Goal: Task Accomplishment & Management: Use online tool/utility

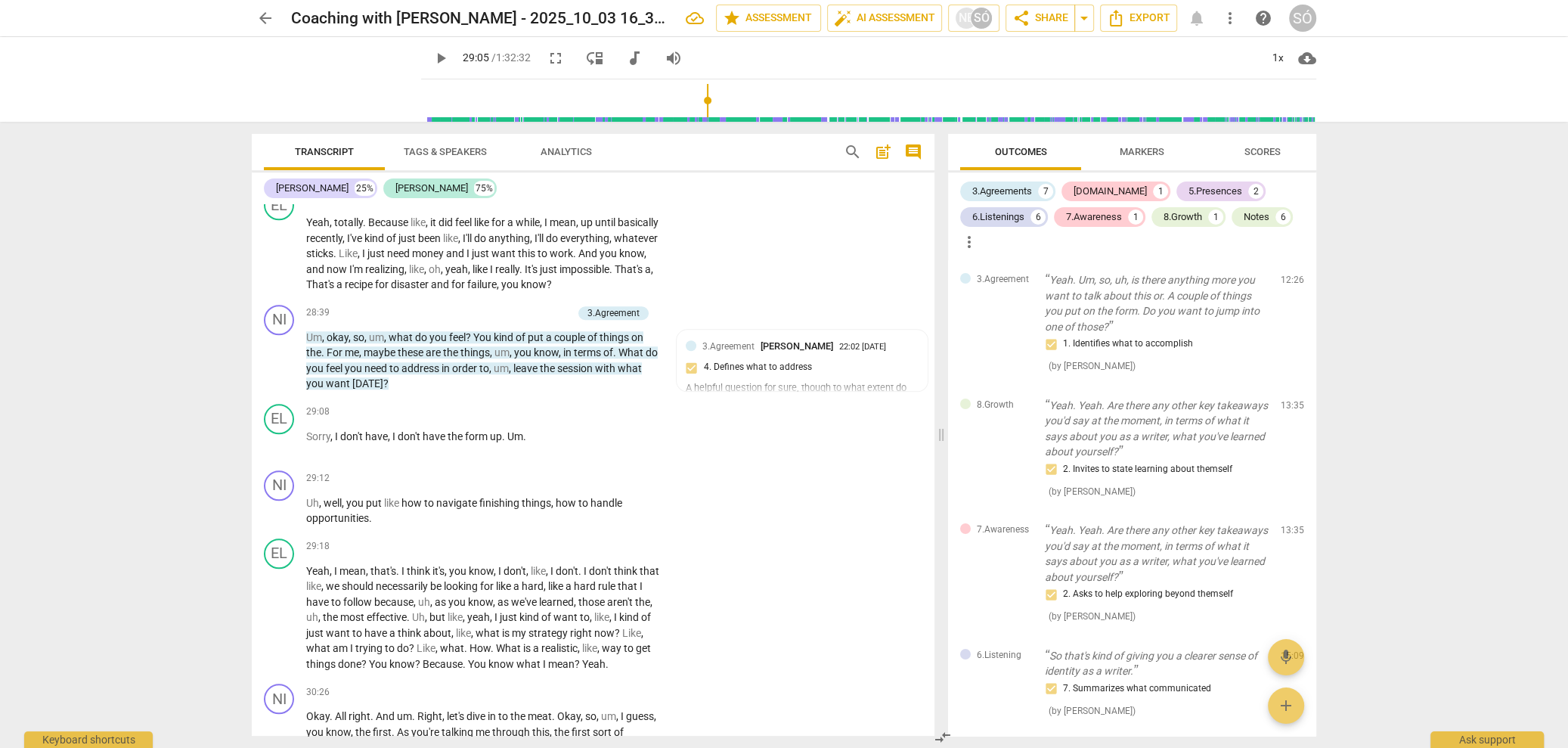
scroll to position [3409, 0]
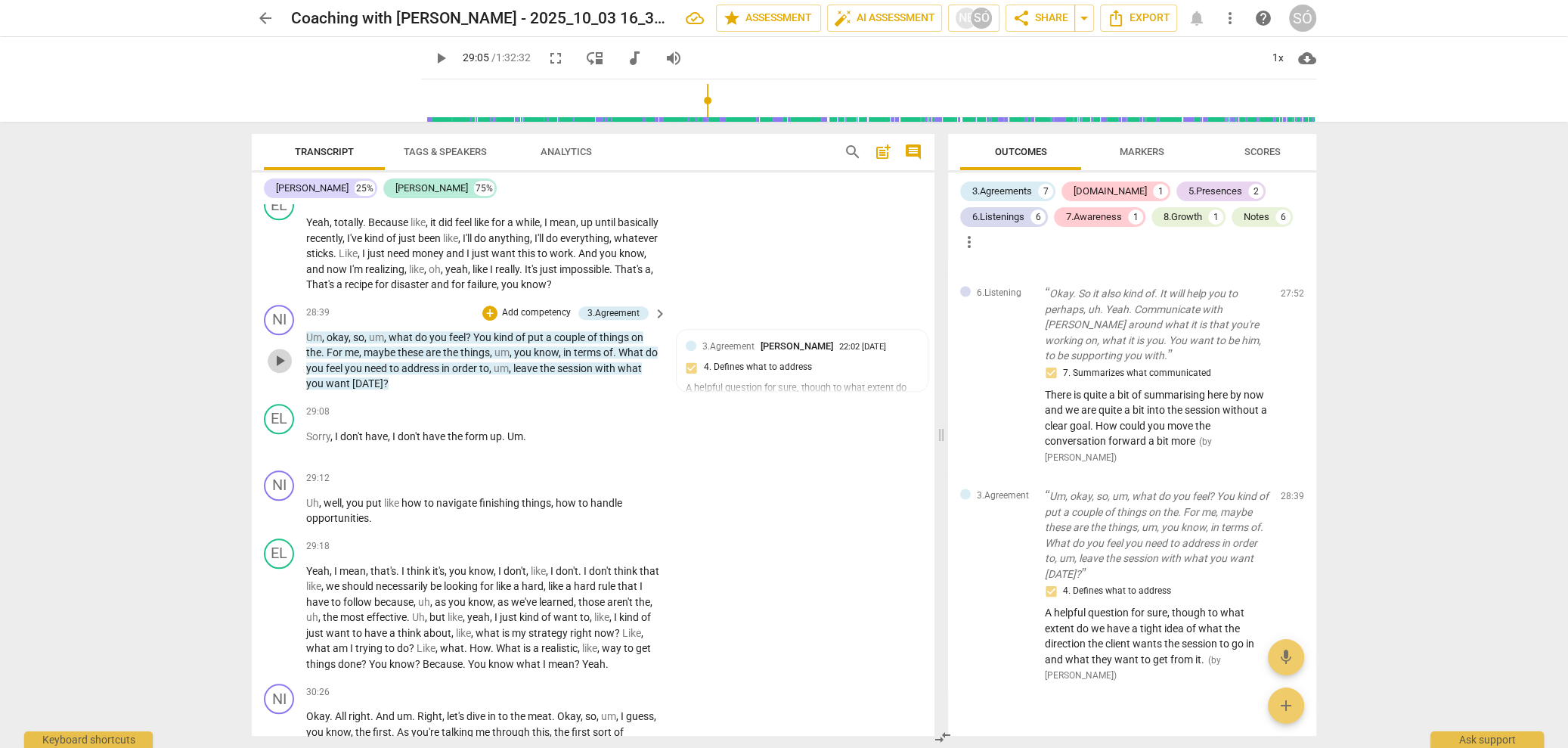
click at [288, 370] on span "play_arrow" at bounding box center [279, 361] width 18 height 18
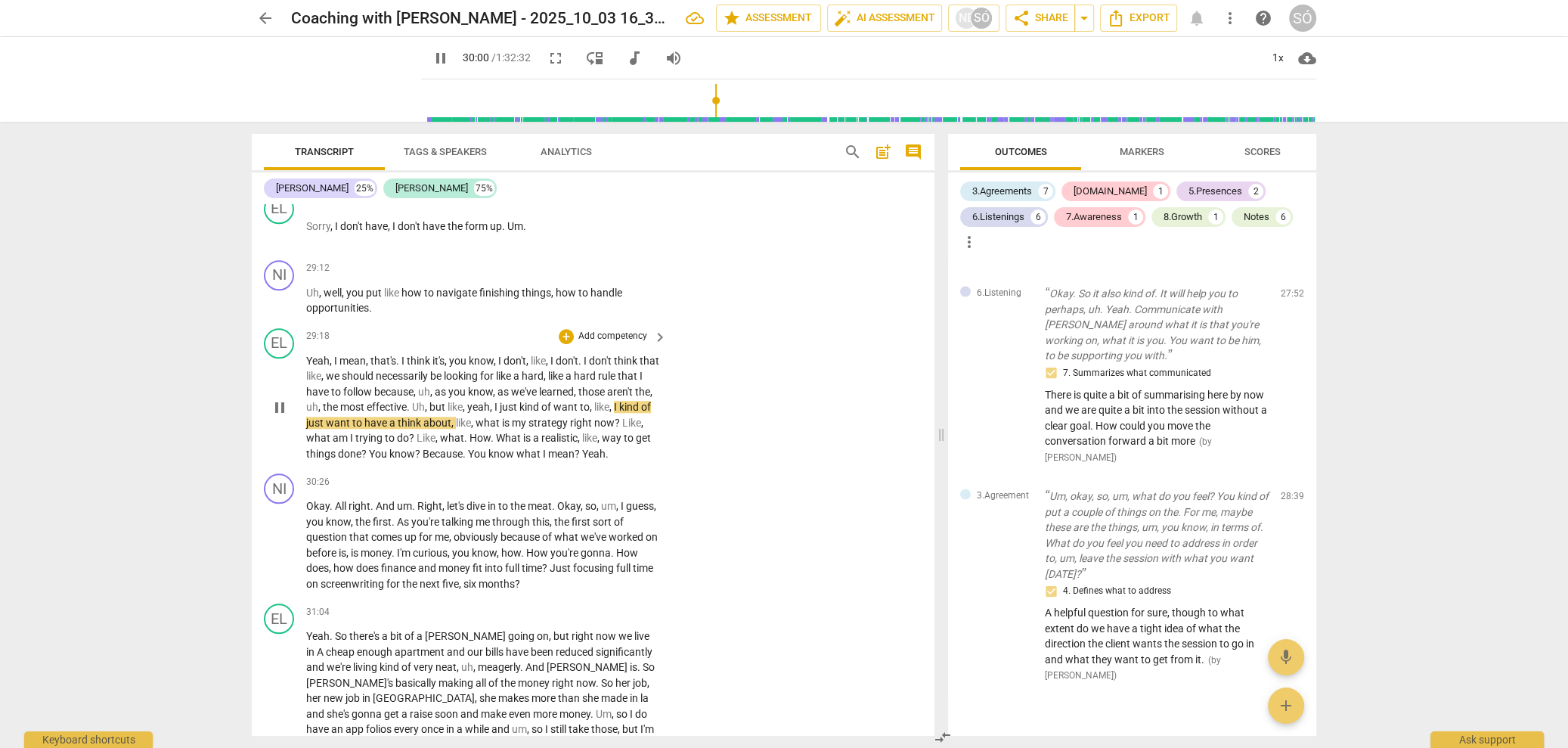
scroll to position [7999, 0]
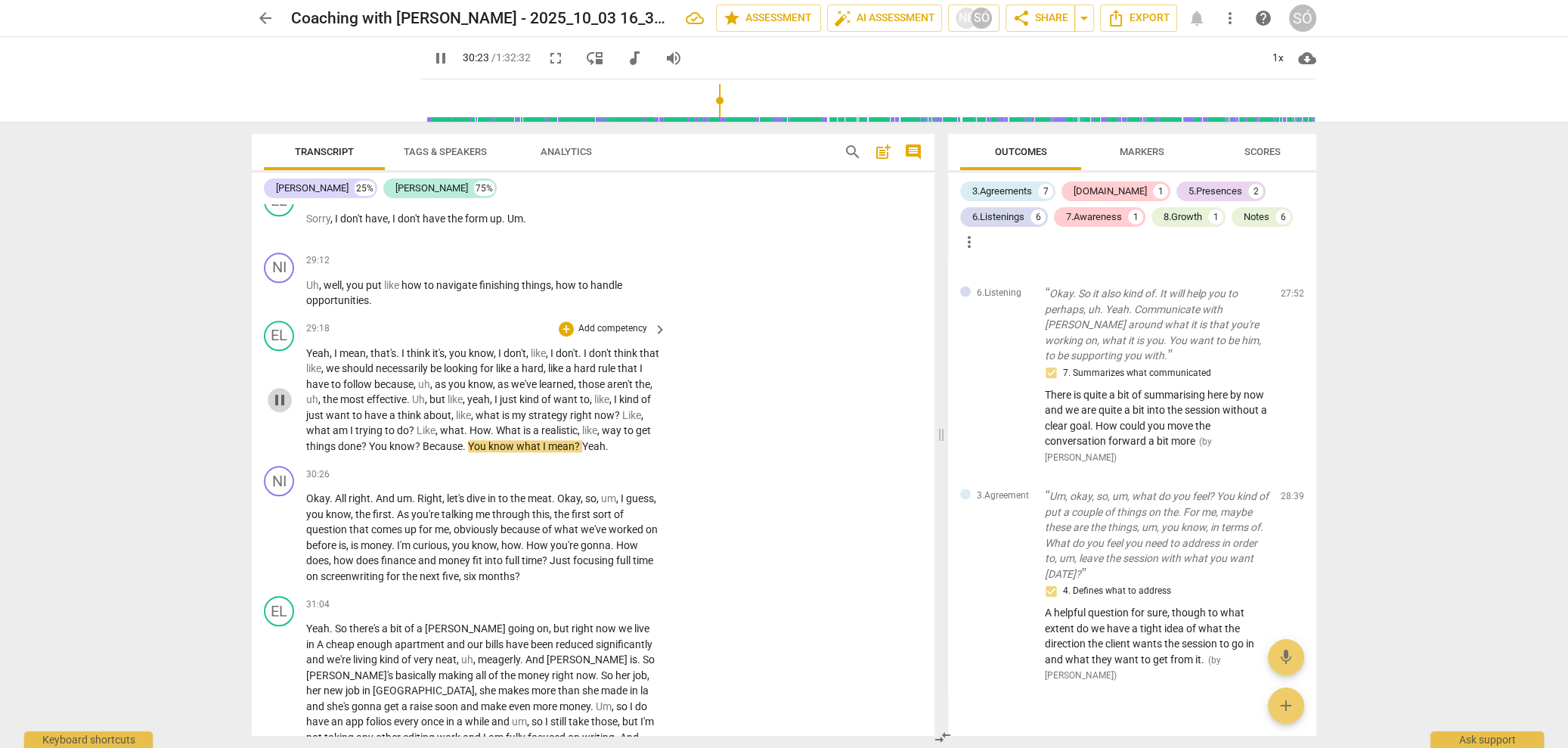
click at [280, 409] on span "pause" at bounding box center [279, 400] width 18 height 18
type input "1825"
click at [615, 336] on p "Add competency" at bounding box center [613, 329] width 72 height 14
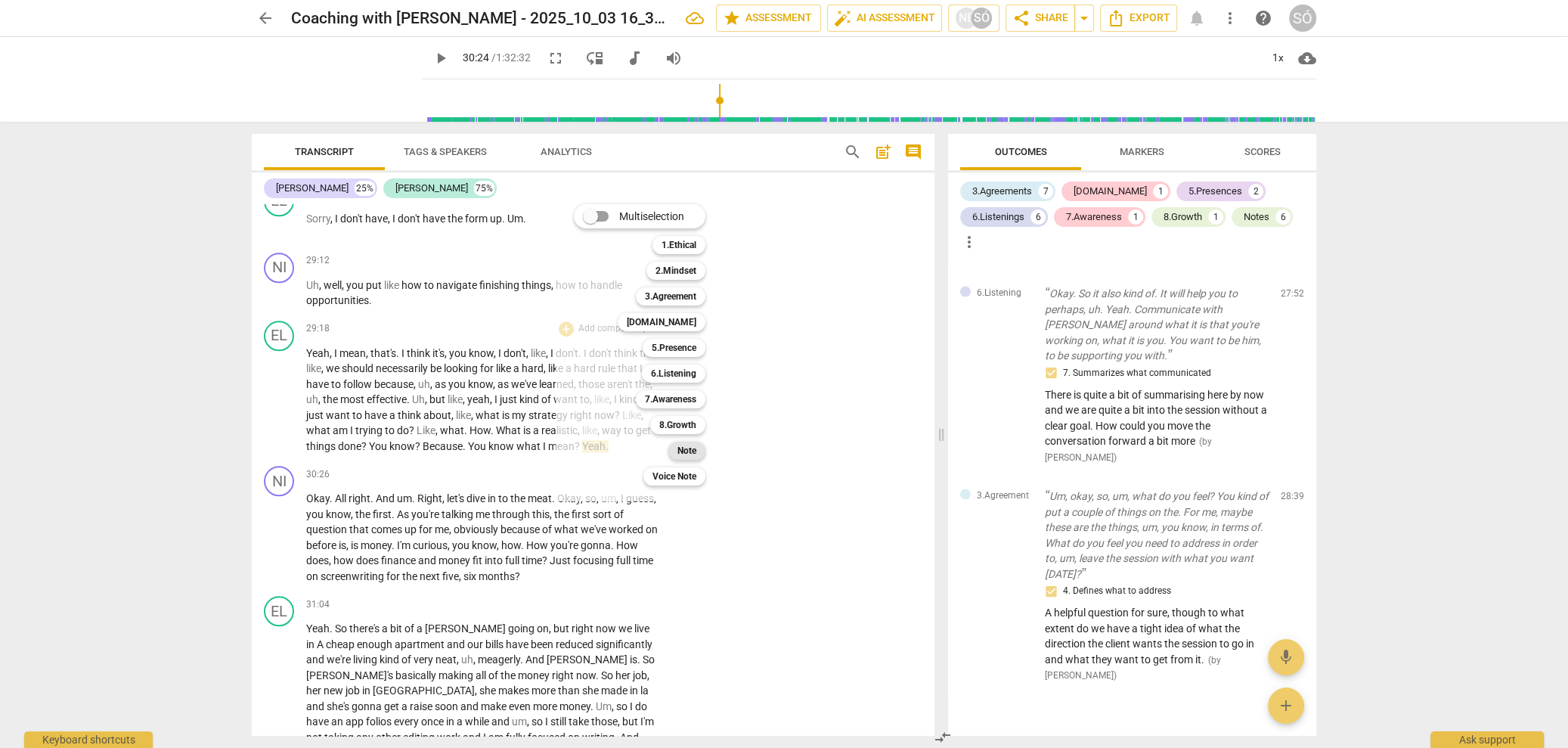
click at [693, 456] on b "Note" at bounding box center [686, 451] width 19 height 18
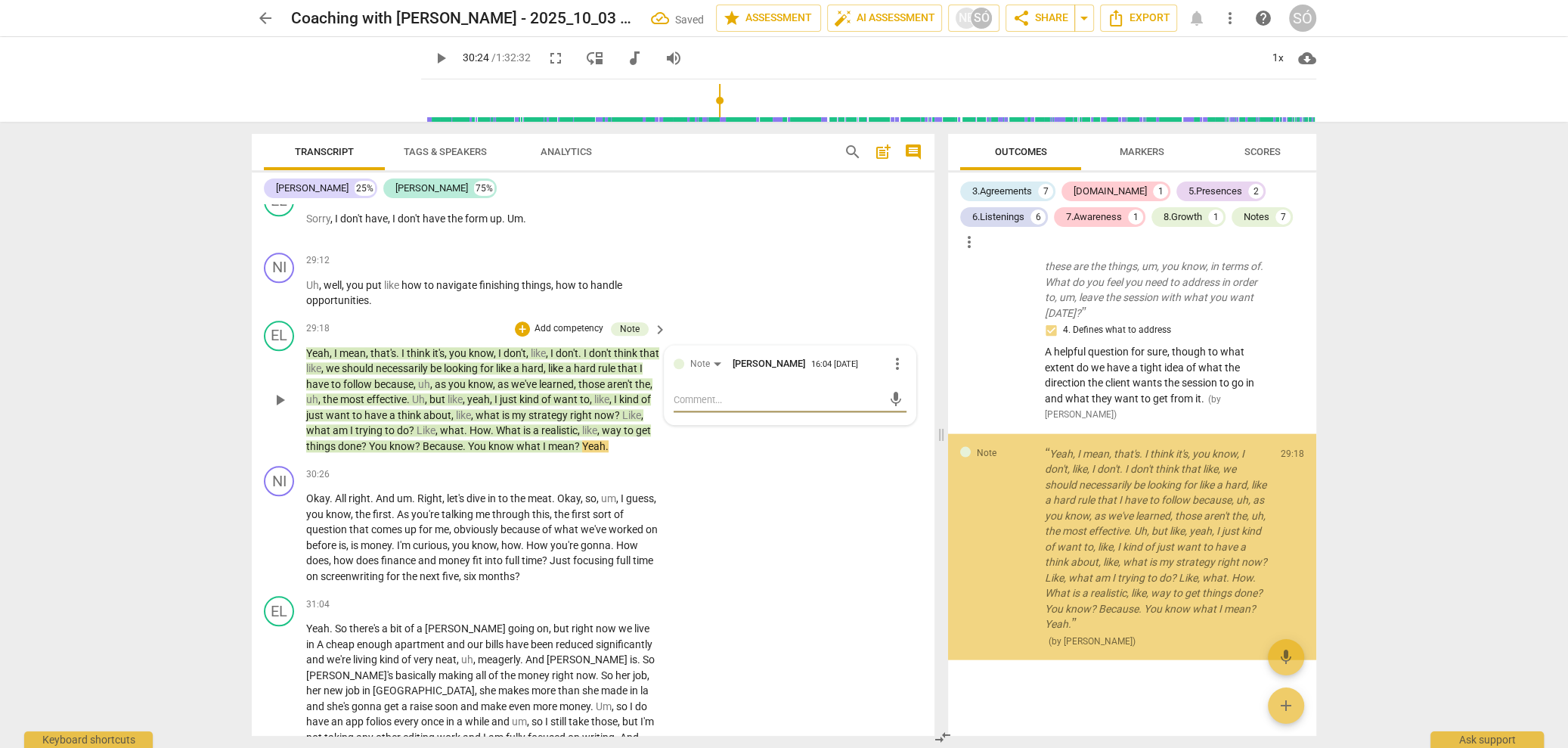
scroll to position [3716, 0]
type textarea "T"
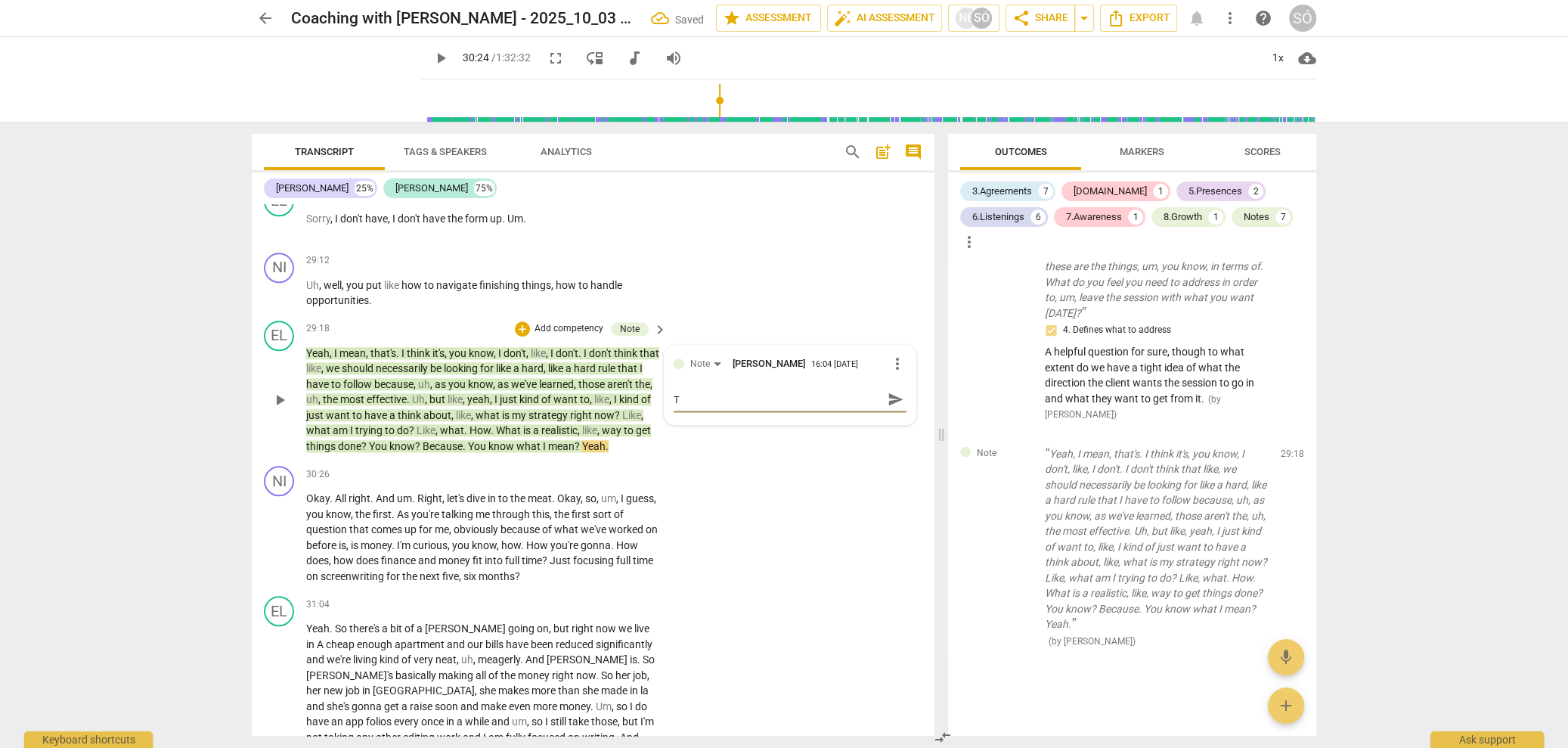
type textarea "Th"
type textarea "The"
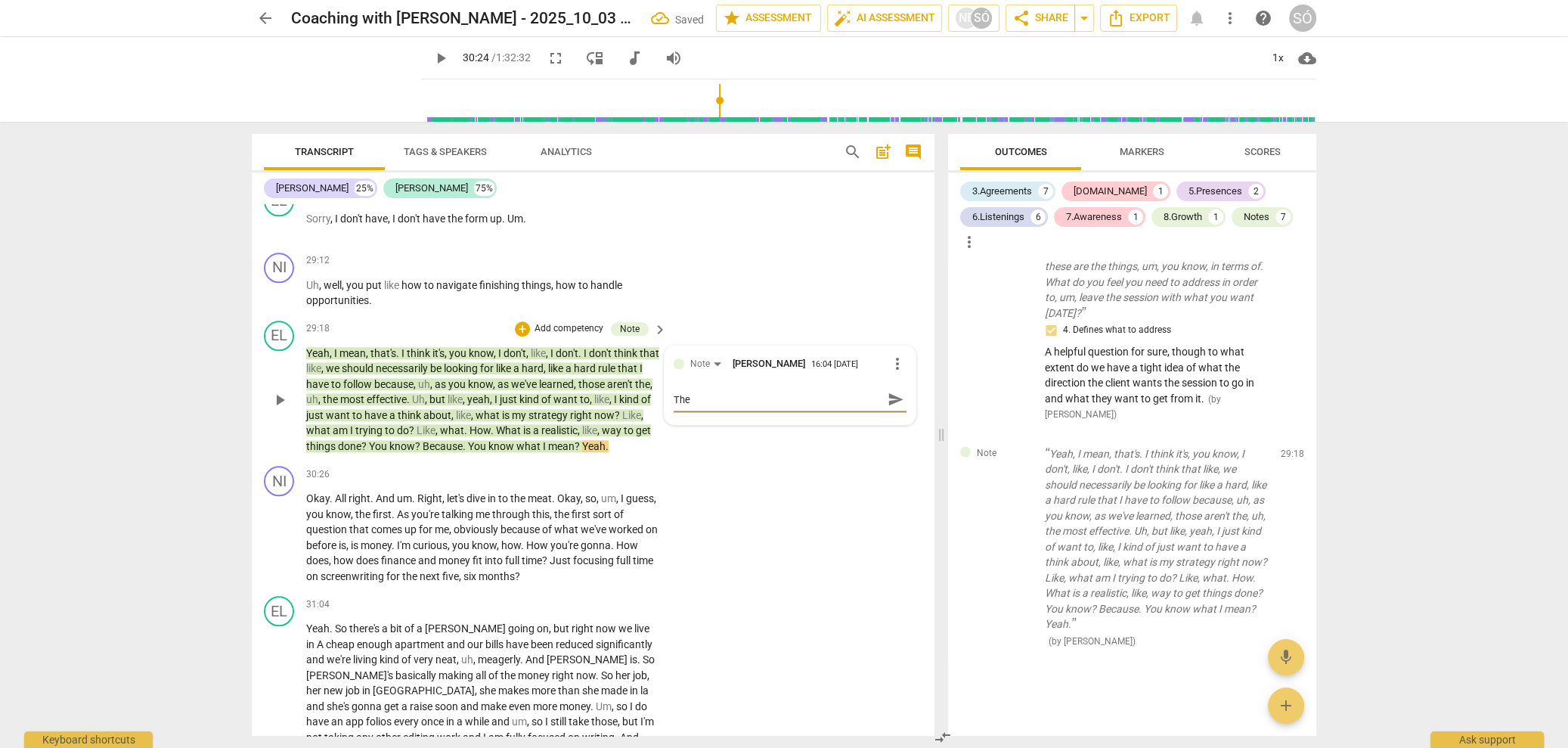
type textarea "The"
type textarea "The c"
type textarea "The cl"
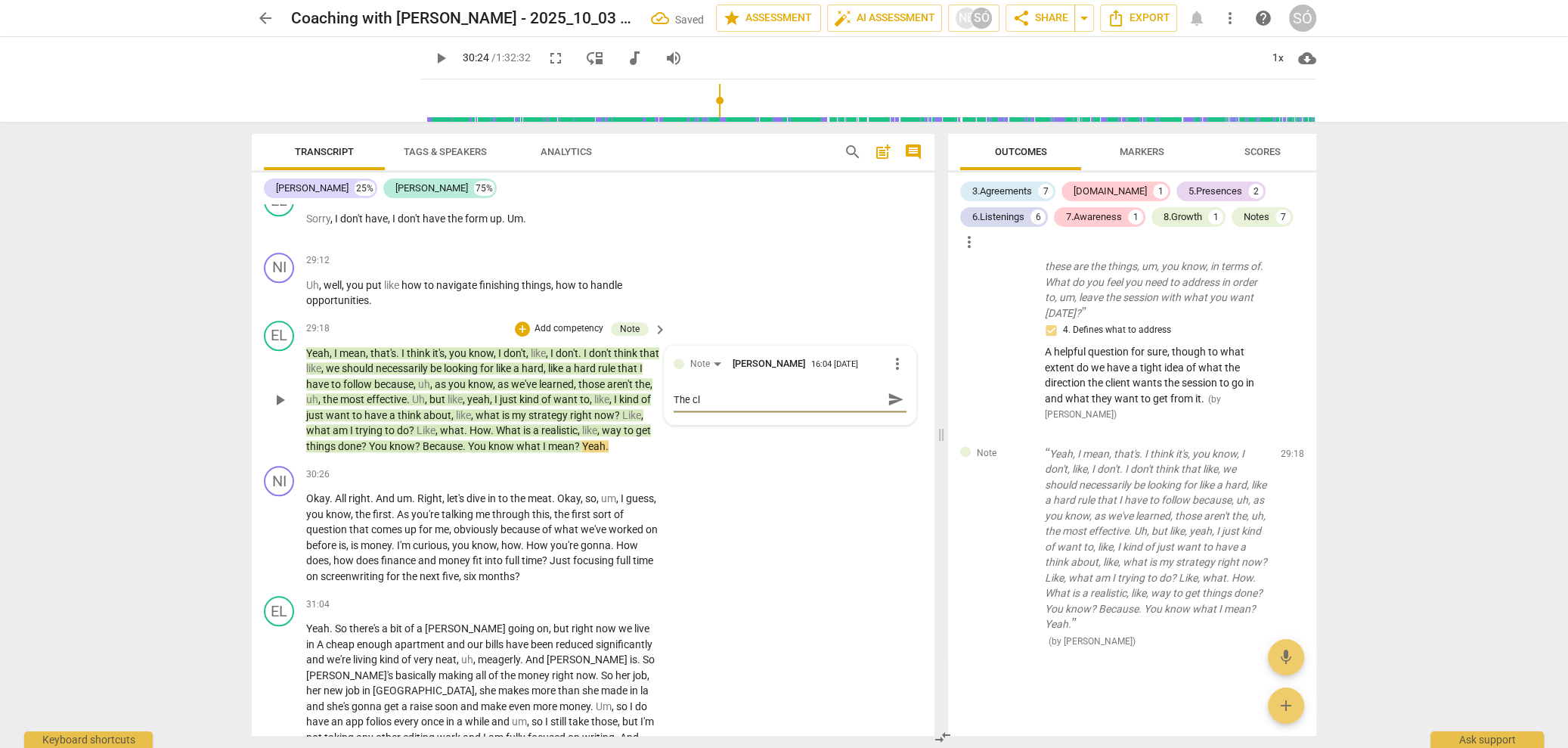
type textarea "The cli"
type textarea "The clie"
type textarea "The clien"
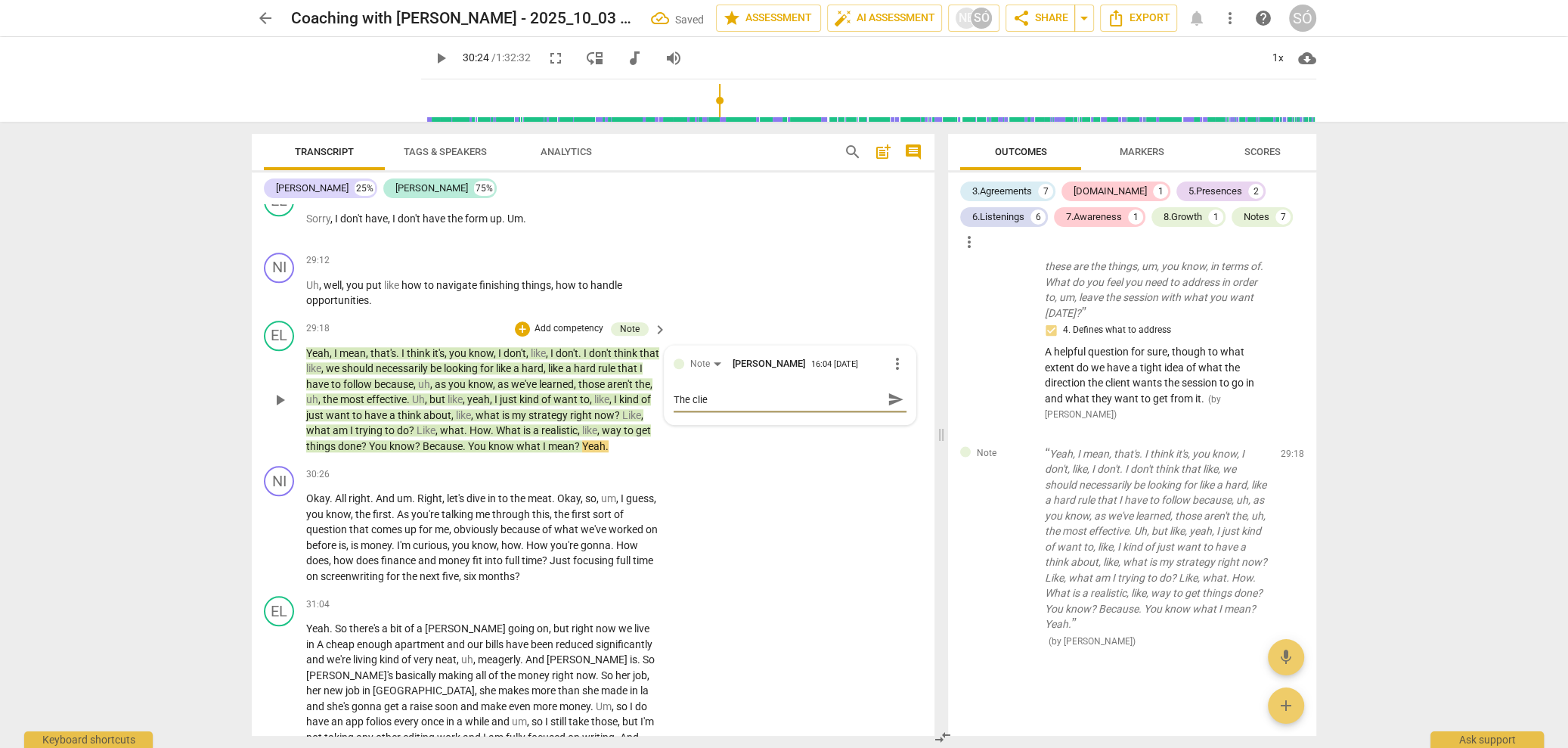
type textarea "The clien"
type textarea "The client"
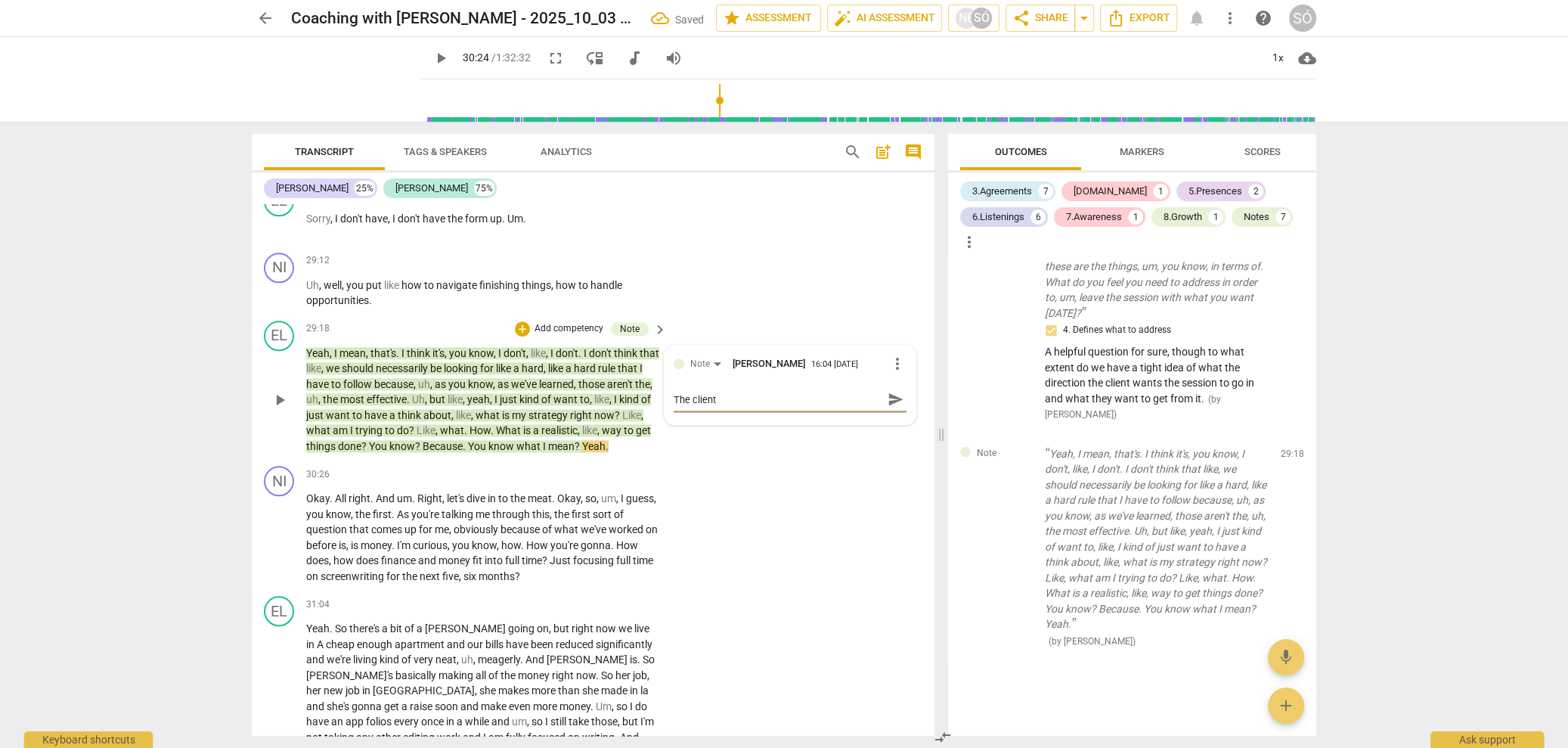
type textarea "The client h"
type textarea "The client he"
type textarea "The client her"
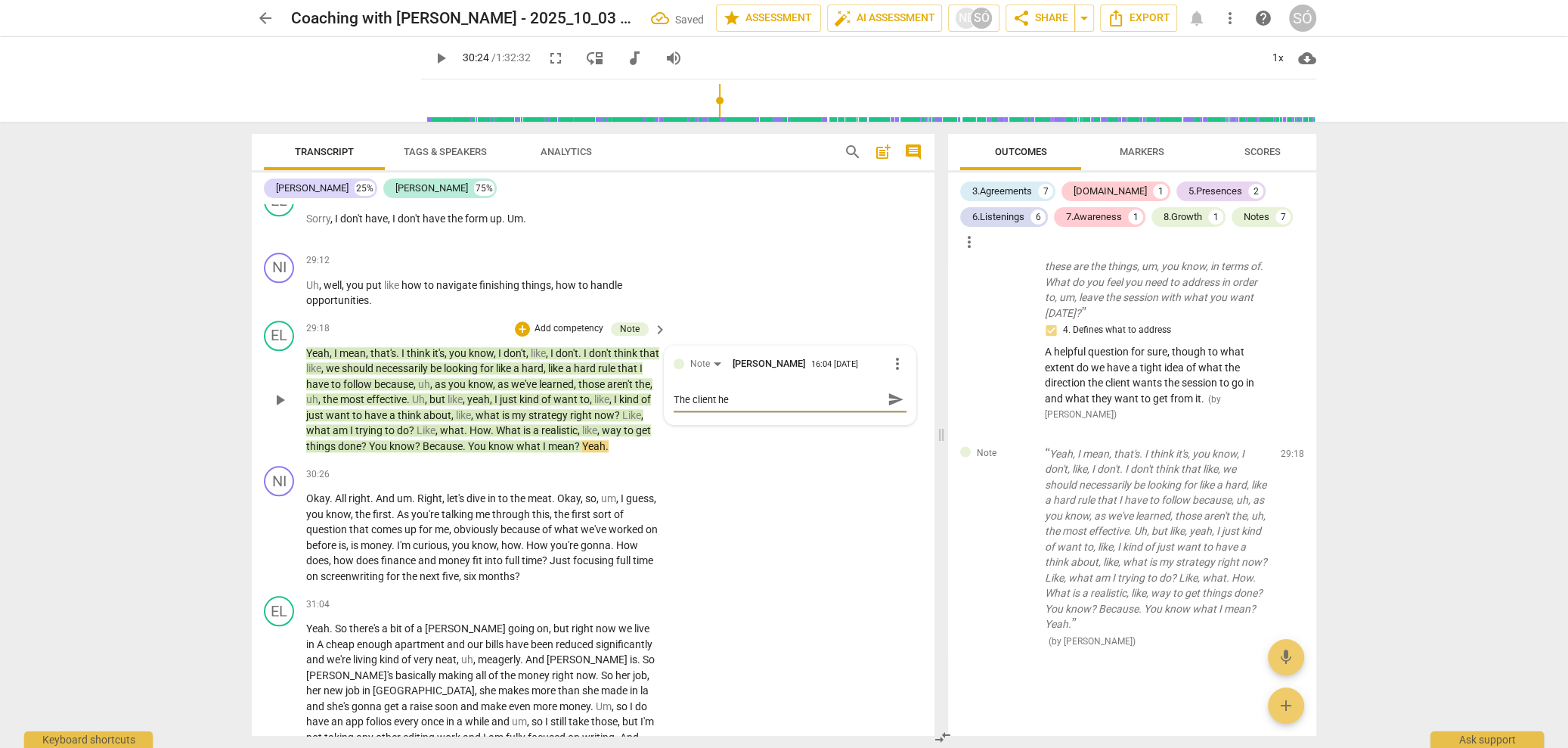
type textarea "The client her"
type textarea "The client here"
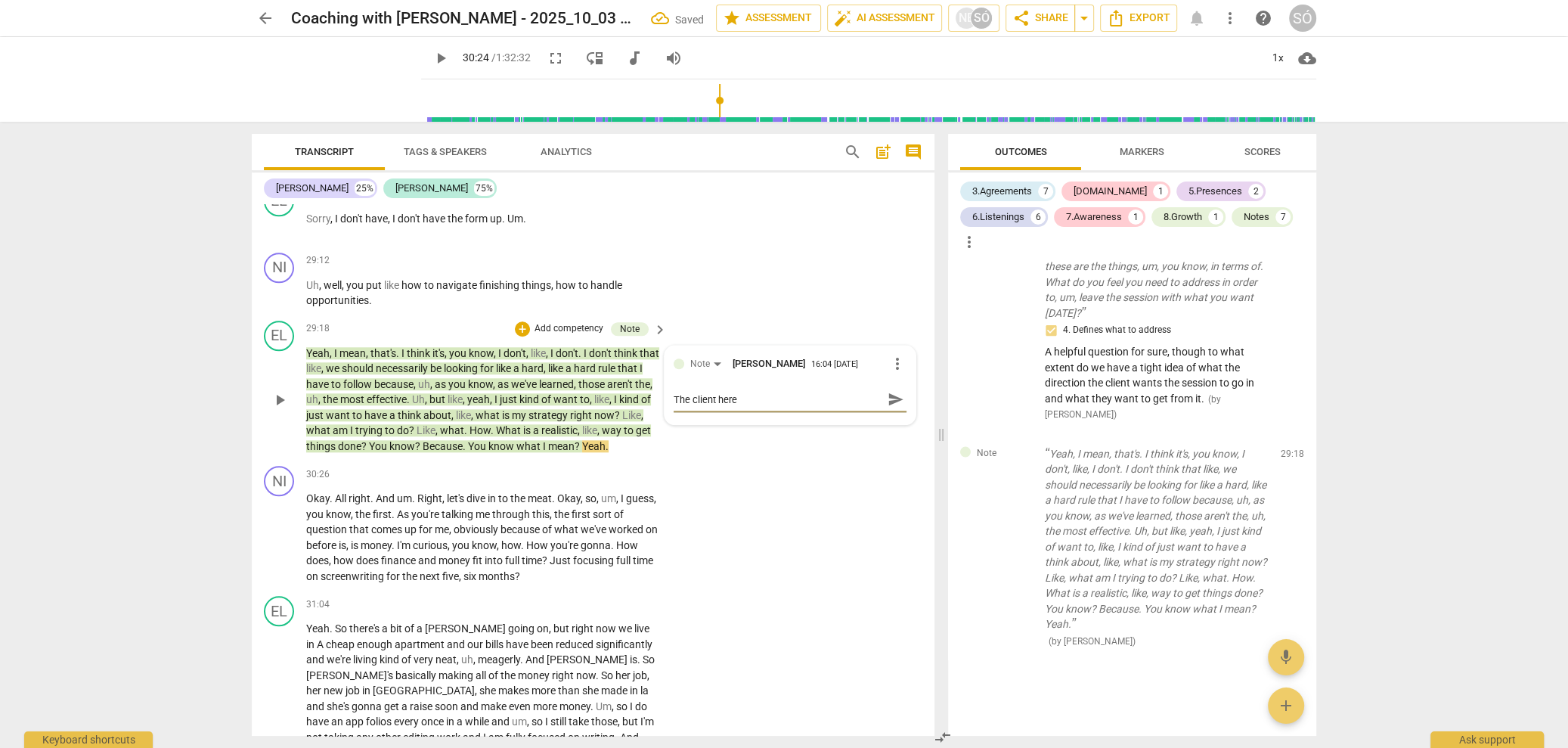
type textarea "The client here s"
type textarea "The client here se"
type textarea "The client here sem"
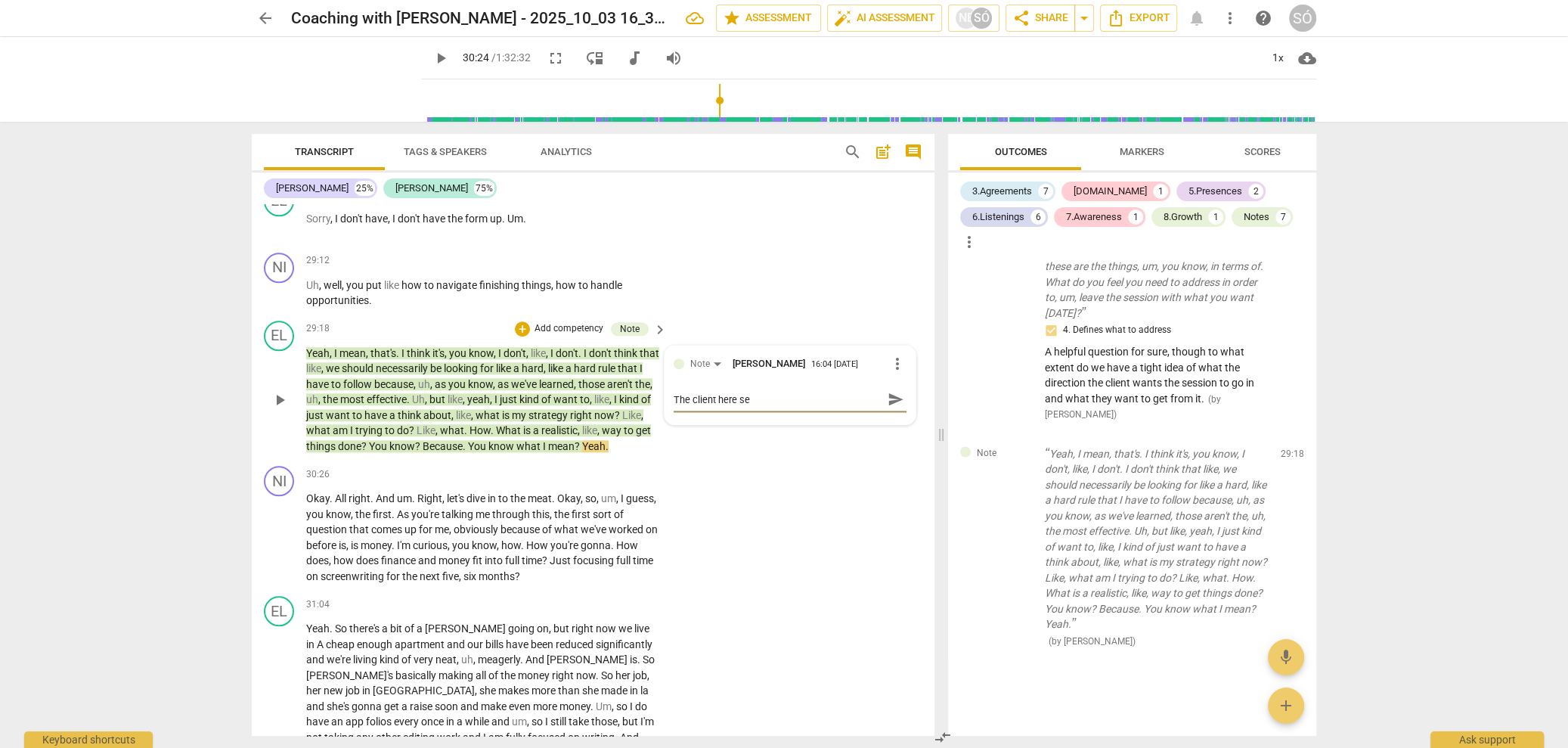
type textarea "The client here sem"
type textarea "The client here semm"
type textarea "The client here semms"
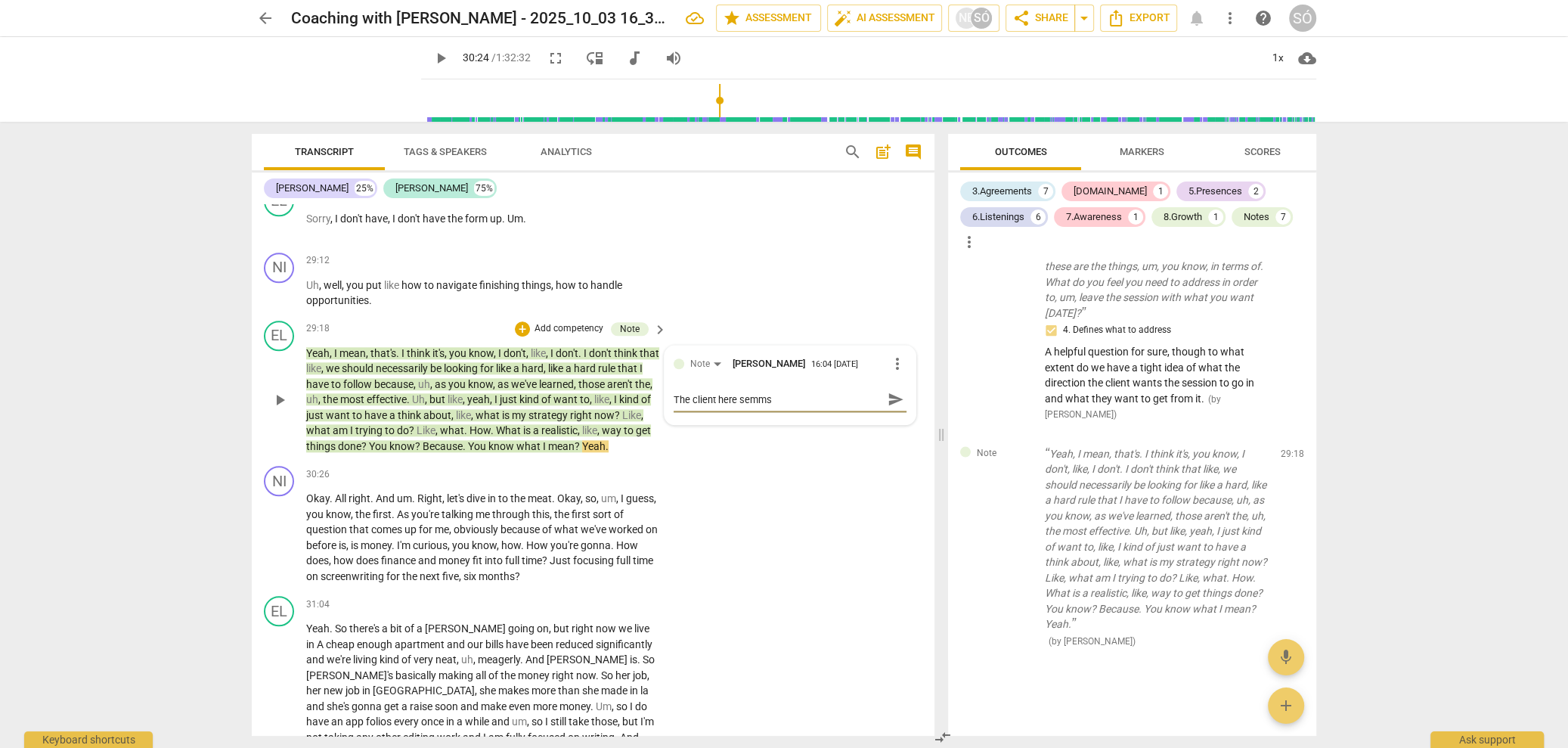
type textarea "The client here semms"
type textarea "The client here semms q"
type textarea "The client here semms qu"
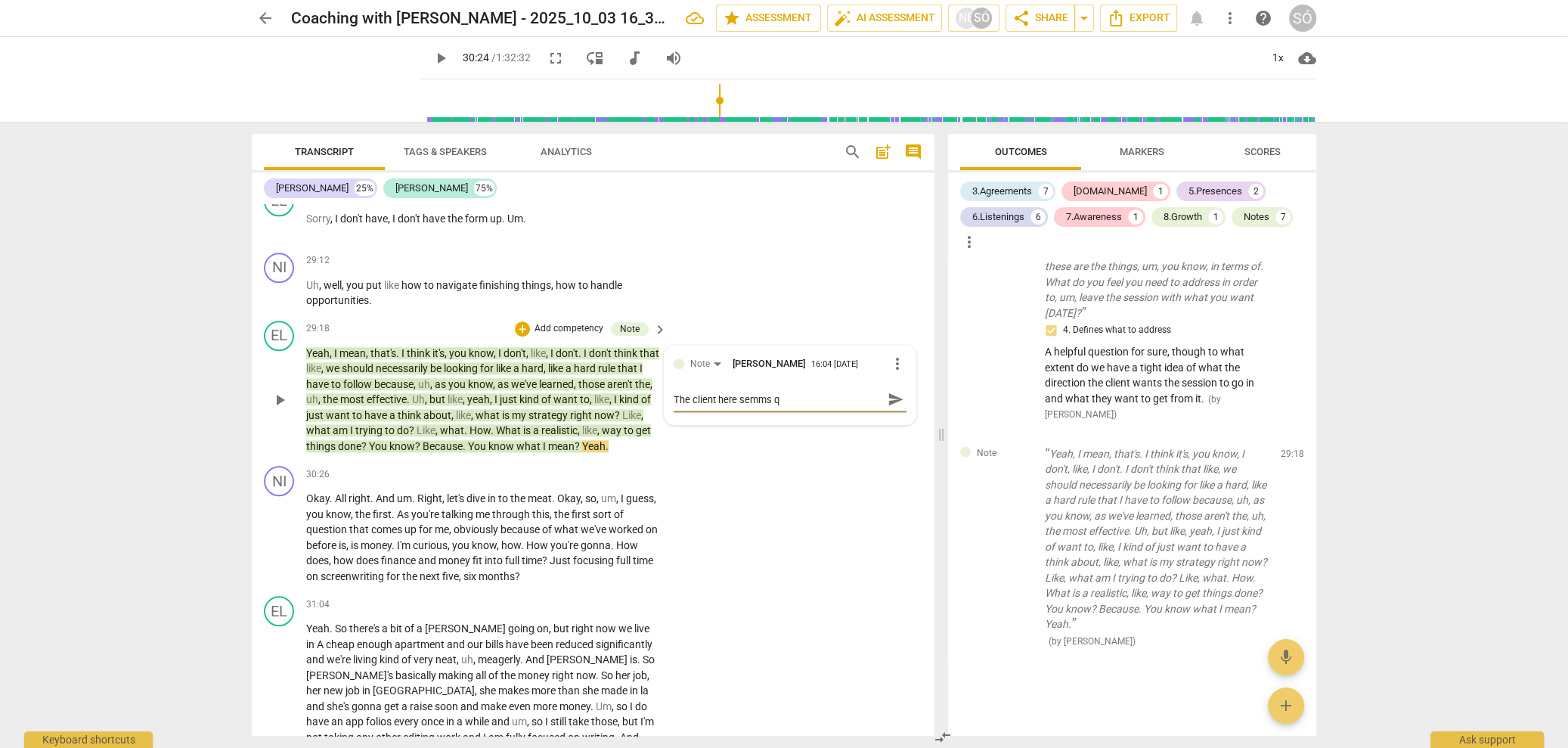
type textarea "The client here semms qu"
type textarea "The client here semms qui"
type textarea "The client here semms quit"
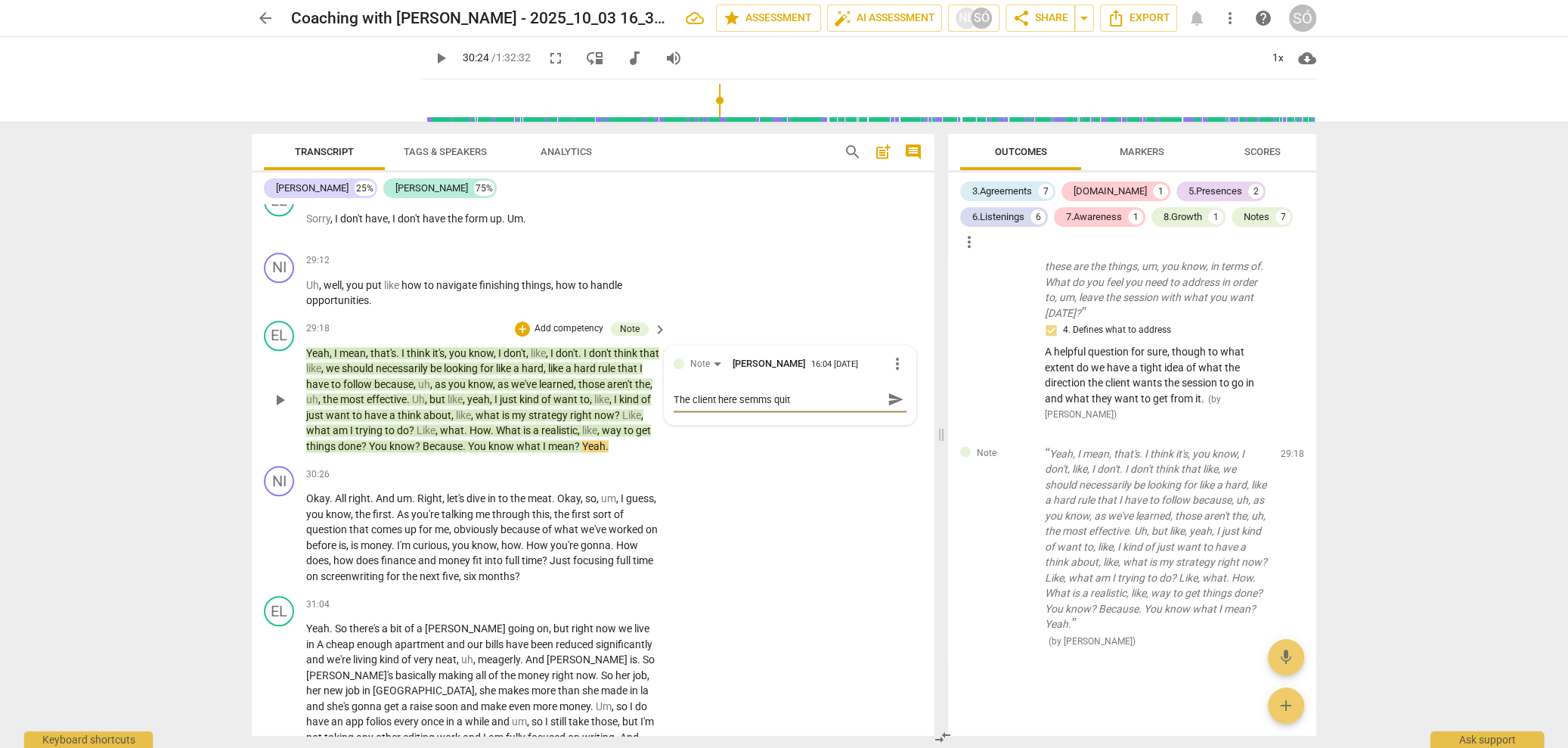
type textarea "The client here semms quite"
click at [756, 407] on textarea "The client here semms quite" at bounding box center [778, 399] width 209 height 14
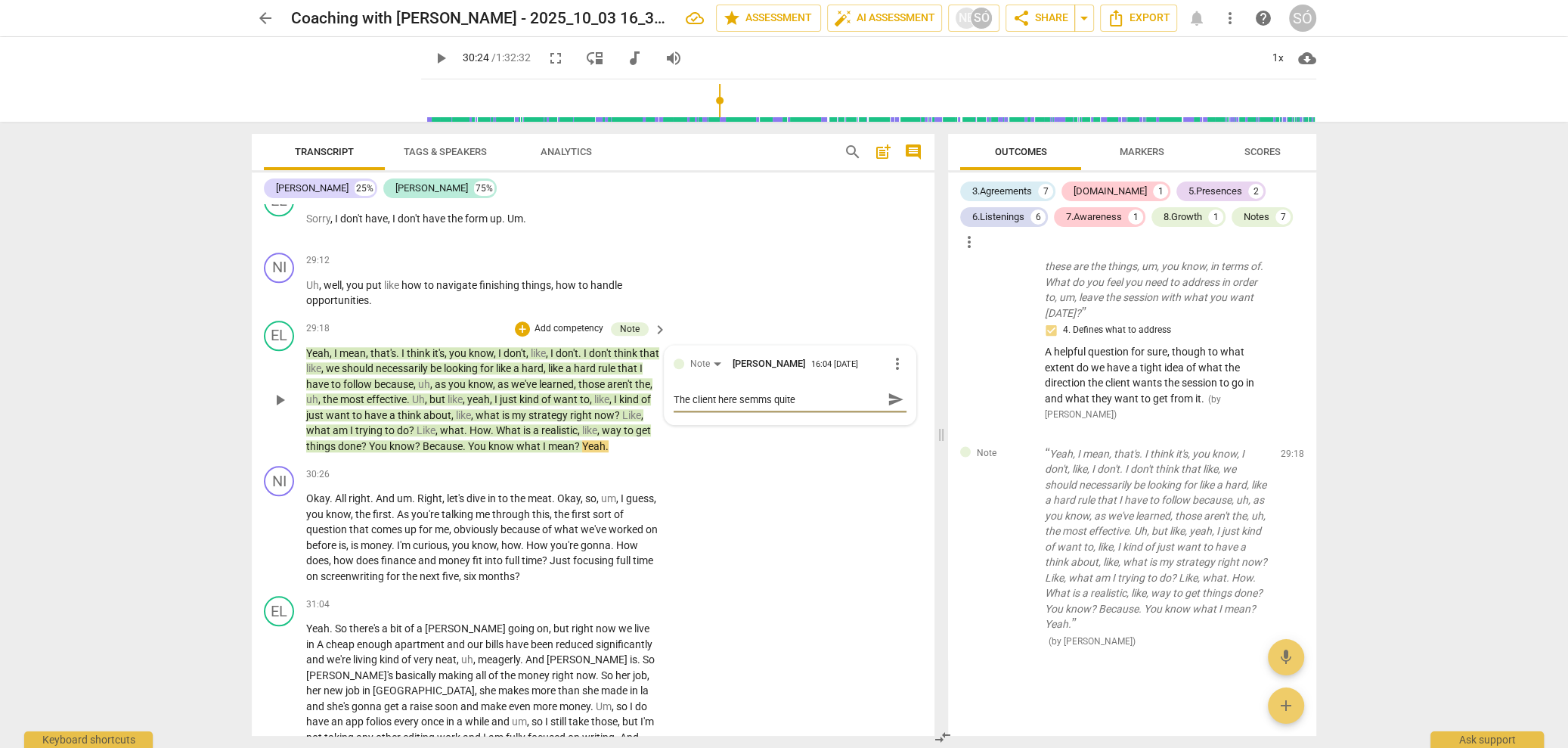
type textarea "The client here sems quite"
type textarea "The client here seems quite"
click at [797, 407] on textarea "The client here seems quite" at bounding box center [778, 399] width 209 height 14
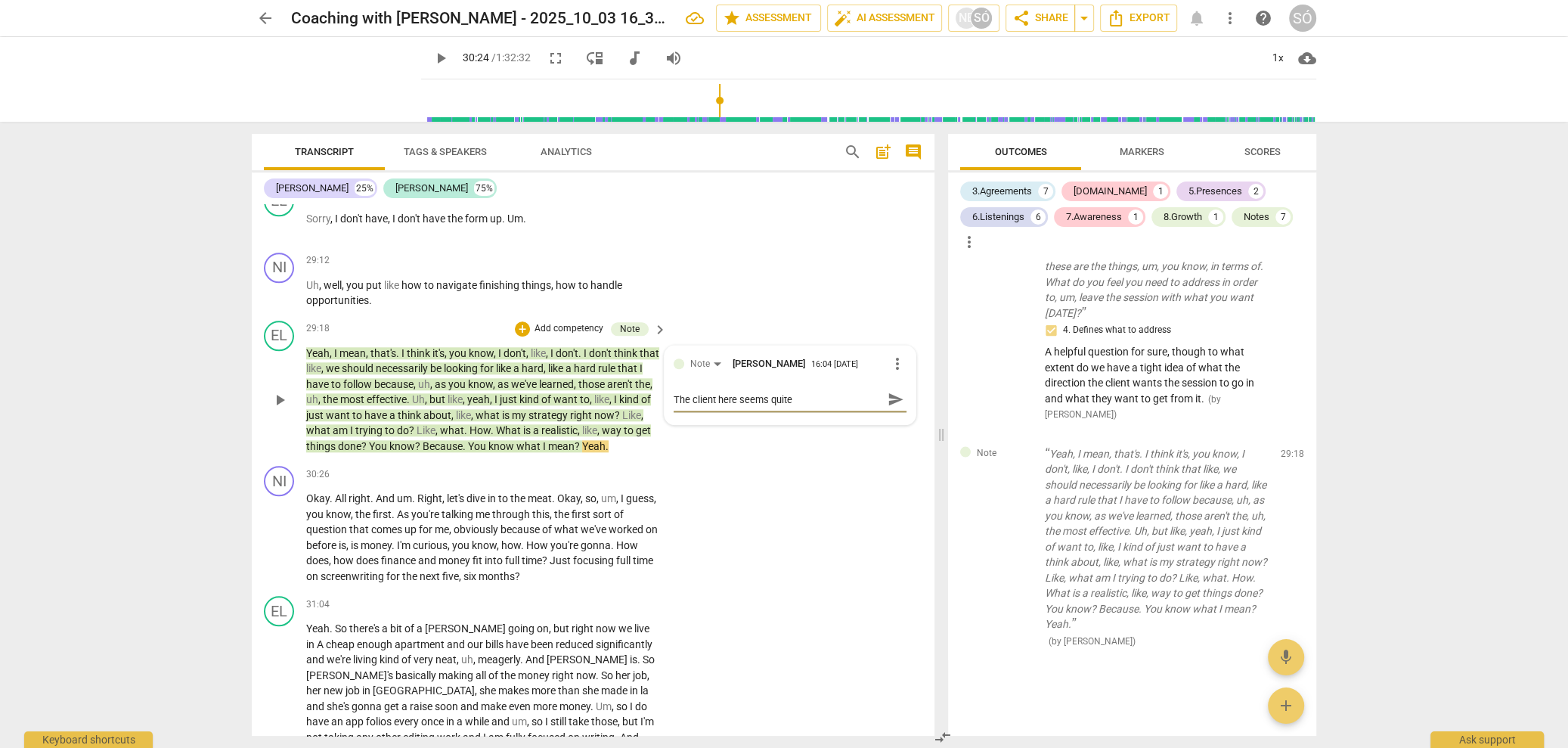
type textarea "The client here seems quite u"
type textarea "The client here seems quite un"
type textarea "The client here seems quite uns"
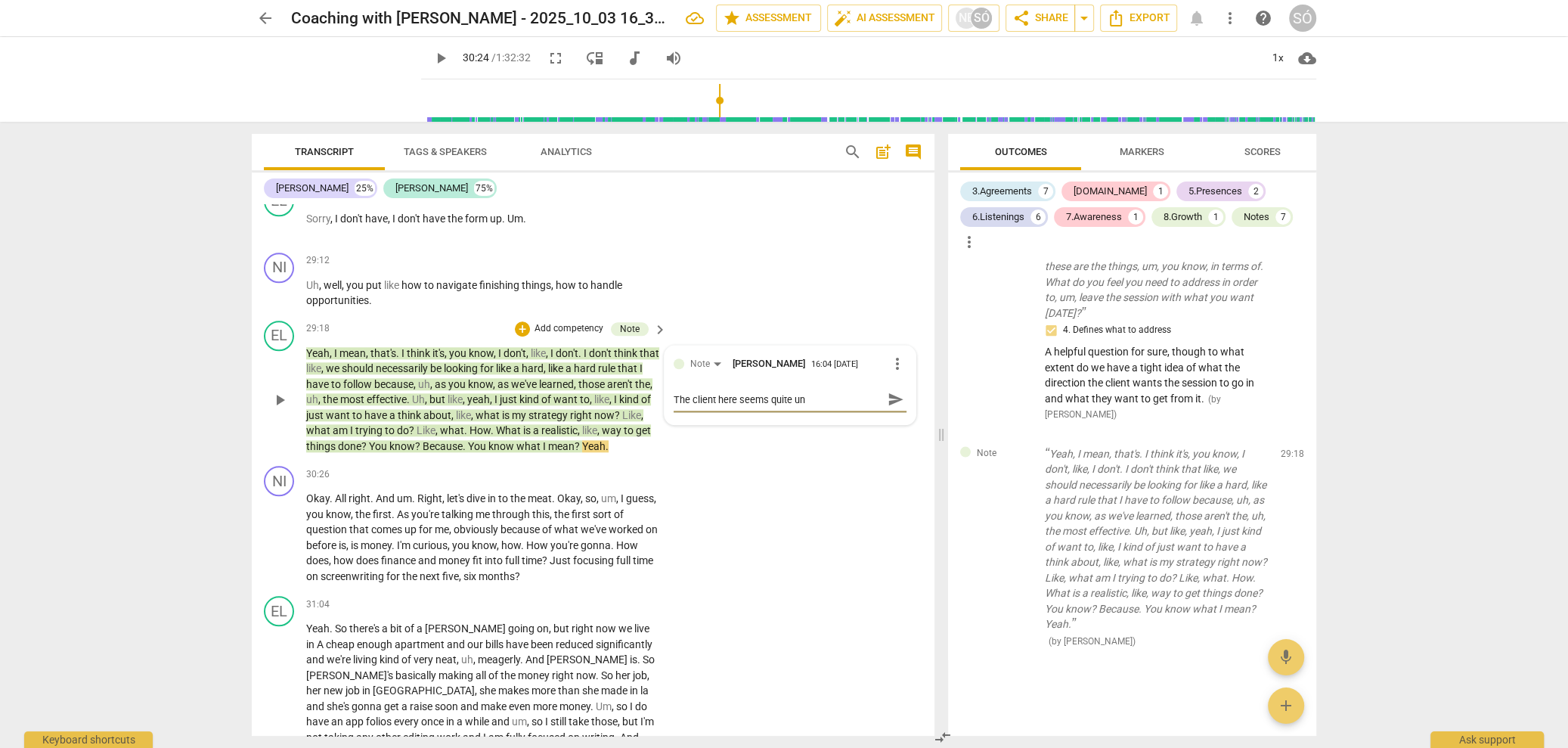
type textarea "The client here seems quite uns"
type textarea "The client here seems quite unsu"
type textarea "The client here seems quite unsur"
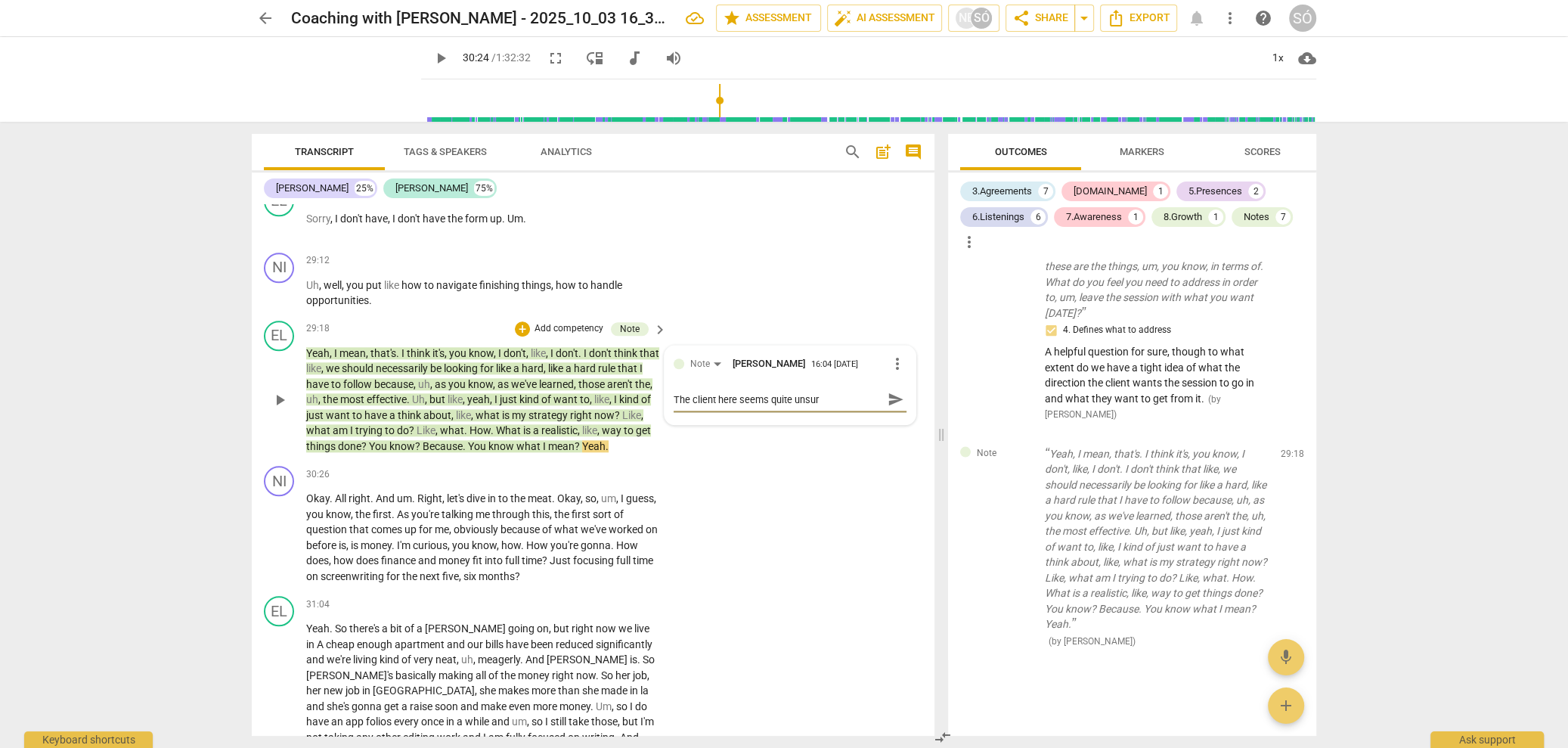
type textarea "The client here seems quite unsure"
type textarea "The client here seems quite unsure o"
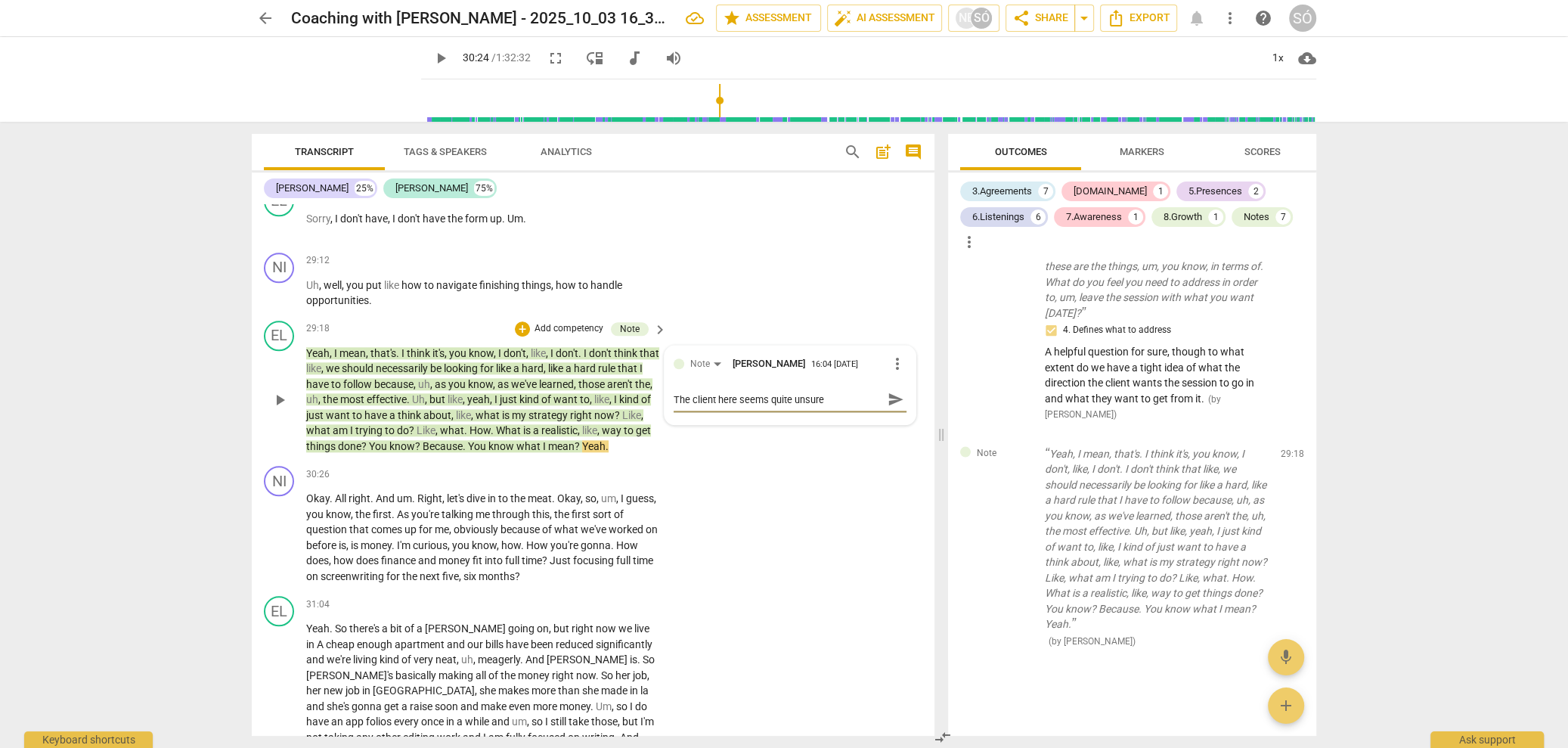
type textarea "The client here seems quite unsure o"
type textarea "The client here seems quite unsure of"
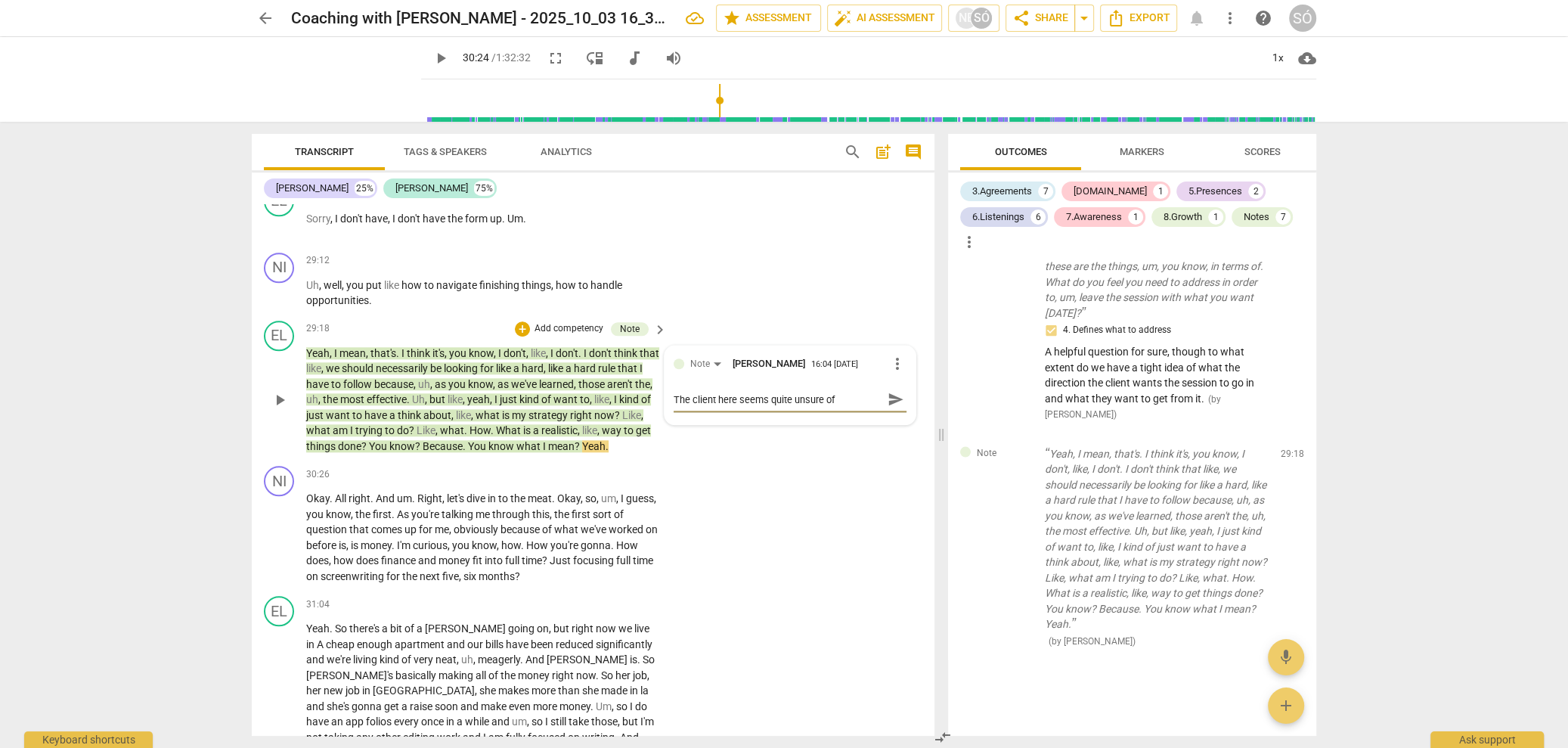
type textarea "The client here seems quite unsure of w"
type textarea "The client here seems quite unsure of wh"
type textarea "The client here seems quite unsure of wha"
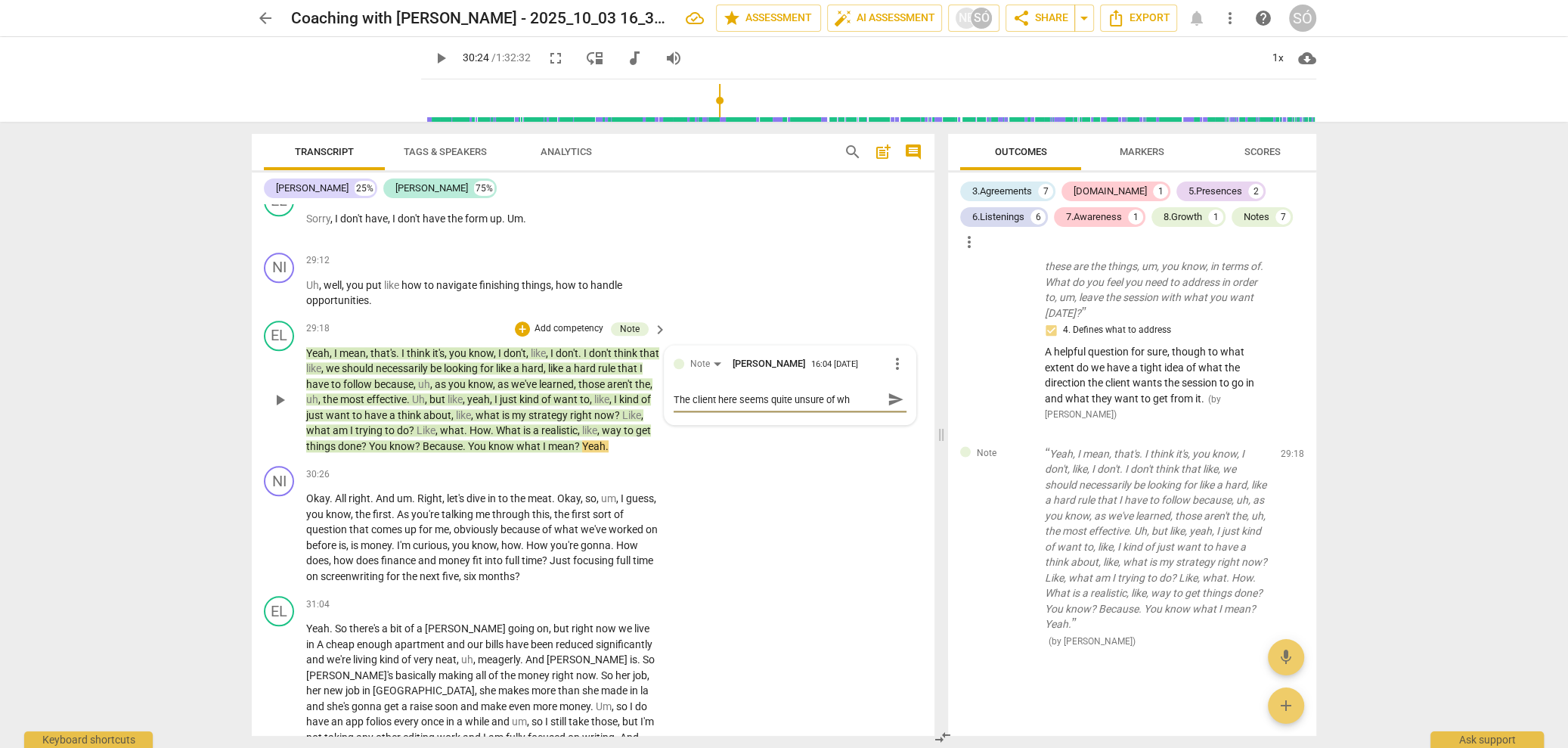
type textarea "The client here seems quite unsure of wha"
type textarea "The client here seems quite unsure of what"
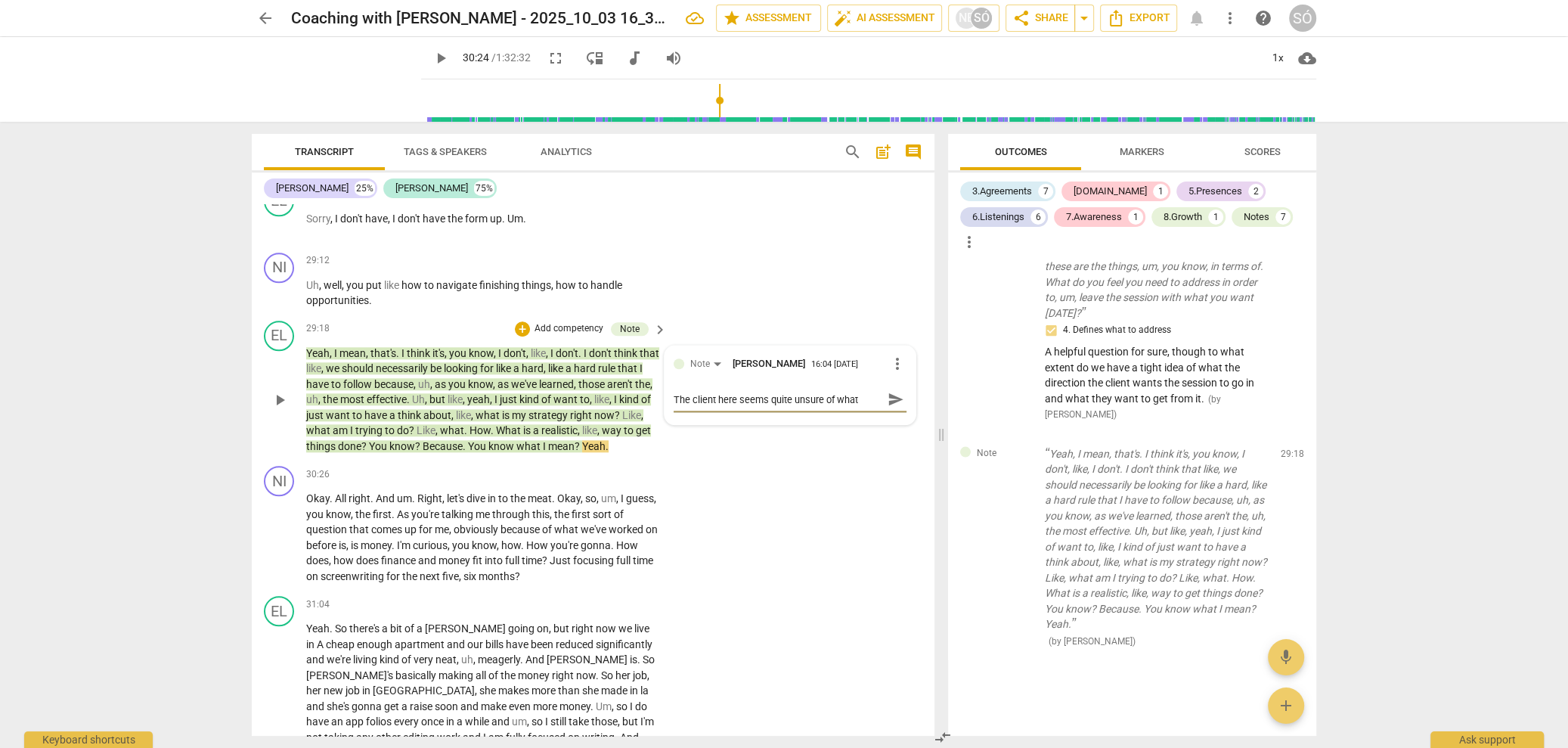
type textarea "The client here seems quite unsure of what h"
type textarea "The client here seems quite unsure of what he"
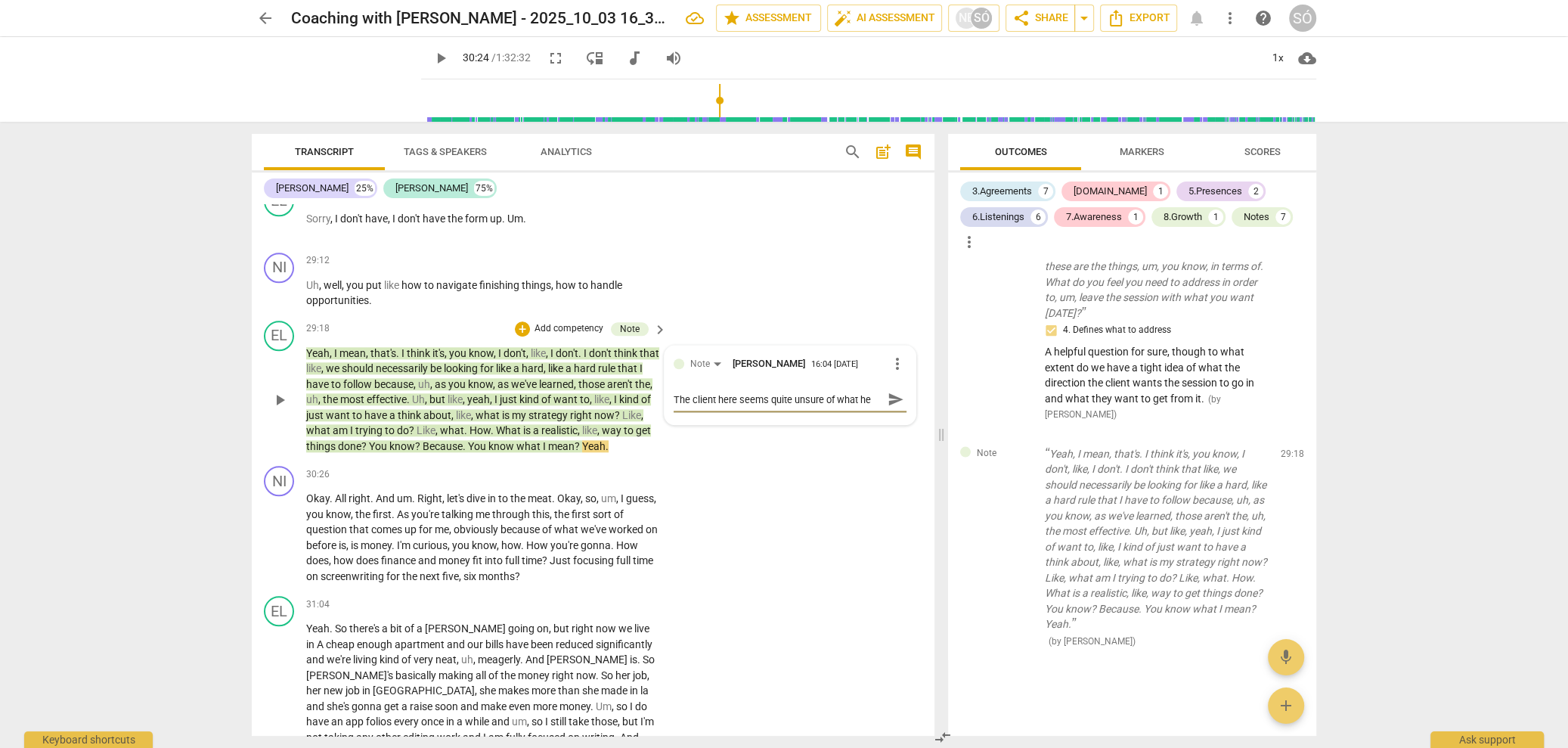
type textarea "The client here seems quite unsure of what he w"
type textarea "The client here seems quite unsure of what he wa"
type textarea "The client here seems quite unsure of what he wan"
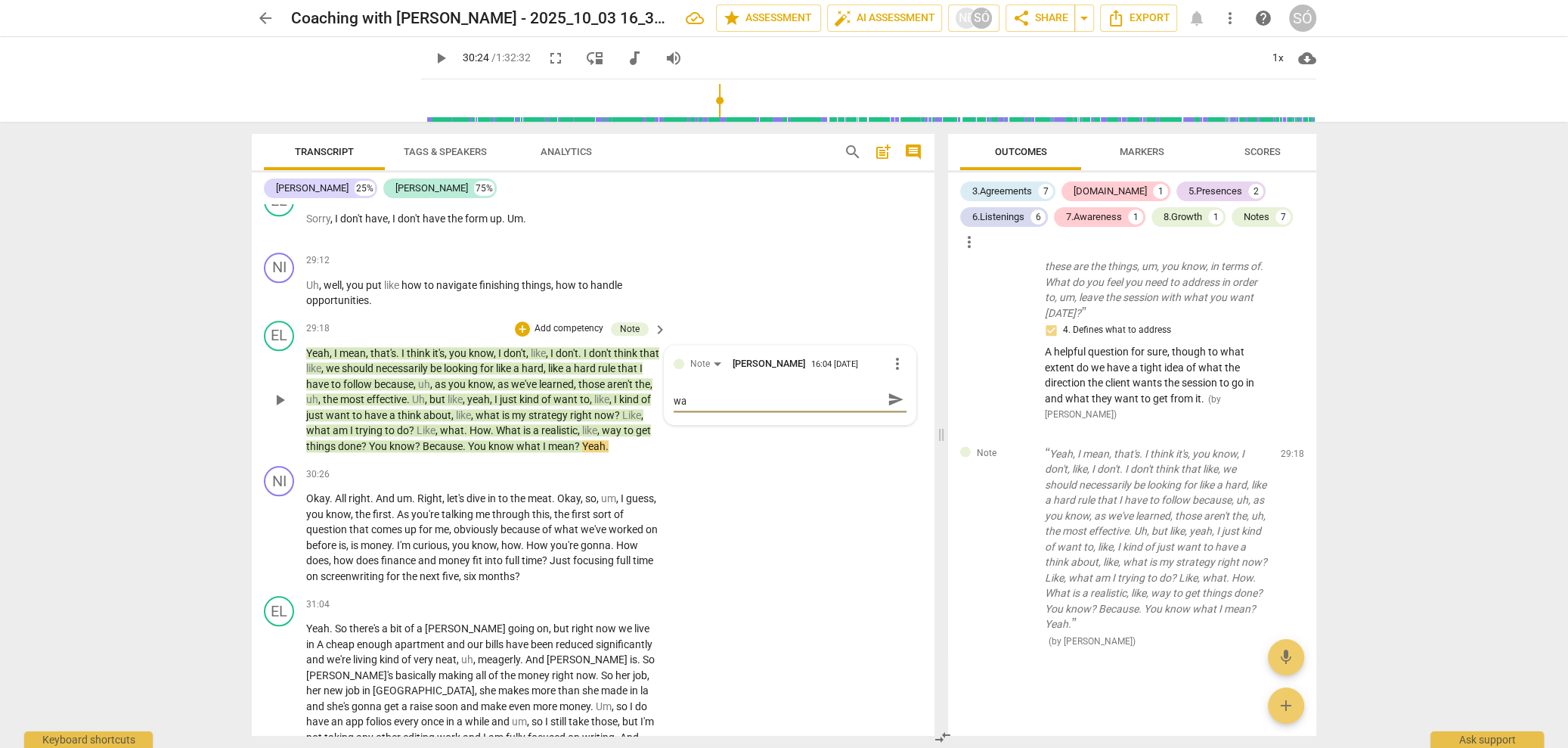
type textarea "The client here seems quite unsure of what he wan"
type textarea "The client here seems quite unsure of what he want"
type textarea "The client here seems quite unsure of what he wants"
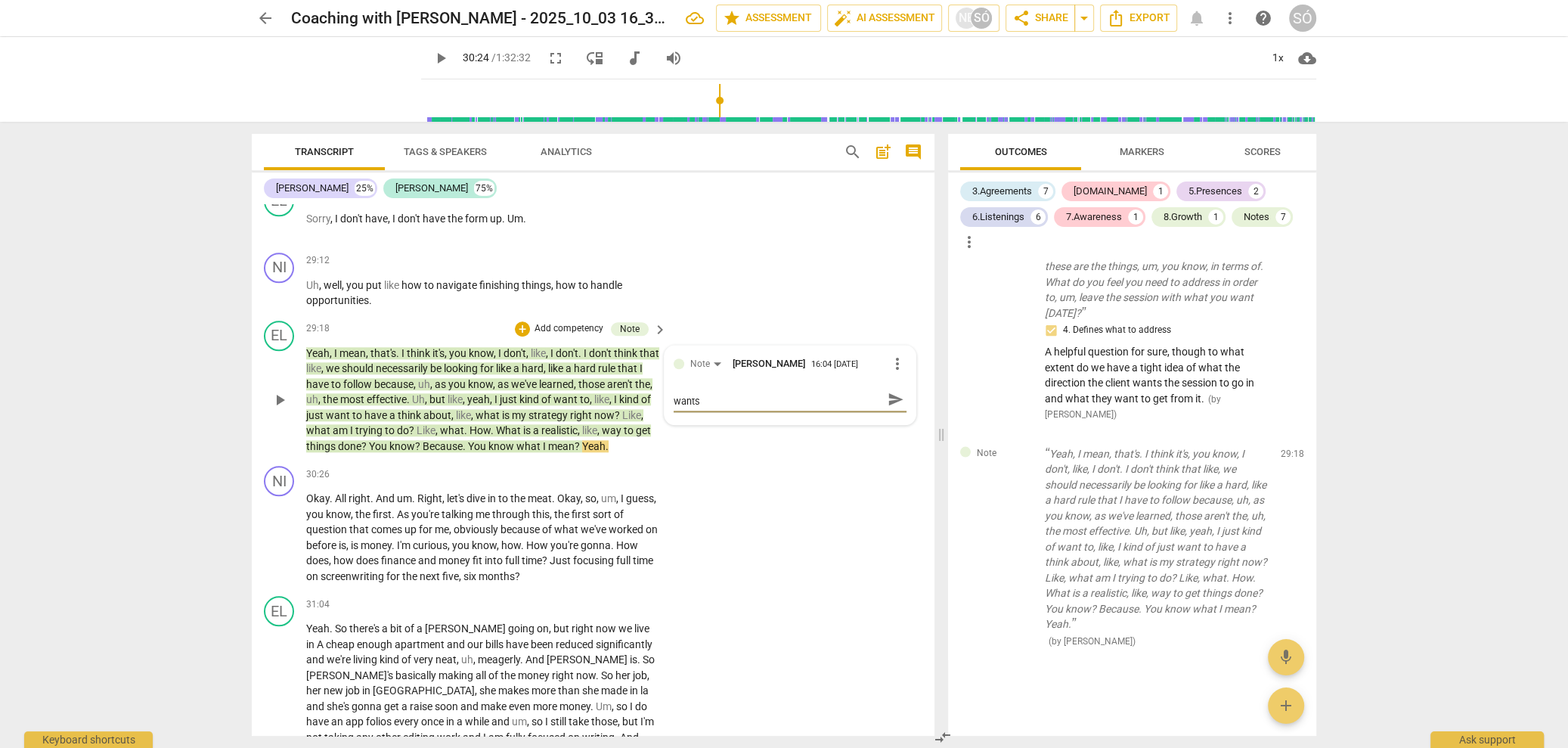
type textarea "The client here seems quite unsure of what he wants"
type textarea "The client here seems quite unsure of what he wants t"
type textarea "The client here seems quite unsure of what he wants to"
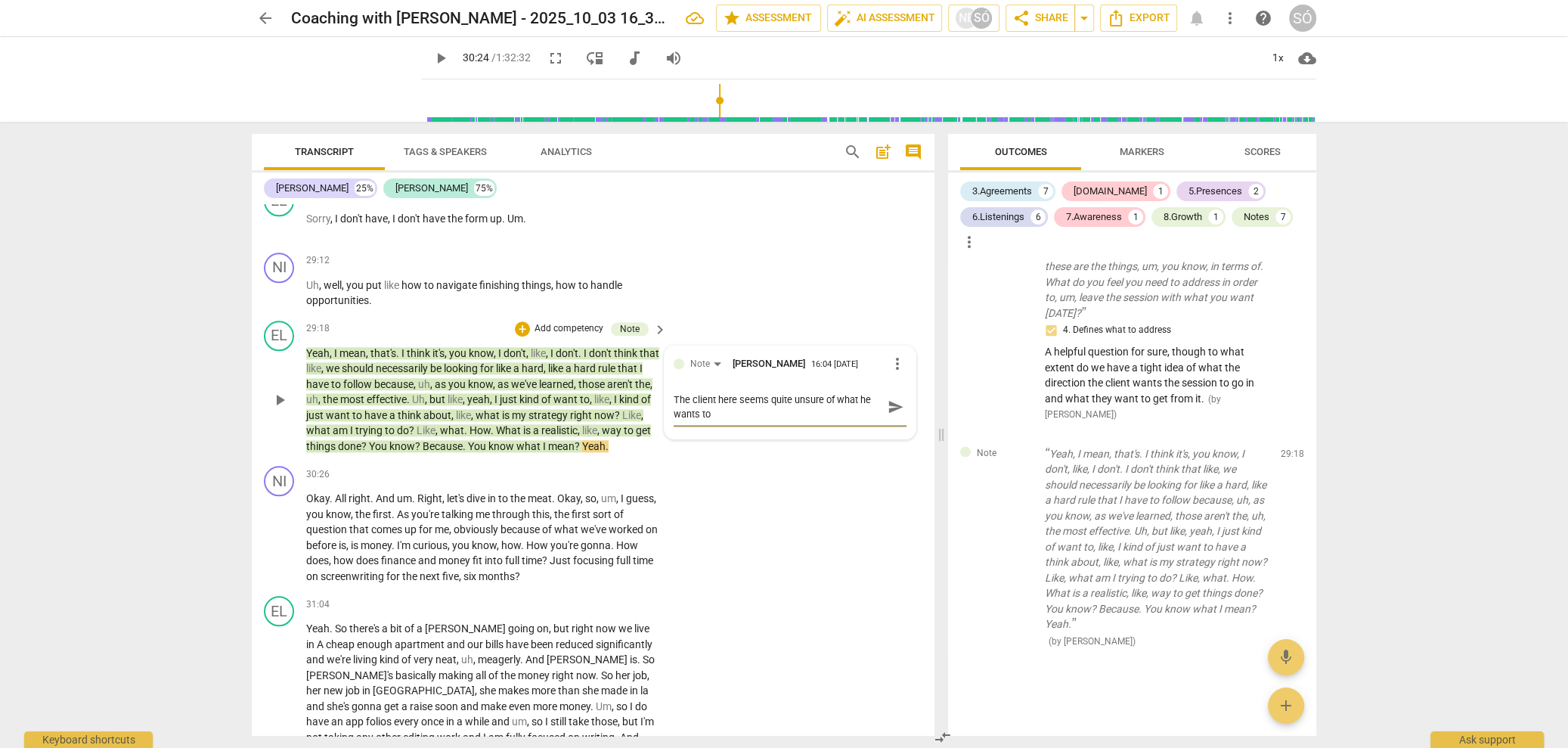
type textarea "The client here seems quite unsure of what he wants t"
type textarea "The client here seems quite unsure of what he wants"
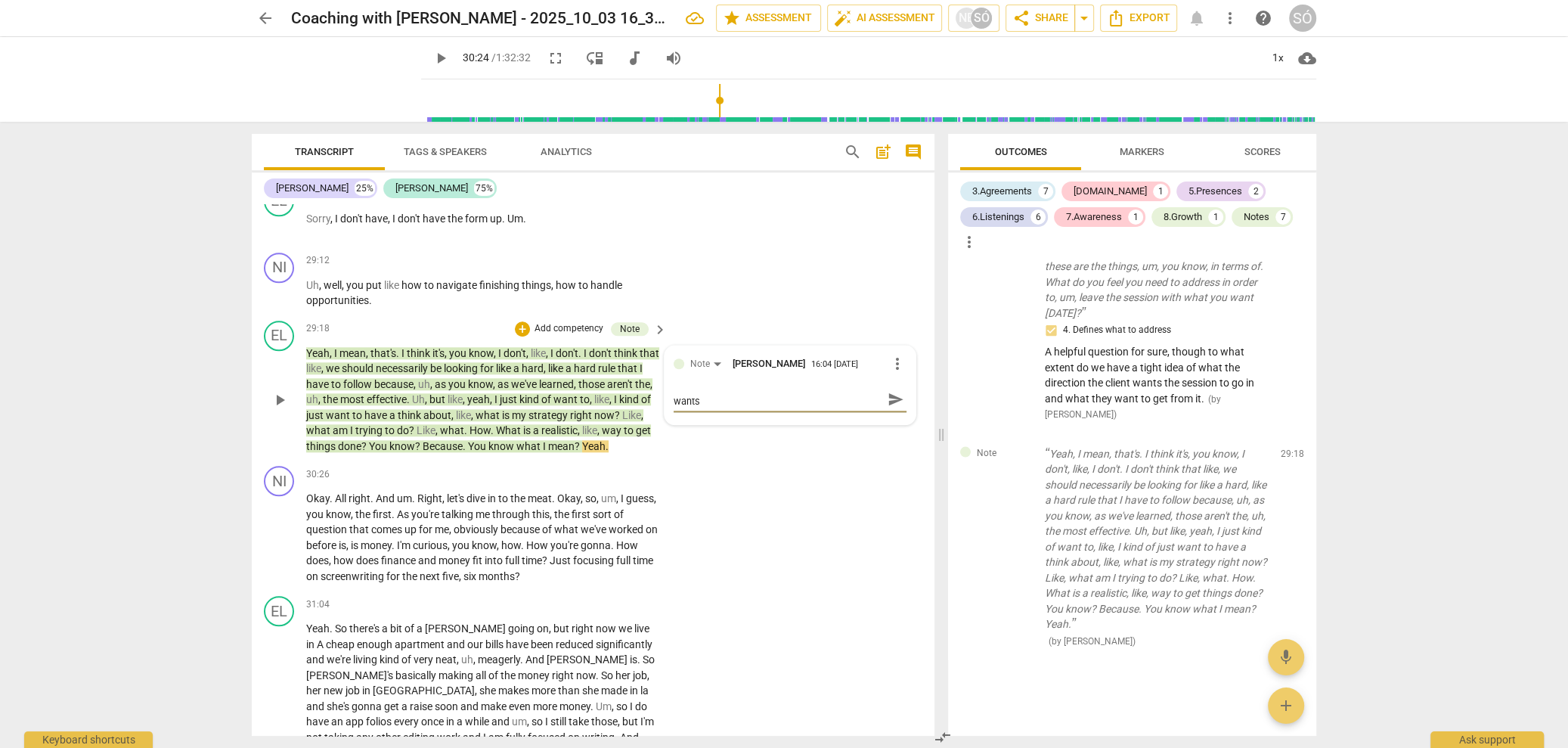
type textarea "The client here seems quite unsure of what he wants"
type textarea "The client here seems quite unsure of what he want"
type textarea "The client here seems quite unsure of what he wan"
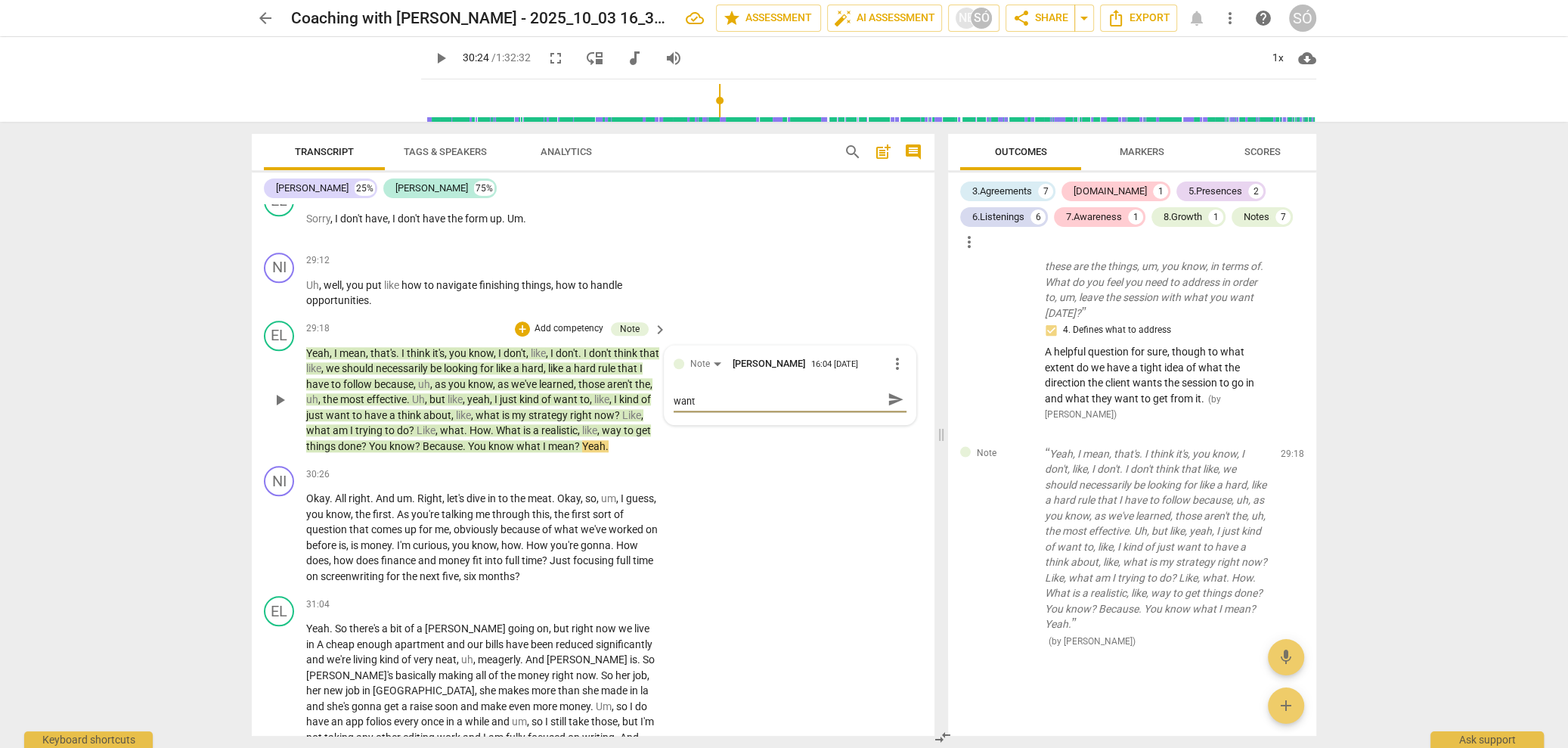
type textarea "The client here seems quite unsure of what he wan"
type textarea "The client here seems quite unsure of what he wa"
type textarea "The client here seems quite unsure of what he w"
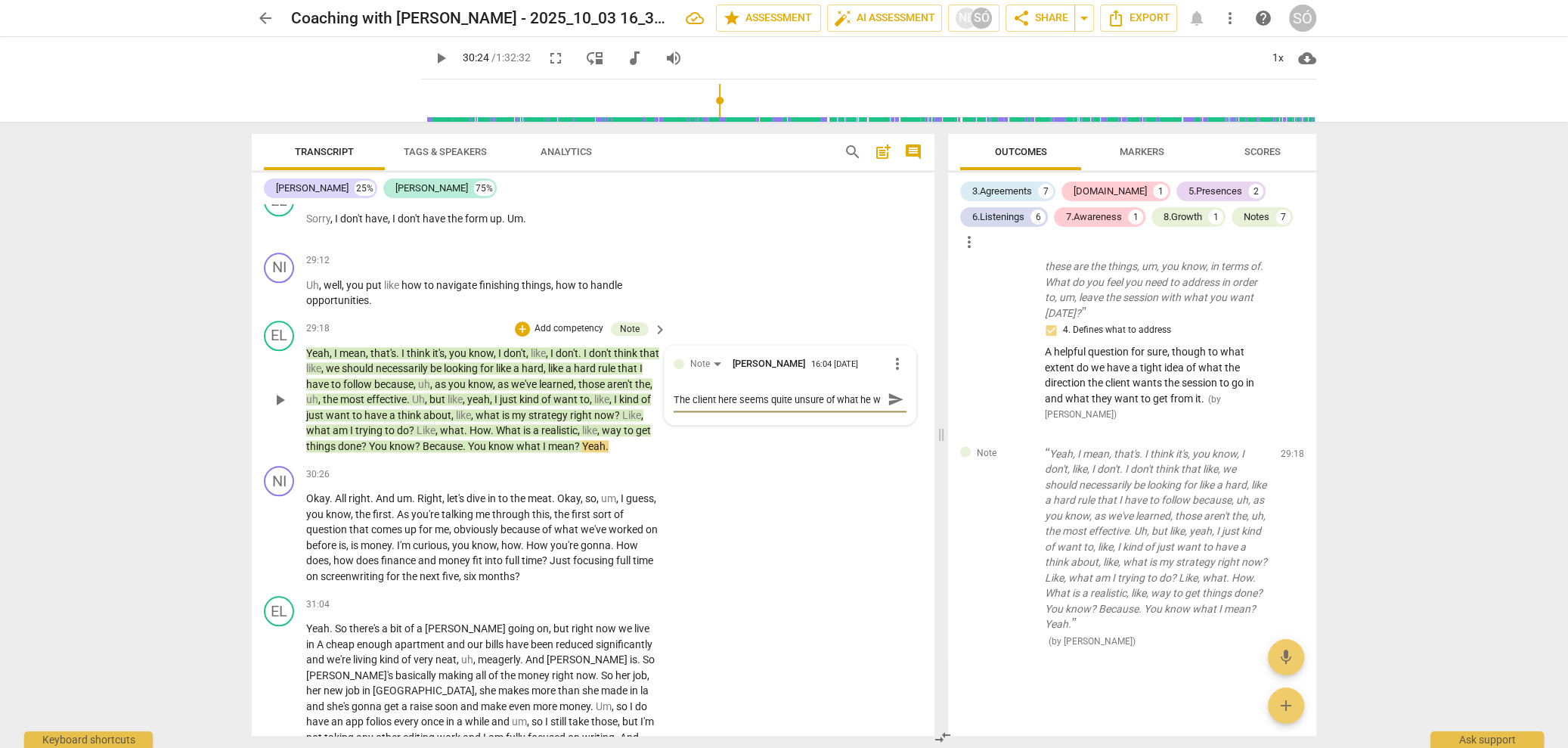
type textarea "The client here seems quite unsure of what he"
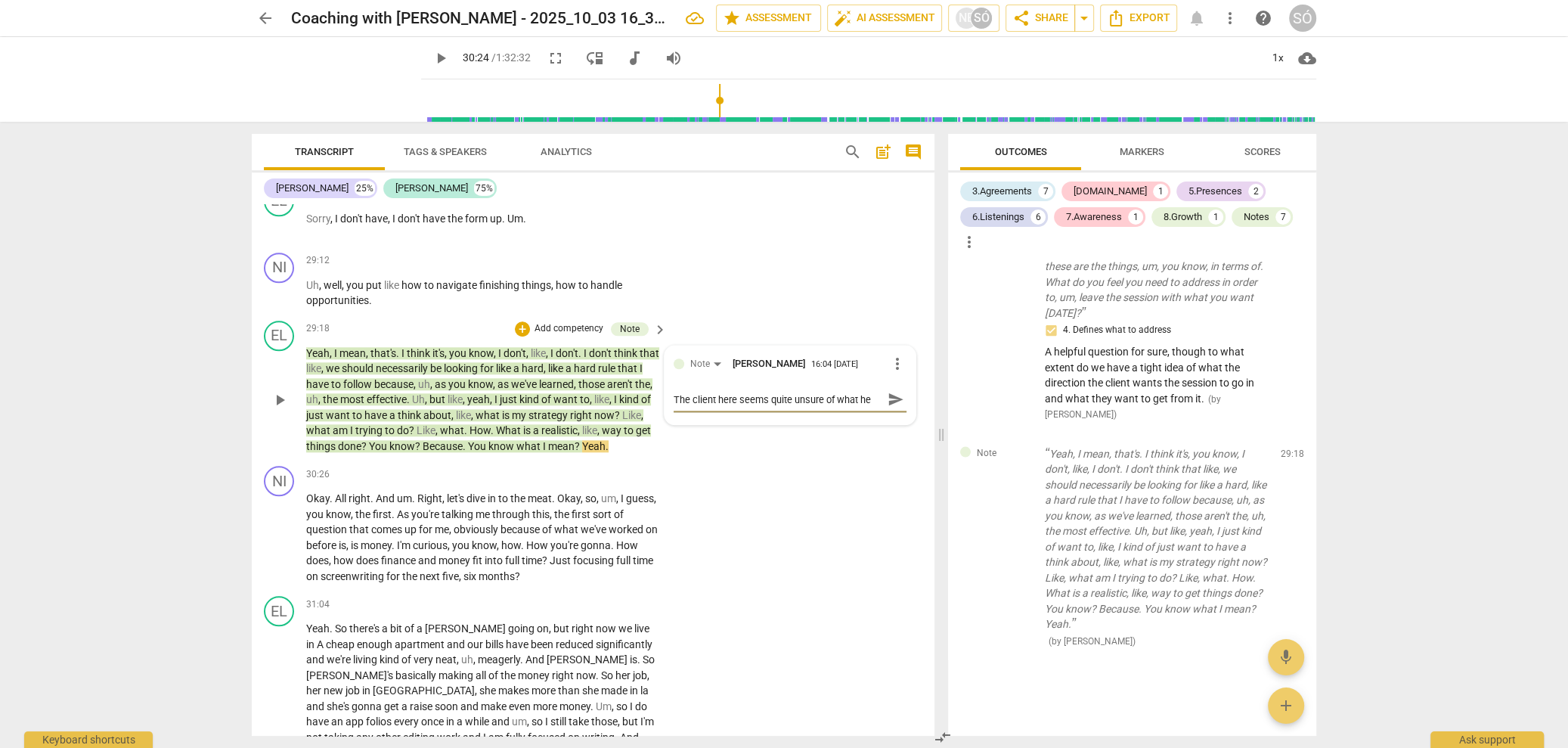
type textarea "The client here seems quite unsure of what h"
type textarea "The client here seems quite unsure of what"
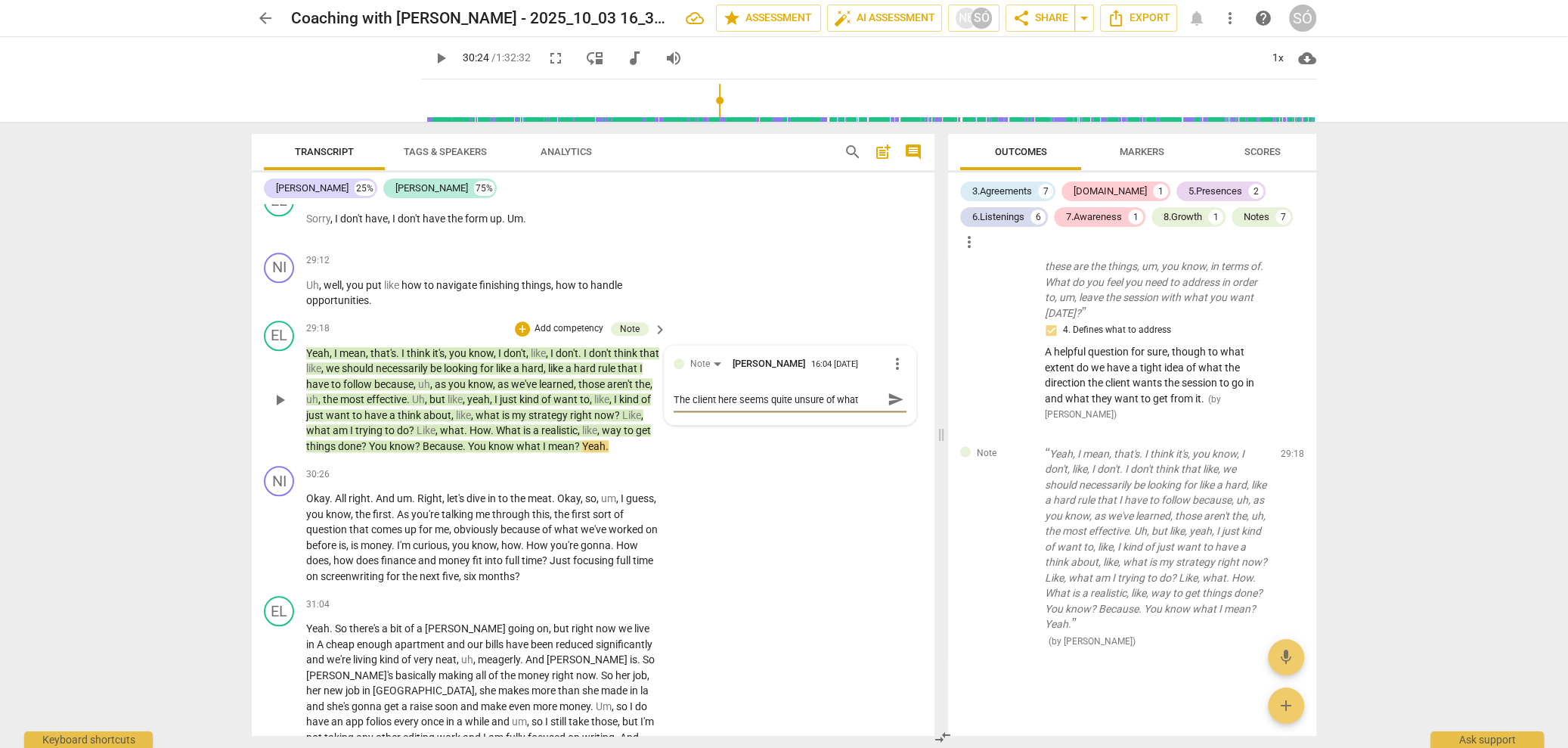
type textarea "The client here seems quite unsure of what"
type textarea "The client here seems quite unsure of wha"
type textarea "The client here seems quite unsure of what"
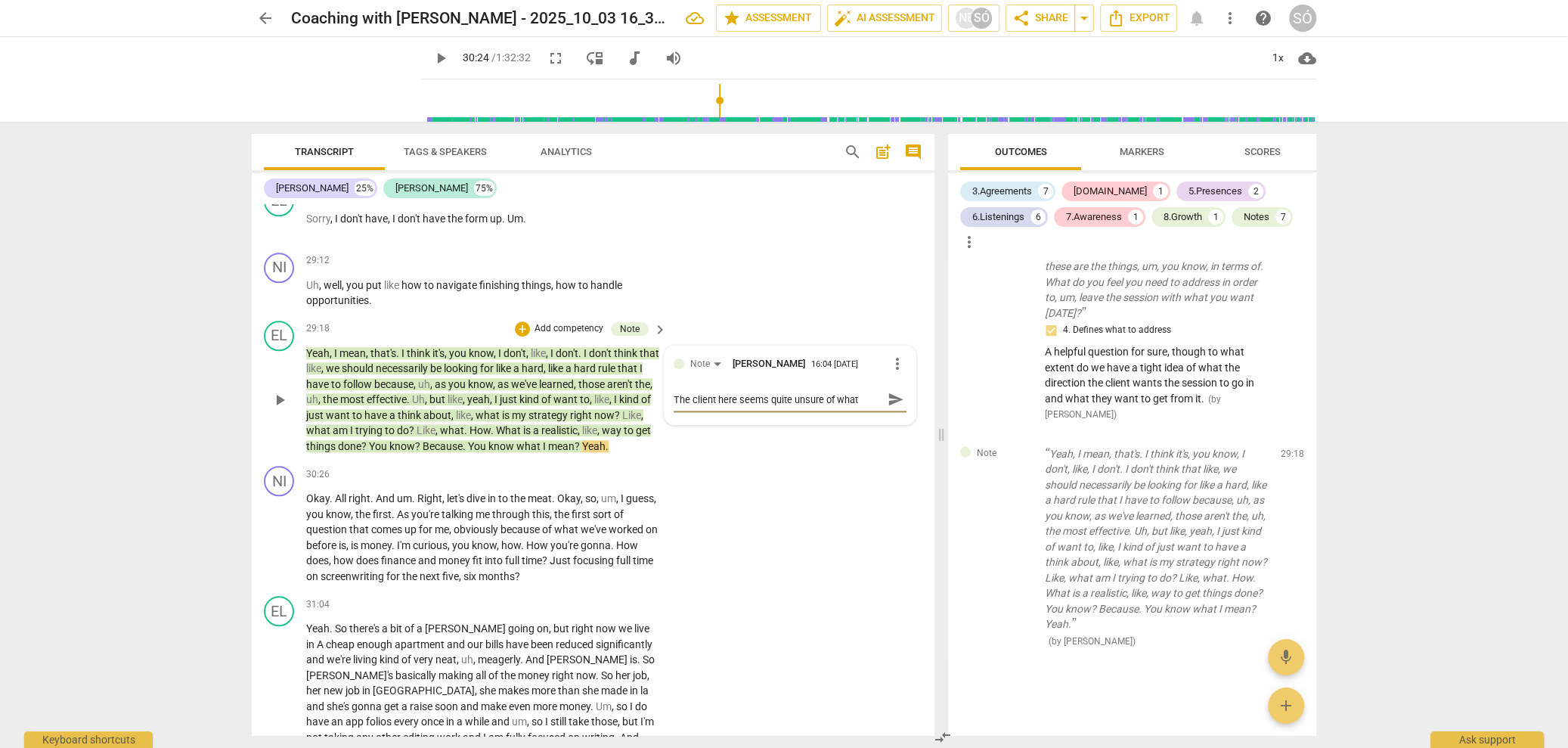
type textarea "The client here seems quite unsure of what"
type textarea "The client here seems quite unsure of what s"
type textarea "The client here seems quite unsure of what sp"
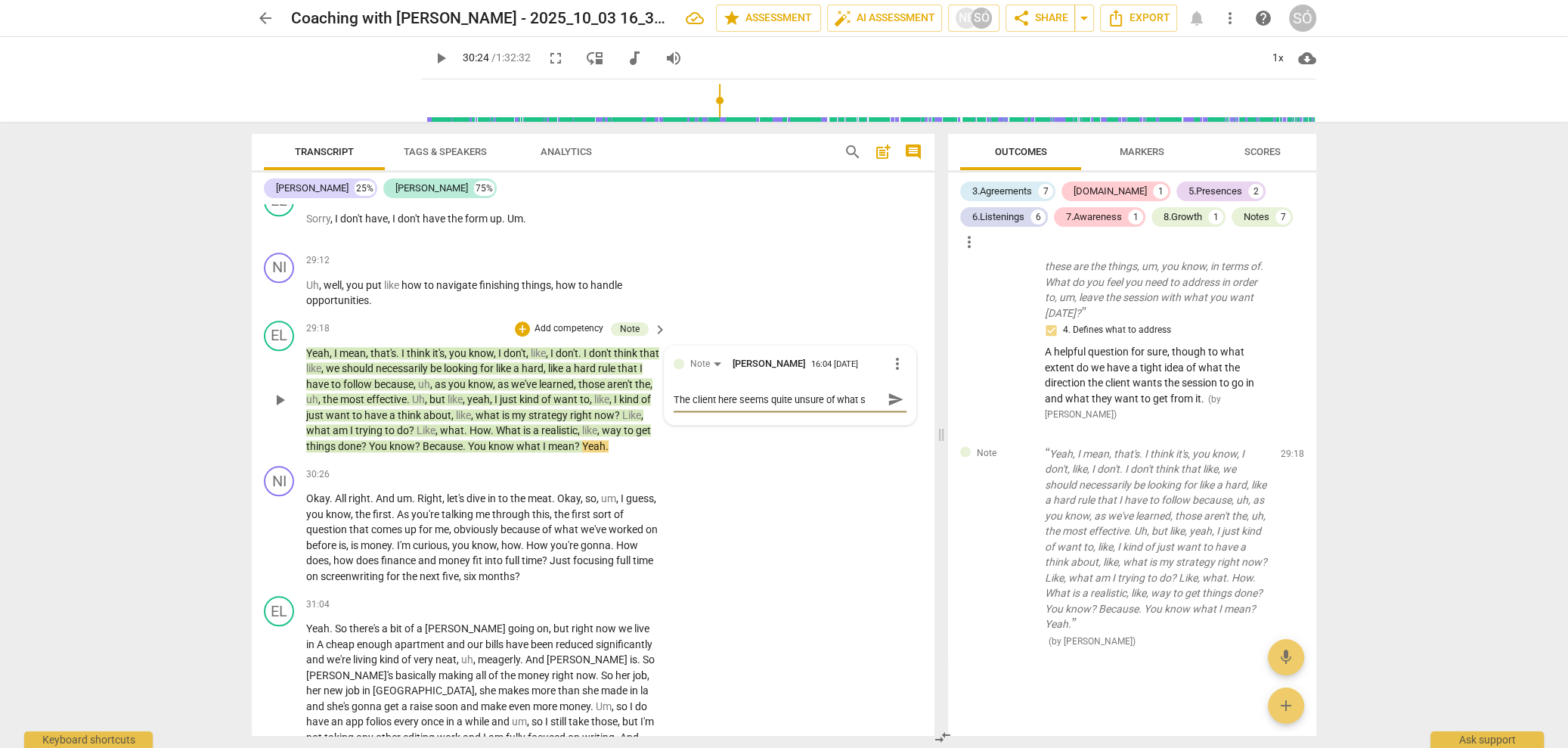
type textarea "The client here seems quite unsure of what sp"
type textarea "The client here seems quite unsure of what spe"
type textarea "The client here seems quite unsure of what spec"
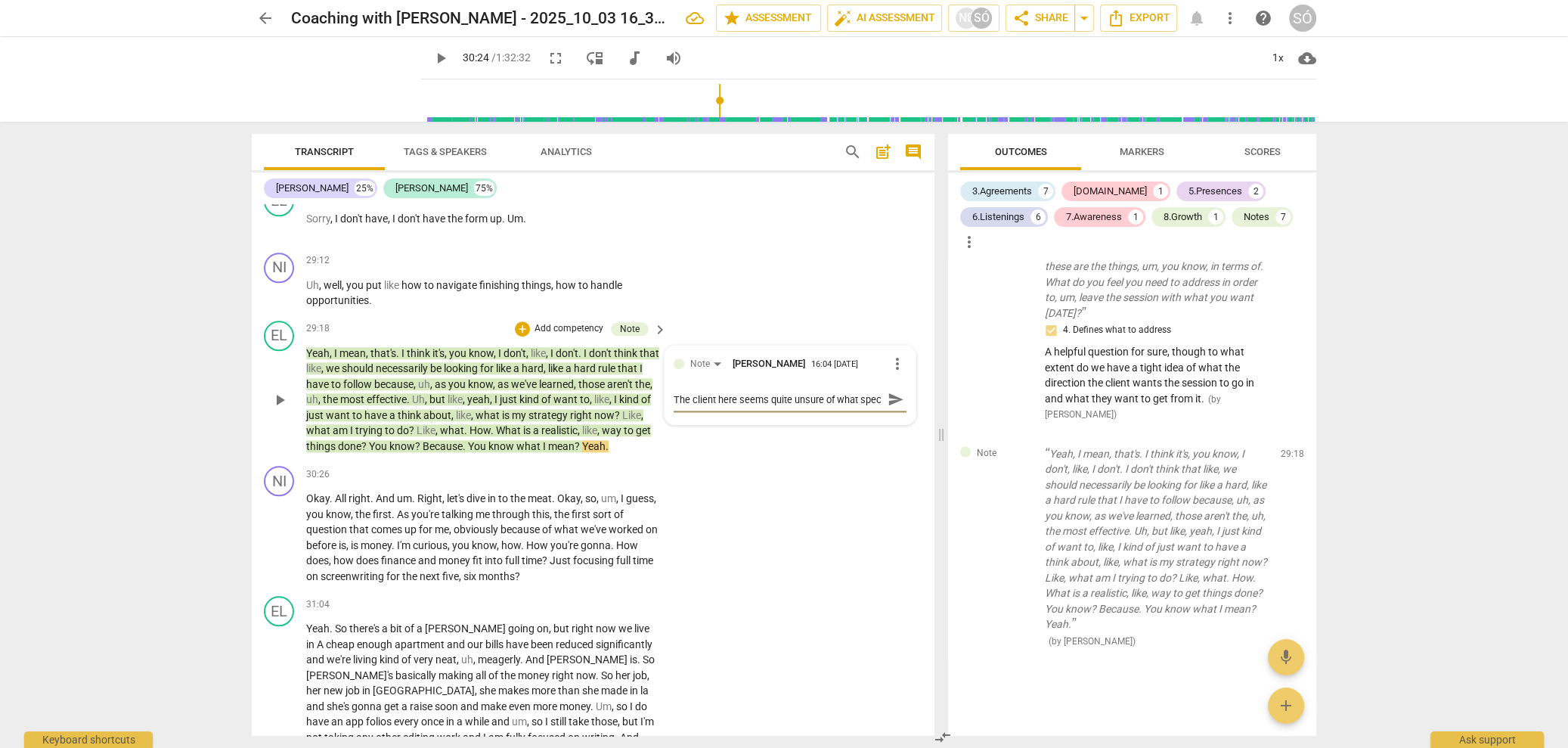
scroll to position [13, 0]
type textarea "The client here seems quite unsure of what speci"
type textarea "The client here seems quite unsure of what specif"
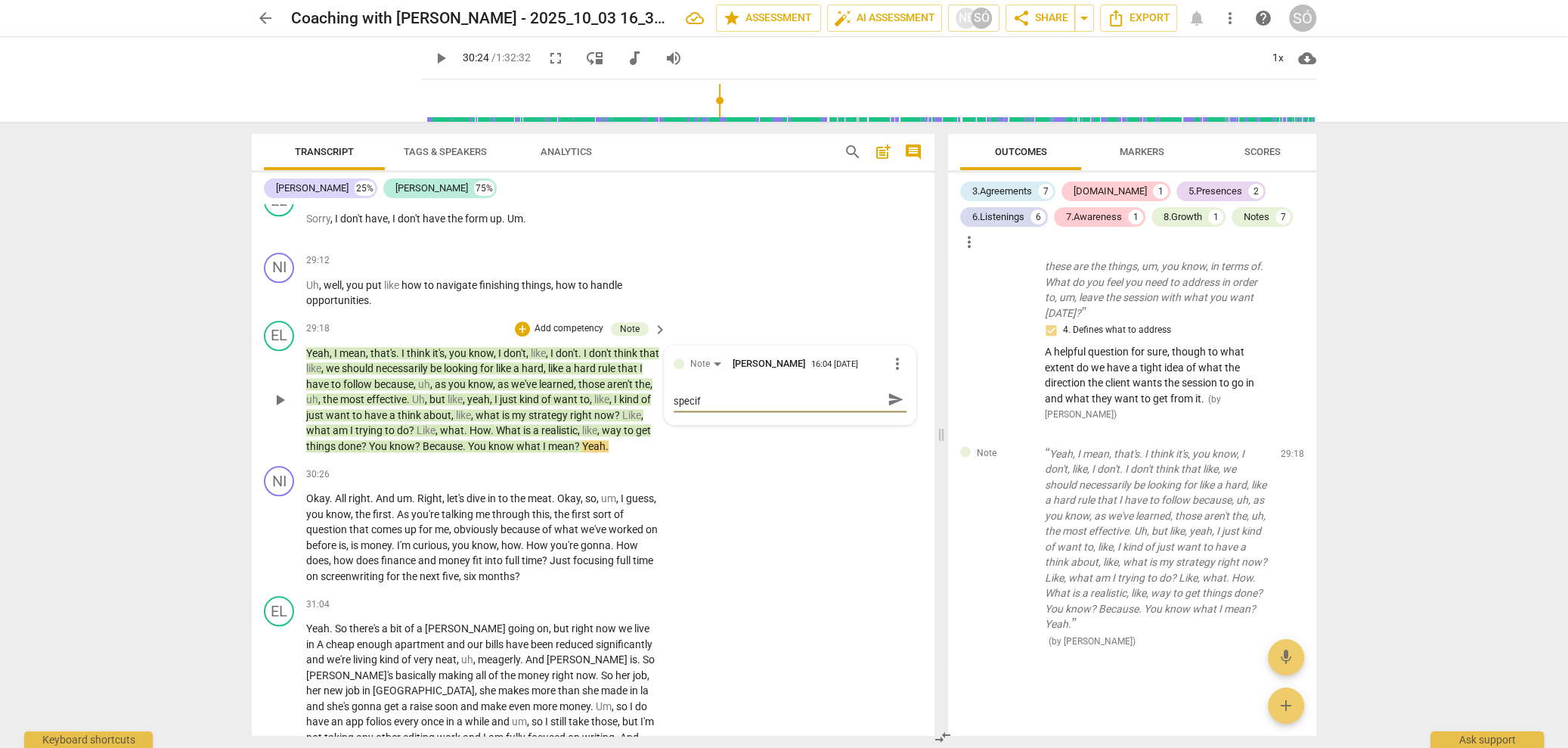
type textarea "The client here seems quite unsure of what specifi"
type textarea "The client here seems quite unsure of what specific"
type textarea "The client here seems quite unsure of what specifica"
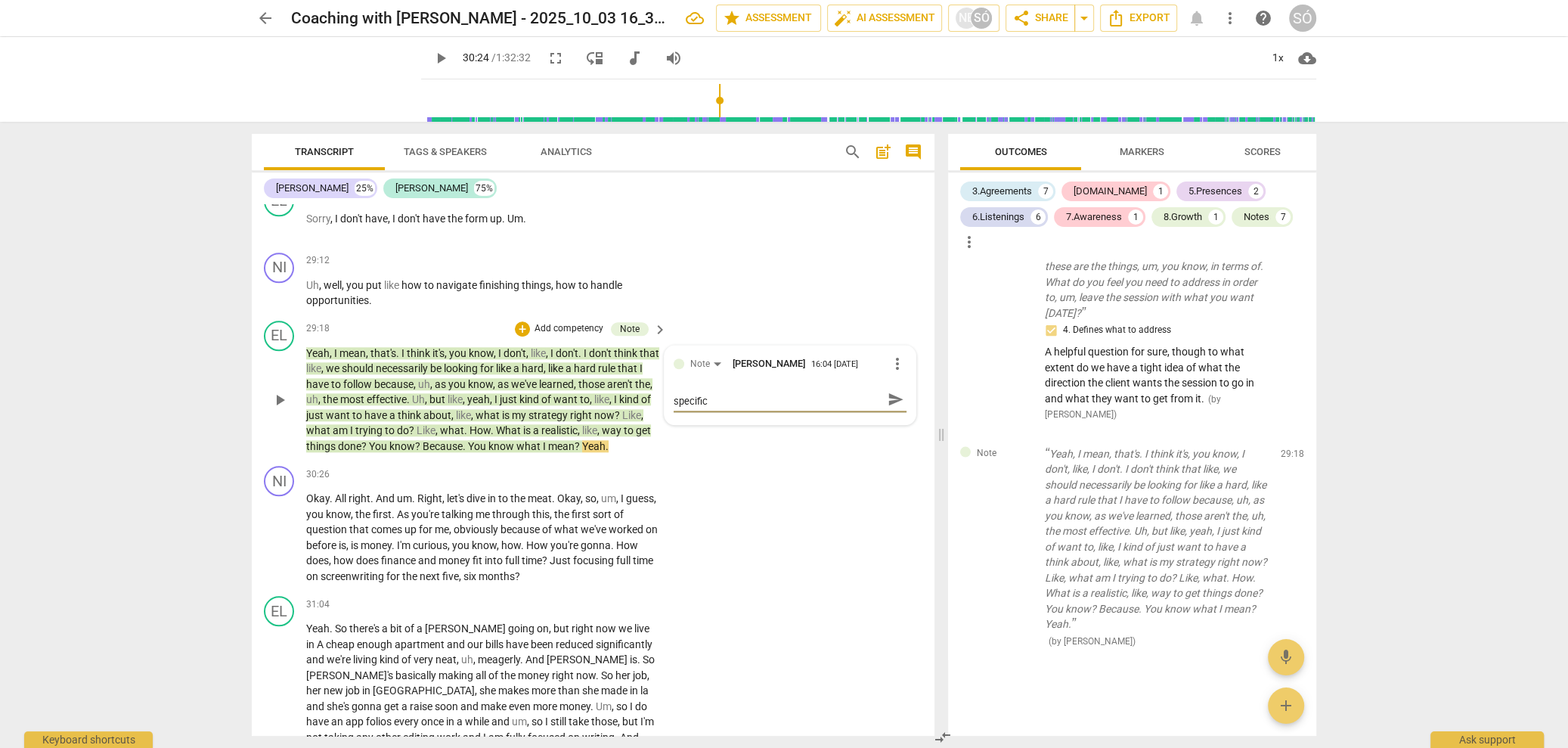
type textarea "The client here seems quite unsure of what specifica"
type textarea "The client here seems quite unsure of what specifical"
type textarea "The client here seems quite unsure of what specificall"
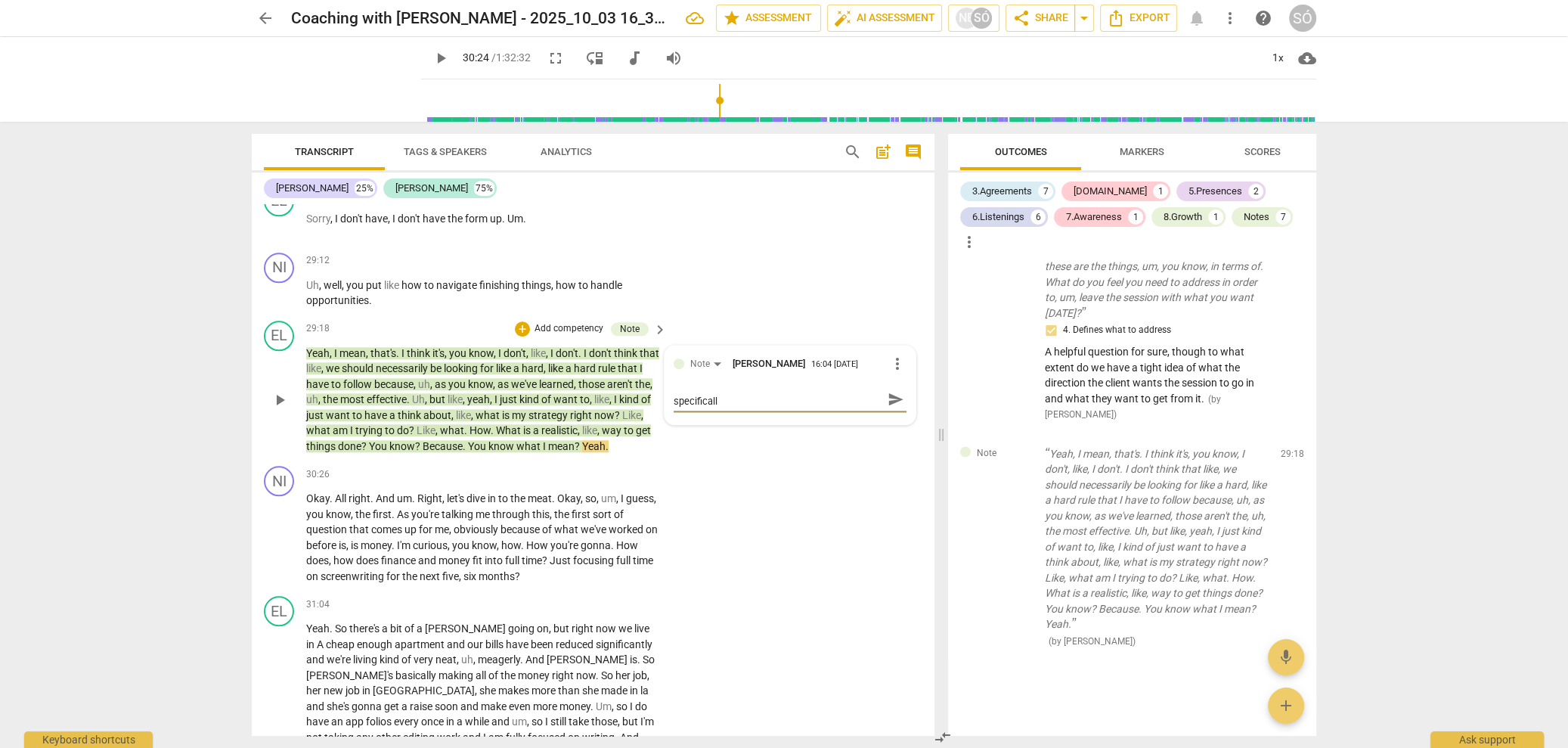
scroll to position [0, 0]
type textarea "The client here seems quite unsure of what specifically"
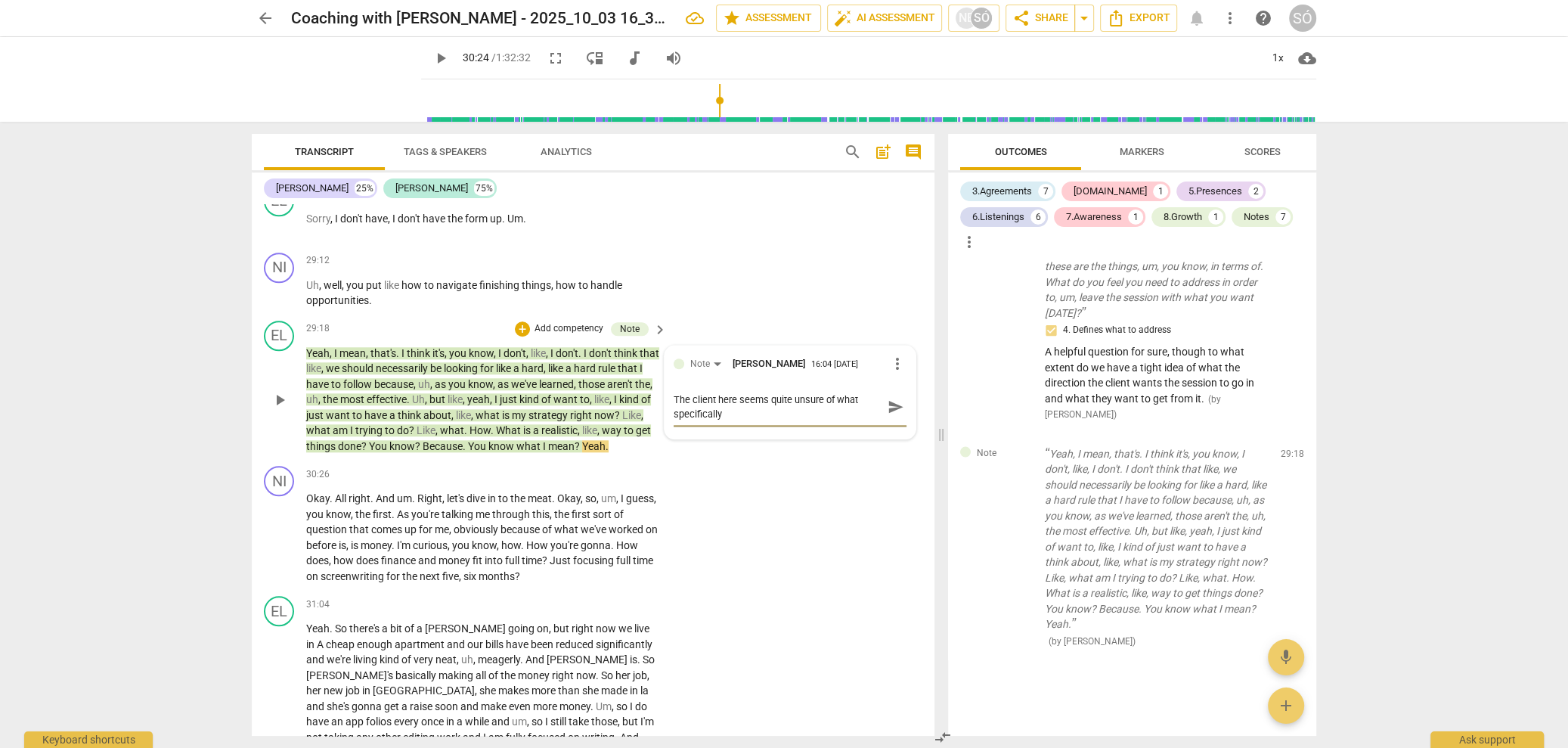
type textarea "The client here seems quite unsure of what specifically h"
type textarea "The client here seems quite unsure of what specifically he"
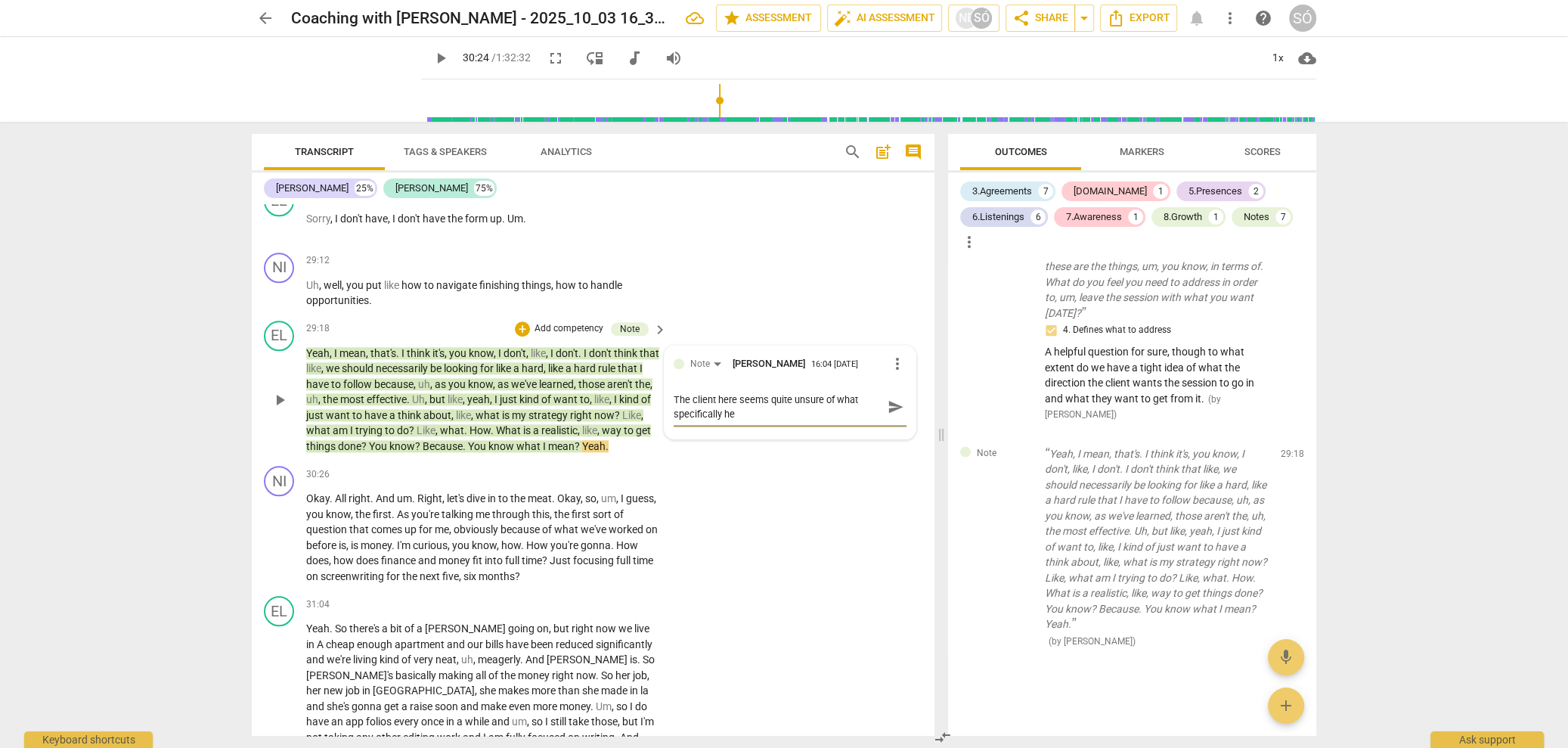
type textarea "The client here seems quite unsure of what specifically he"
type textarea "The client here seems quite unsure of what specifically he w"
type textarea "The client here seems quite unsure of what specifically he wa"
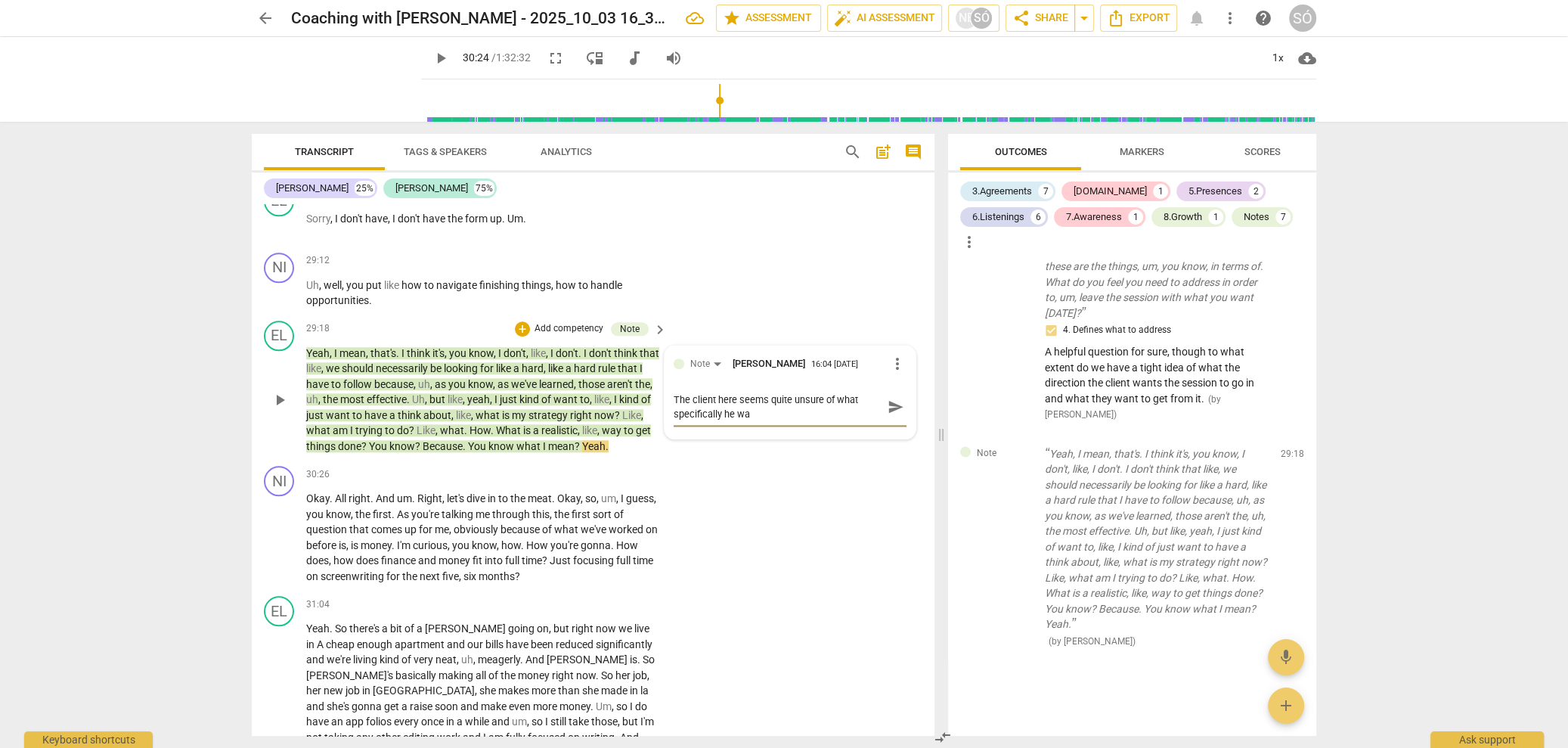
type textarea "The client here seems quite unsure of what specifically he wan"
type textarea "The client here seems quite unsure of what specifically he want"
type textarea "The client here seems quite unsure of what specifically he wants"
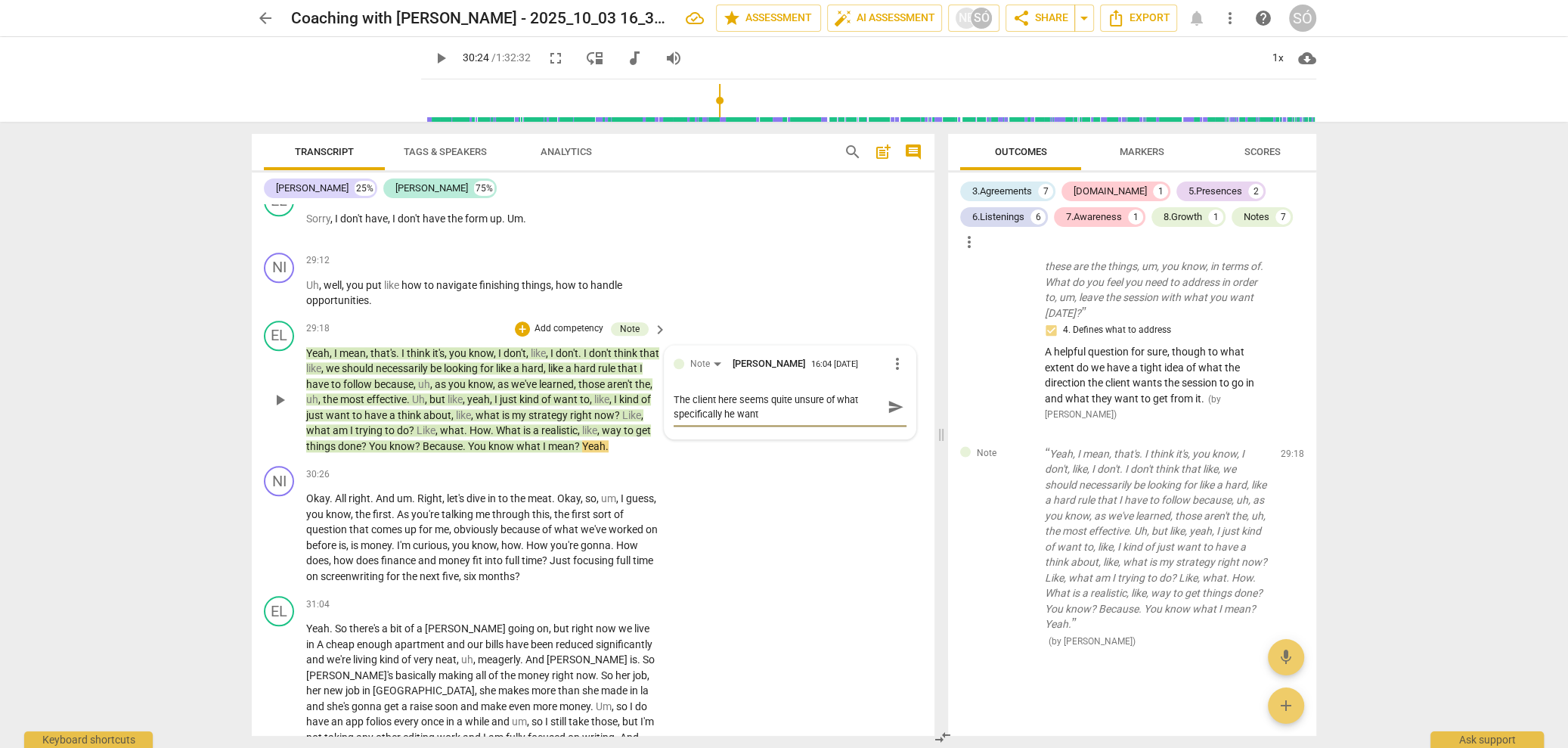
type textarea "The client here seems quite unsure of what specifically he wants"
type textarea "The client here seems quite unsure of what specifically he wants t"
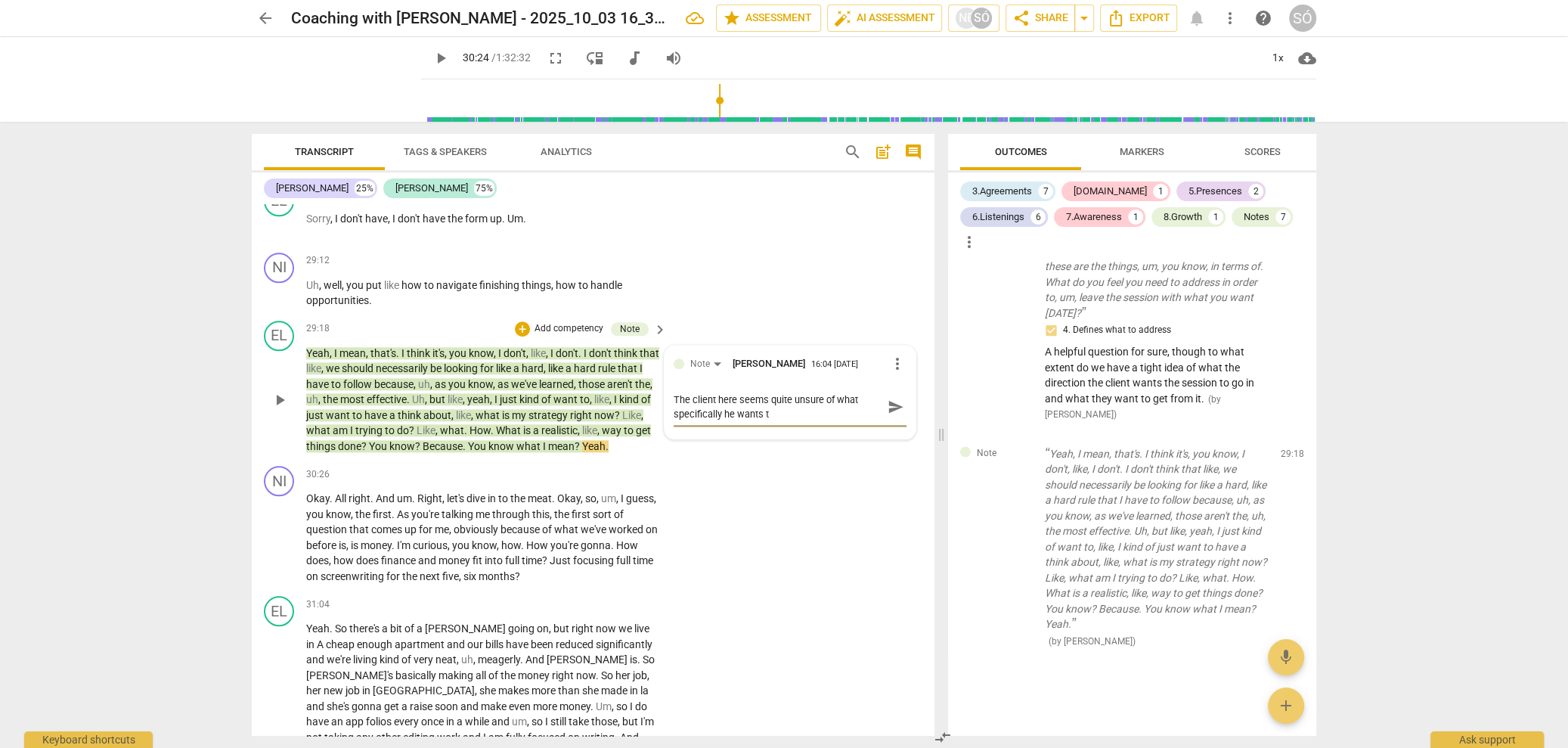
type textarea "The client here seems quite unsure of what specifically he wants to"
type textarea "The client here seems quite unsure of what specifically he wants to f"
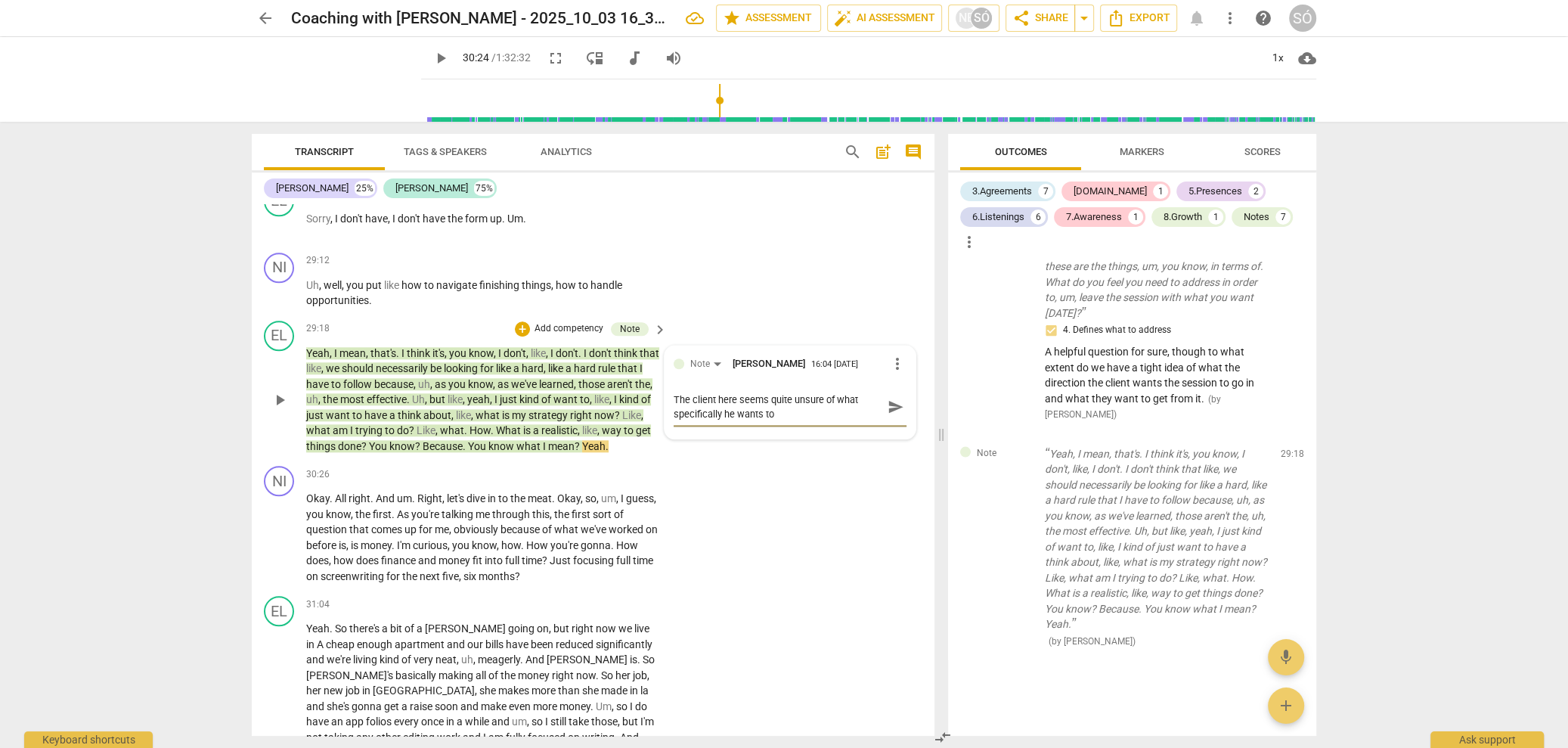
type textarea "The client here seems quite unsure of what specifically he wants to f"
type textarea "The client here seems quite unsure of what specifically he wants to fo"
type textarea "The client here seems quite unsure of what specifically he wants to foc"
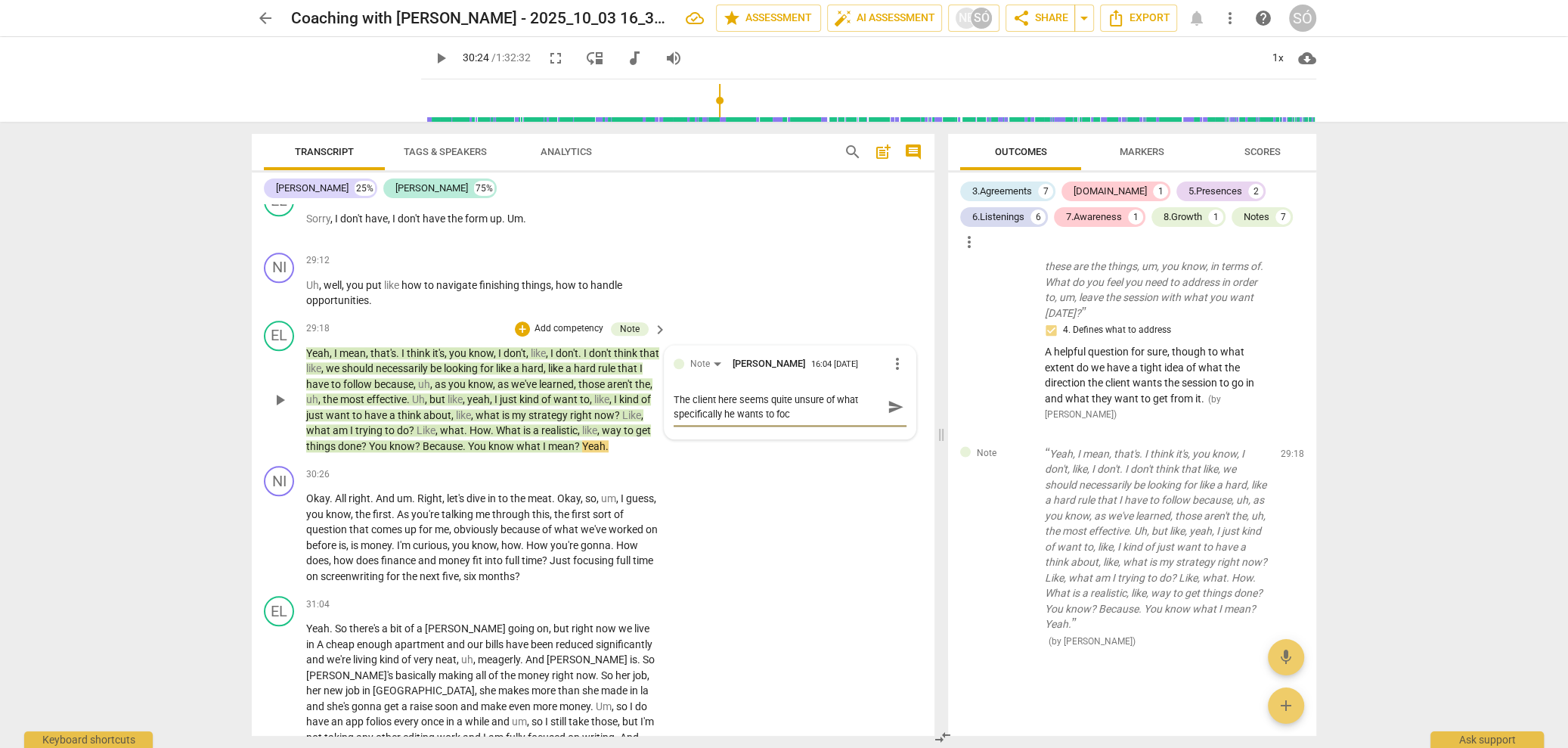
type textarea "The client here seems quite unsure of what specifically he wants to focu"
type textarea "The client here seems quite unsure of what specifically he wants to focus"
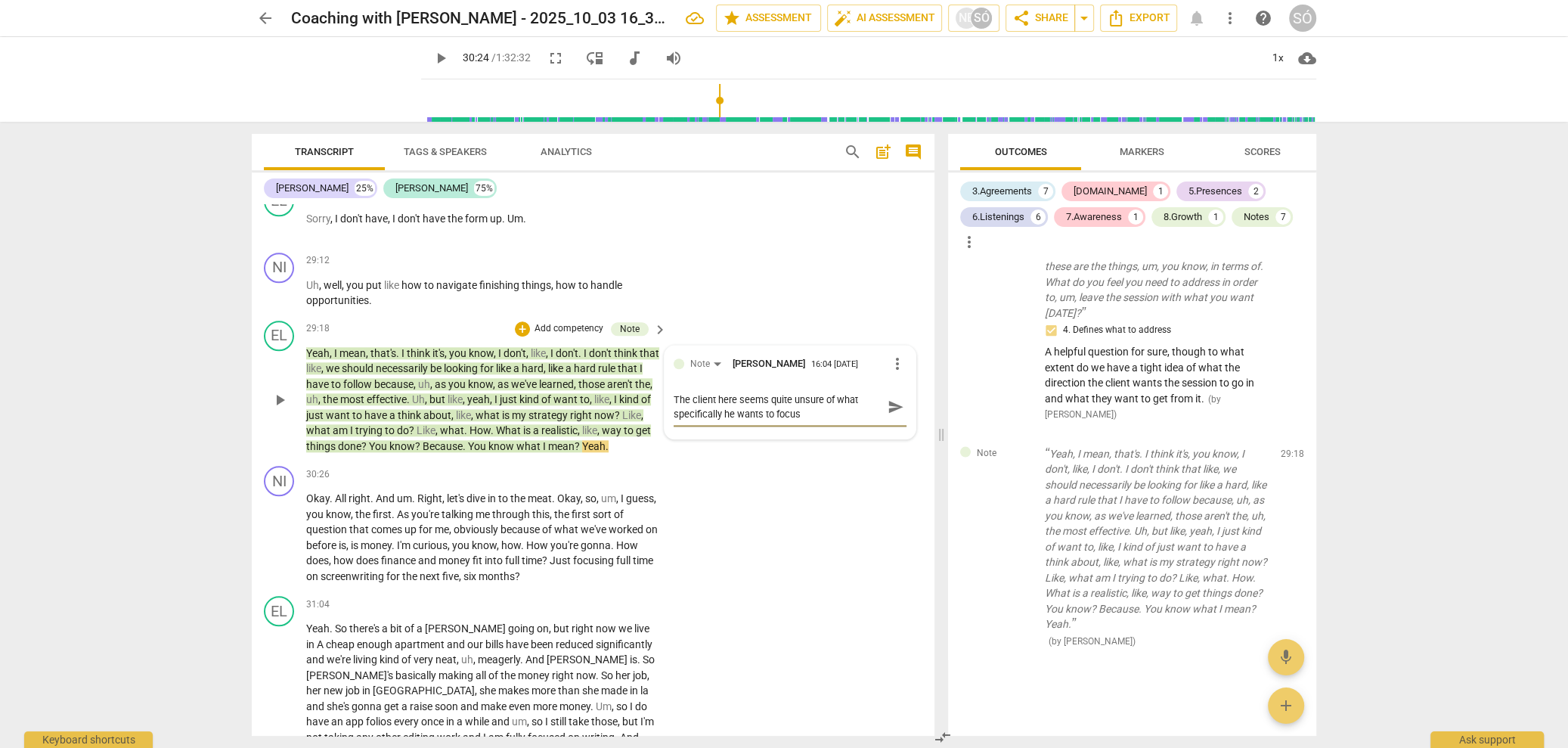
type textarea "The client here seems quite unsure of what specifically he wants to focus"
click at [888, 437] on span "send" at bounding box center [896, 428] width 17 height 17
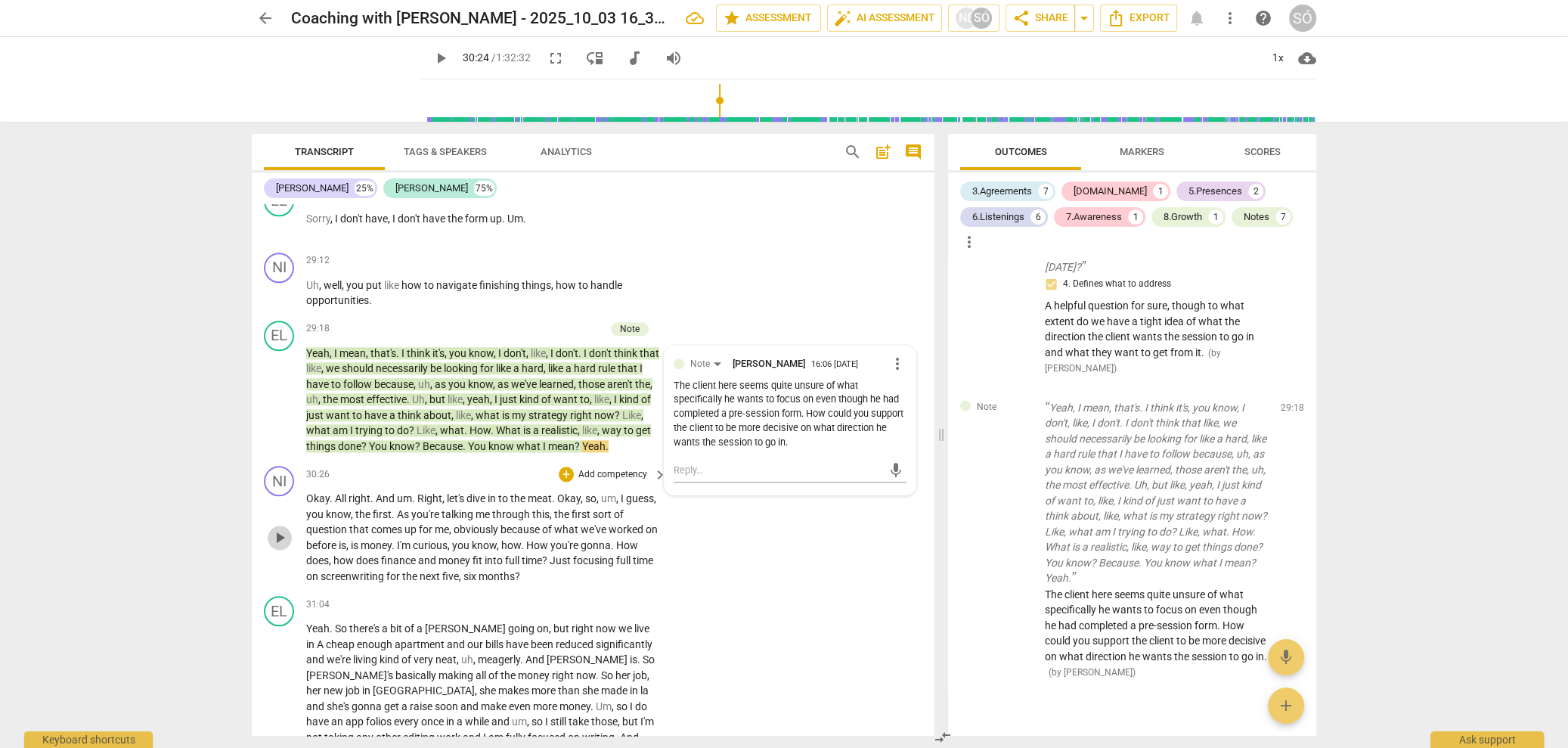
click at [277, 547] on span "play_arrow" at bounding box center [279, 538] width 18 height 18
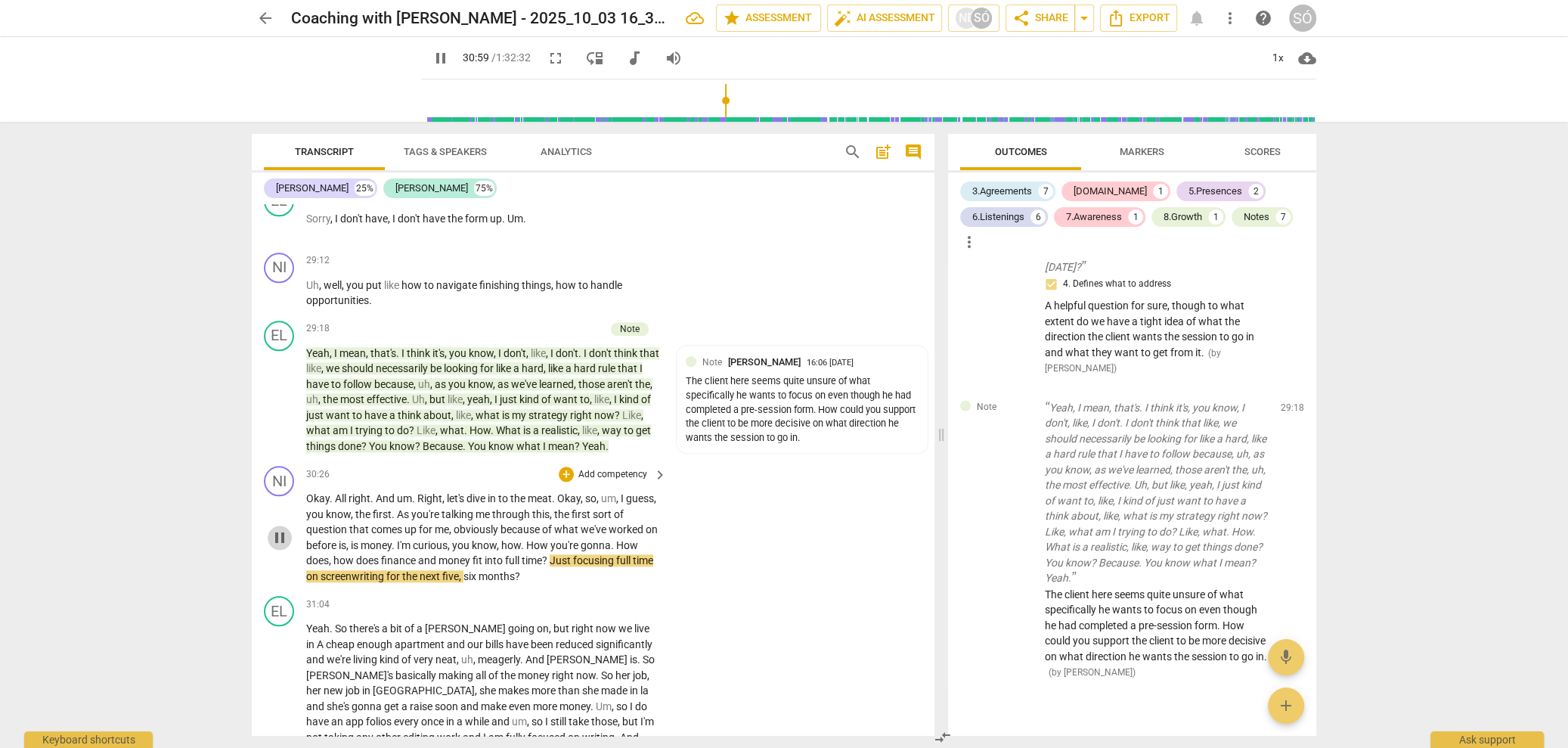
click at [279, 547] on span "pause" at bounding box center [279, 538] width 18 height 18
click at [629, 481] on p "Add competency" at bounding box center [613, 475] width 72 height 14
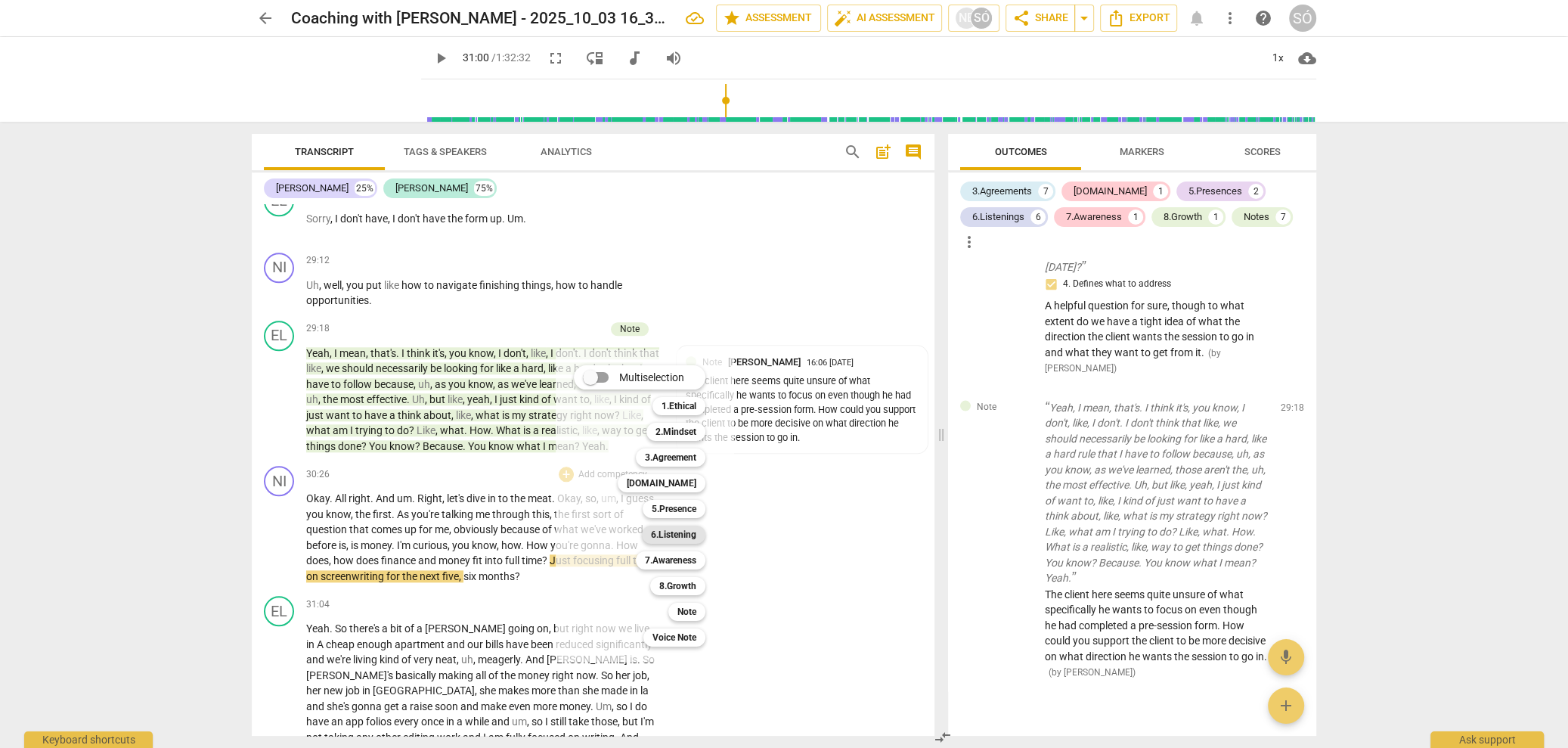
click at [671, 533] on b "6.Listening" at bounding box center [674, 535] width 46 height 18
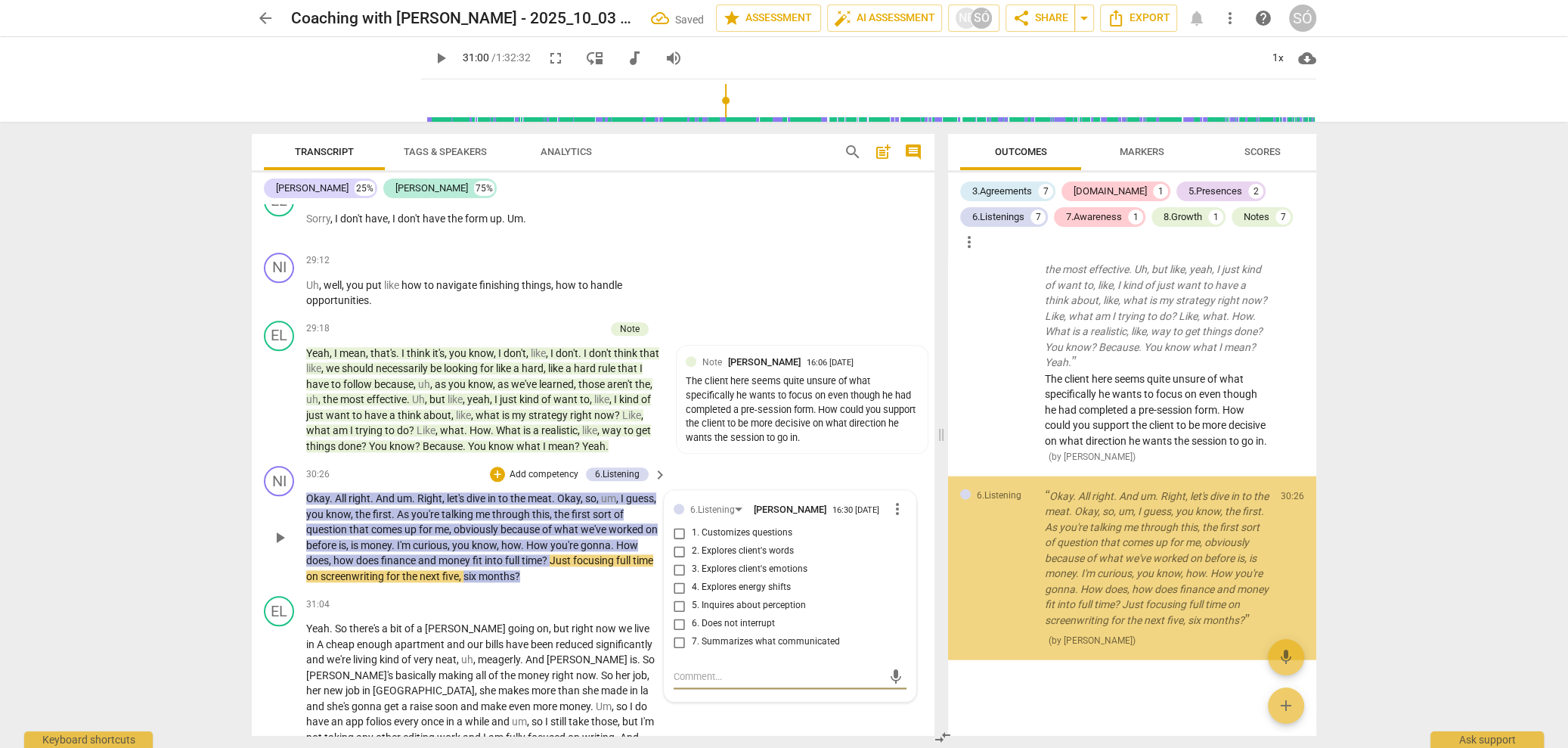
scroll to position [3992, 0]
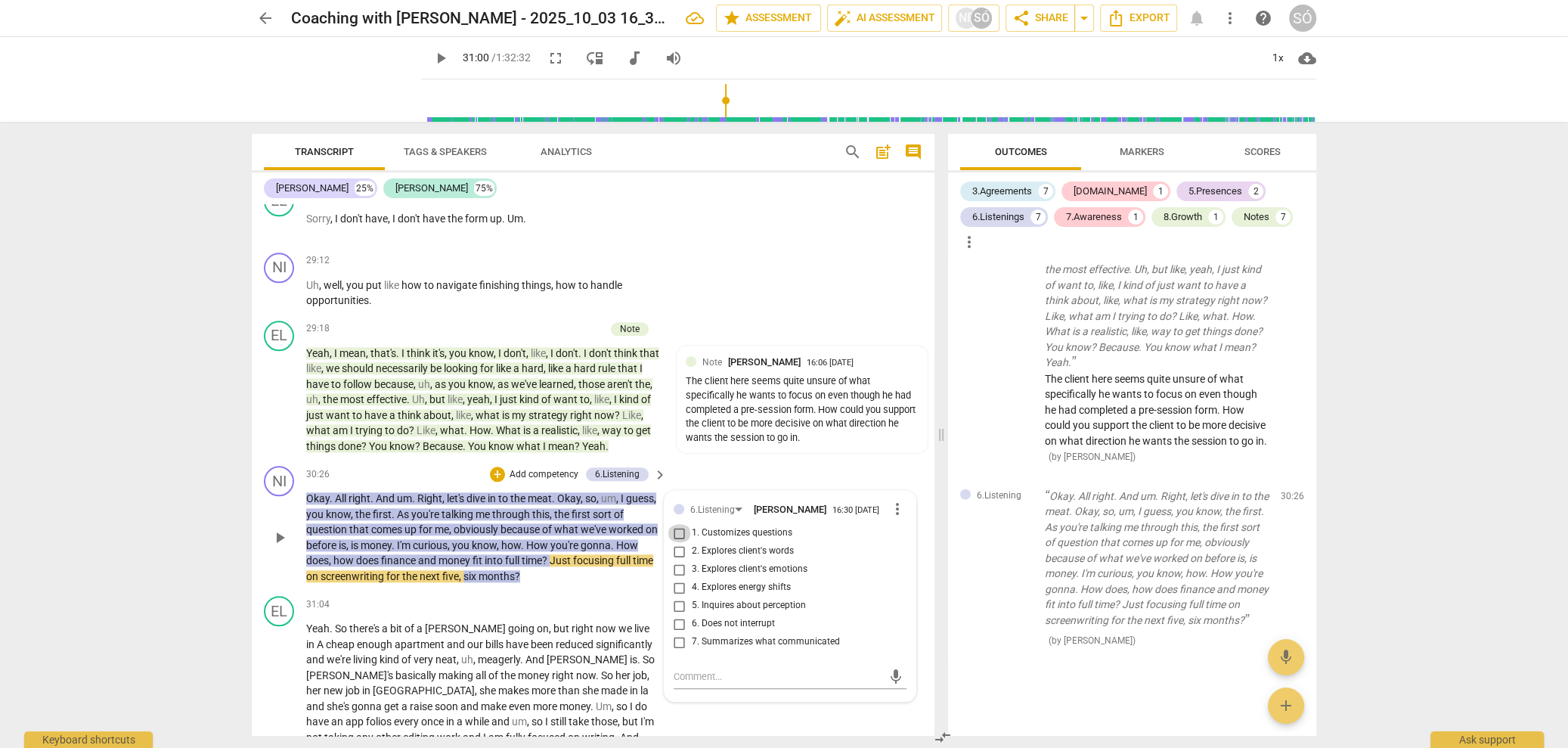
click at [676, 542] on input "1. Customizes questions" at bounding box center [680, 533] width 24 height 18
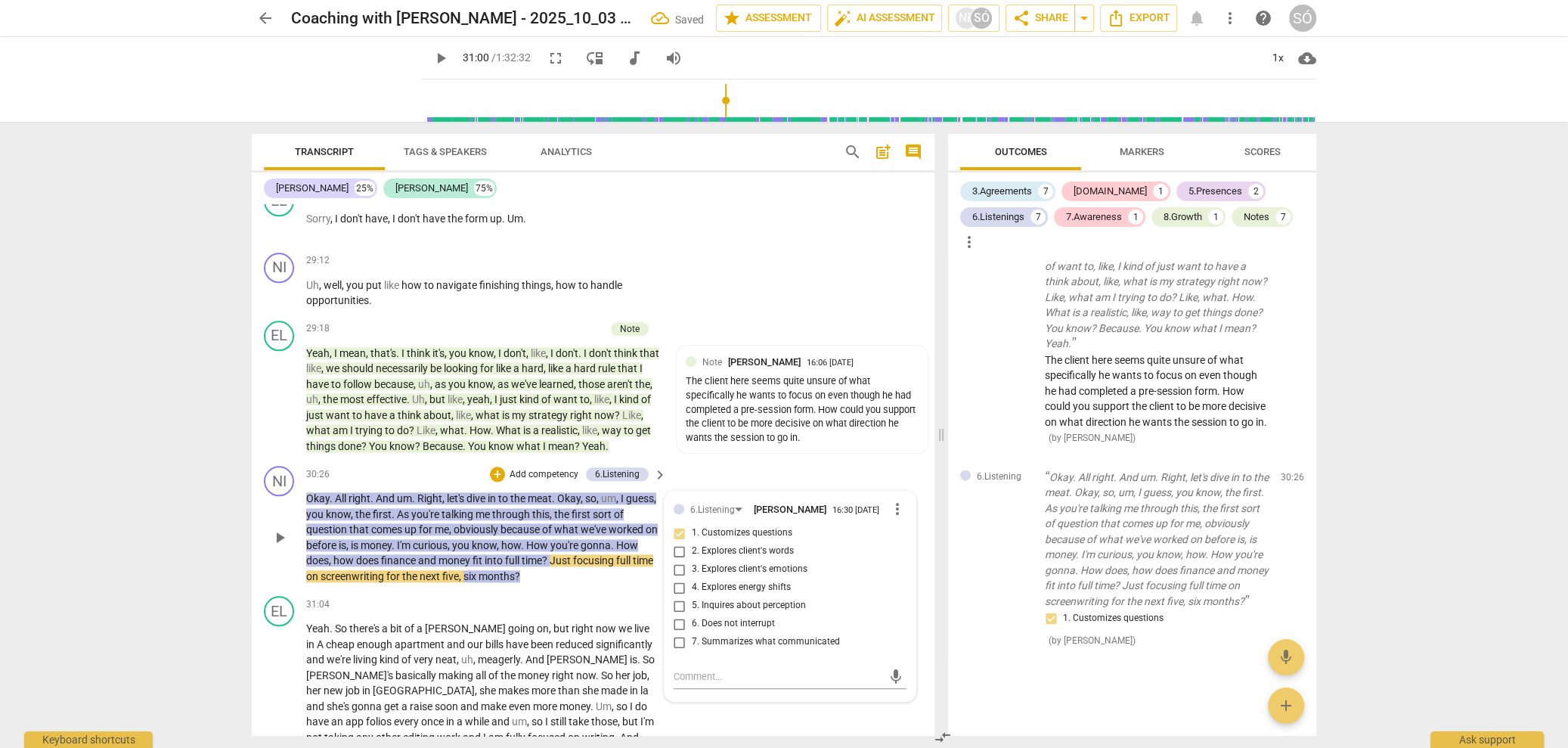
click at [677, 615] on input "5. Inquires about perception" at bounding box center [680, 606] width 24 height 18
click at [560, 481] on p "Add competency" at bounding box center [544, 475] width 72 height 14
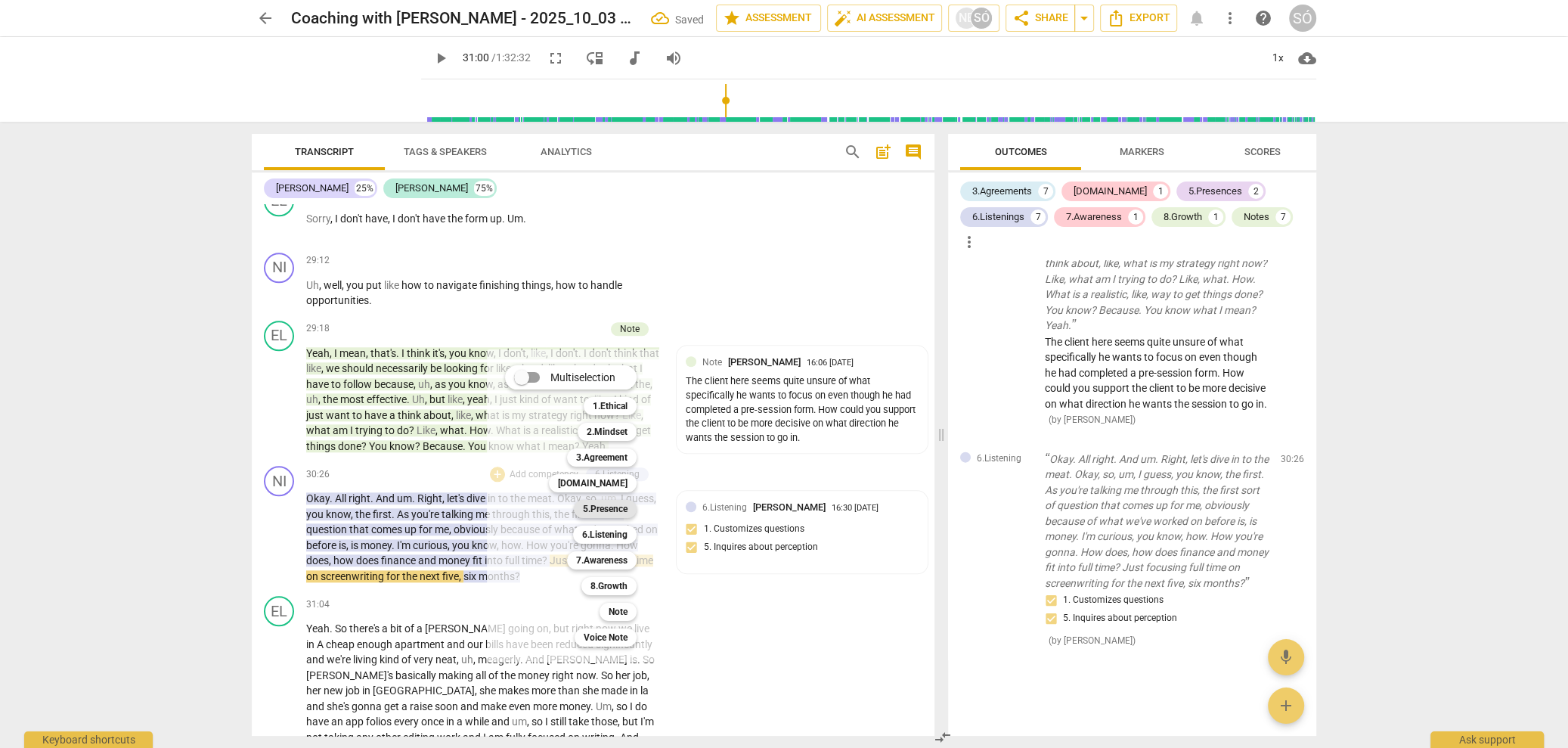
click at [611, 514] on b "5.Presence" at bounding box center [605, 509] width 45 height 18
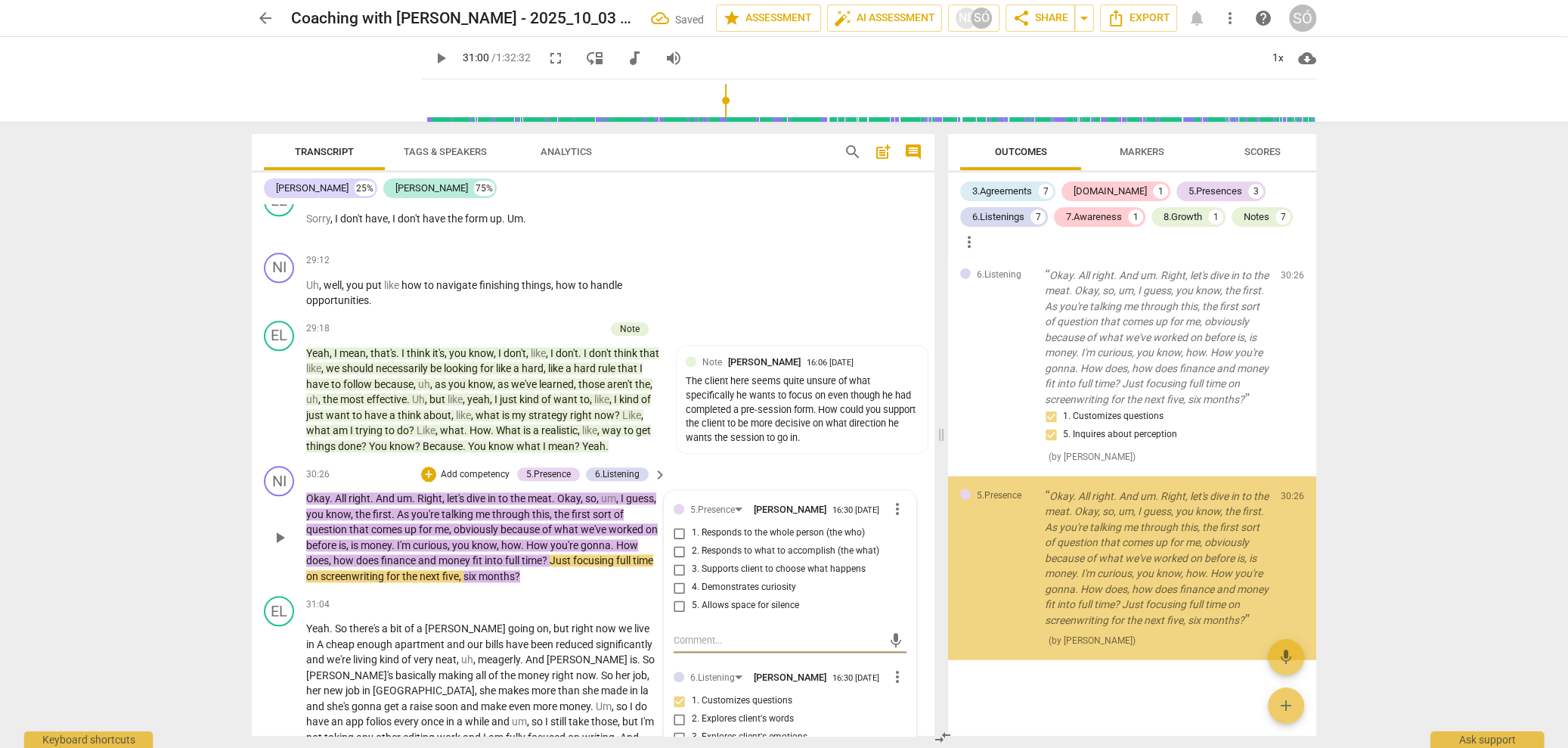
scroll to position [4229, 0]
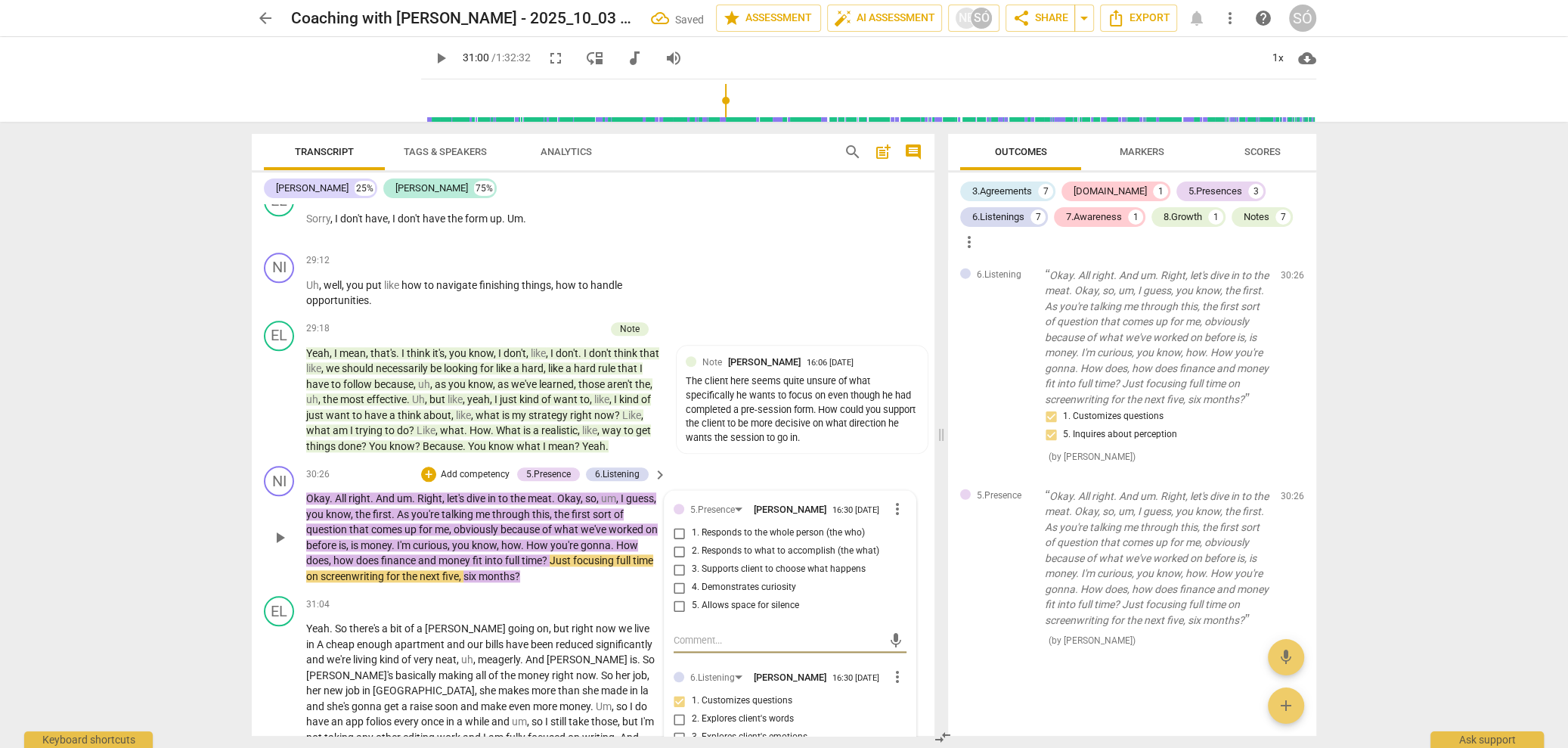
click at [675, 560] on input "2. Responds to what to accomplish (the what)" at bounding box center [680, 551] width 24 height 18
click at [675, 597] on input "4. Demonstrates curiosity" at bounding box center [680, 588] width 24 height 18
click at [479, 481] on p "Add competency" at bounding box center [475, 475] width 72 height 14
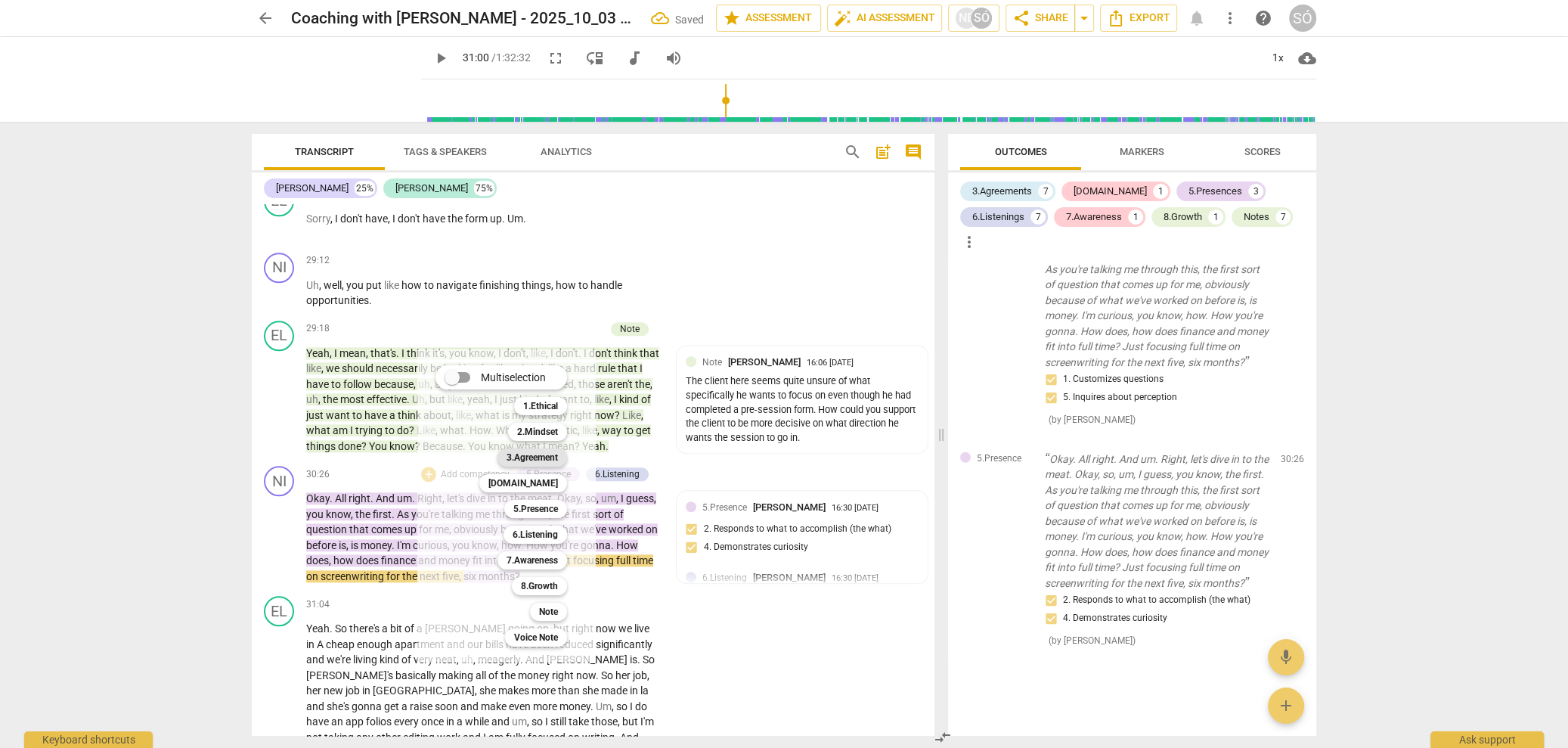
click at [548, 457] on b "3.Agreement" at bounding box center [532, 457] width 52 height 18
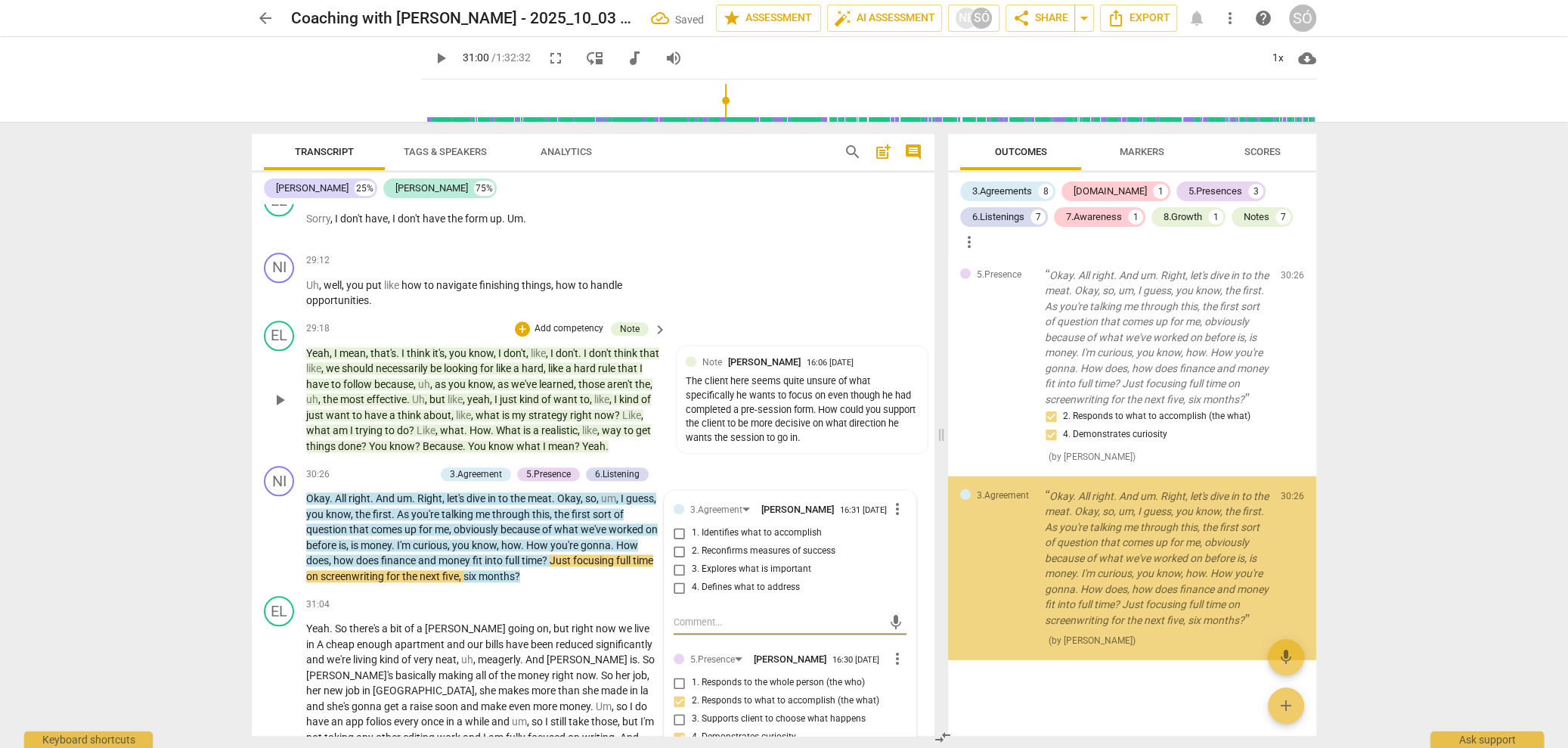
scroll to position [4465, 0]
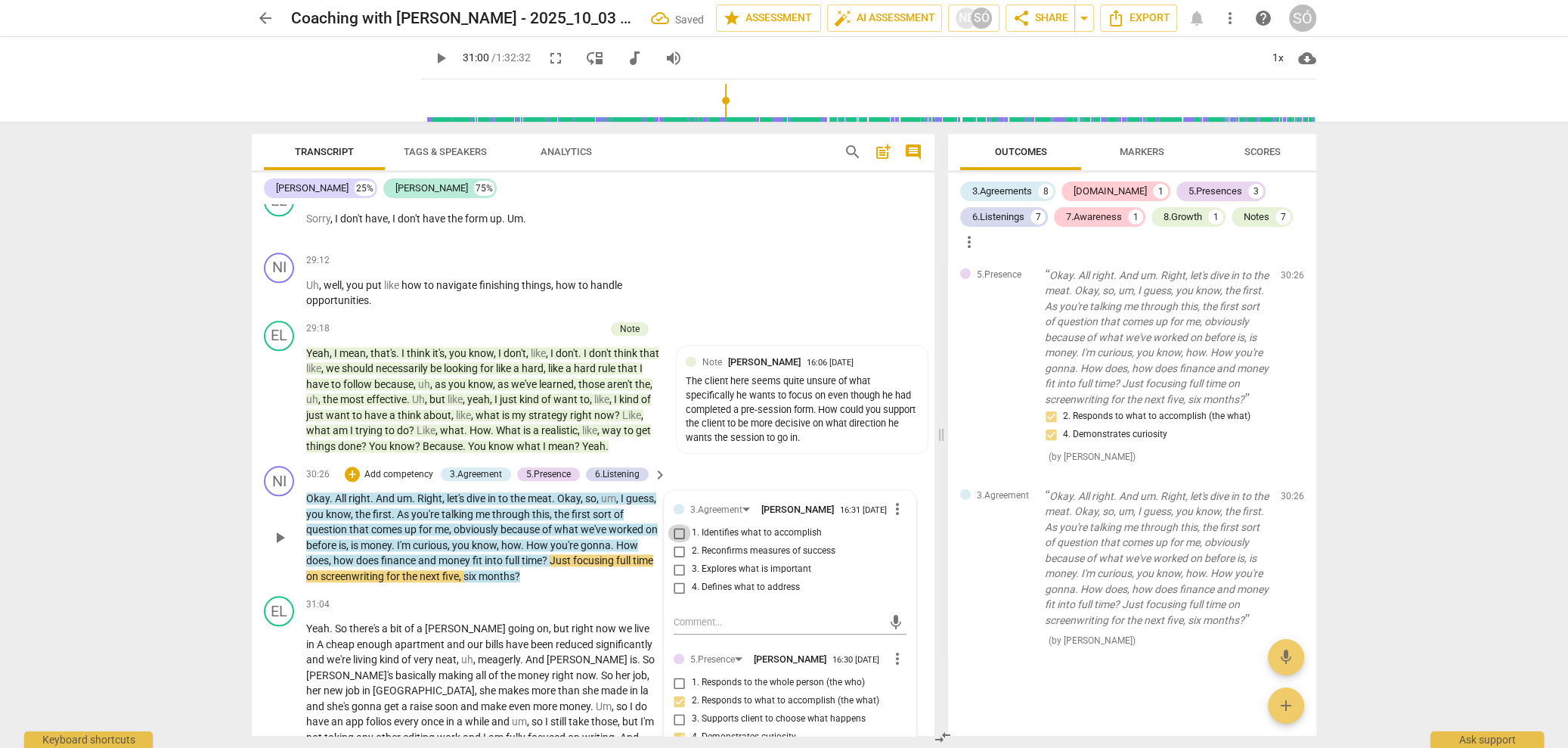
click at [680, 542] on input "1. Identifies what to accomplish" at bounding box center [680, 533] width 24 height 18
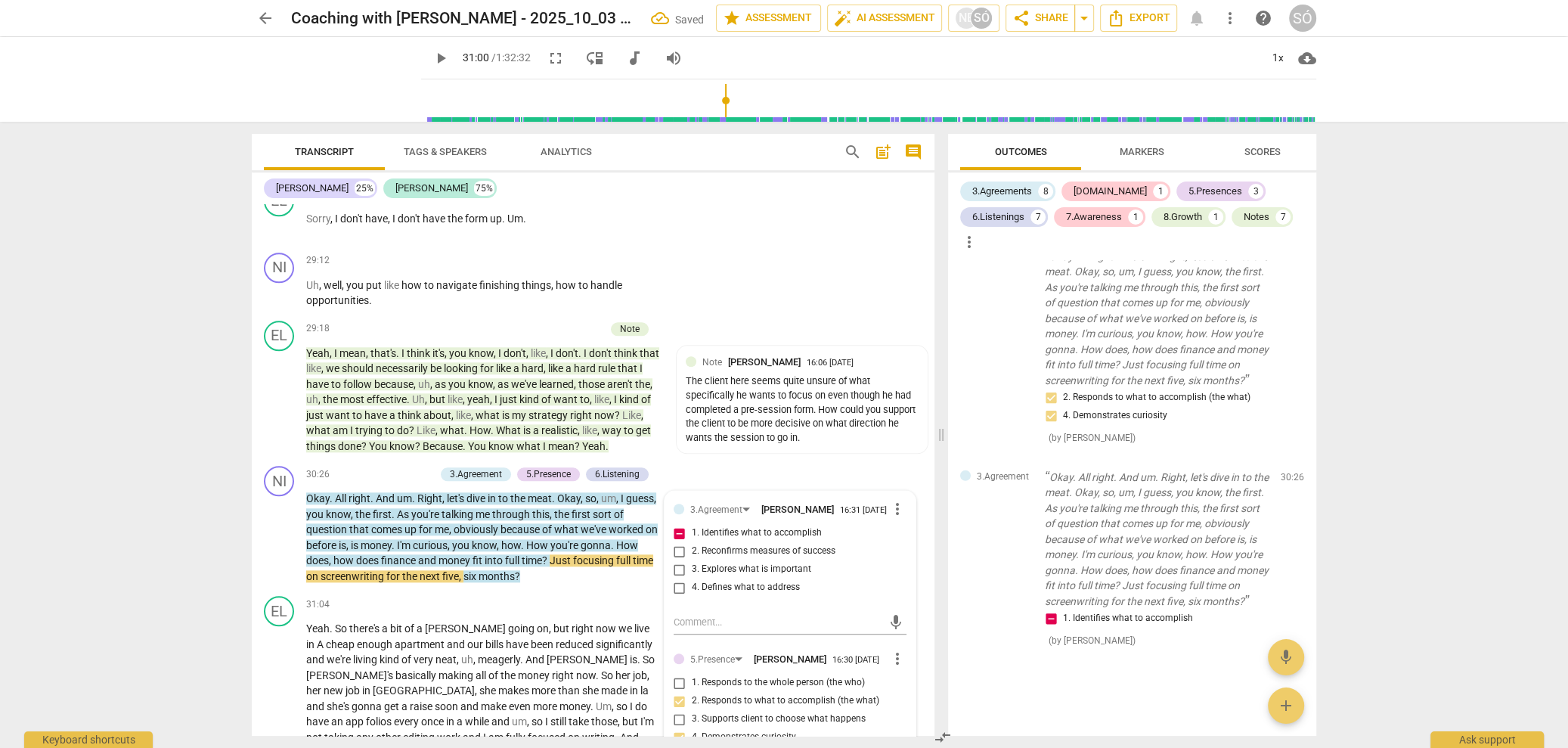
click at [234, 579] on div "arrow_back Coaching with [PERSON_NAME] - 2025_10_03 16_32 BST - Recording Saved…" at bounding box center [784, 374] width 1568 height 748
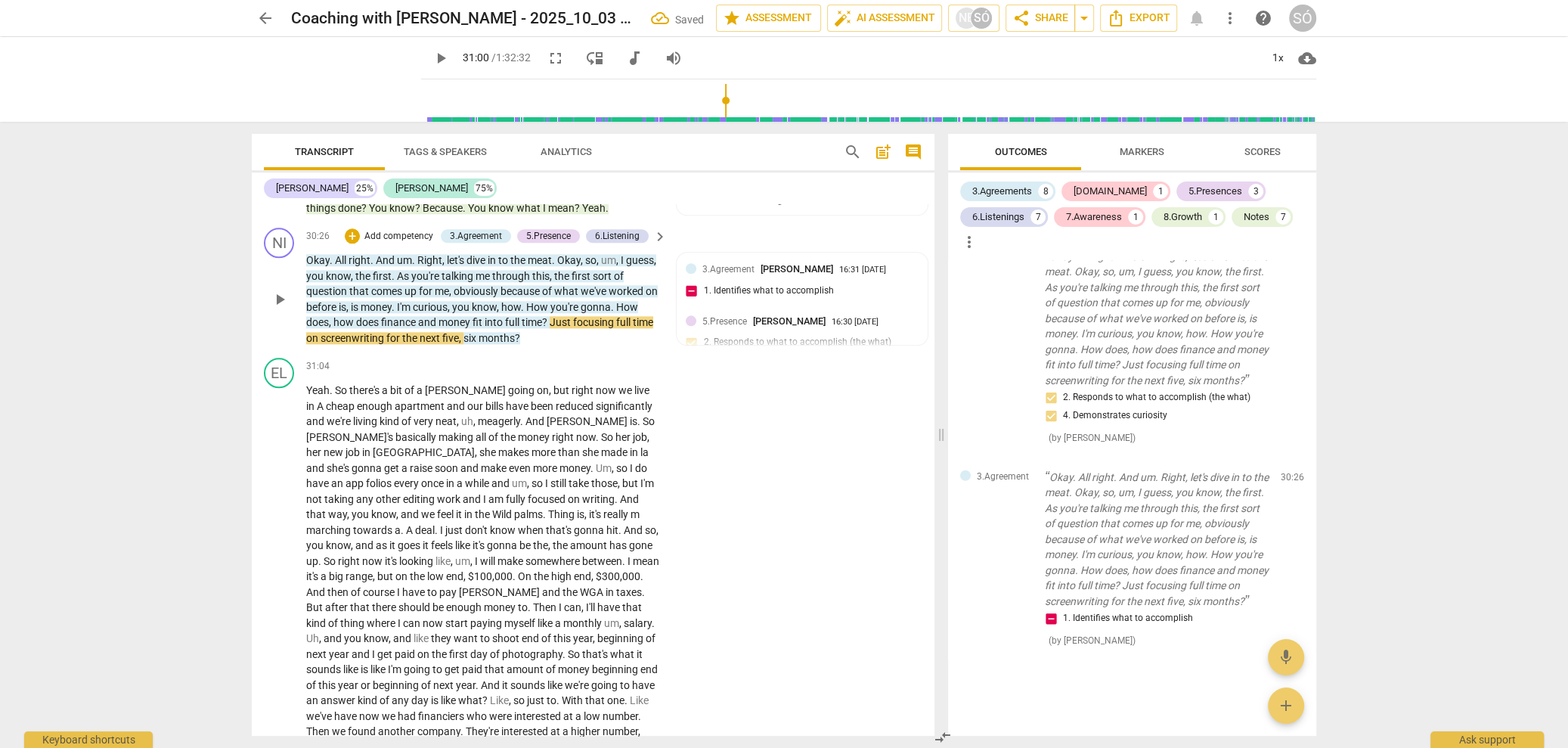
scroll to position [8288, 0]
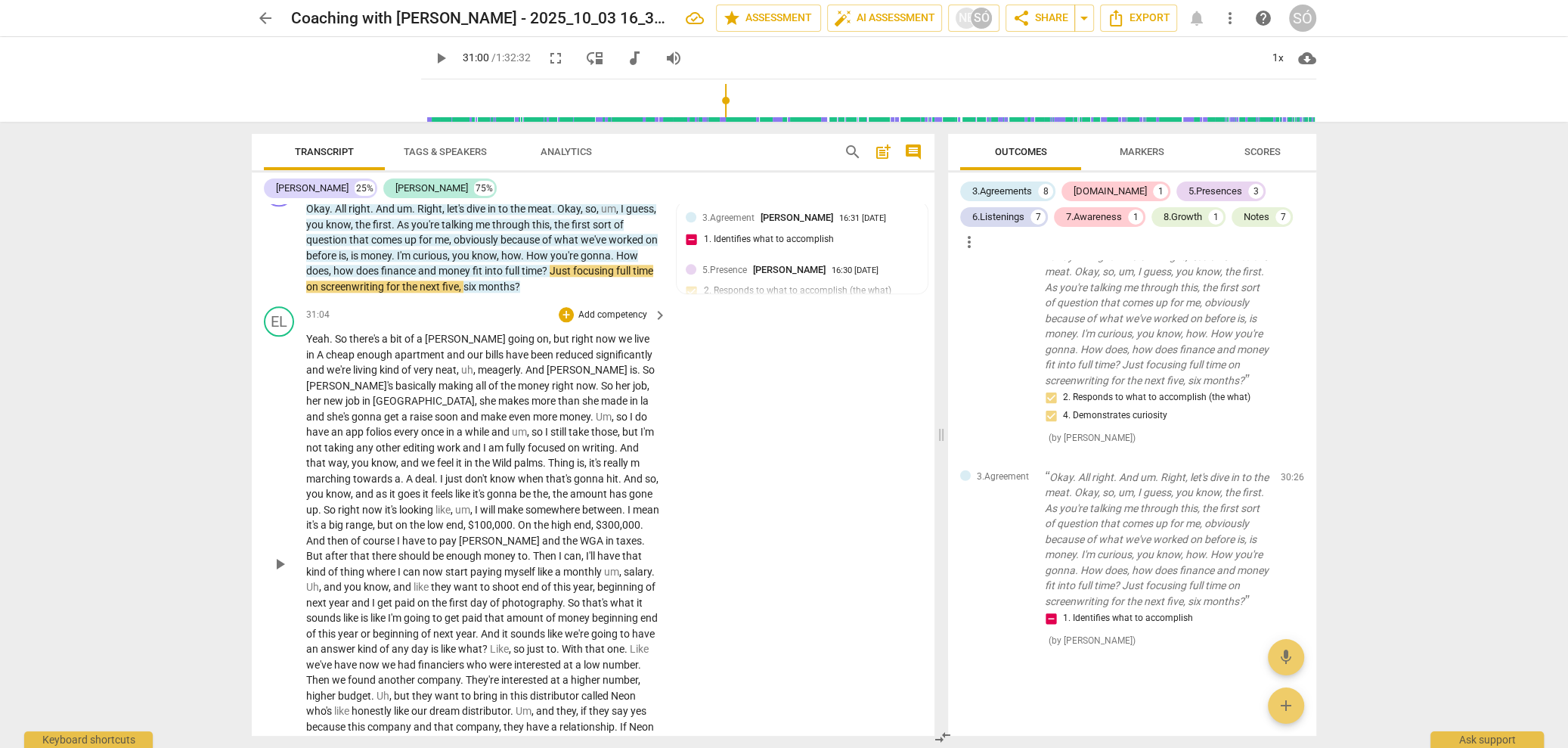
click at [276, 583] on div "play_arrow pause" at bounding box center [286, 563] width 39 height 455
click at [319, 345] on span "Yeah" at bounding box center [317, 339] width 24 height 12
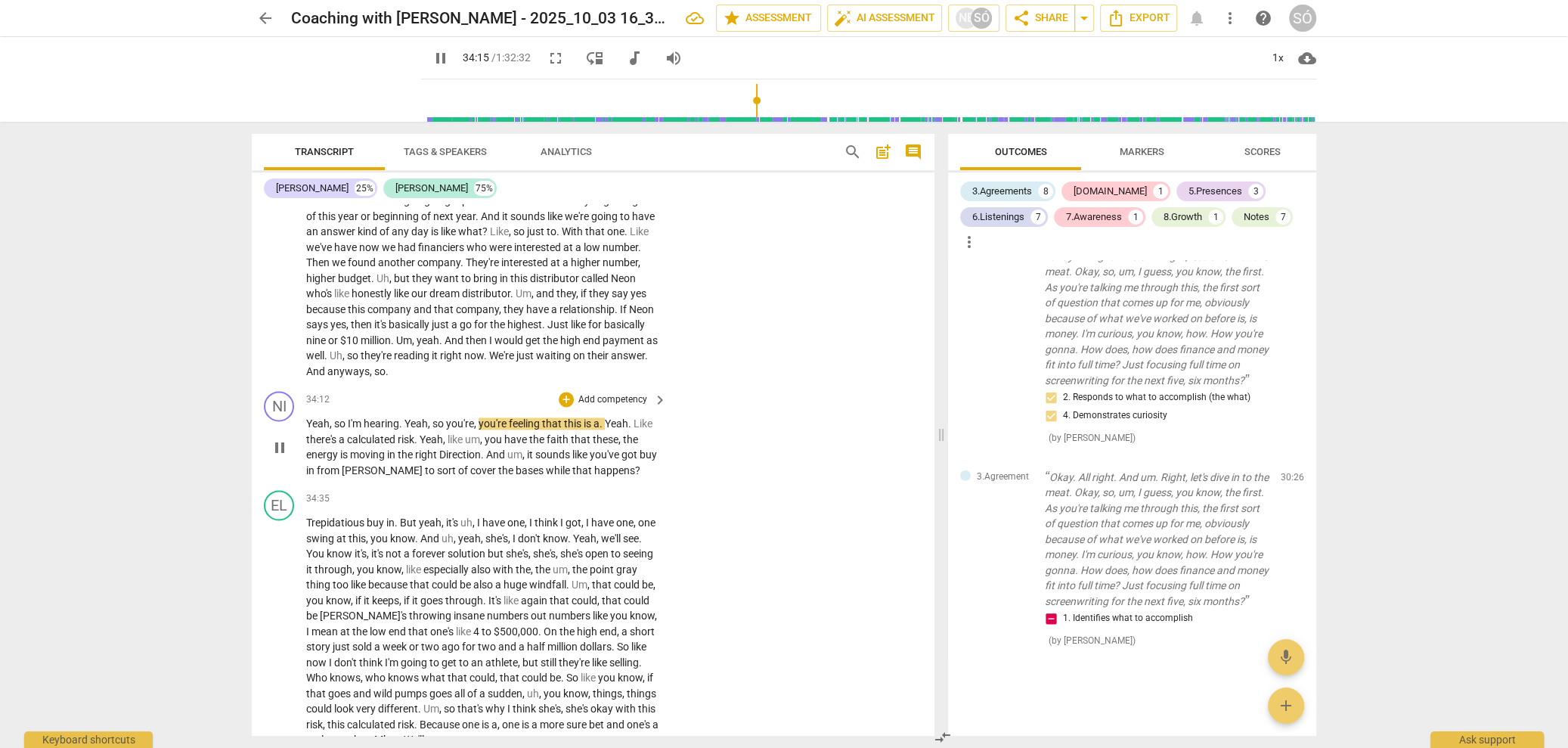
scroll to position [8738, 0]
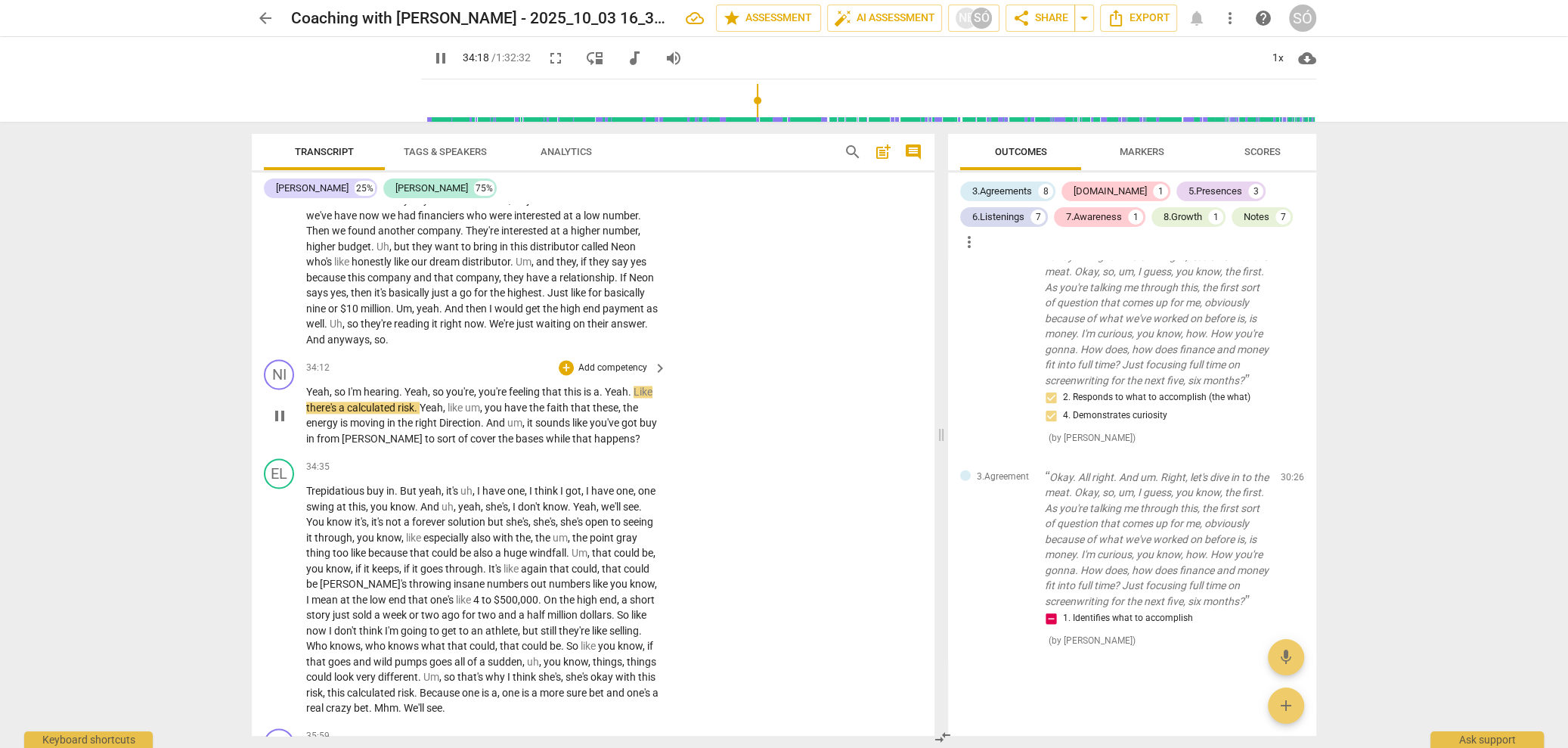
click at [584, 375] on p "Add competency" at bounding box center [613, 368] width 72 height 14
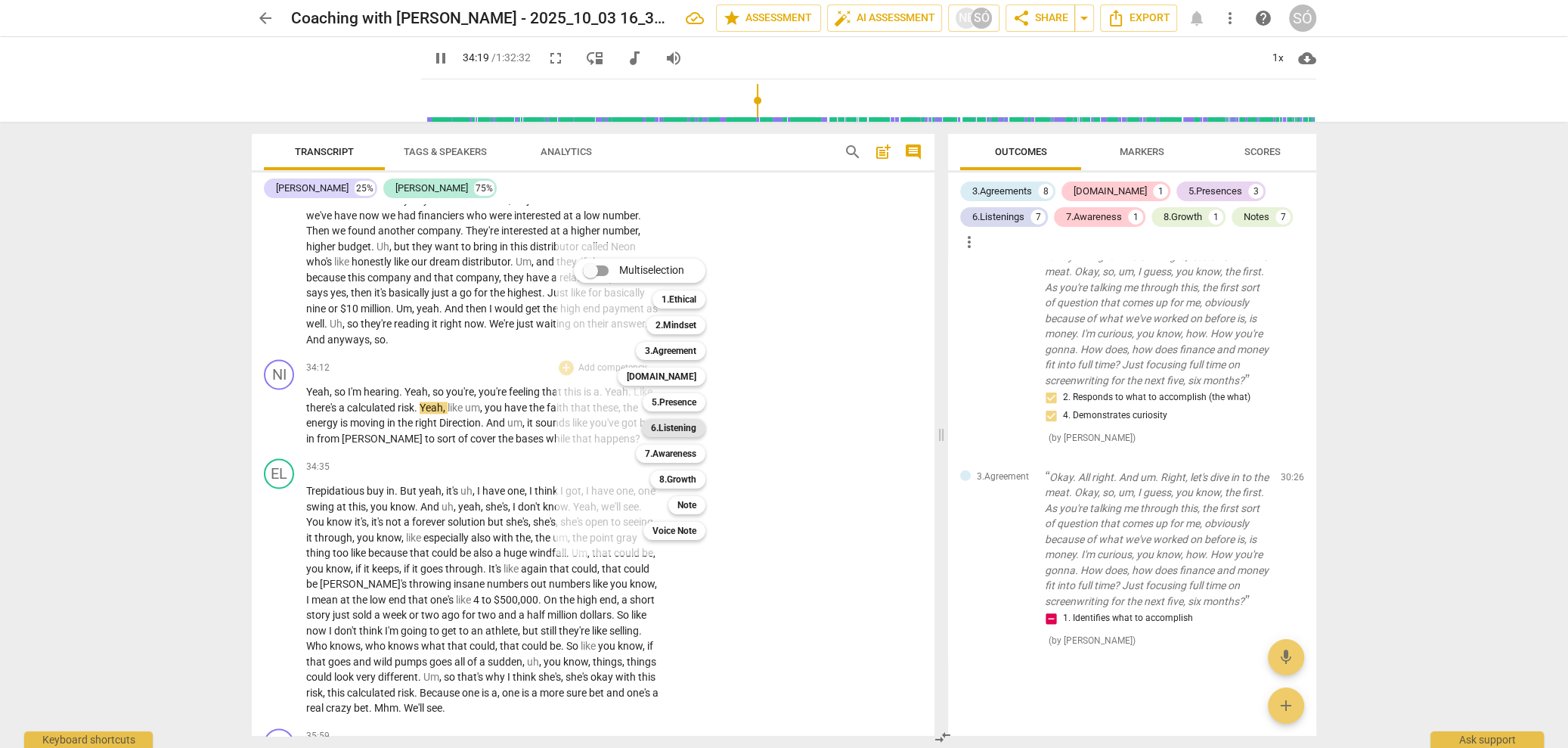
click at [679, 432] on b "6.Listening" at bounding box center [674, 428] width 46 height 18
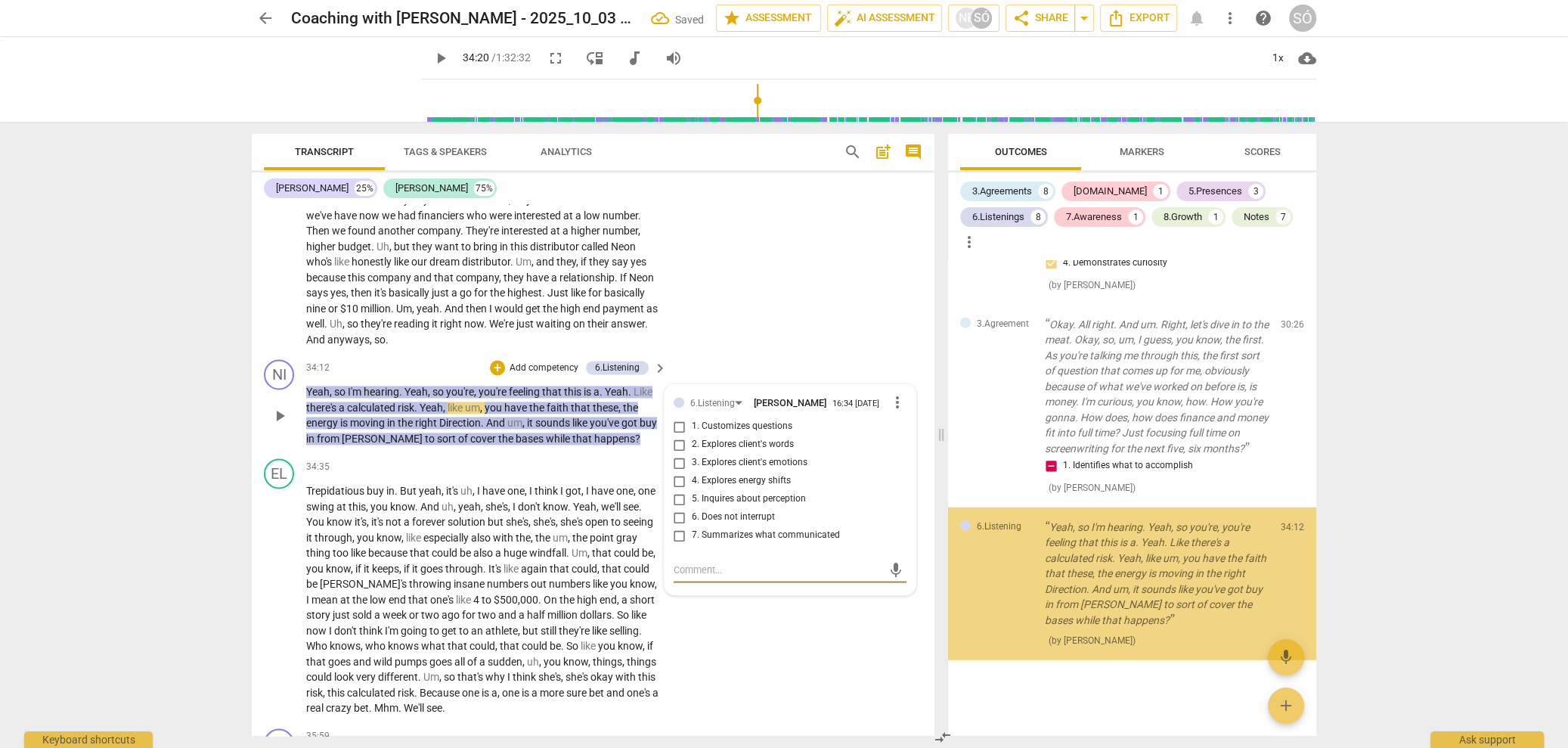
scroll to position [4637, 0]
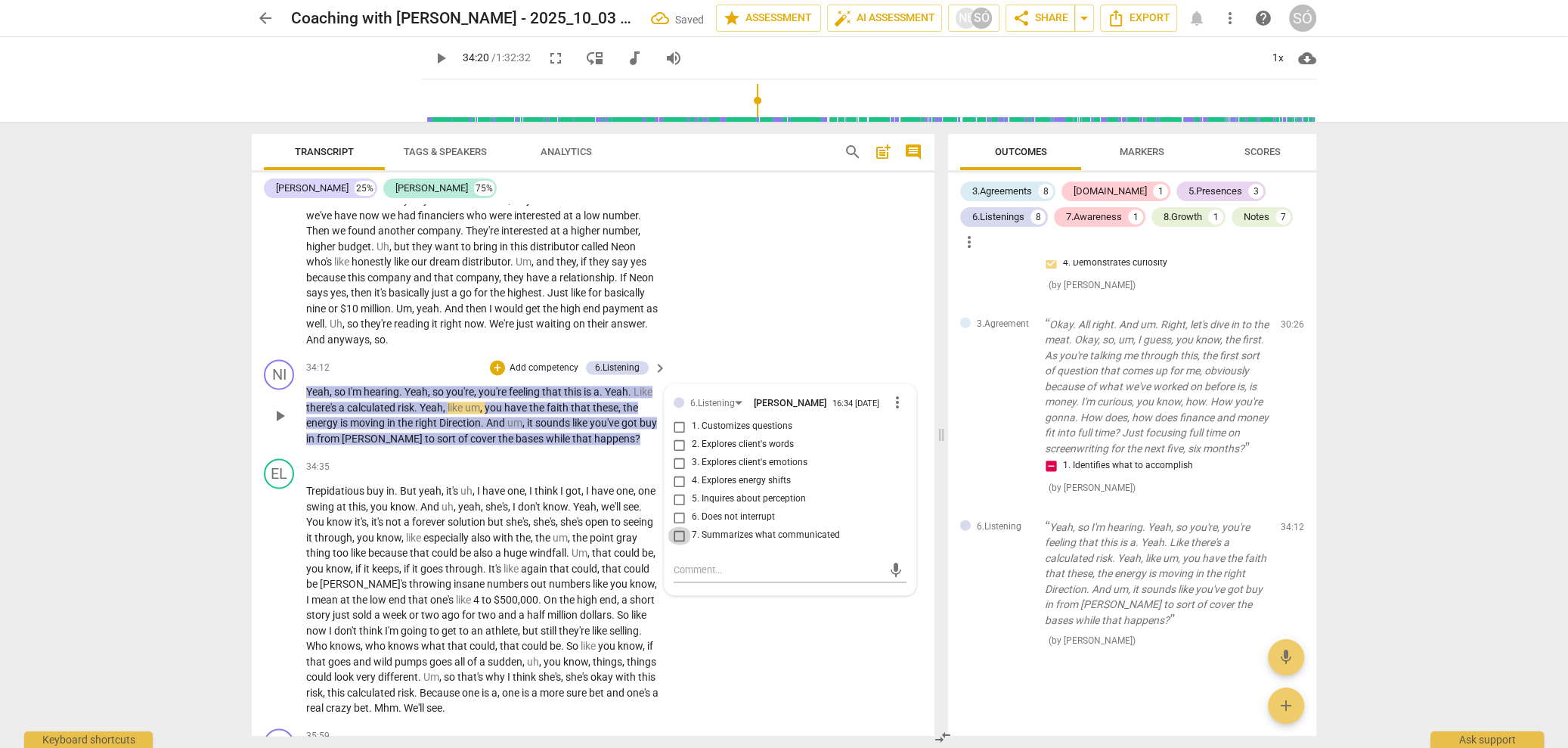
click at [672, 544] on input "7. Summarizes what communicated" at bounding box center [680, 535] width 24 height 18
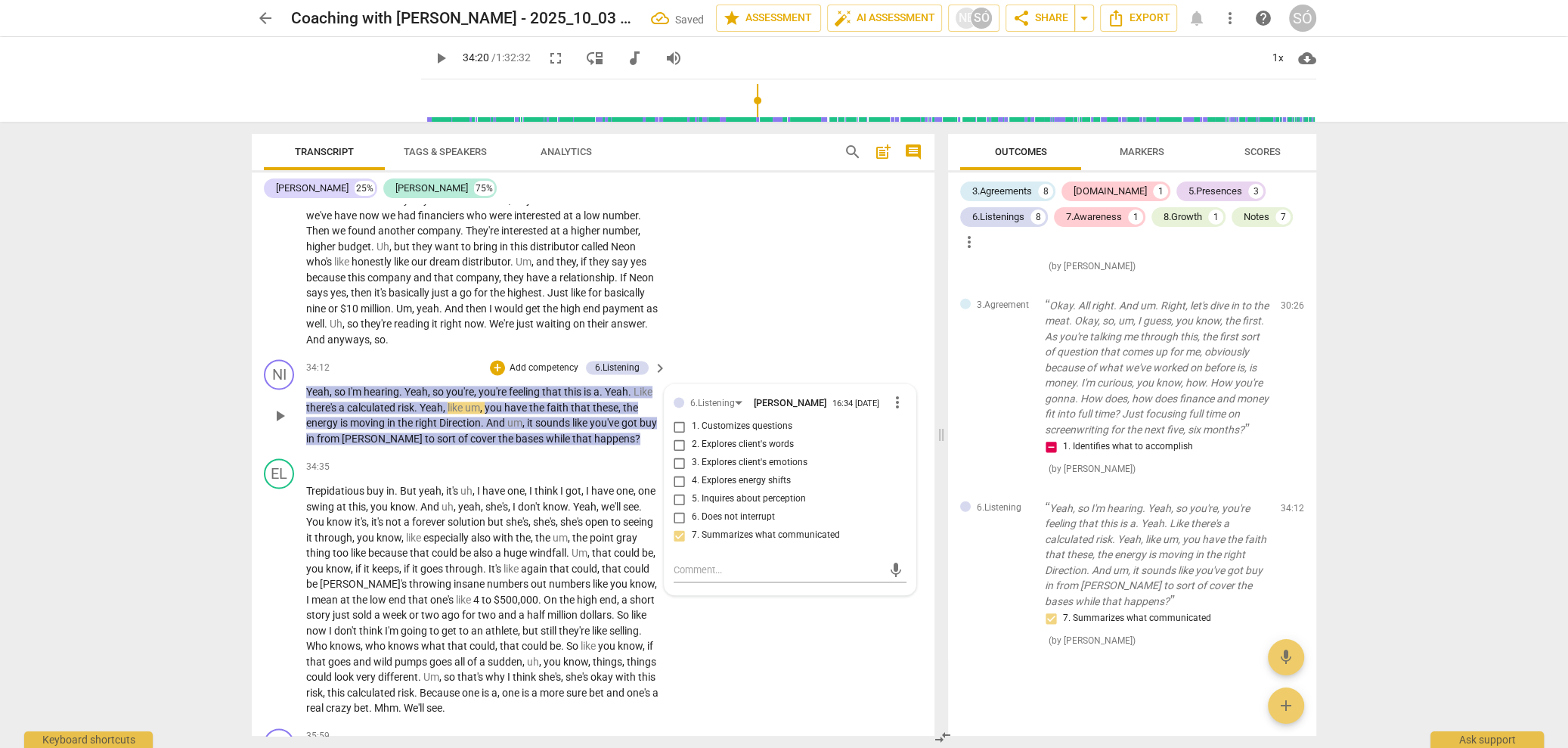
click at [547, 375] on p "Add competency" at bounding box center [544, 368] width 72 height 14
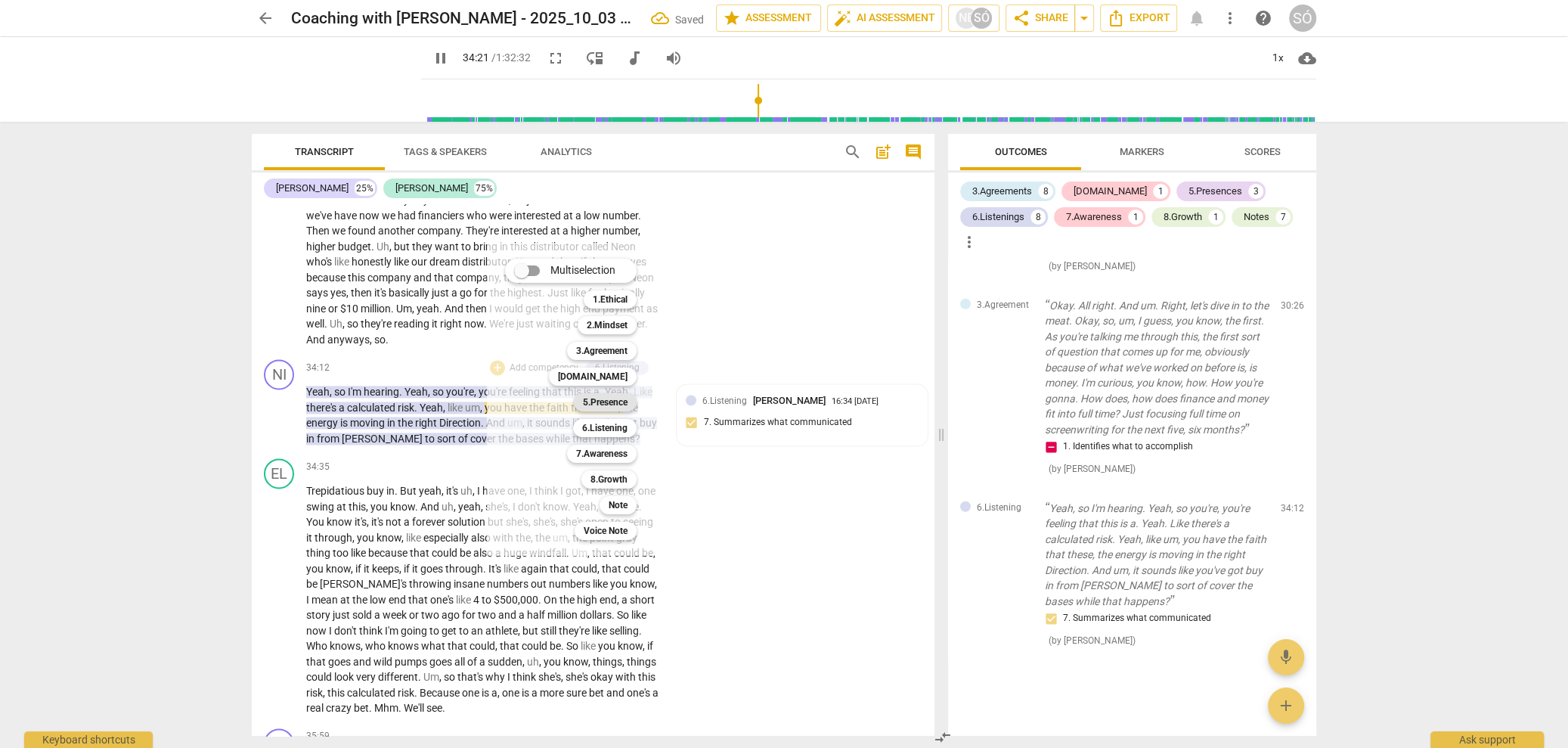
click at [598, 409] on b "5.Presence" at bounding box center [605, 402] width 45 height 18
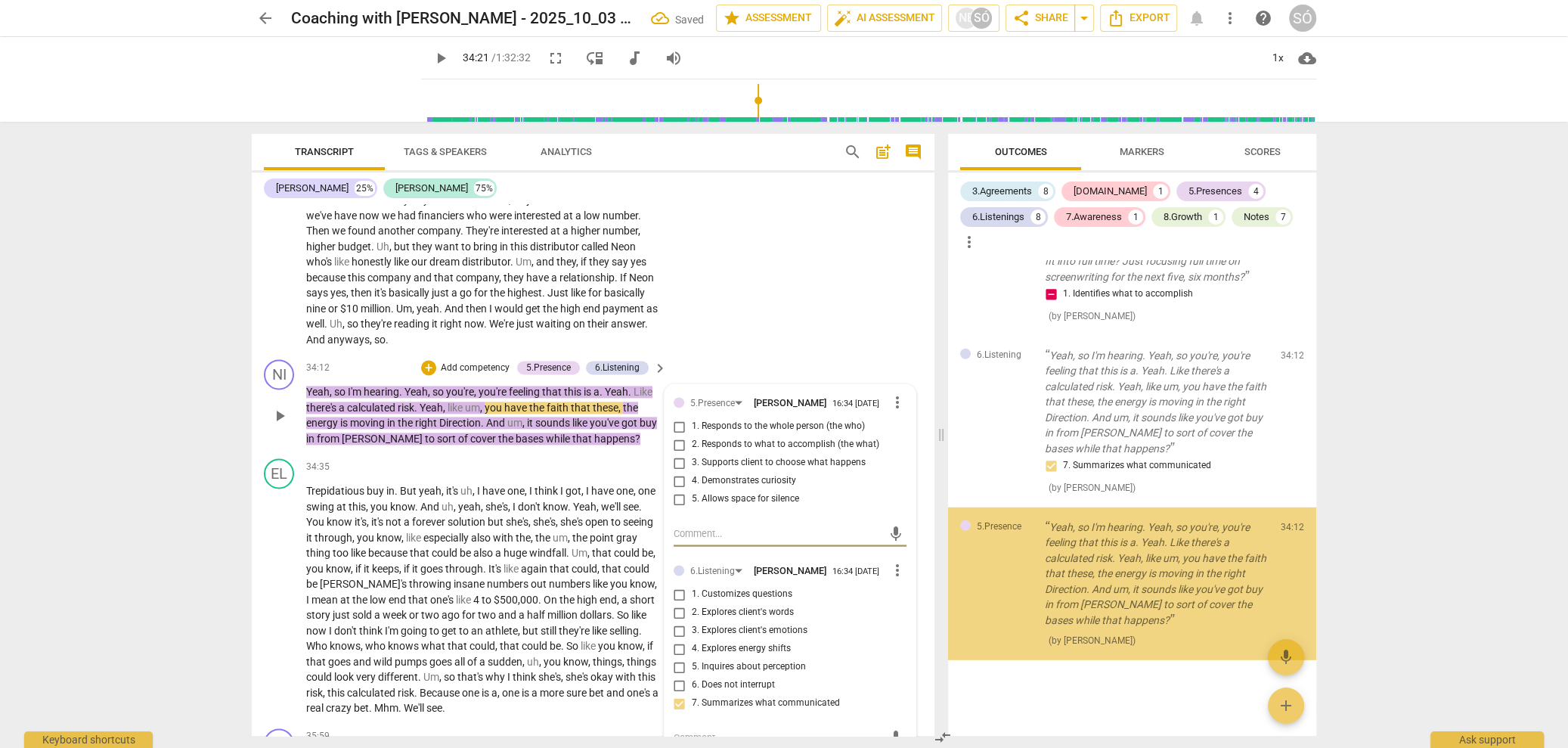
scroll to position [4808, 0]
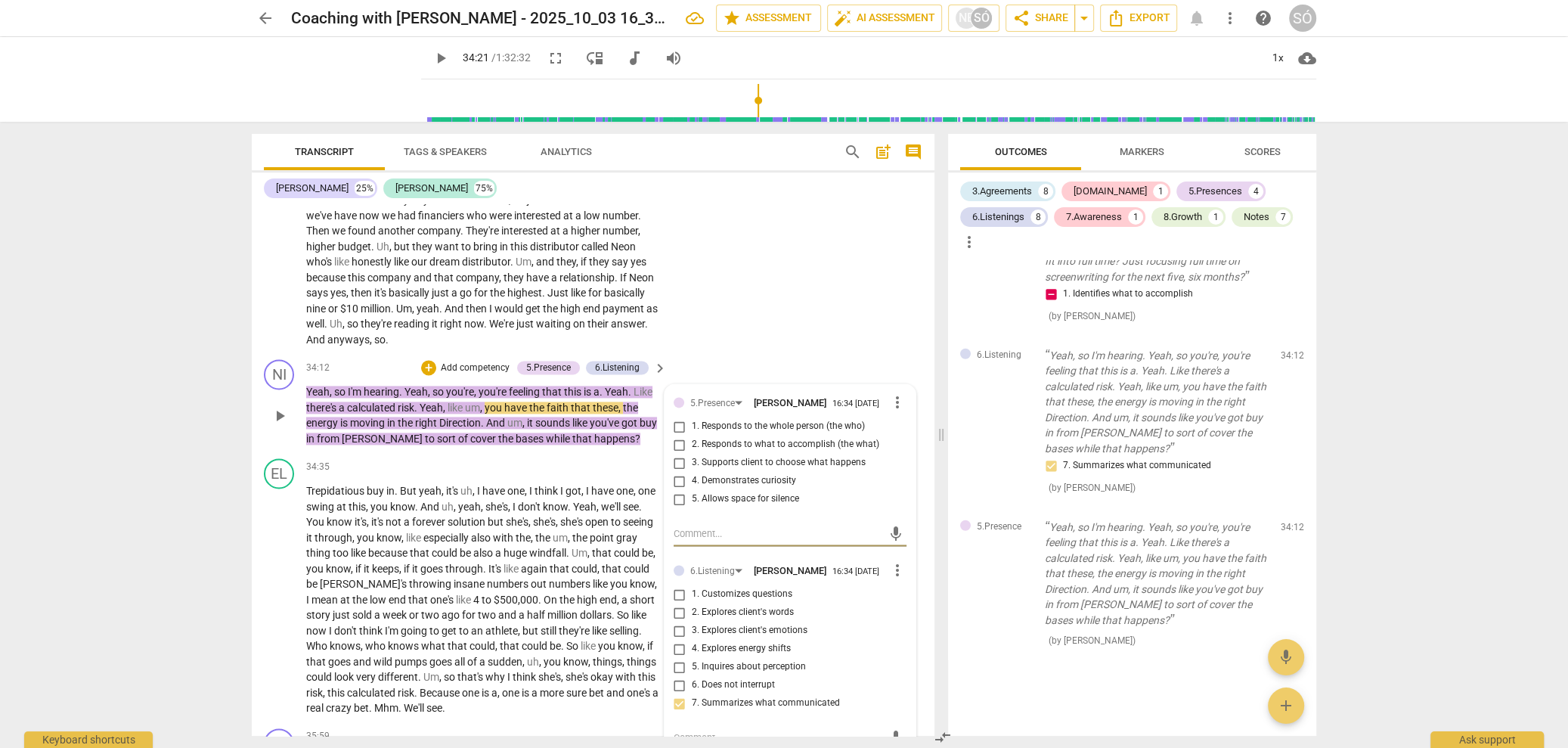
click at [674, 453] on input "2. Responds to what to accomplish (the what)" at bounding box center [680, 445] width 24 height 18
click at [465, 375] on p "Add competency" at bounding box center [475, 368] width 72 height 14
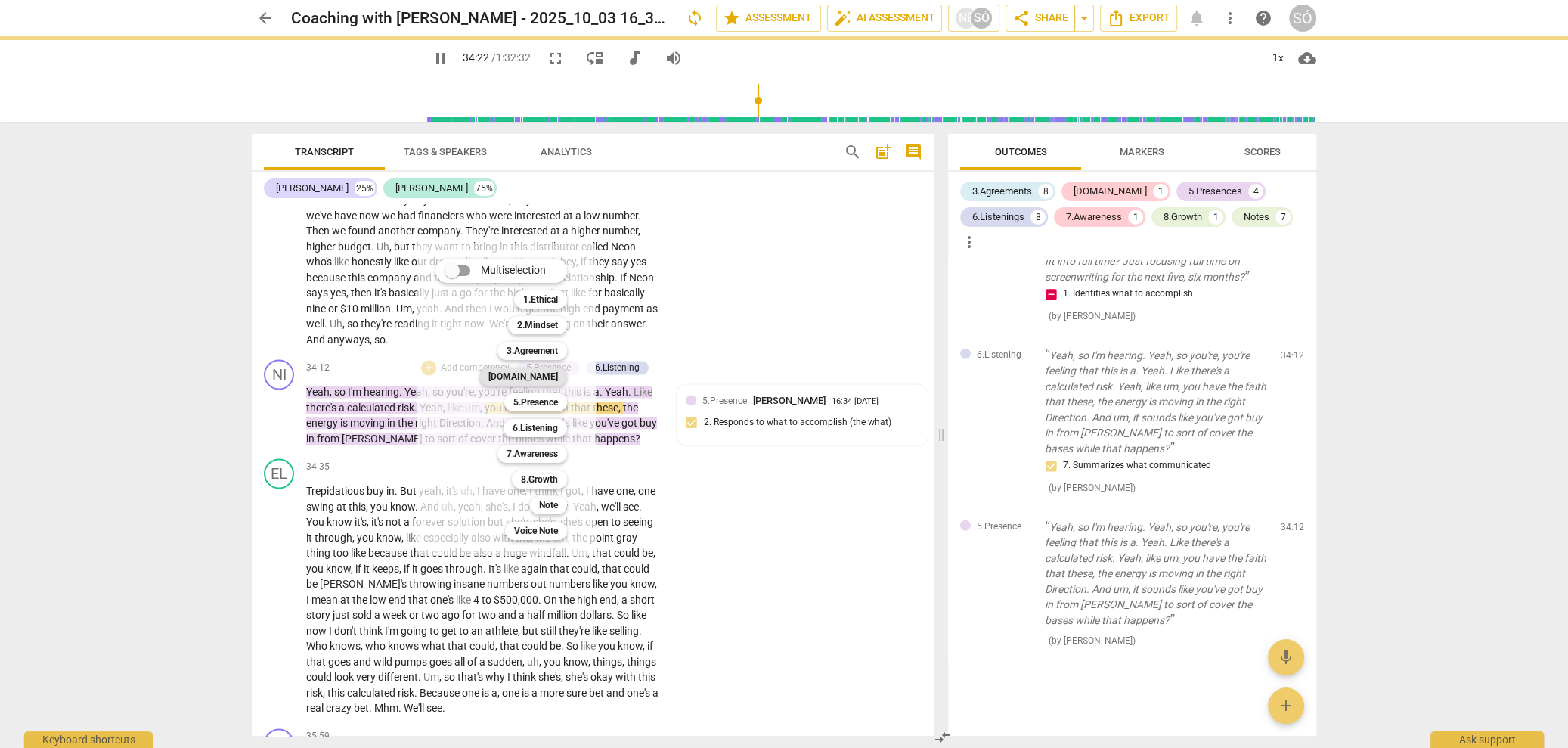
click at [558, 383] on b "[DOMAIN_NAME]" at bounding box center [523, 377] width 70 height 18
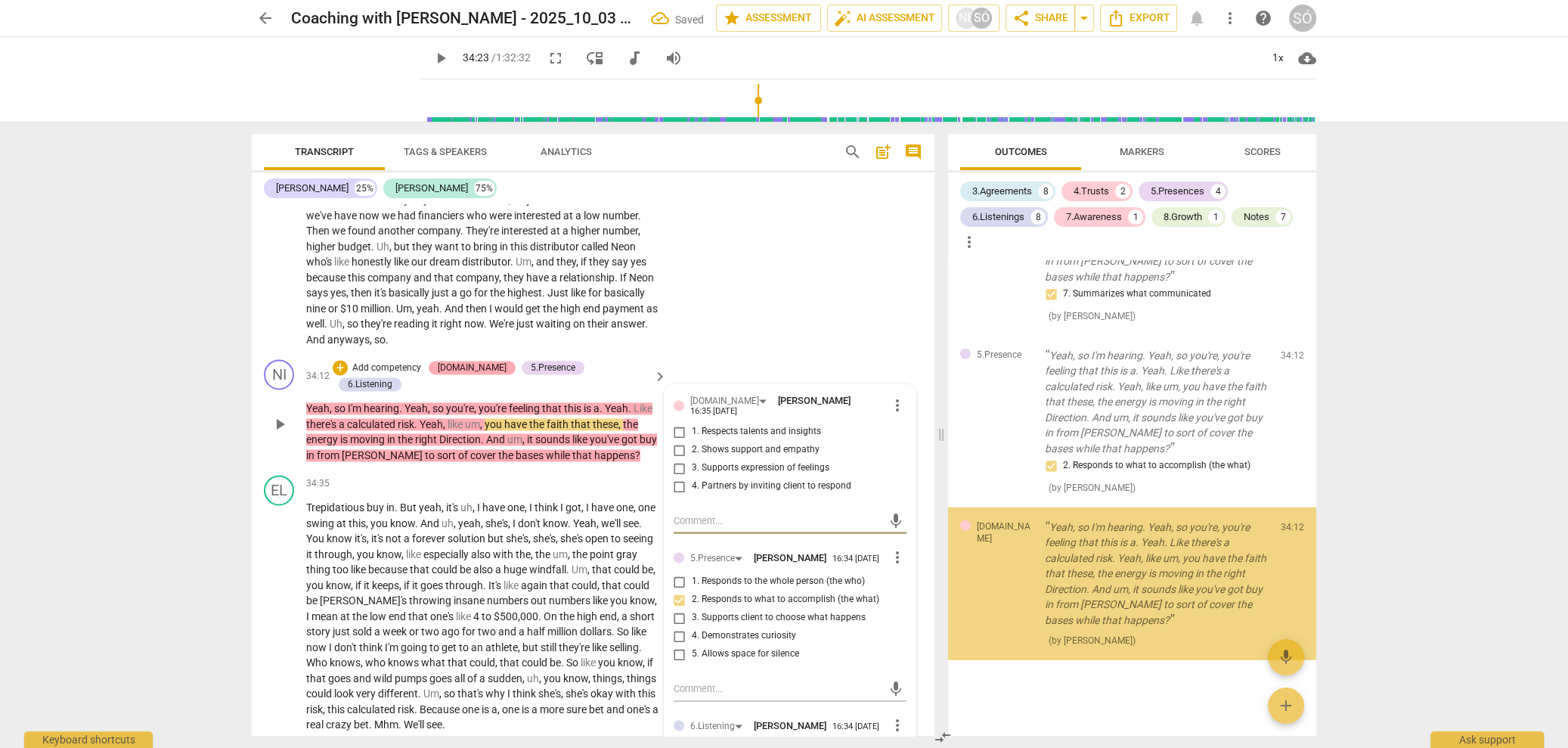
scroll to position [4980, 0]
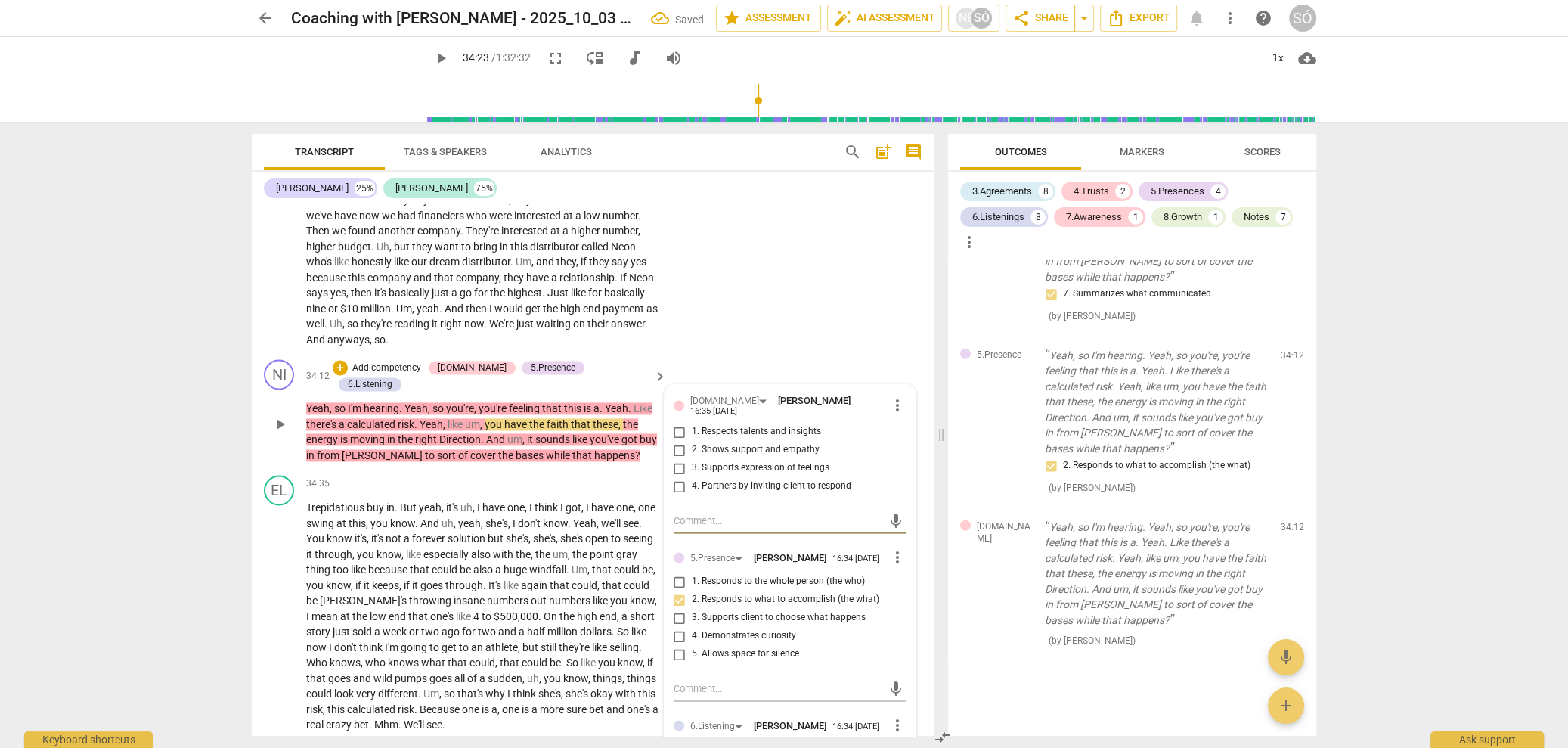
click at [676, 459] on input "2. Shows support and empathy" at bounding box center [680, 450] width 24 height 18
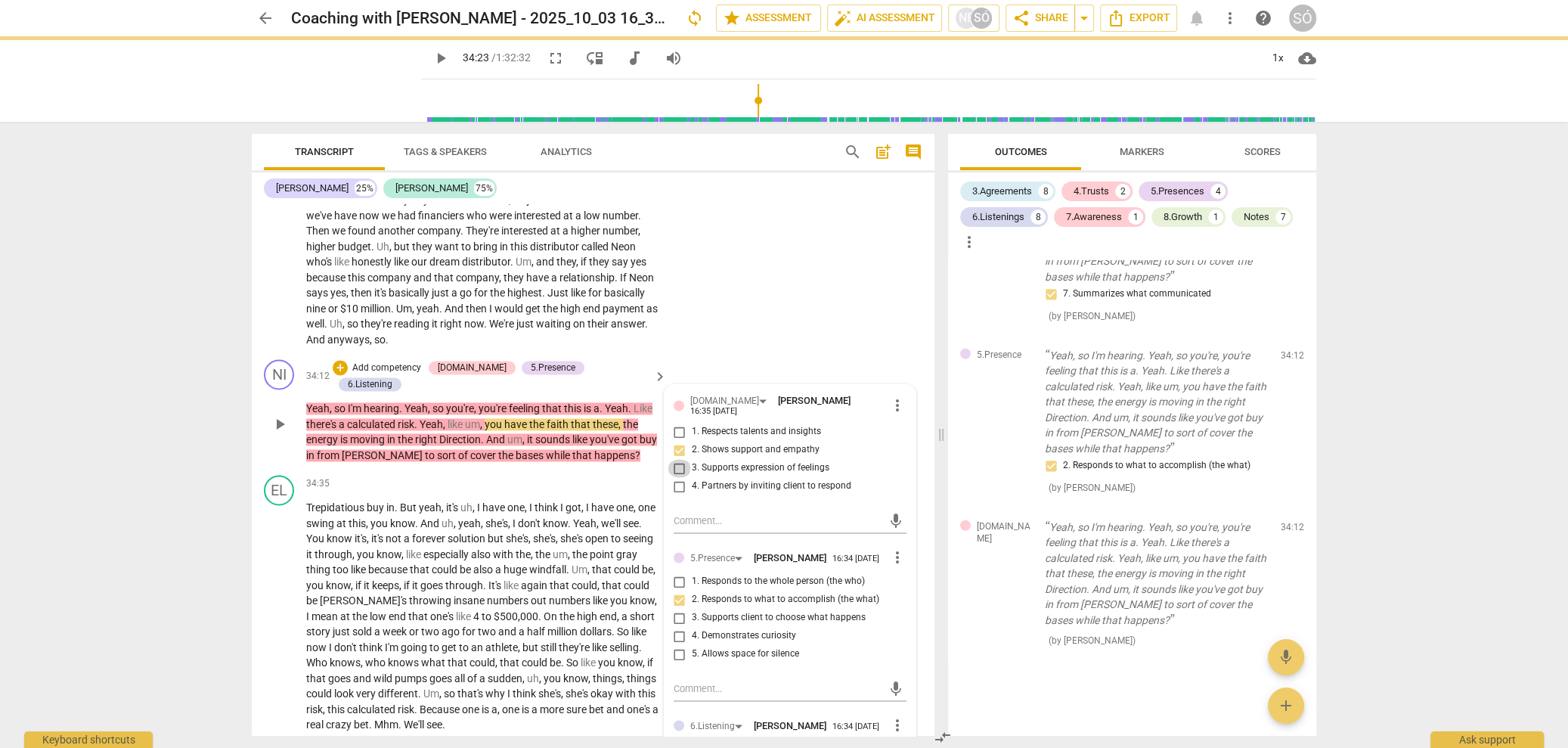
click at [675, 477] on input "3. Supports expression of feelings" at bounding box center [680, 468] width 24 height 18
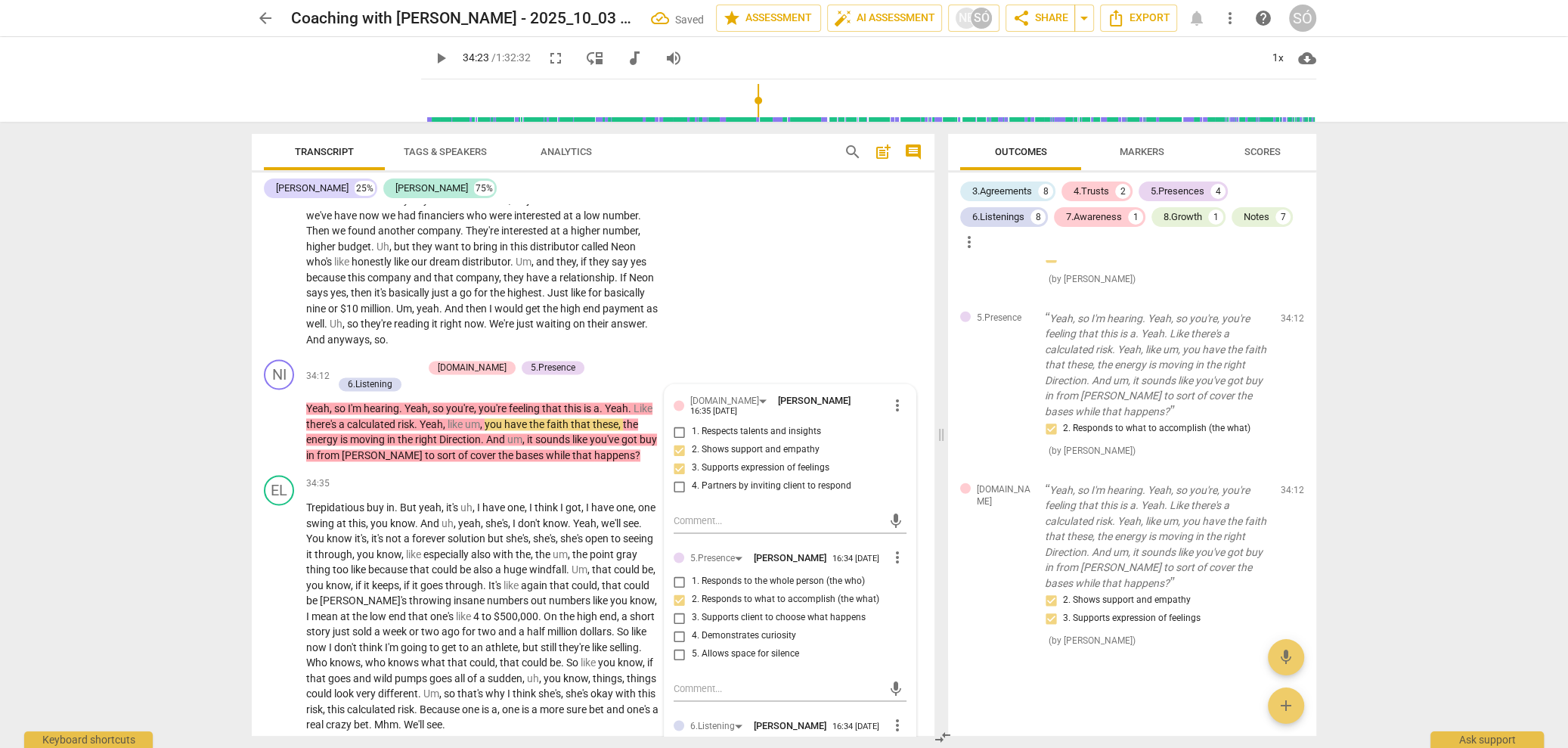
click at [232, 471] on div "arrow_back Coaching with [PERSON_NAME] - 2025_10_03 16_32 BST - Recording Saved…" at bounding box center [784, 374] width 1568 height 748
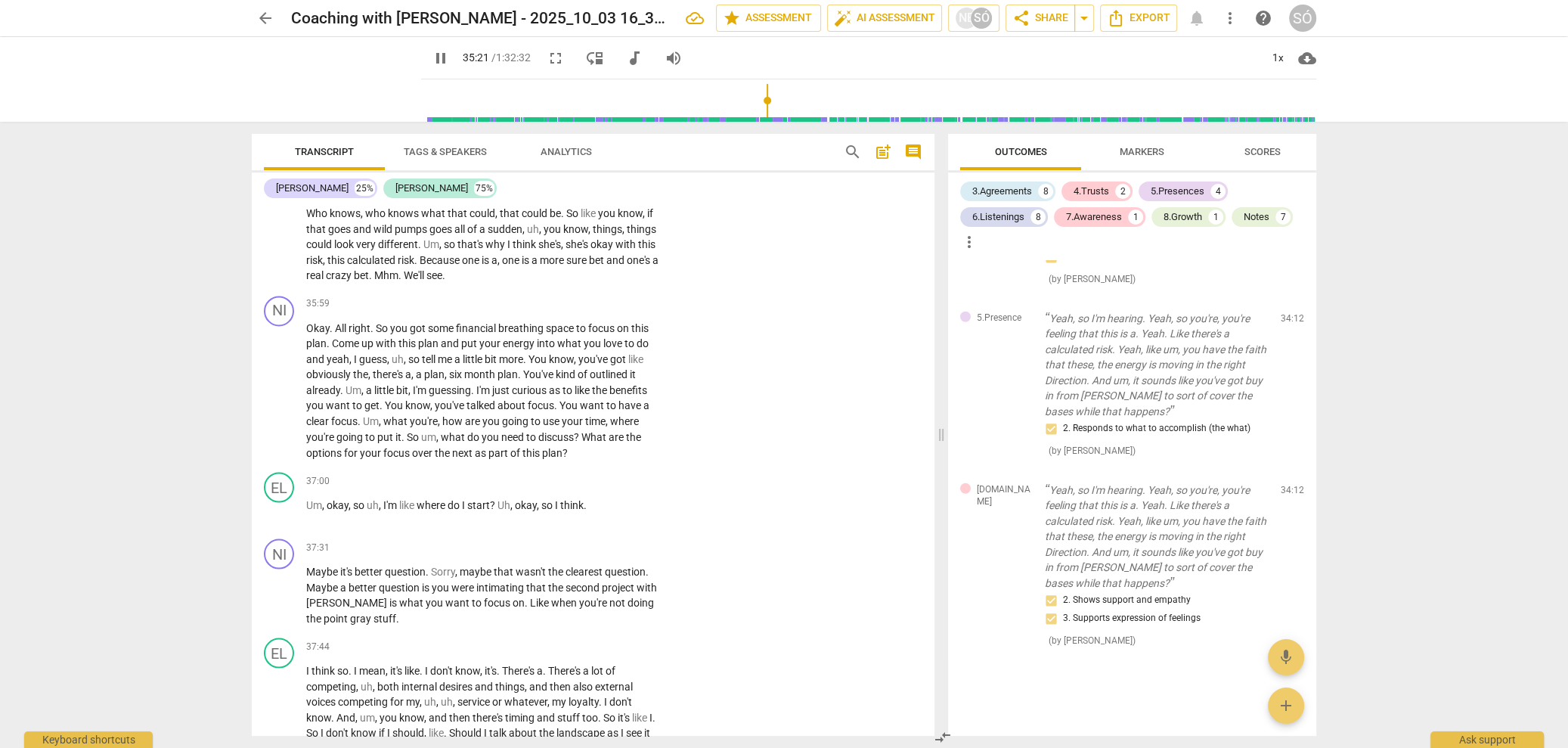
scroll to position [9129, 0]
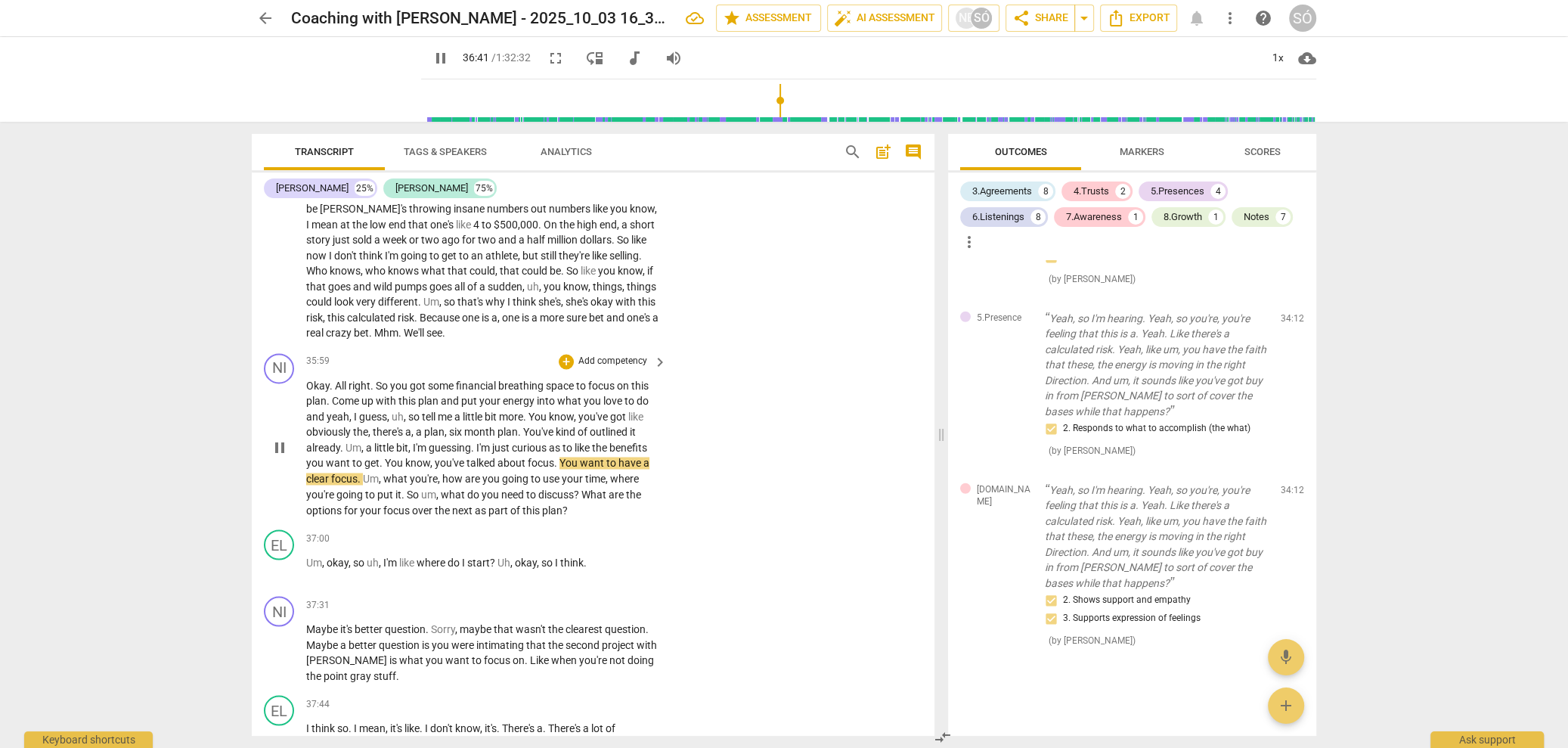
click at [282, 456] on span "pause" at bounding box center [279, 448] width 18 height 18
click at [613, 368] on p "Add competency" at bounding box center [613, 361] width 72 height 14
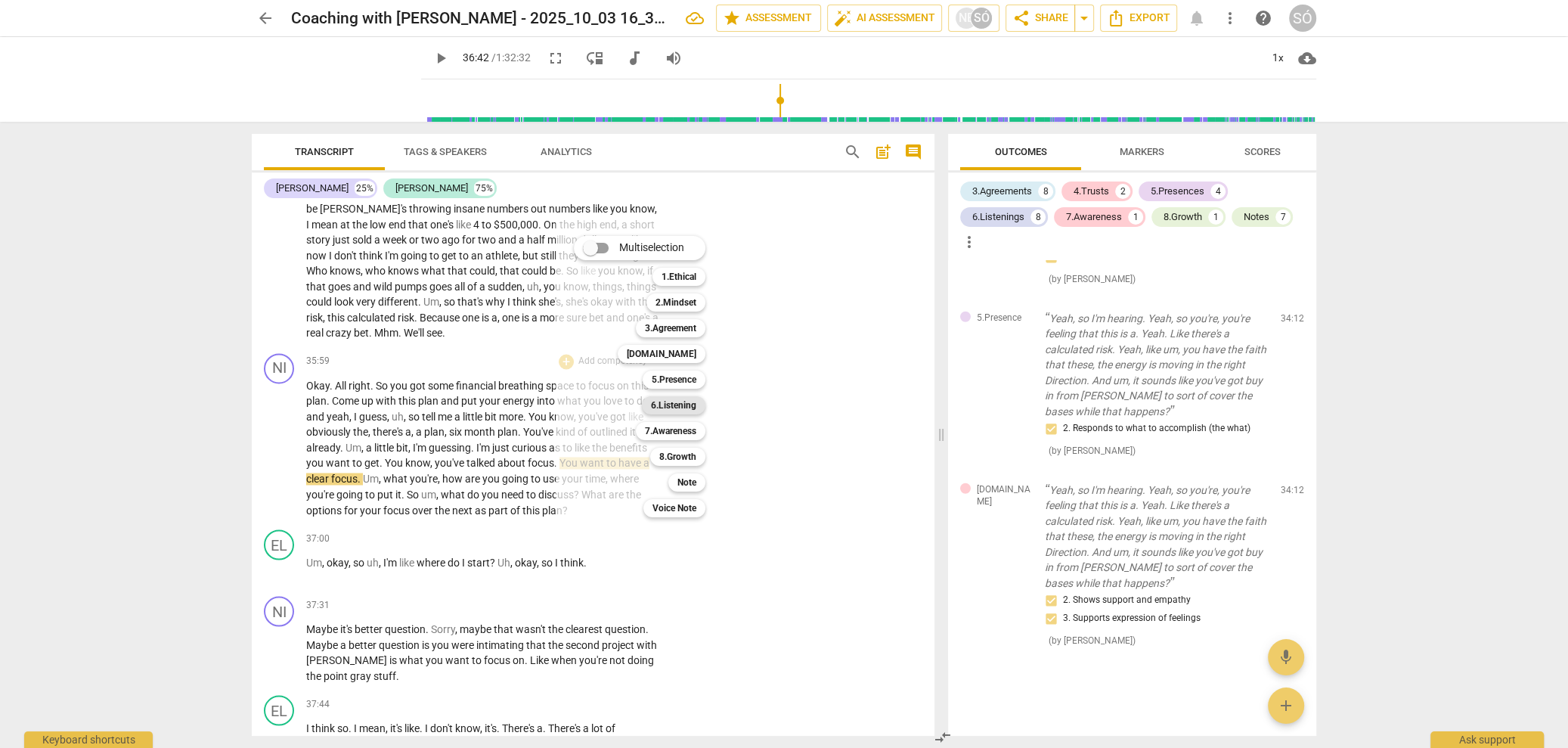
click at [680, 408] on b "6.Listening" at bounding box center [674, 406] width 46 height 18
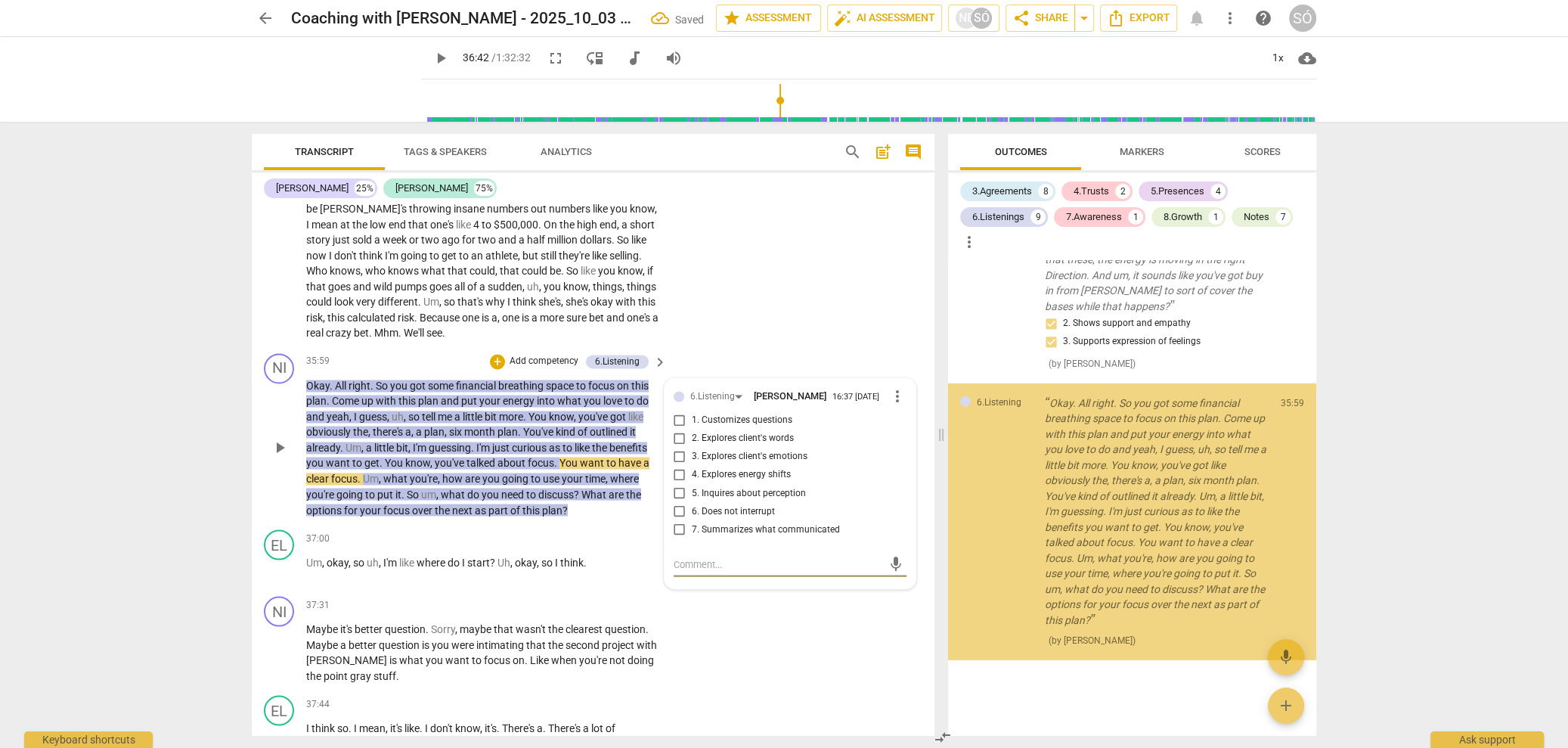
scroll to position [5294, 0]
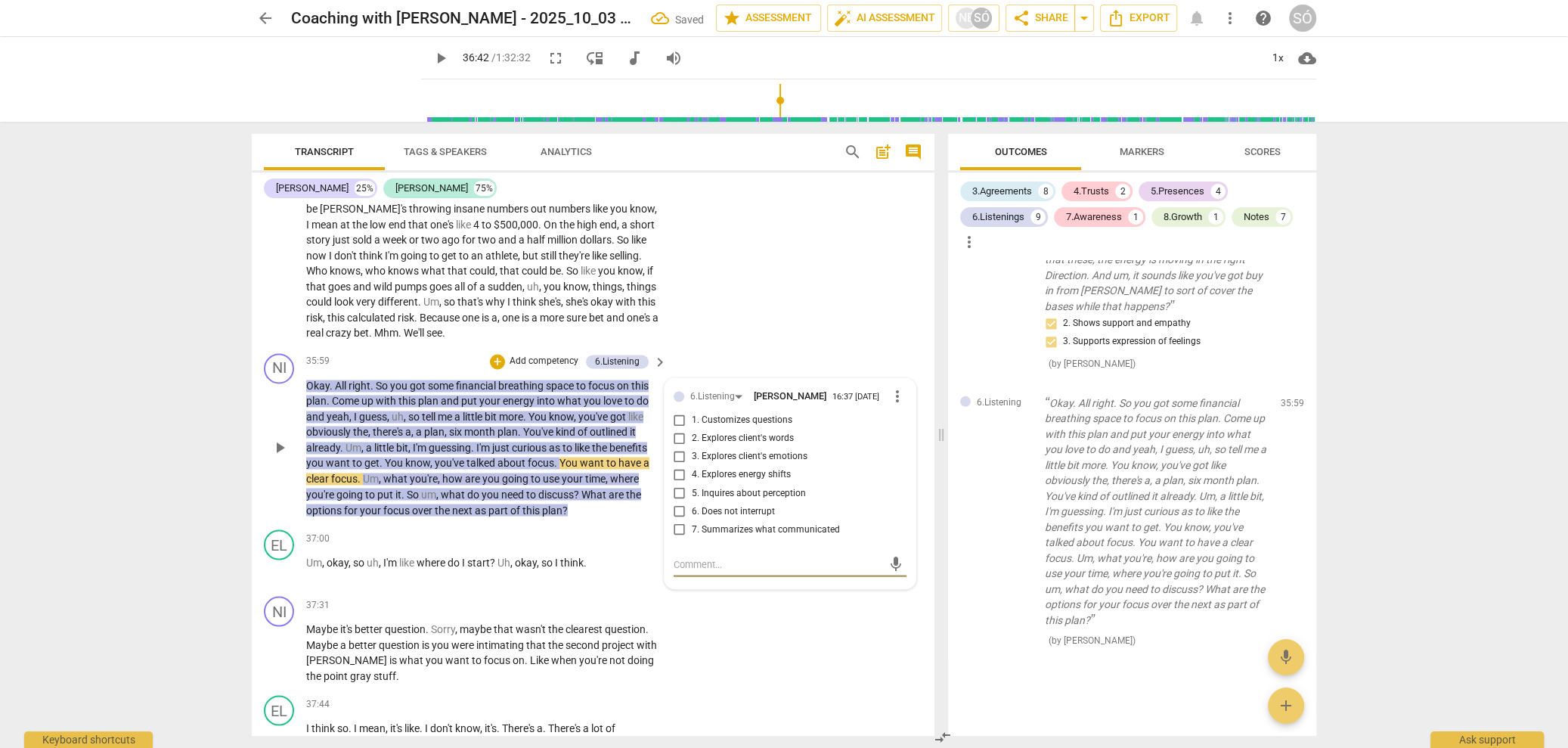
click at [674, 538] on input "7. Summarizes what communicated" at bounding box center [680, 529] width 24 height 18
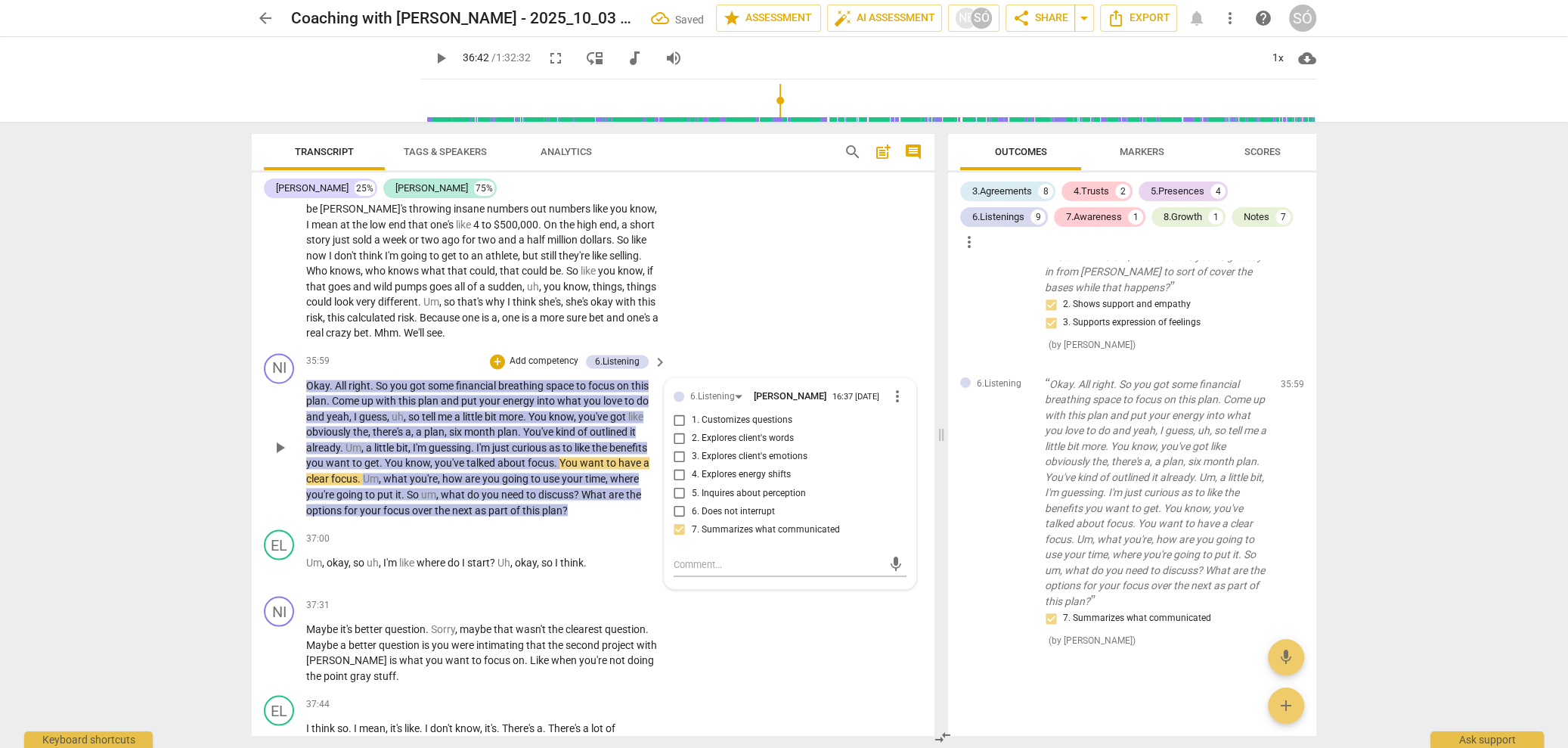
click at [535, 368] on p "Add competency" at bounding box center [544, 361] width 72 height 14
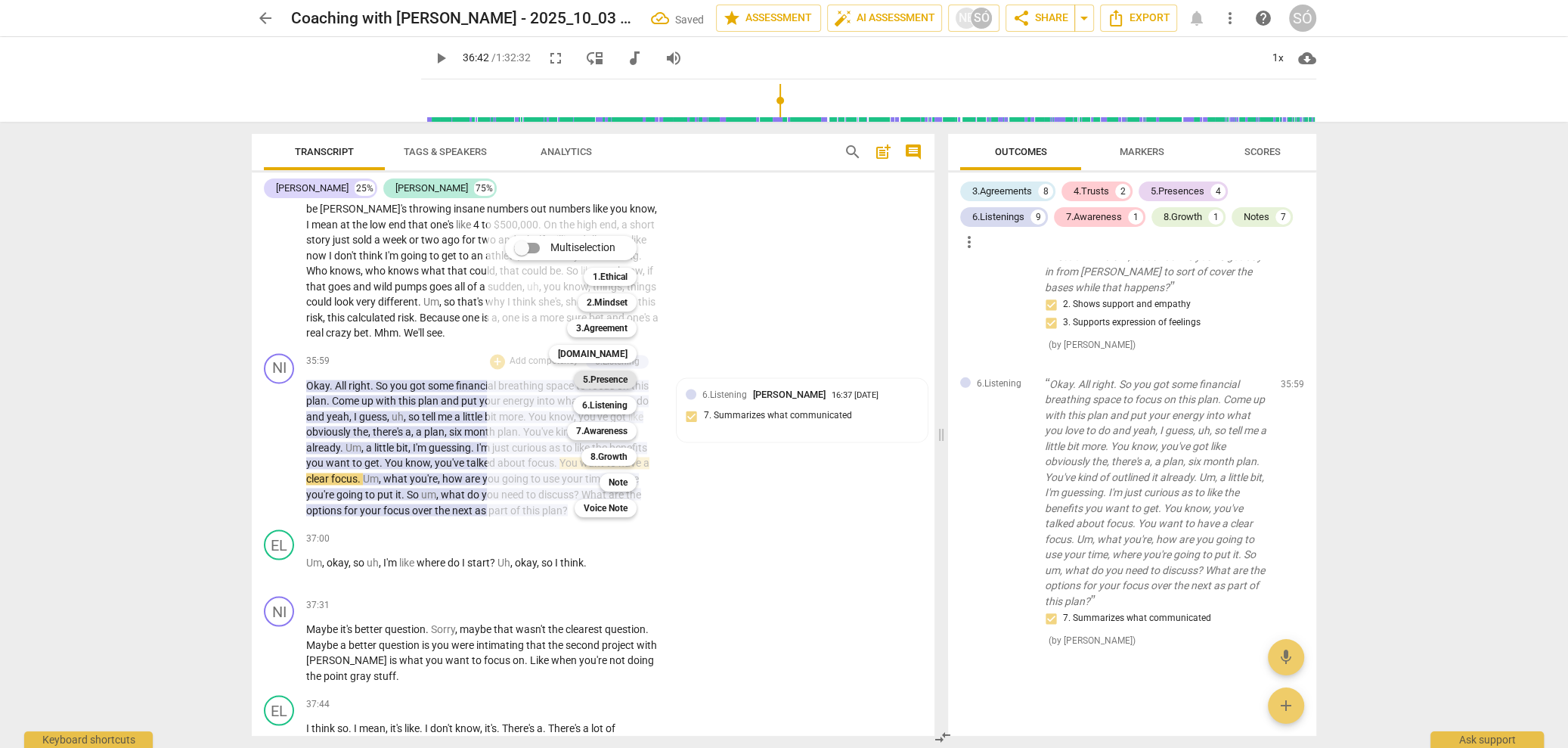
click at [617, 379] on b "5.Presence" at bounding box center [605, 380] width 45 height 18
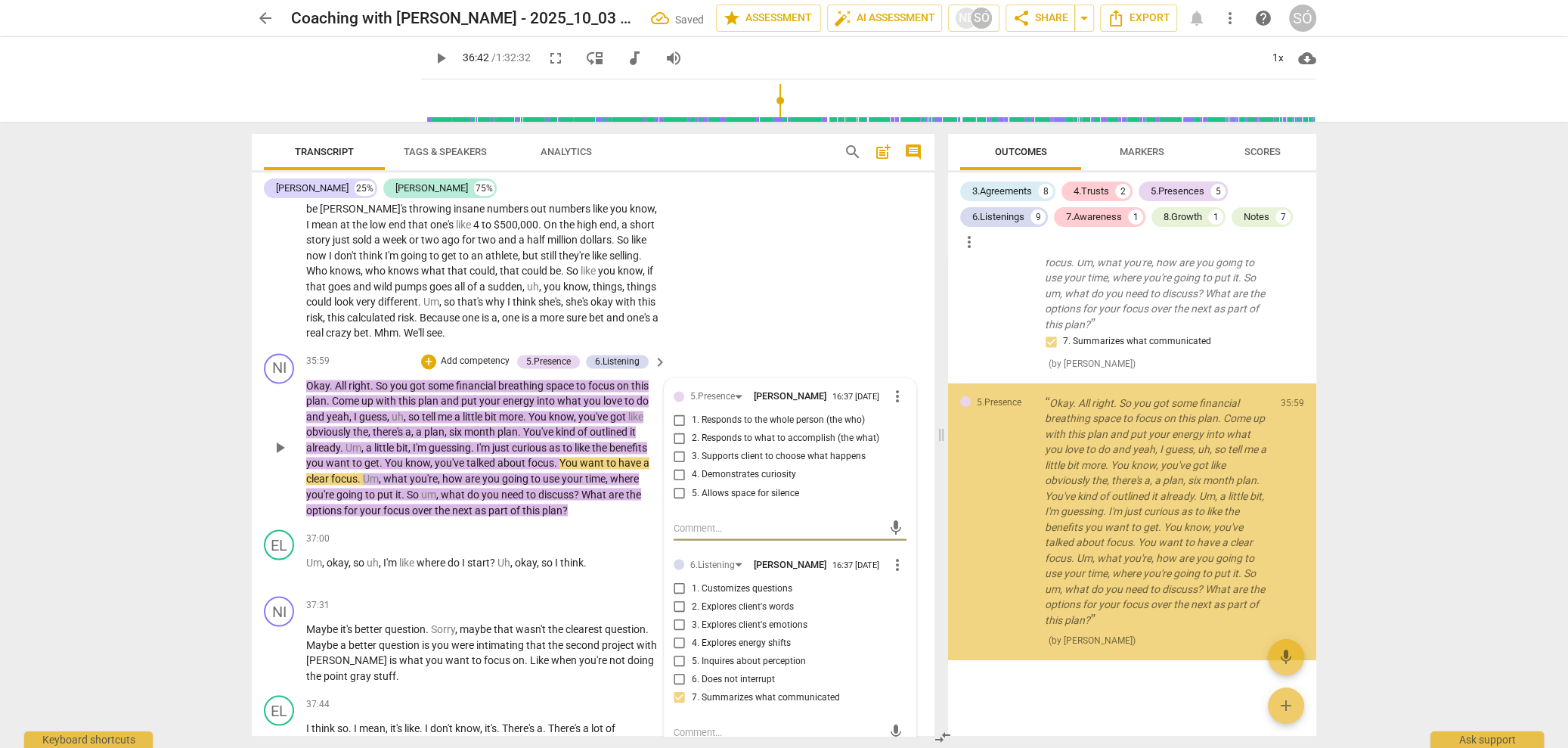
scroll to position [5589, 0]
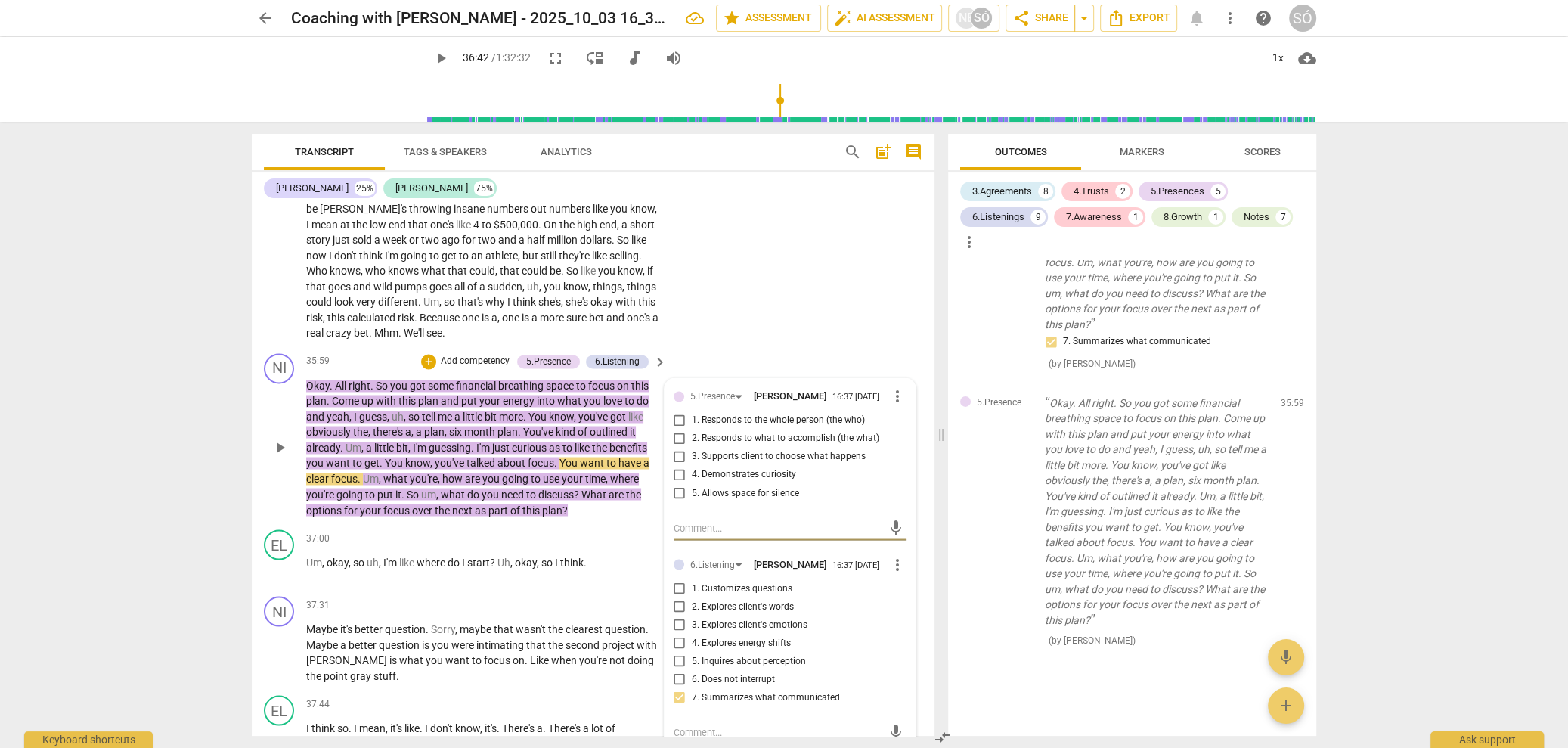
click at [676, 447] on input "2. Responds to what to accomplish (the what)" at bounding box center [680, 439] width 24 height 18
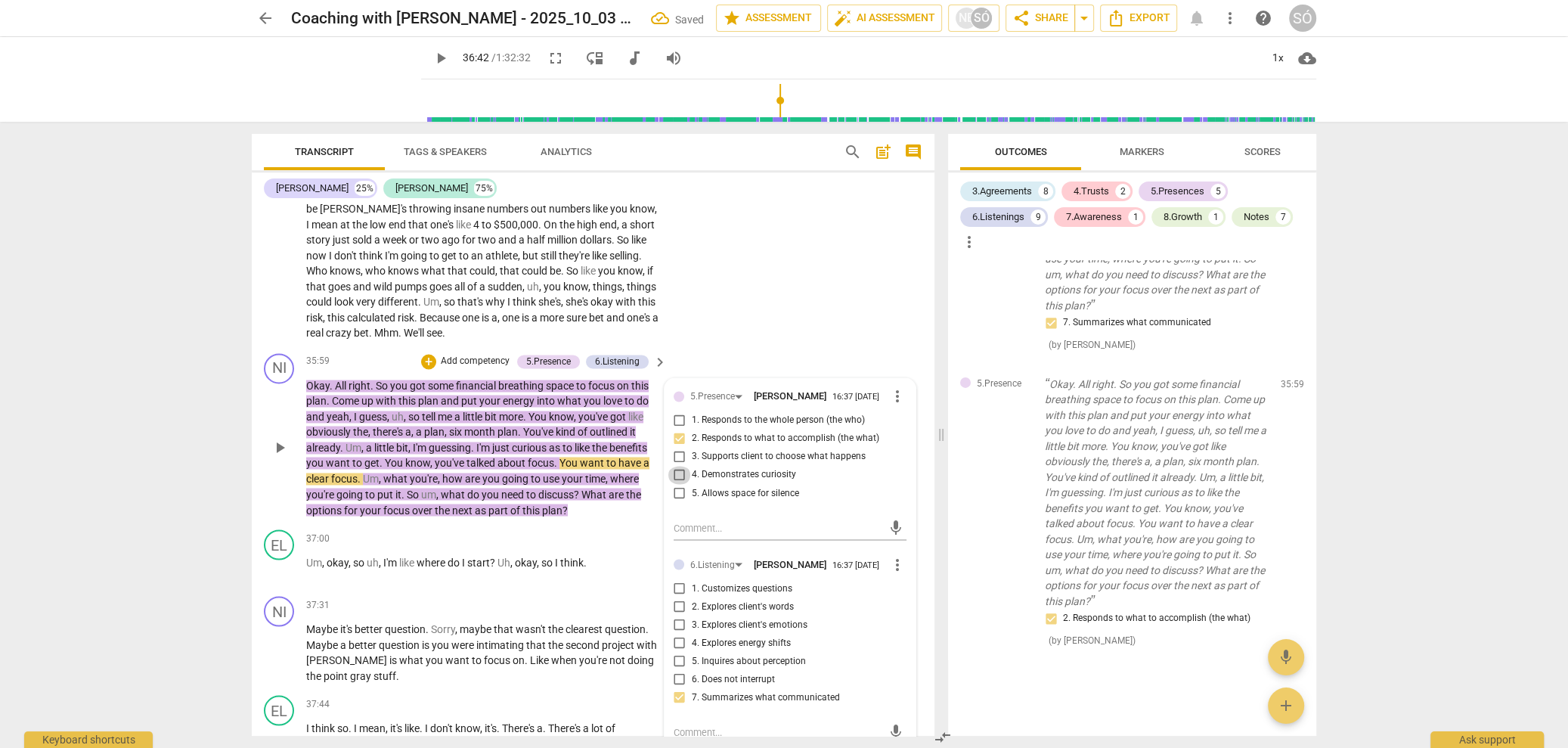
click at [678, 484] on input "4. Demonstrates curiosity" at bounding box center [680, 475] width 24 height 18
click at [91, 465] on div "arrow_back Coaching with [PERSON_NAME] - 2025_10_03 16_32 BST - Recording Saved…" at bounding box center [784, 374] width 1568 height 748
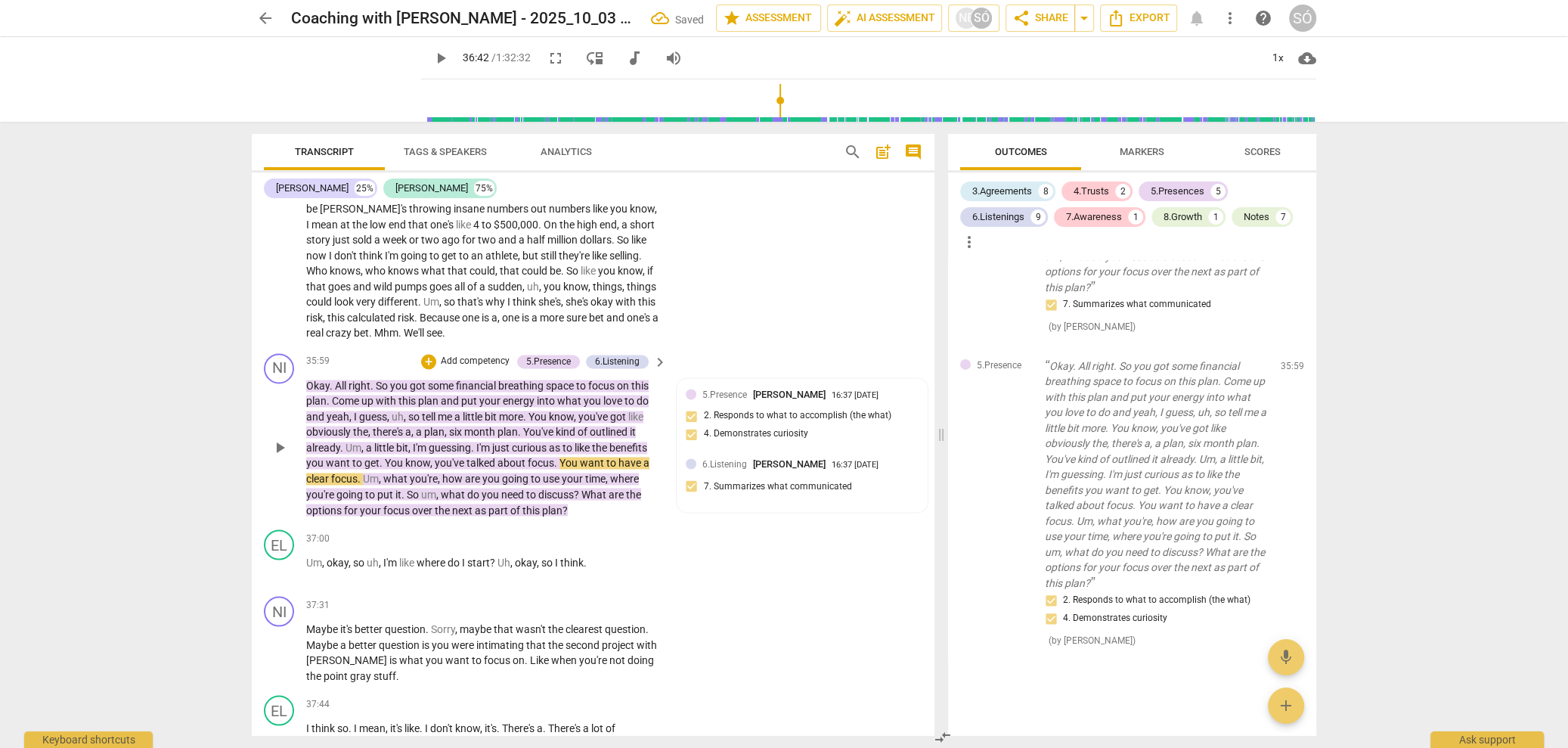
click at [281, 456] on span "play_arrow" at bounding box center [279, 448] width 18 height 18
click at [286, 456] on span "pause" at bounding box center [279, 448] width 18 height 18
click at [469, 368] on p "Add competency" at bounding box center [475, 361] width 72 height 14
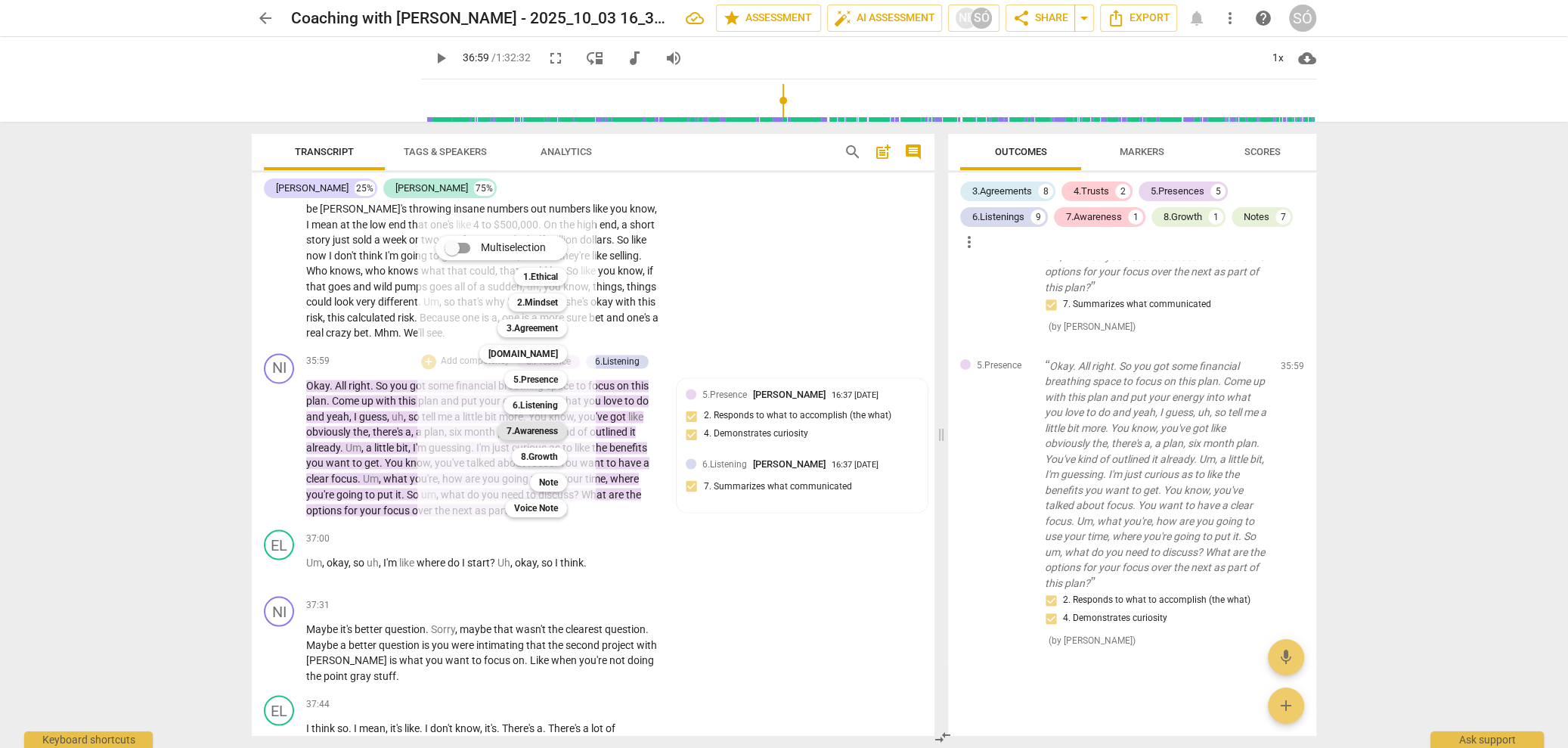
click at [541, 434] on b "7.Awareness" at bounding box center [532, 431] width 52 height 18
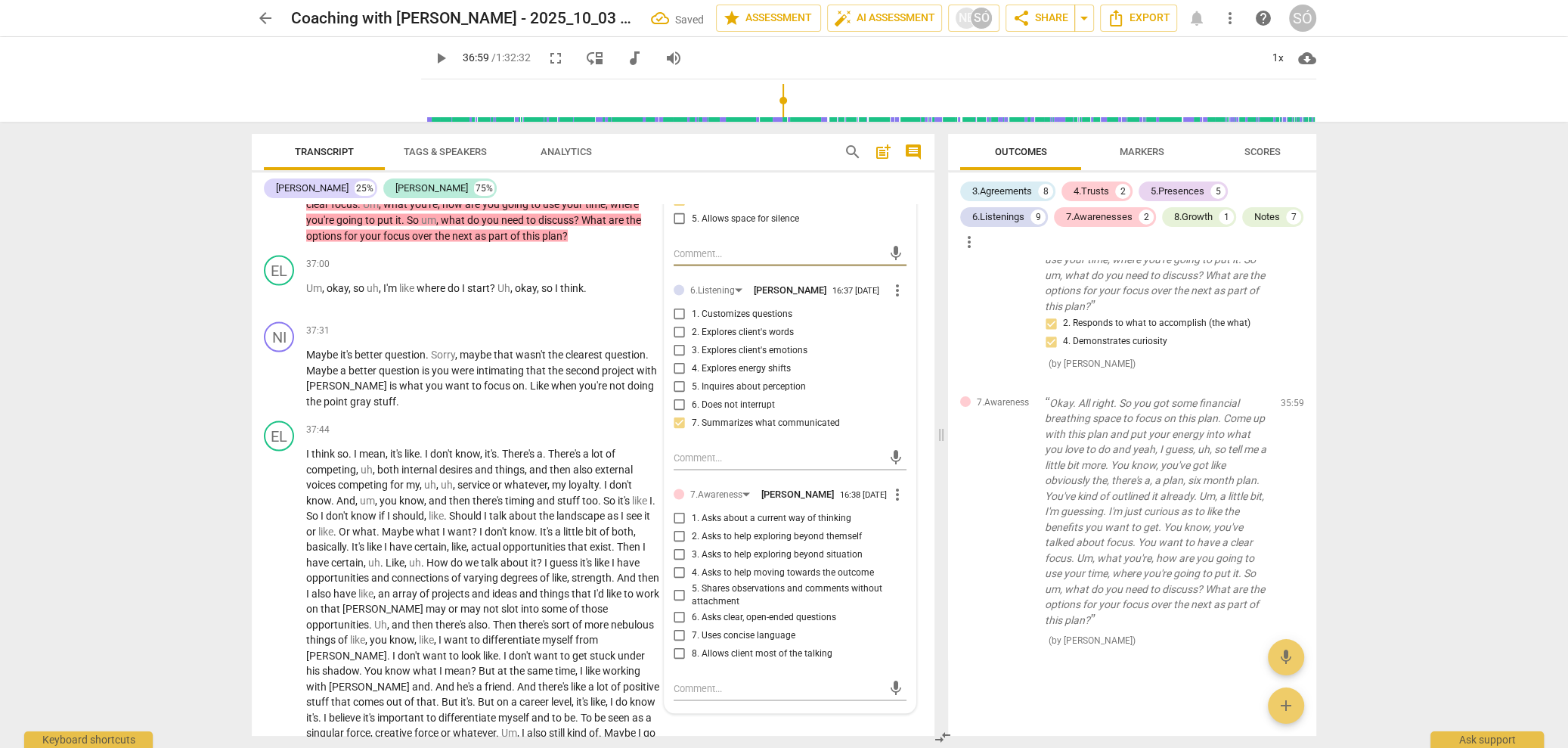
scroll to position [9404, 0]
click at [677, 581] on input "4. Asks to help moving towards the outcome" at bounding box center [680, 572] width 24 height 18
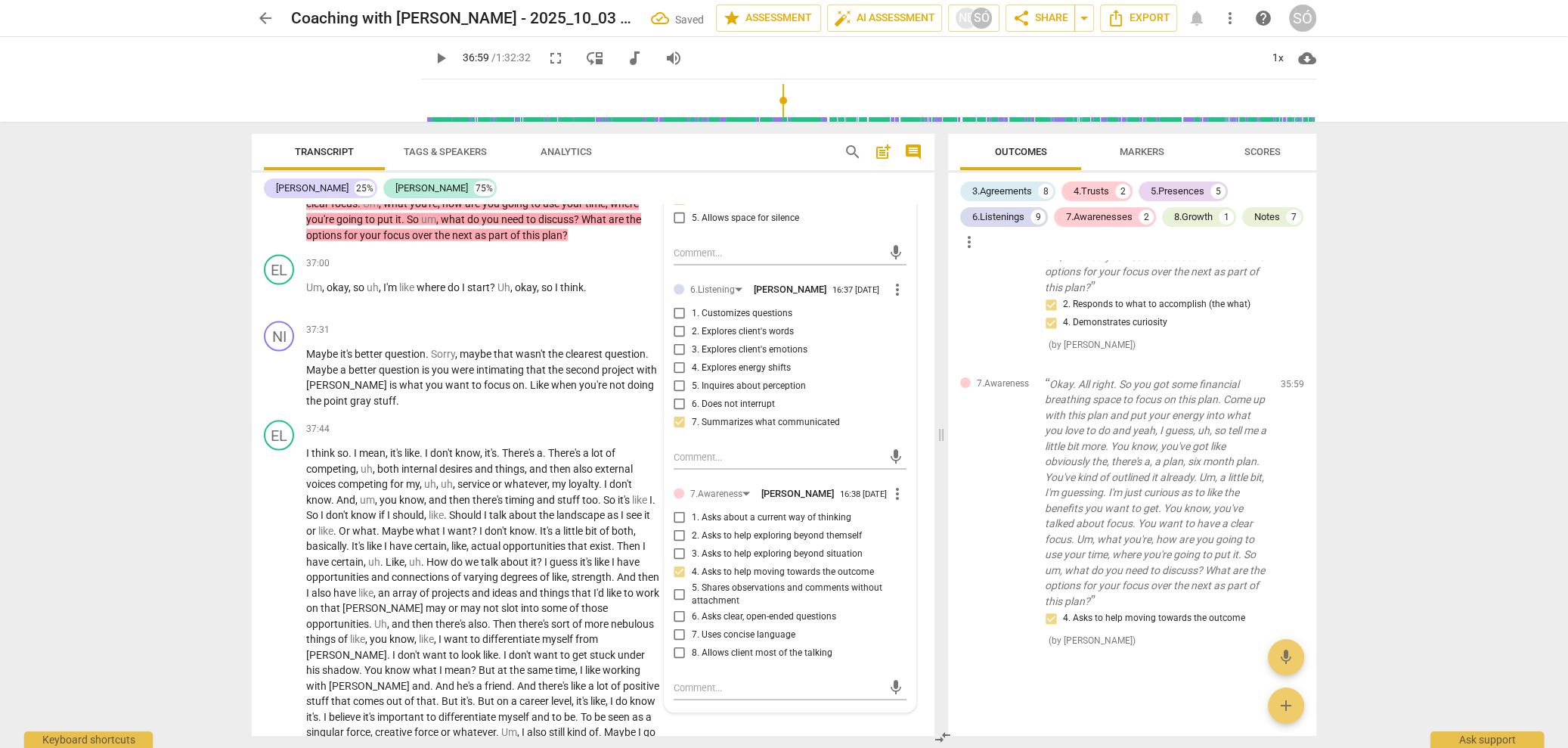
click at [172, 548] on div "arrow_back Coaching with [PERSON_NAME] - 2025_10_03 16_32 BST - Recording Saved…" at bounding box center [784, 374] width 1568 height 748
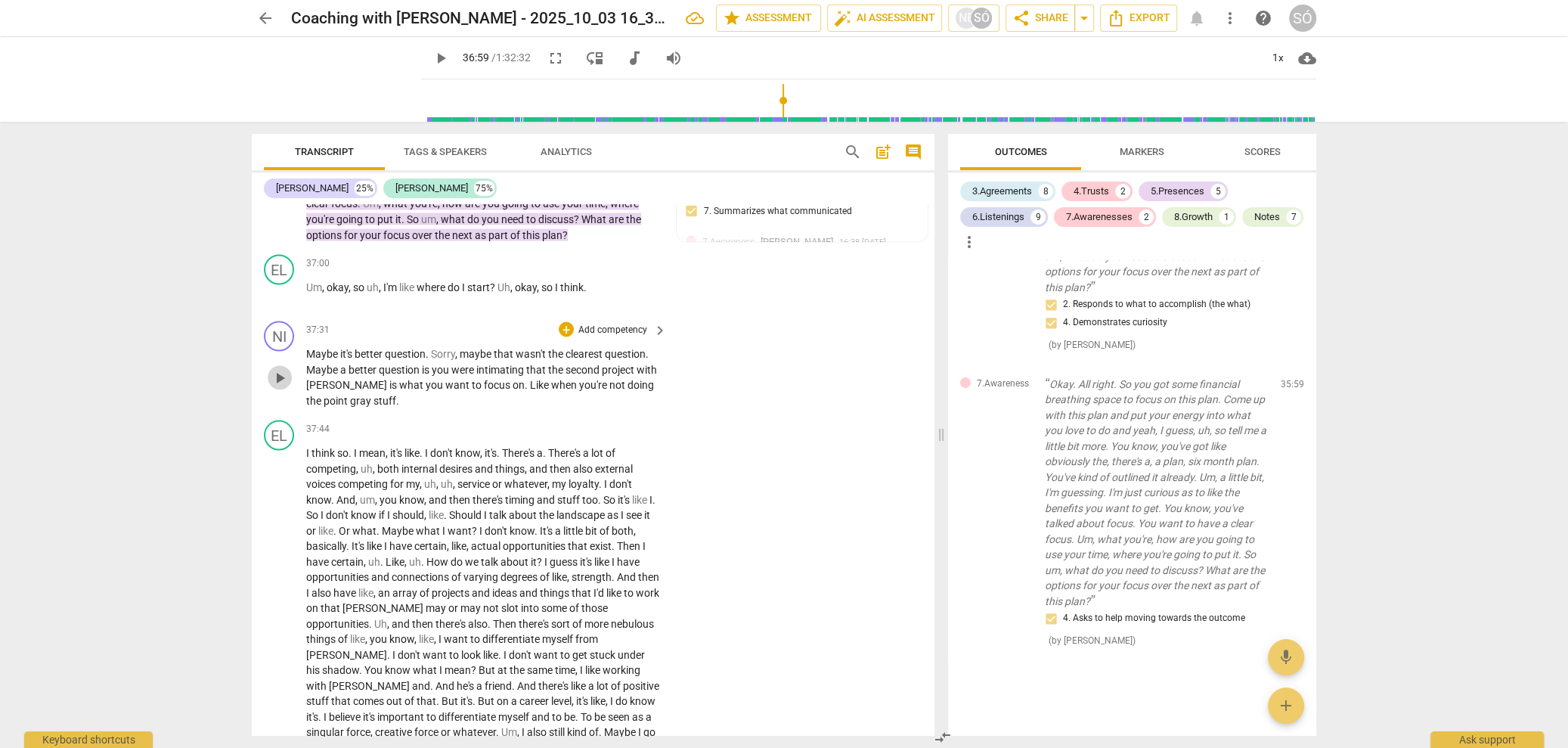
click at [276, 387] on span "play_arrow" at bounding box center [279, 377] width 18 height 18
click at [280, 387] on span "pause" at bounding box center [279, 377] width 18 height 18
click at [609, 336] on p "Add competency" at bounding box center [613, 330] width 72 height 14
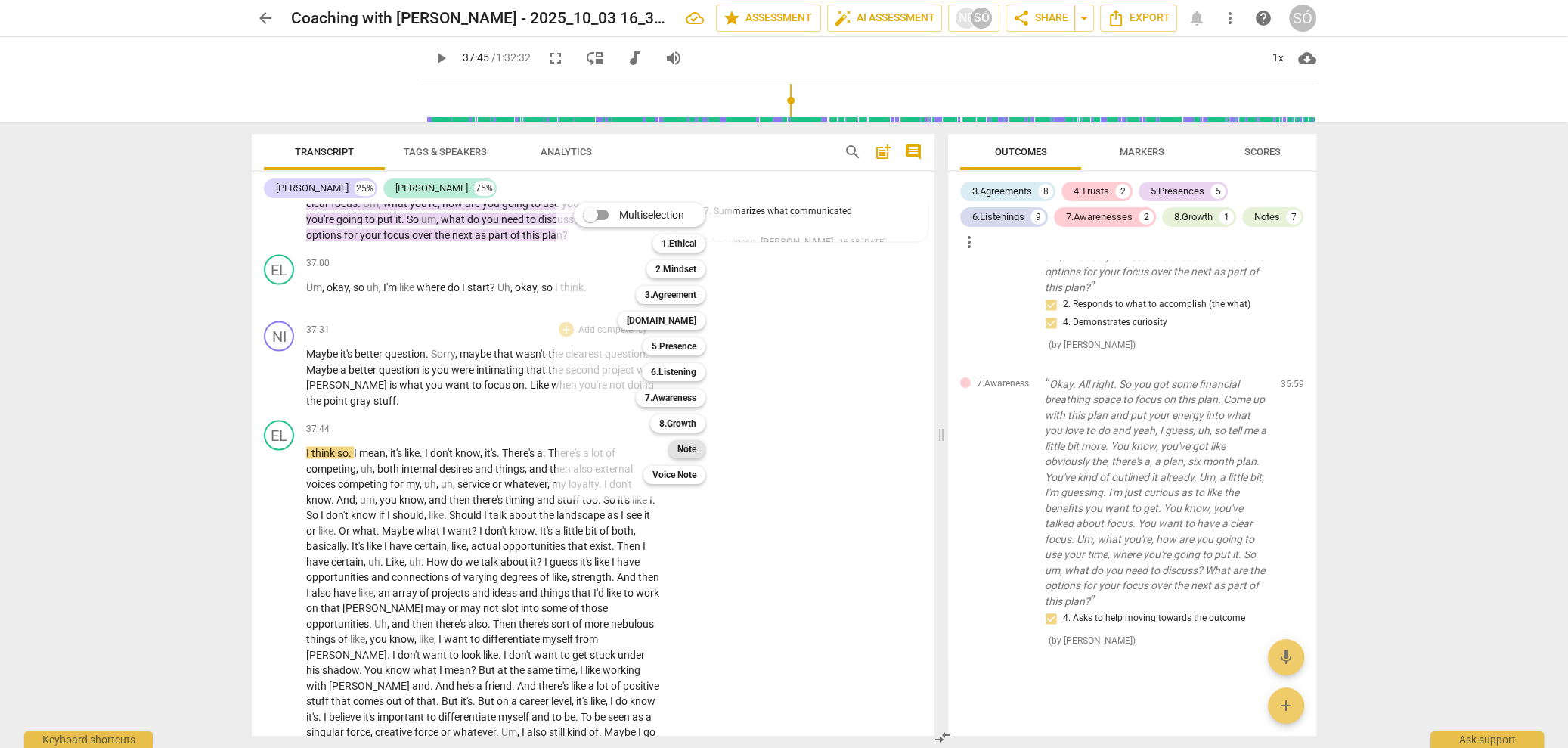
click at [686, 454] on b "Note" at bounding box center [686, 450] width 19 height 18
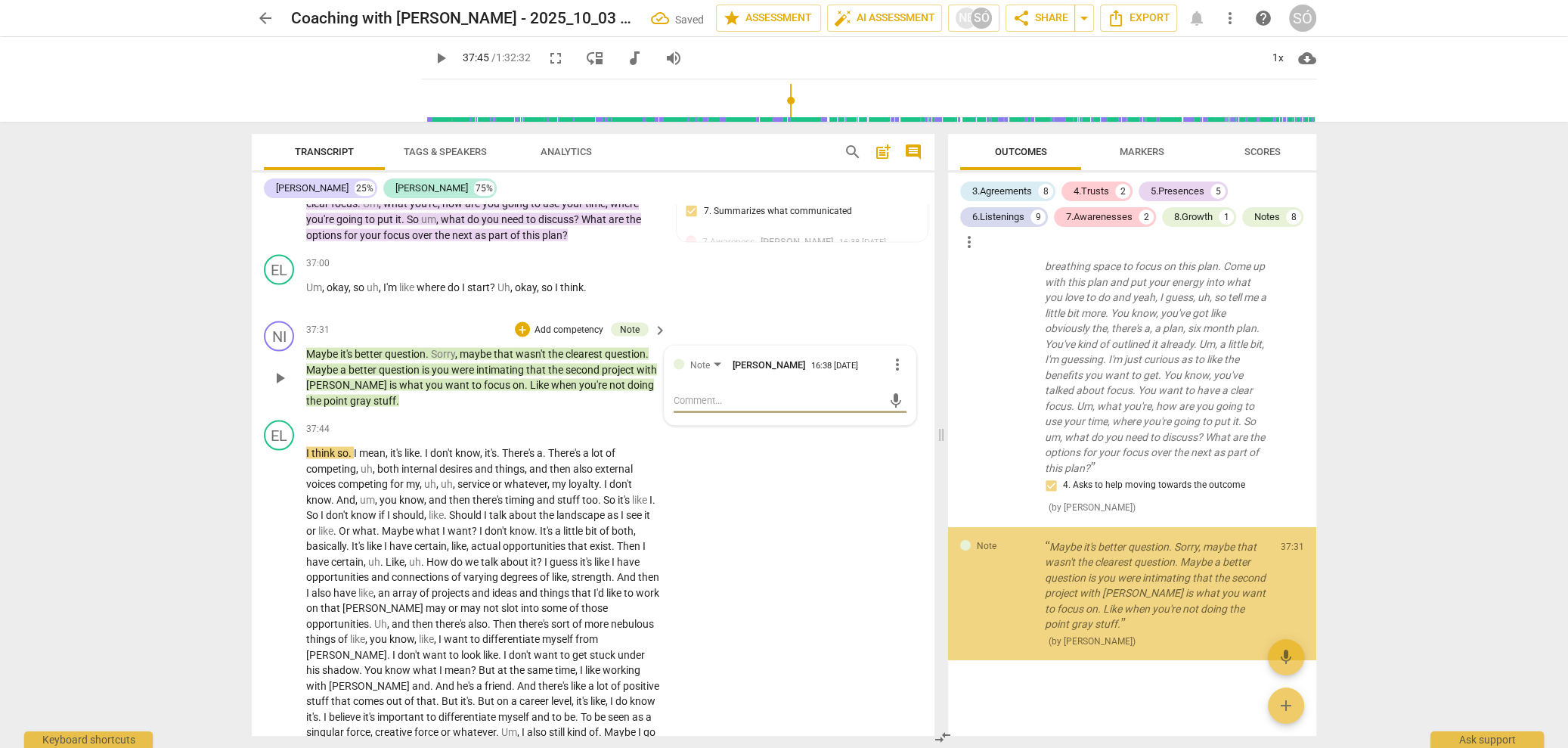
scroll to position [6056, 0]
click at [708, 407] on textarea at bounding box center [778, 399] width 209 height 14
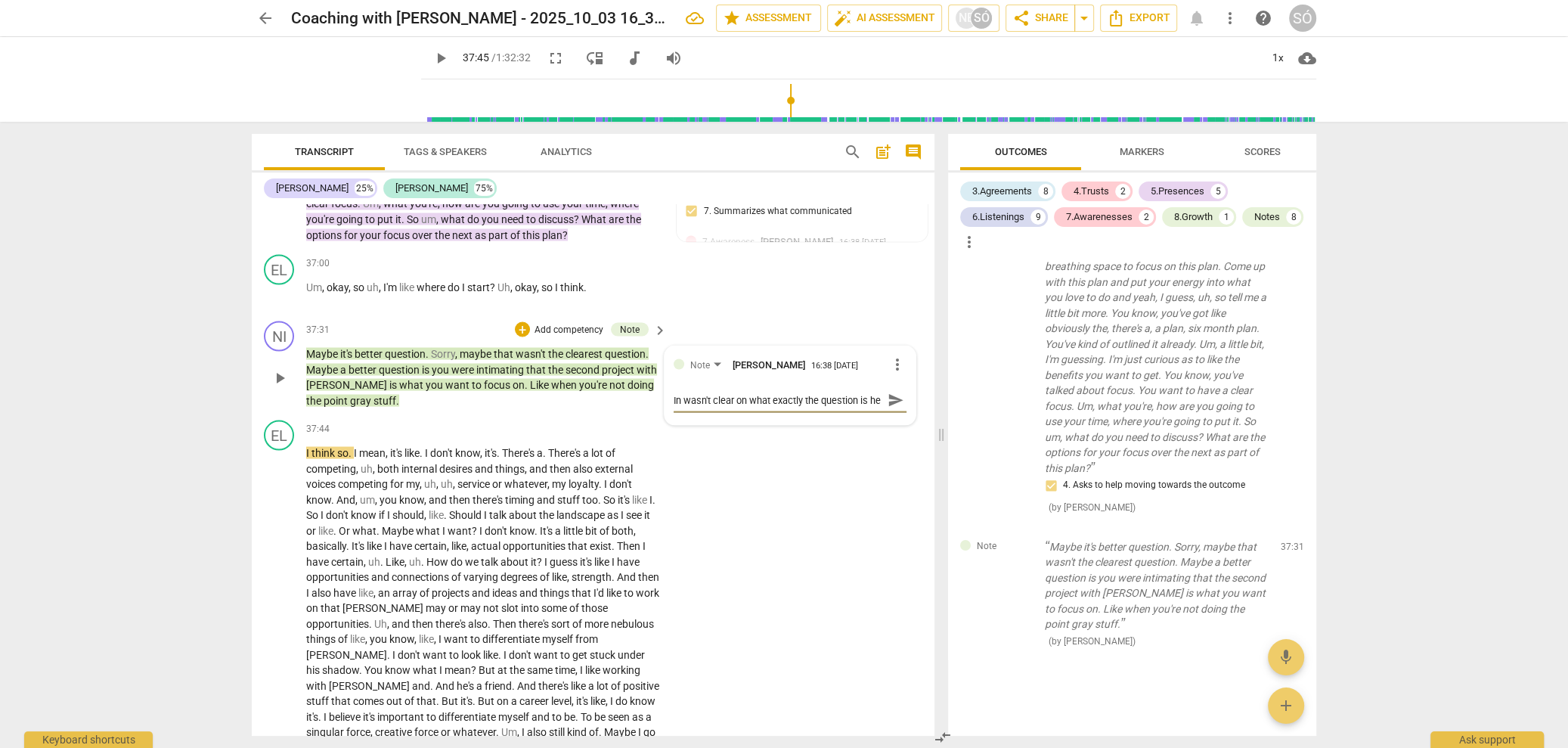
scroll to position [13, 0]
click at [885, 409] on span "send" at bounding box center [895, 400] width 22 height 18
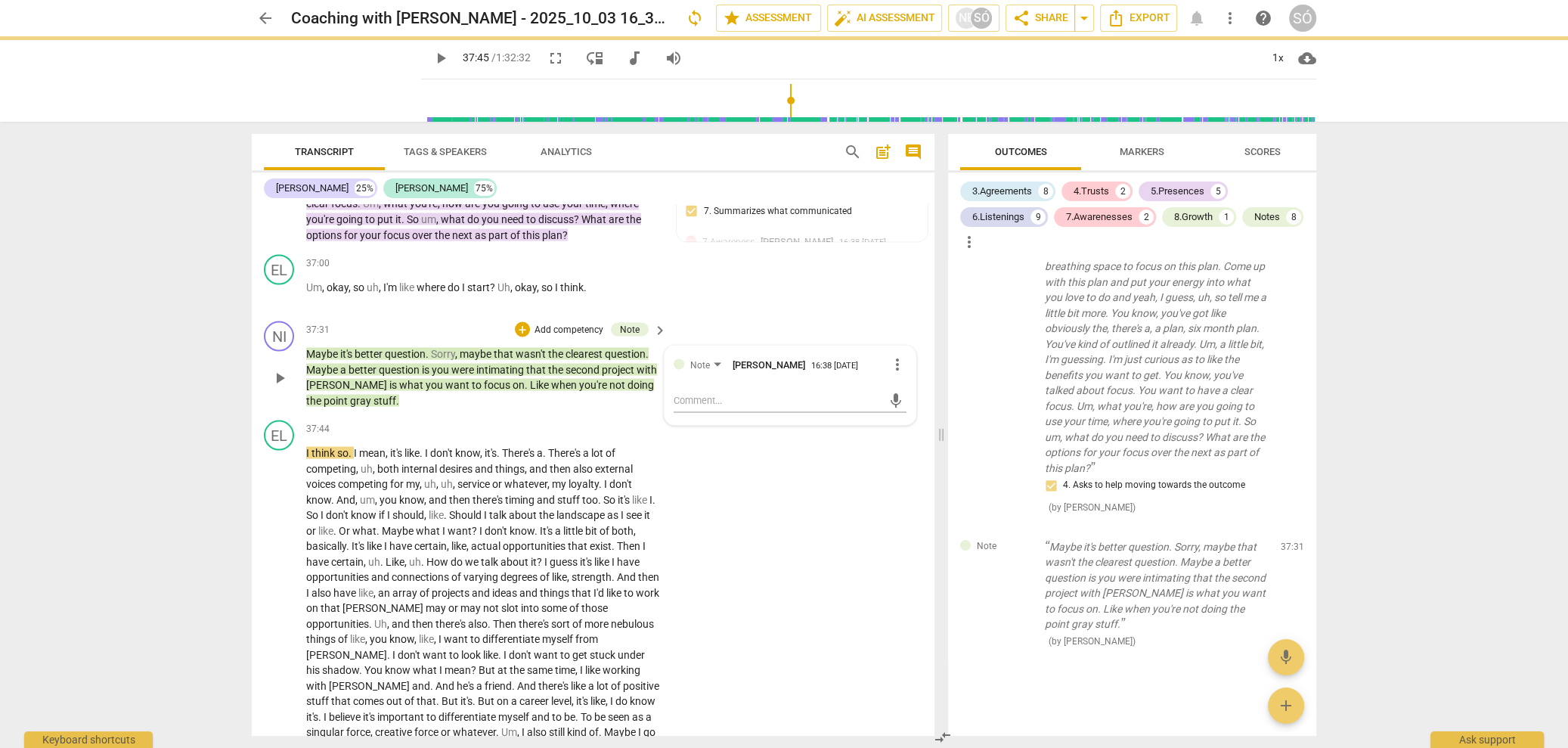
scroll to position [0, 0]
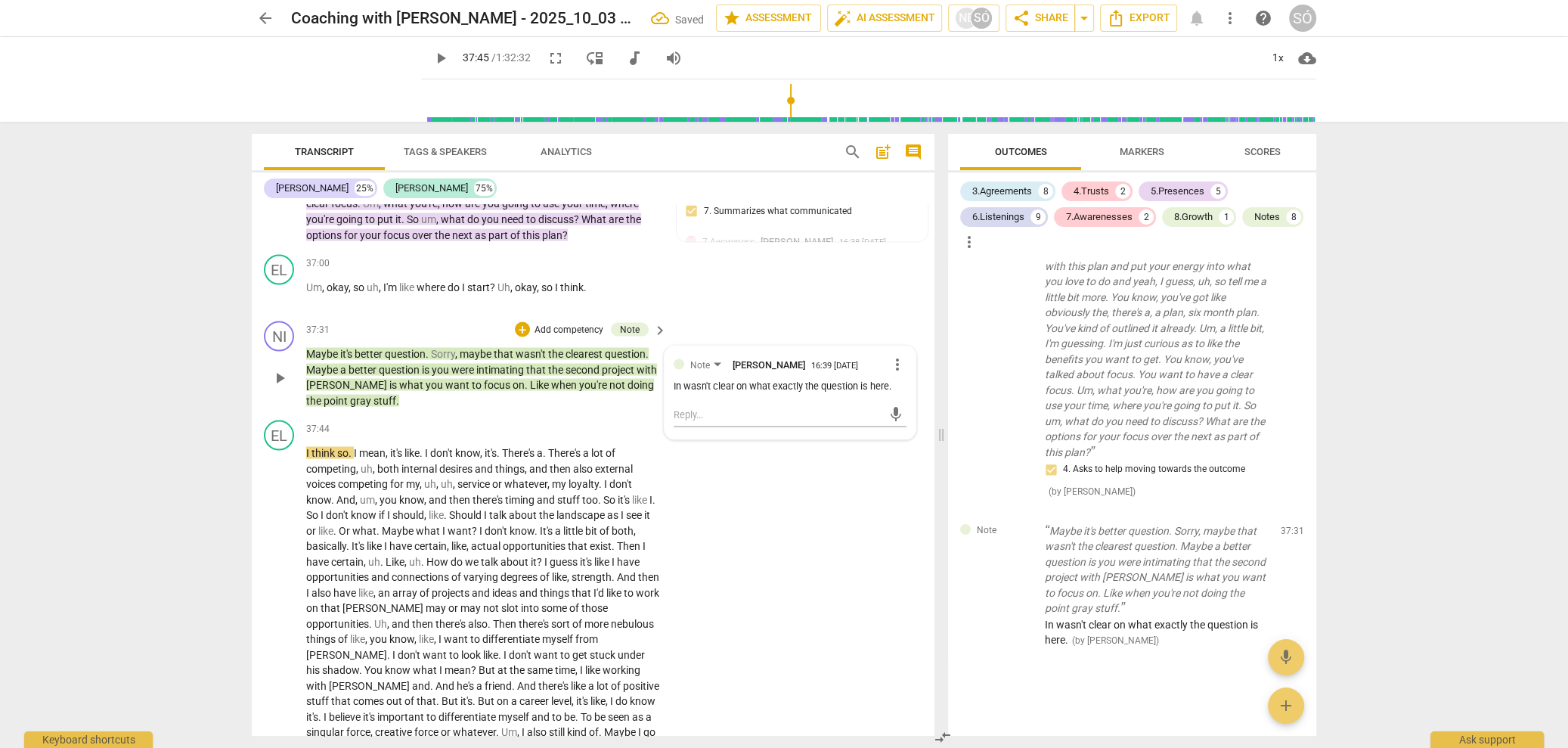
click at [680, 393] on div "In wasn't clear on what exactly the question is here." at bounding box center [790, 386] width 233 height 14
click at [674, 393] on div "In wasn't clear on what exactly the question is here." at bounding box center [790, 386] width 233 height 14
click at [286, 684] on span "play_arrow" at bounding box center [279, 677] width 18 height 18
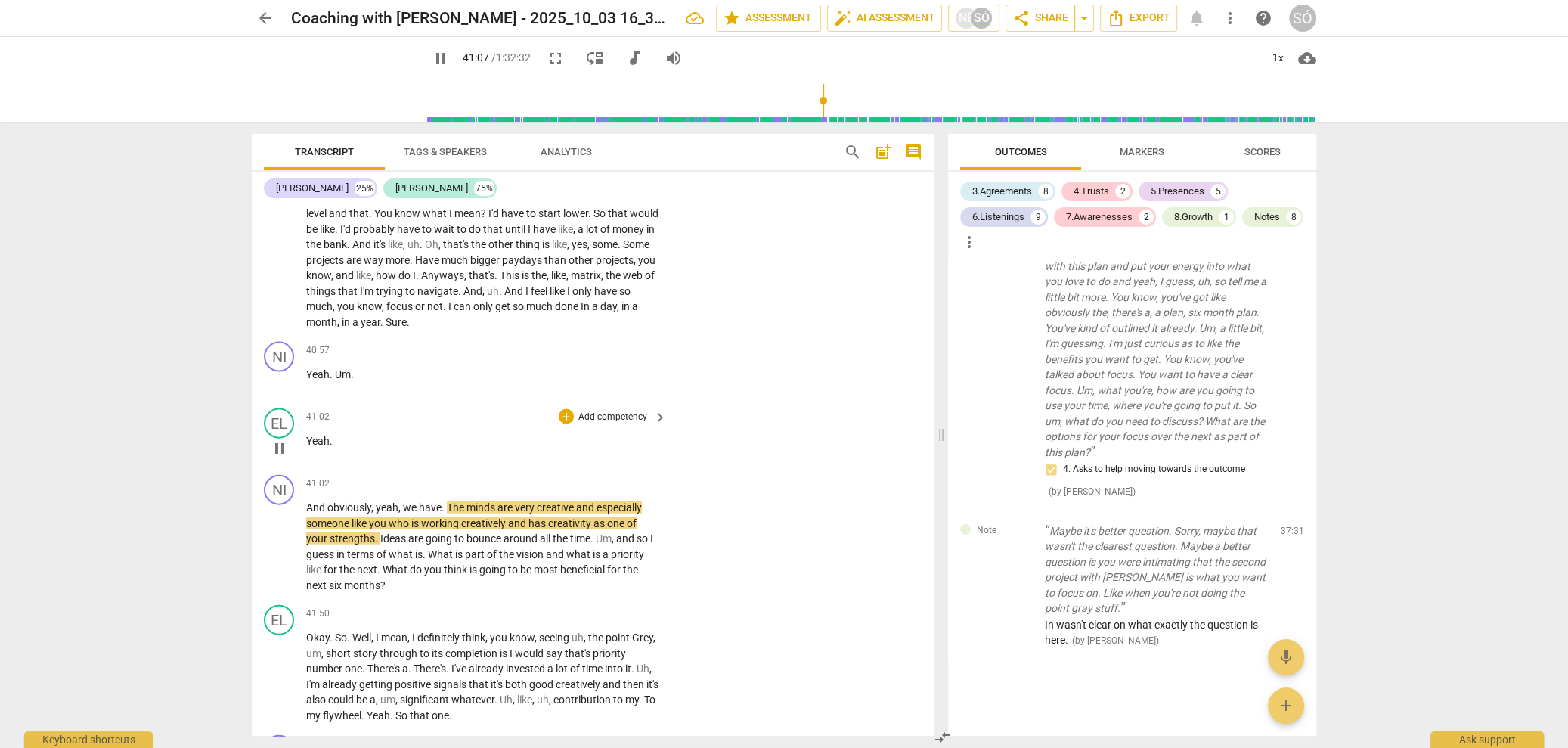
scroll to position [10172, 0]
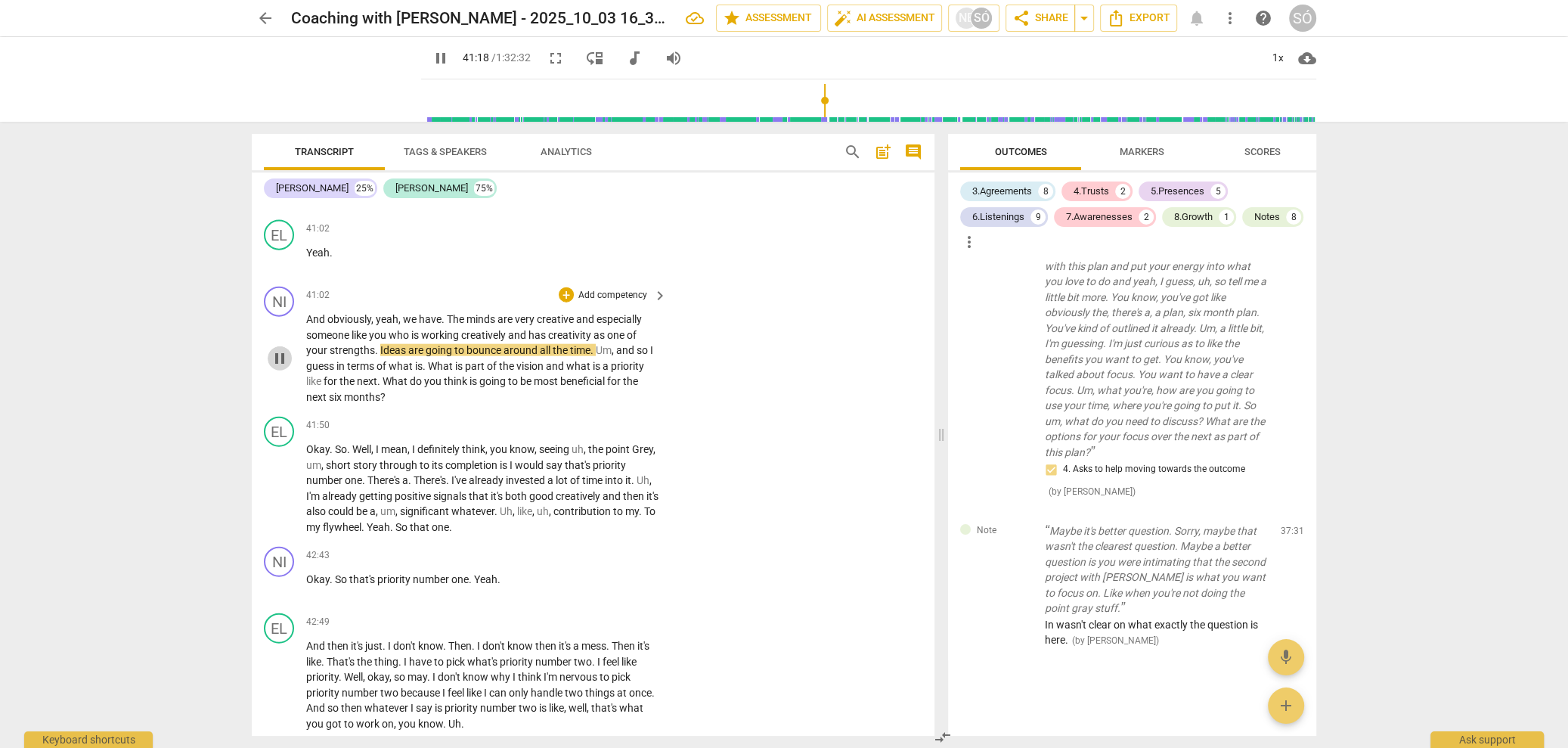
click at [279, 368] on span "pause" at bounding box center [279, 358] width 18 height 18
click at [592, 302] on p "Add competency" at bounding box center [613, 295] width 72 height 14
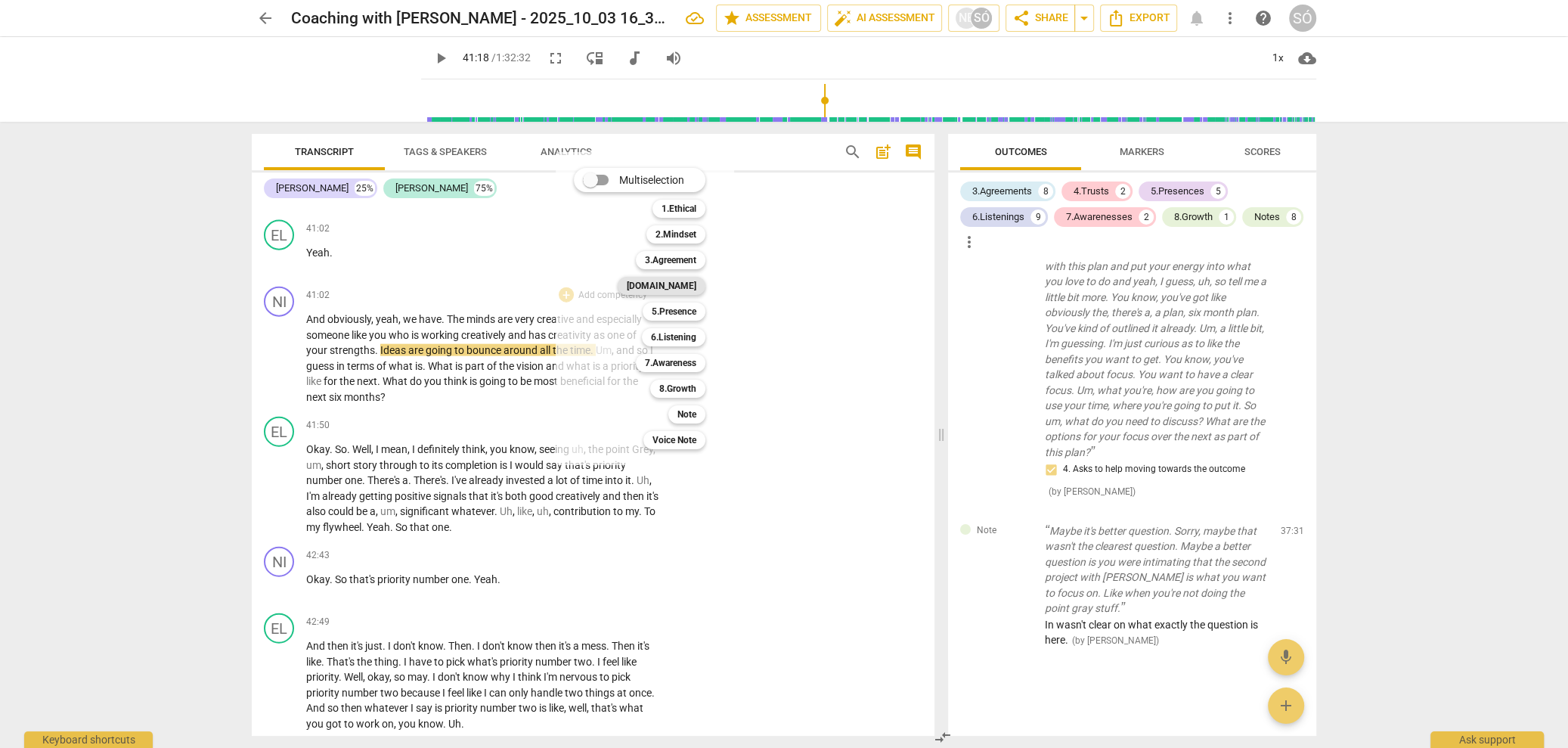
click at [680, 292] on b "[DOMAIN_NAME]" at bounding box center [661, 286] width 70 height 18
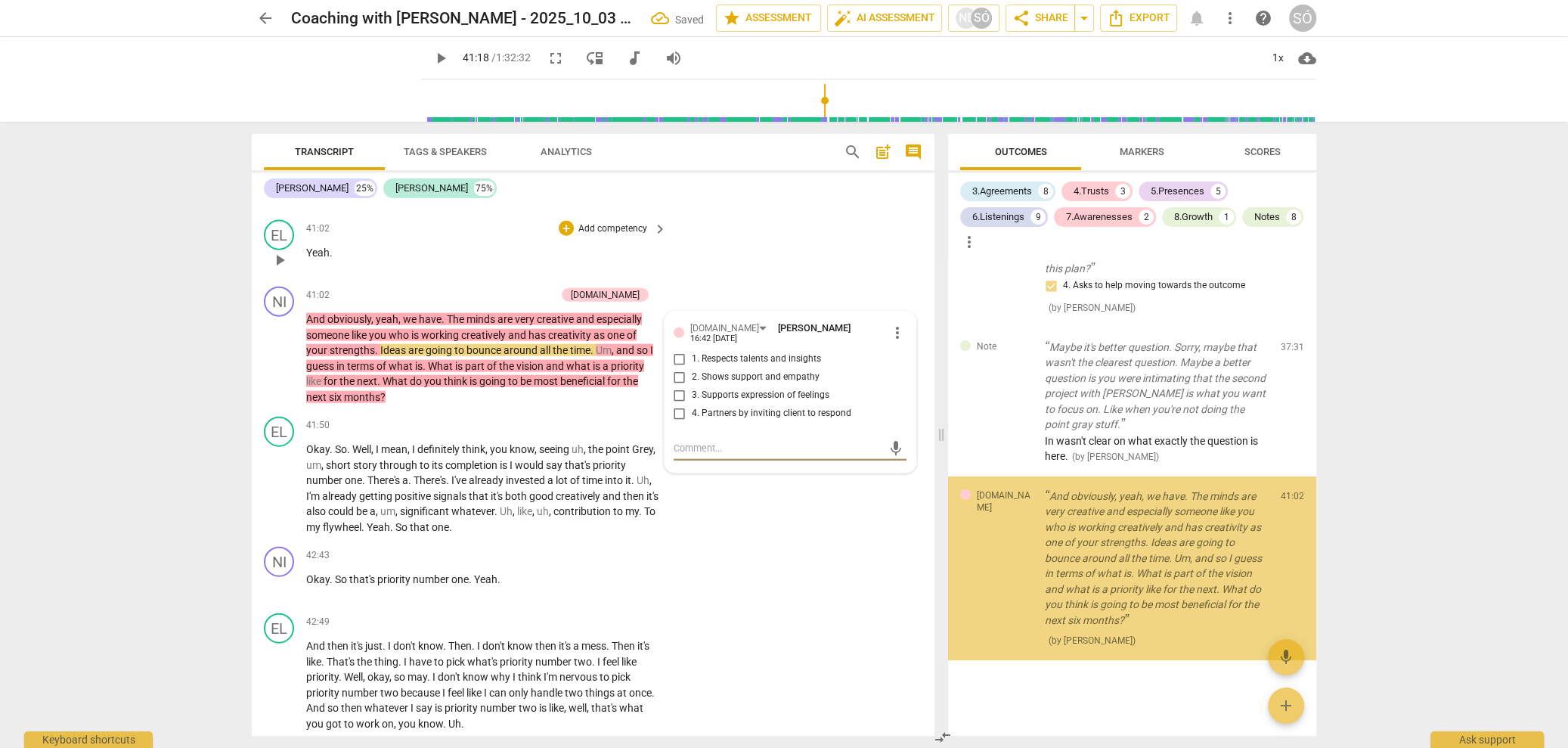
scroll to position [6255, 0]
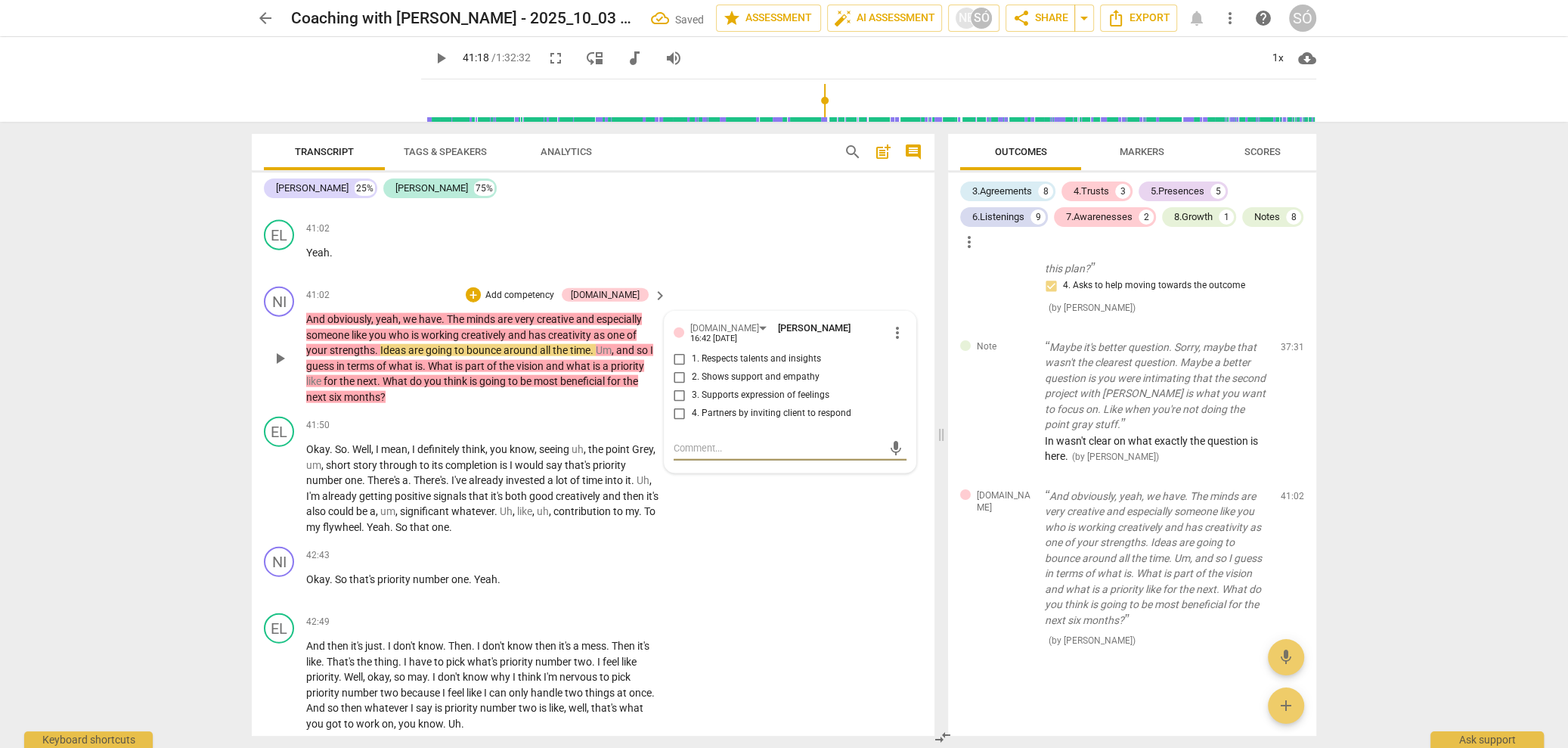
click at [680, 368] on input "1. Respects talents and insights" at bounding box center [680, 359] width 24 height 18
click at [676, 387] on input "2. Shows support and empathy" at bounding box center [680, 377] width 24 height 18
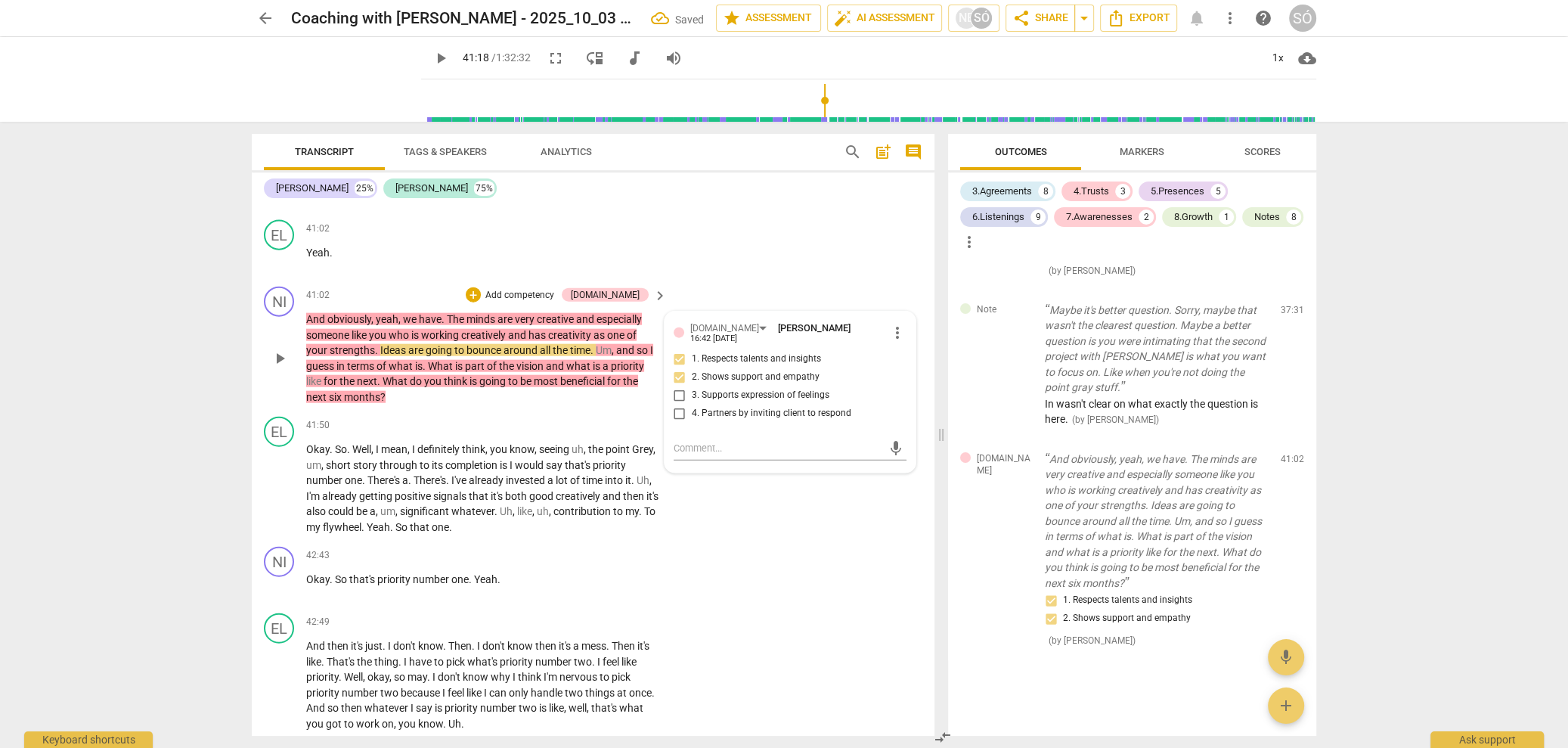
click at [279, 368] on span "play_arrow" at bounding box center [279, 358] width 18 height 18
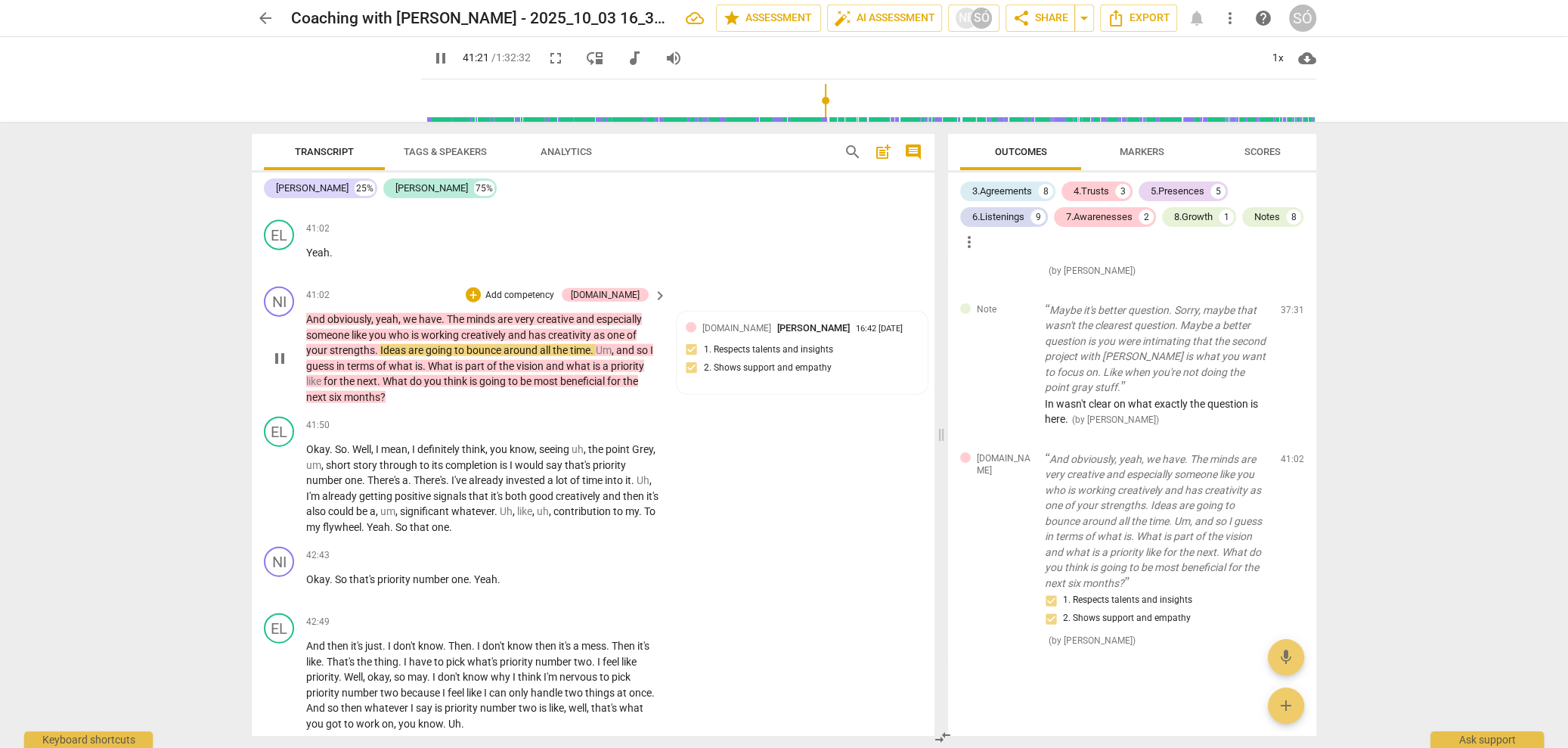
click at [553, 302] on p "Add competency" at bounding box center [519, 295] width 72 height 14
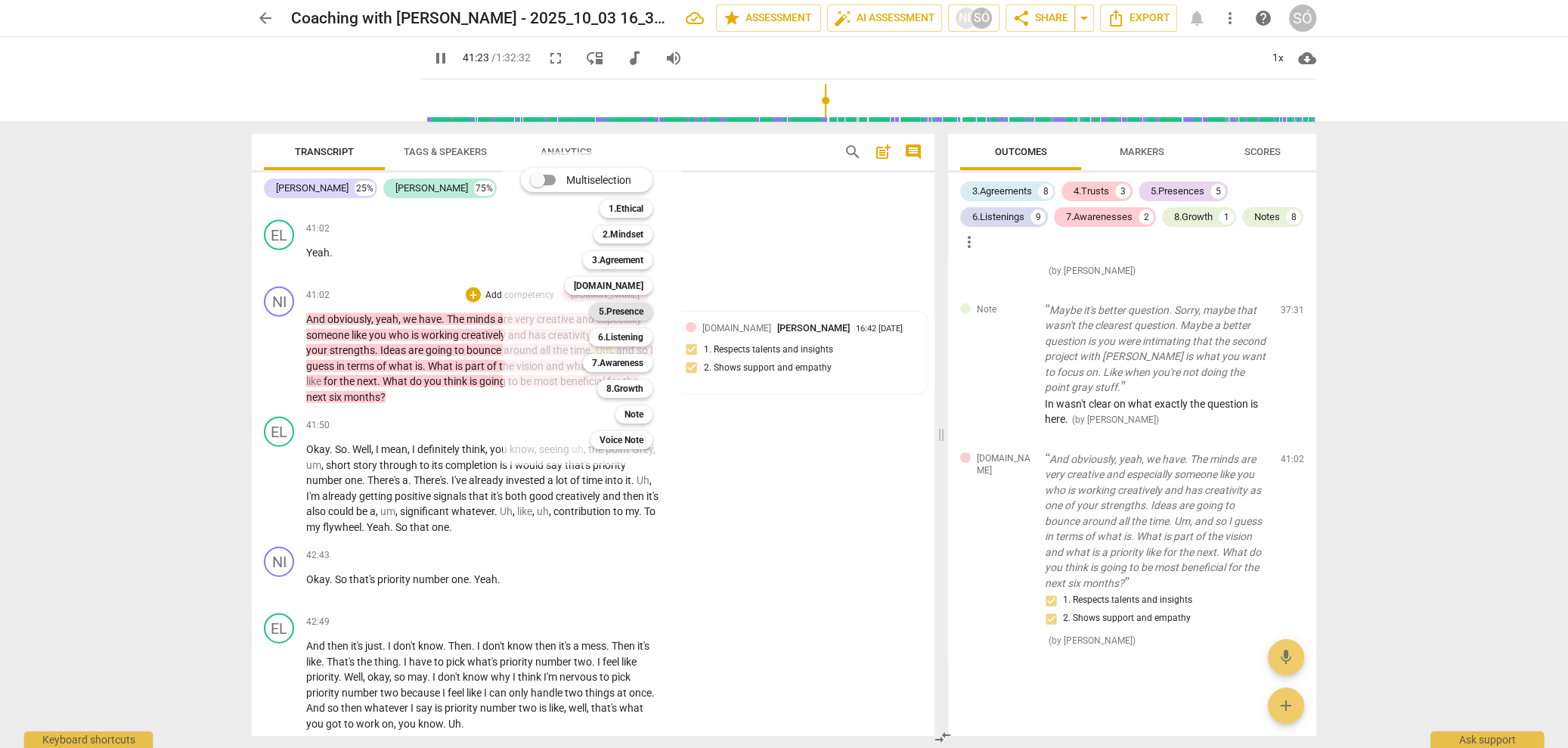
click at [631, 306] on b "5.Presence" at bounding box center [621, 311] width 45 height 18
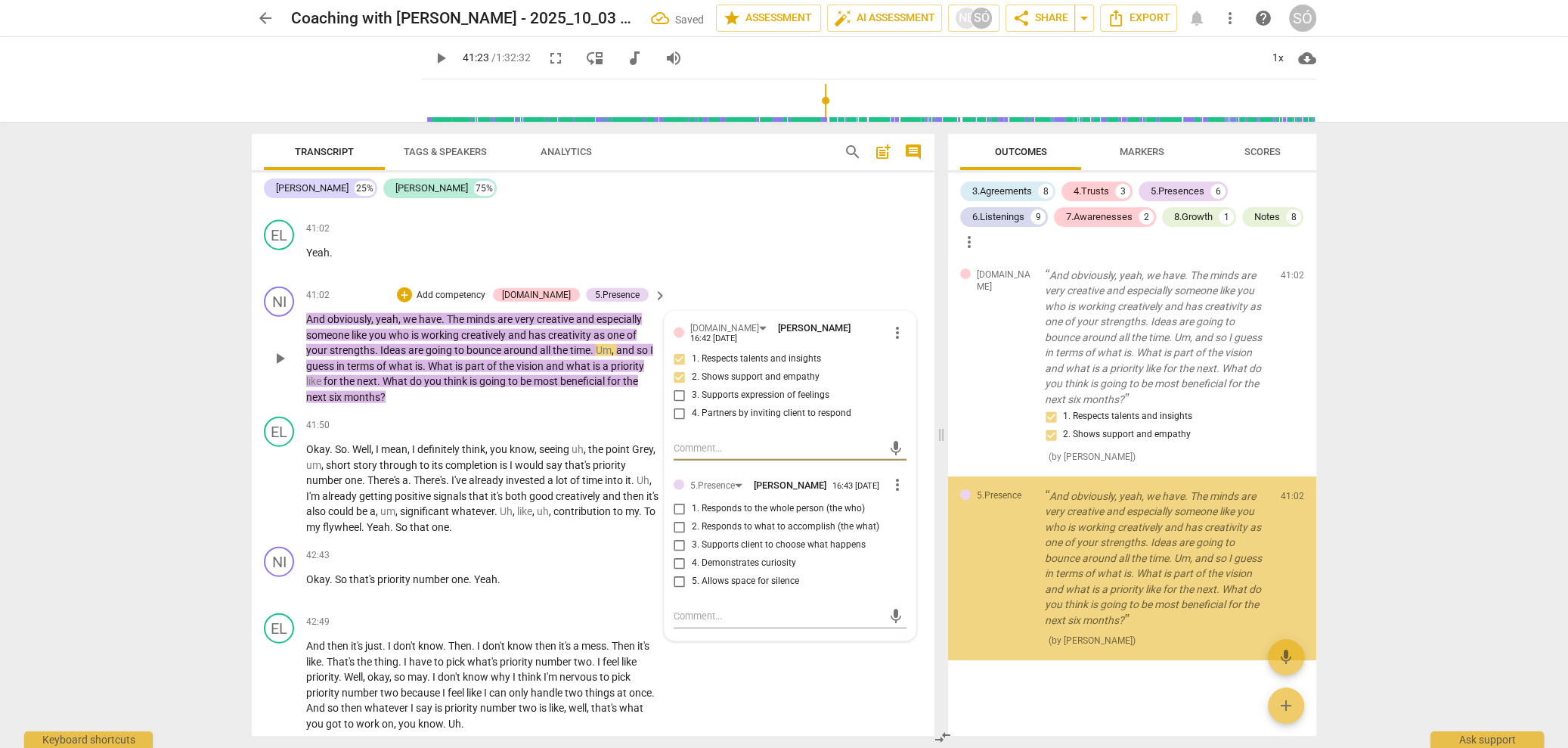
scroll to position [6475, 0]
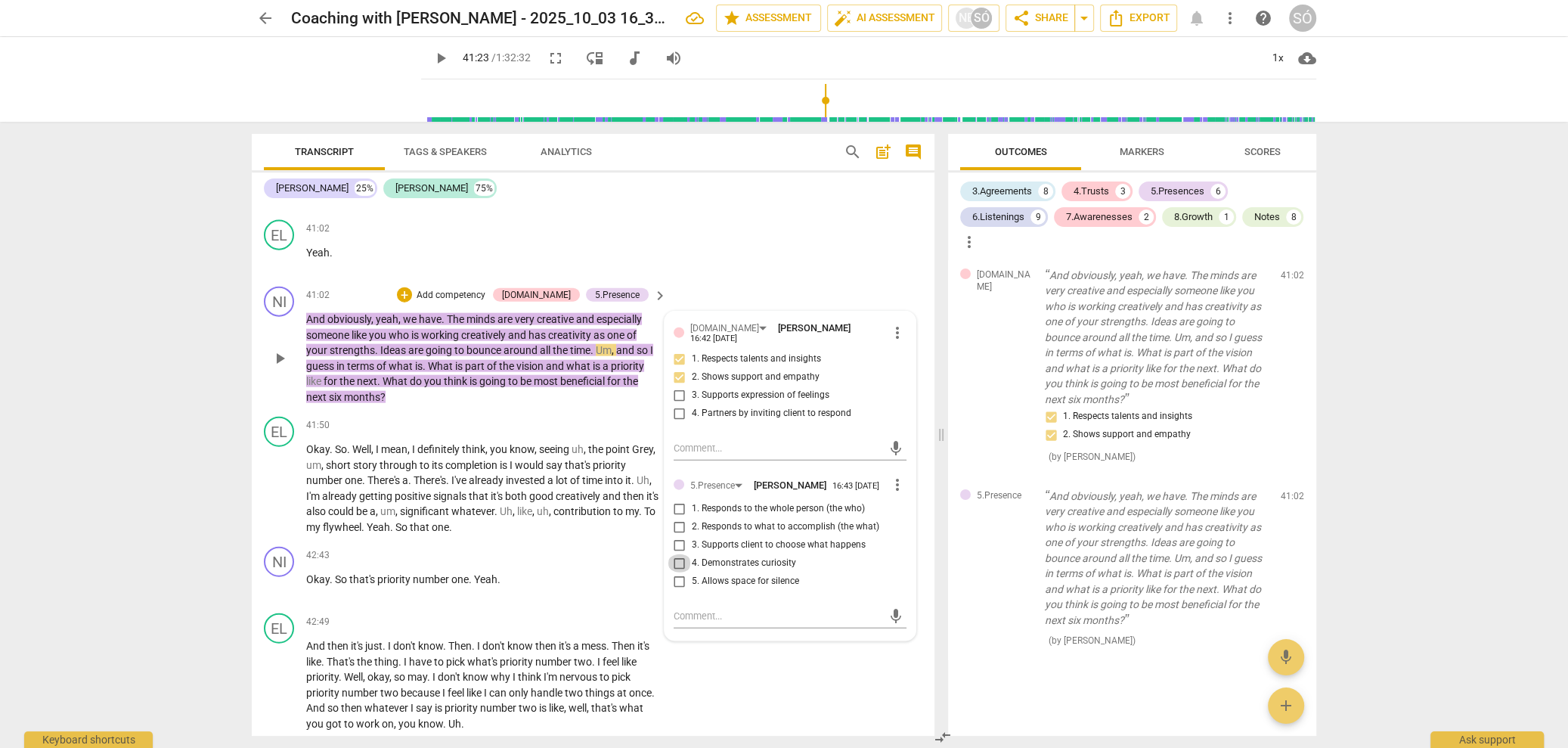
click at [674, 573] on input "4. Demonstrates curiosity" at bounding box center [680, 563] width 24 height 18
click at [278, 366] on span "play_arrow" at bounding box center [279, 358] width 18 height 18
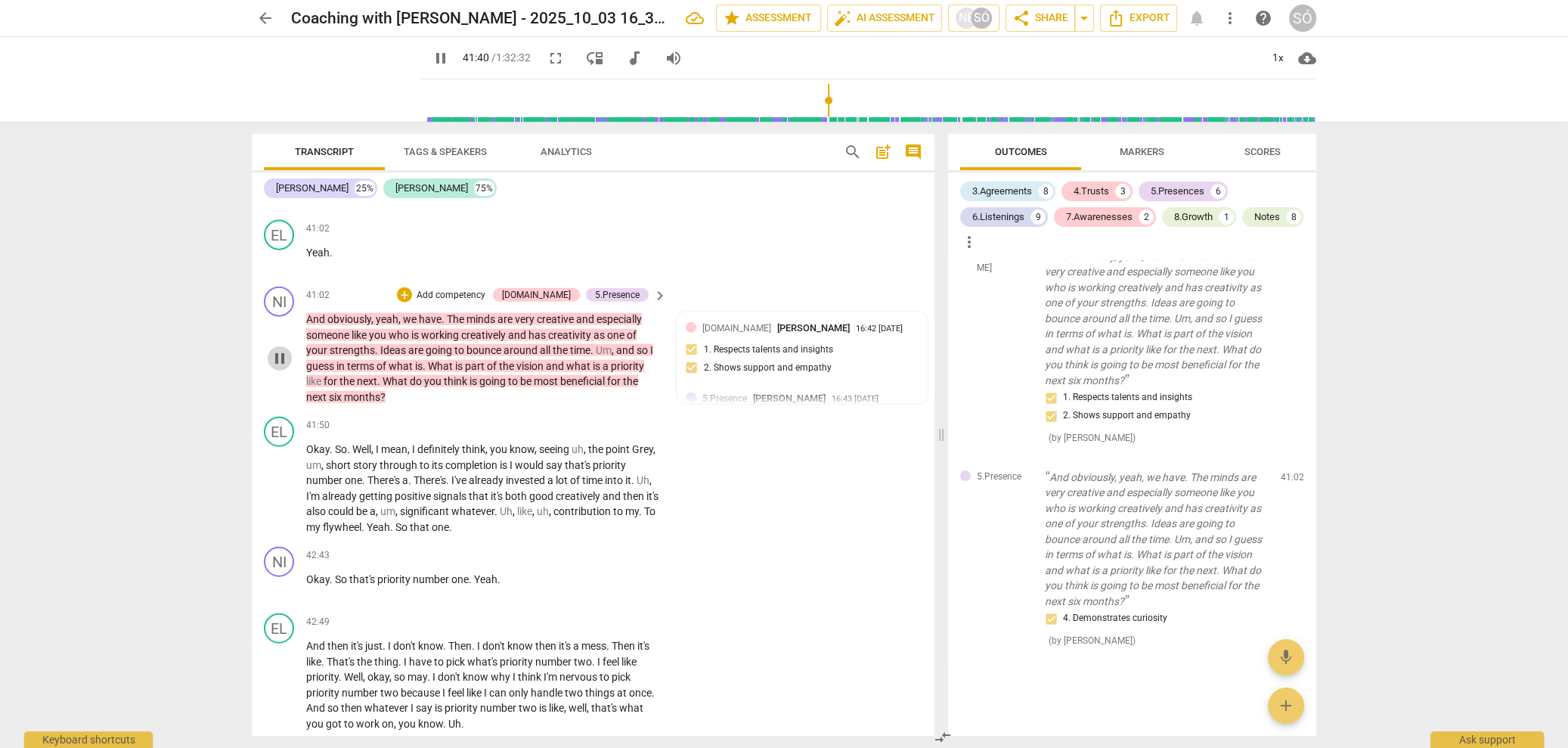
click at [281, 368] on span "pause" at bounding box center [279, 358] width 18 height 18
click at [469, 302] on p "Add competency" at bounding box center [451, 295] width 72 height 14
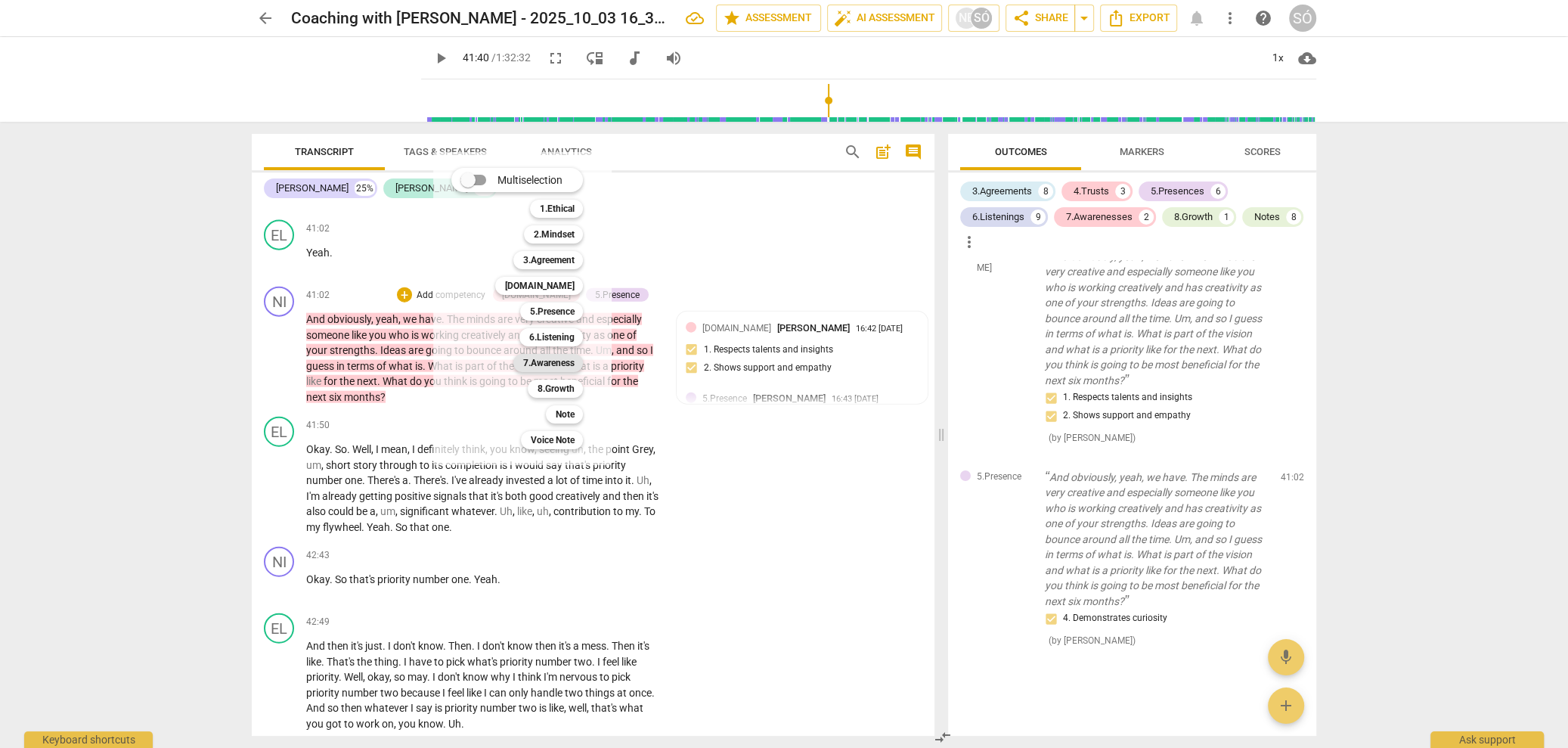
click at [551, 370] on b "7.Awareness" at bounding box center [548, 363] width 52 height 18
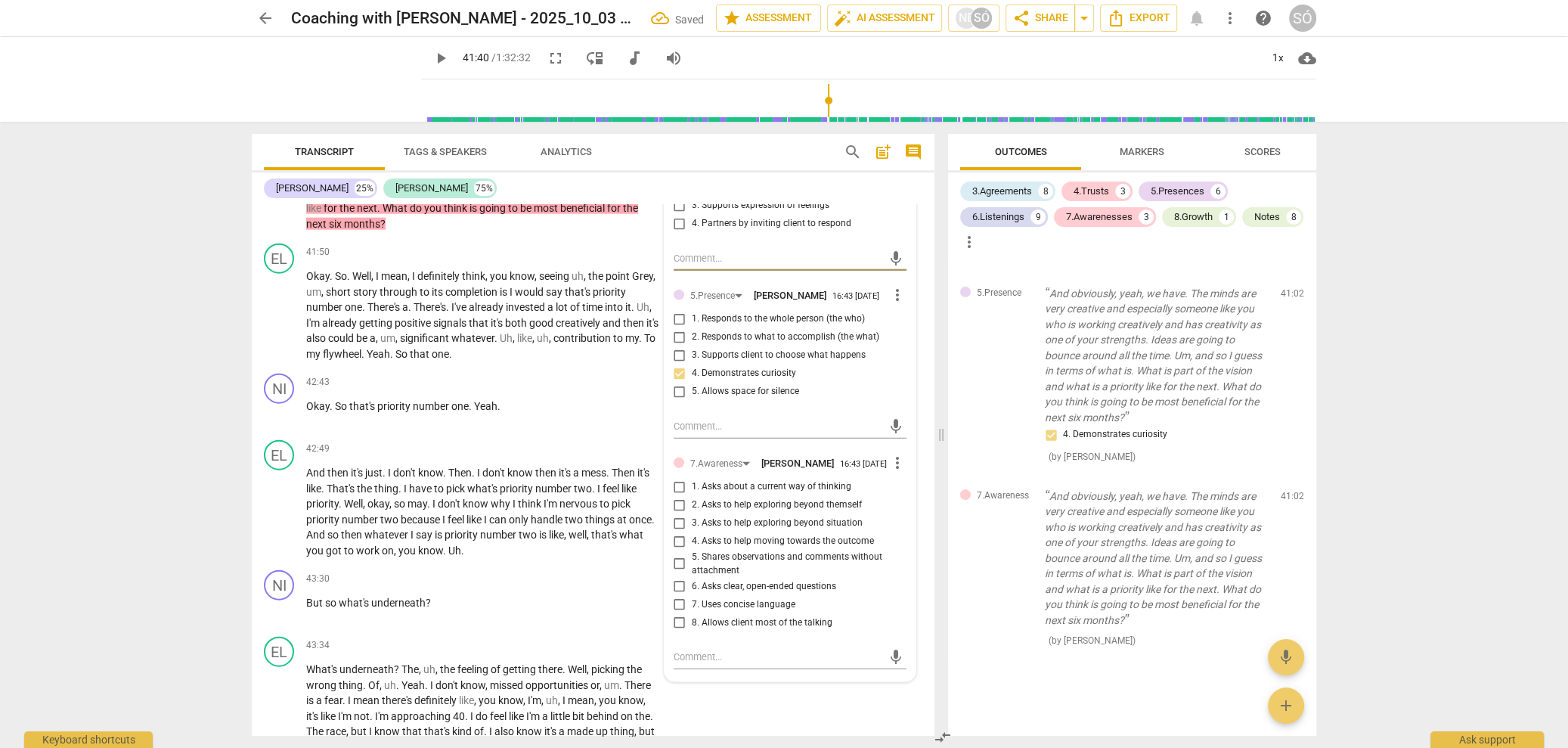
scroll to position [10419, 0]
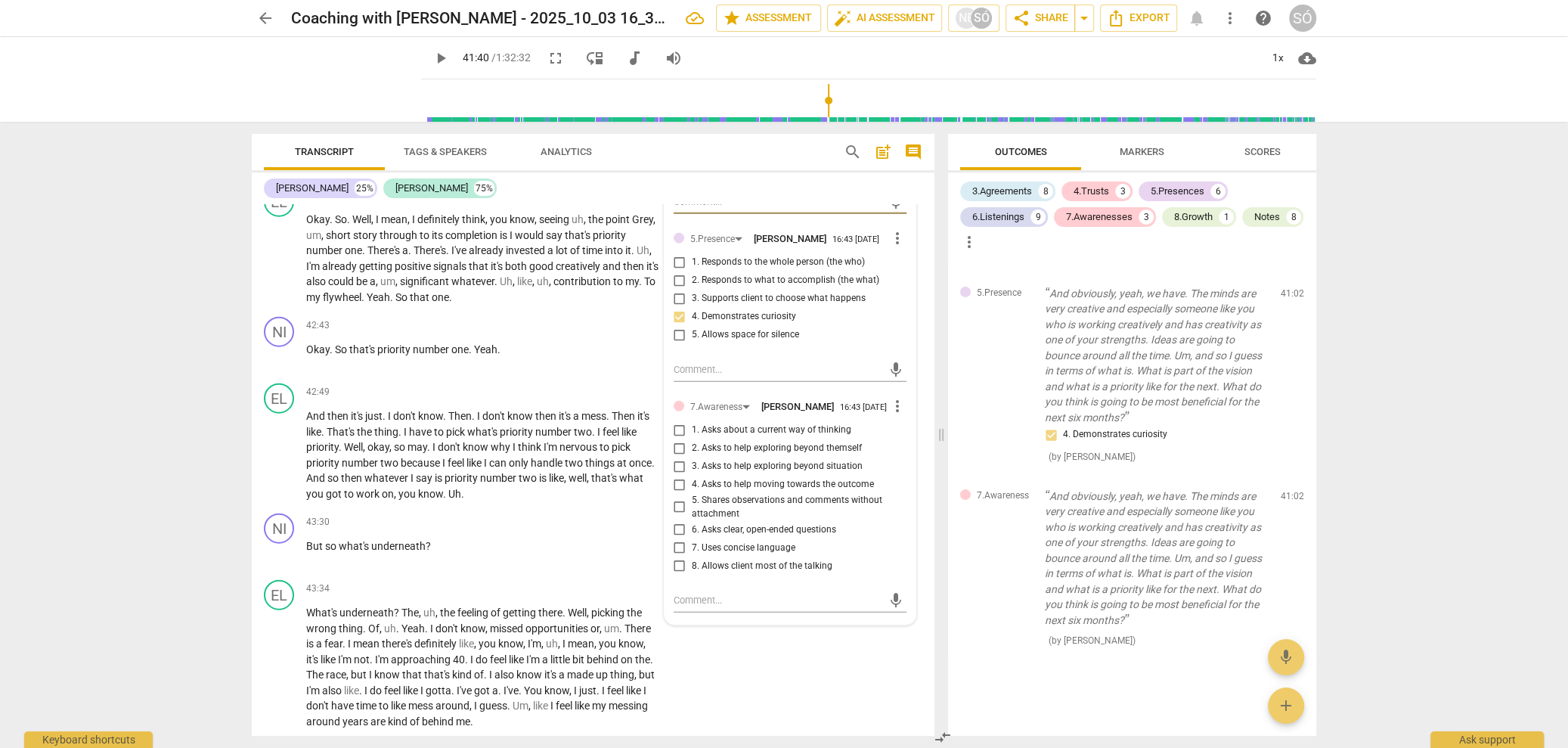
click at [677, 494] on input "4. Asks to help moving towards the outcome" at bounding box center [680, 484] width 24 height 18
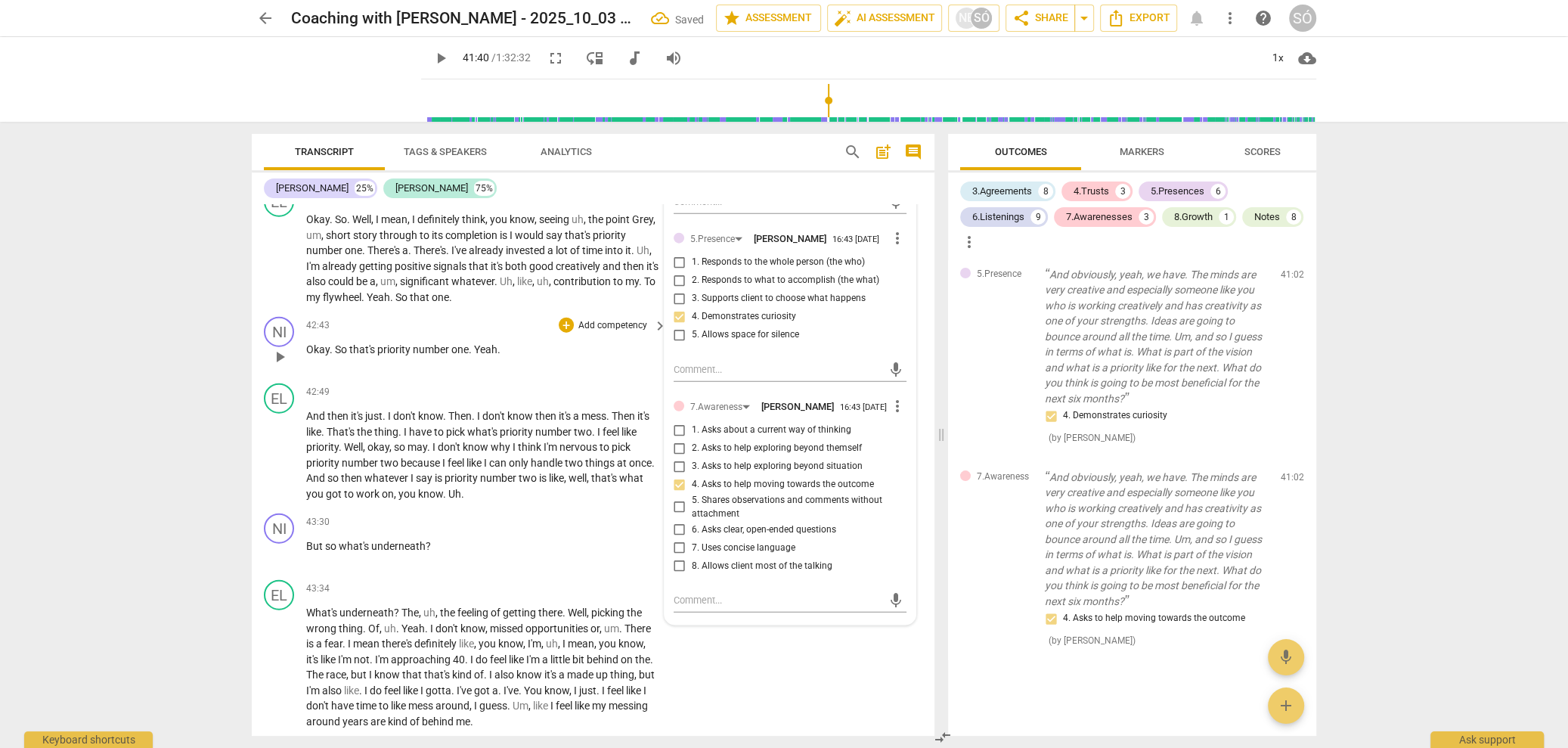
click at [571, 362] on div "42:43 + Add competency keyboard_arrow_right Okay . So that's priority number on…" at bounding box center [487, 344] width 362 height 55
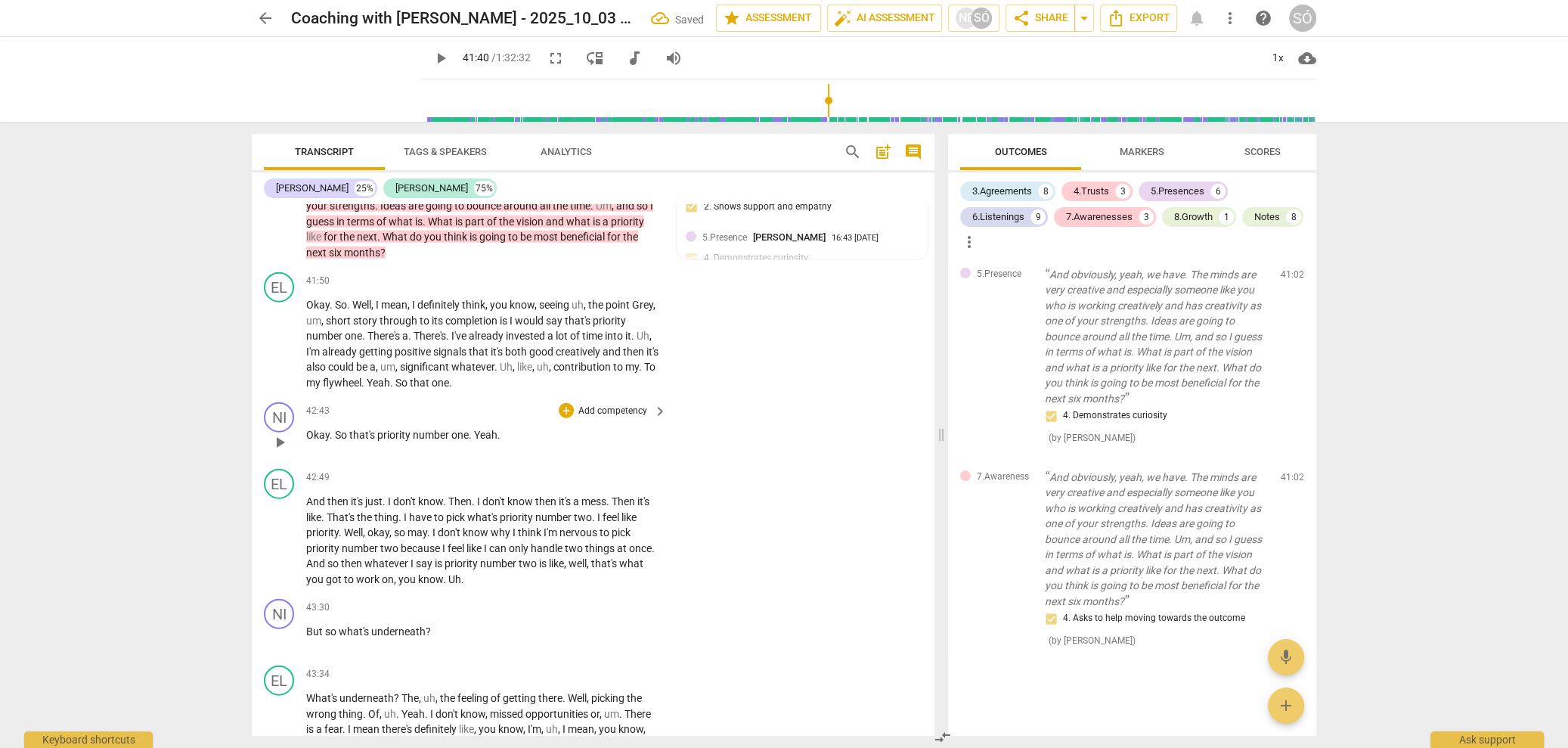
scroll to position [10317, 0]
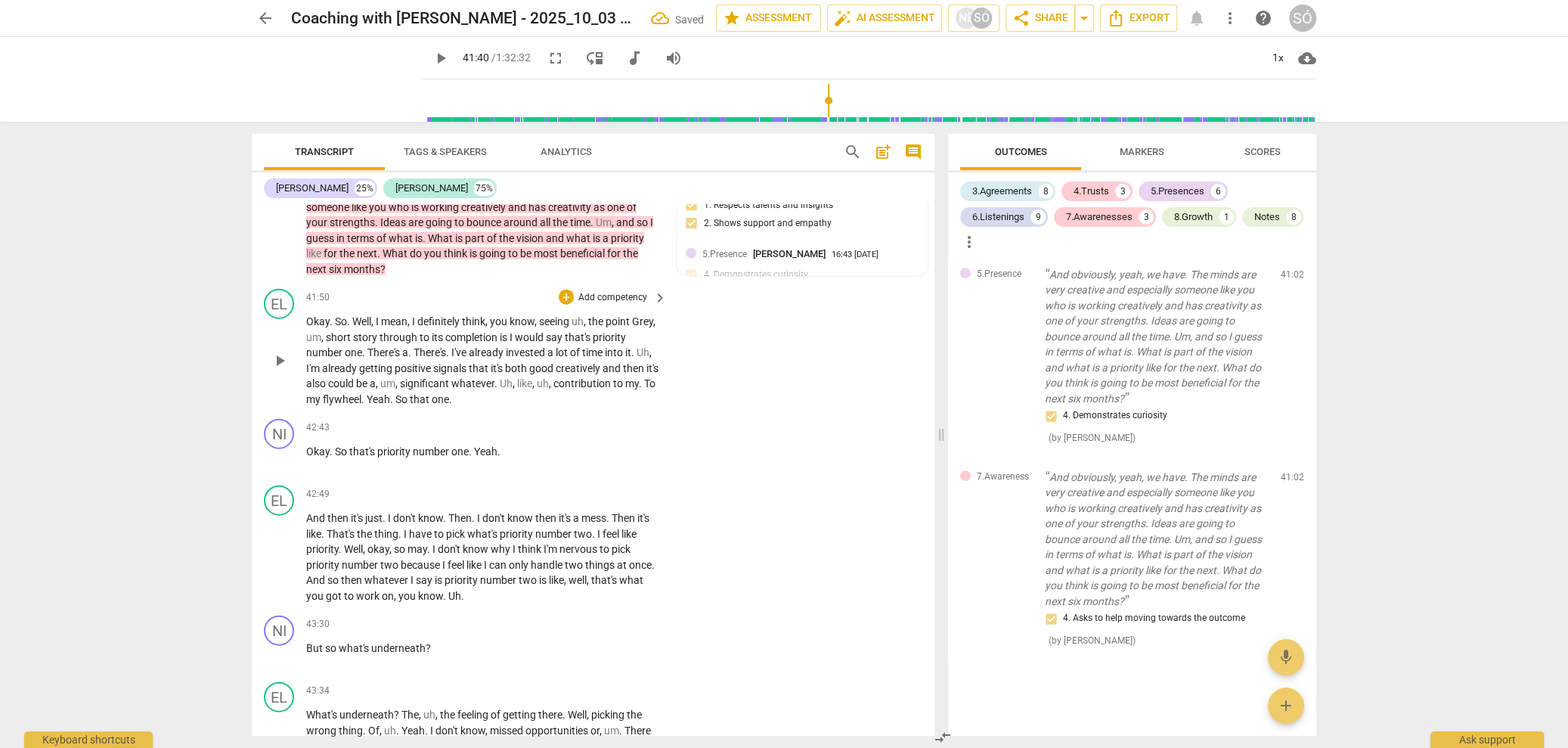
click at [282, 361] on span "play_arrow" at bounding box center [279, 361] width 18 height 18
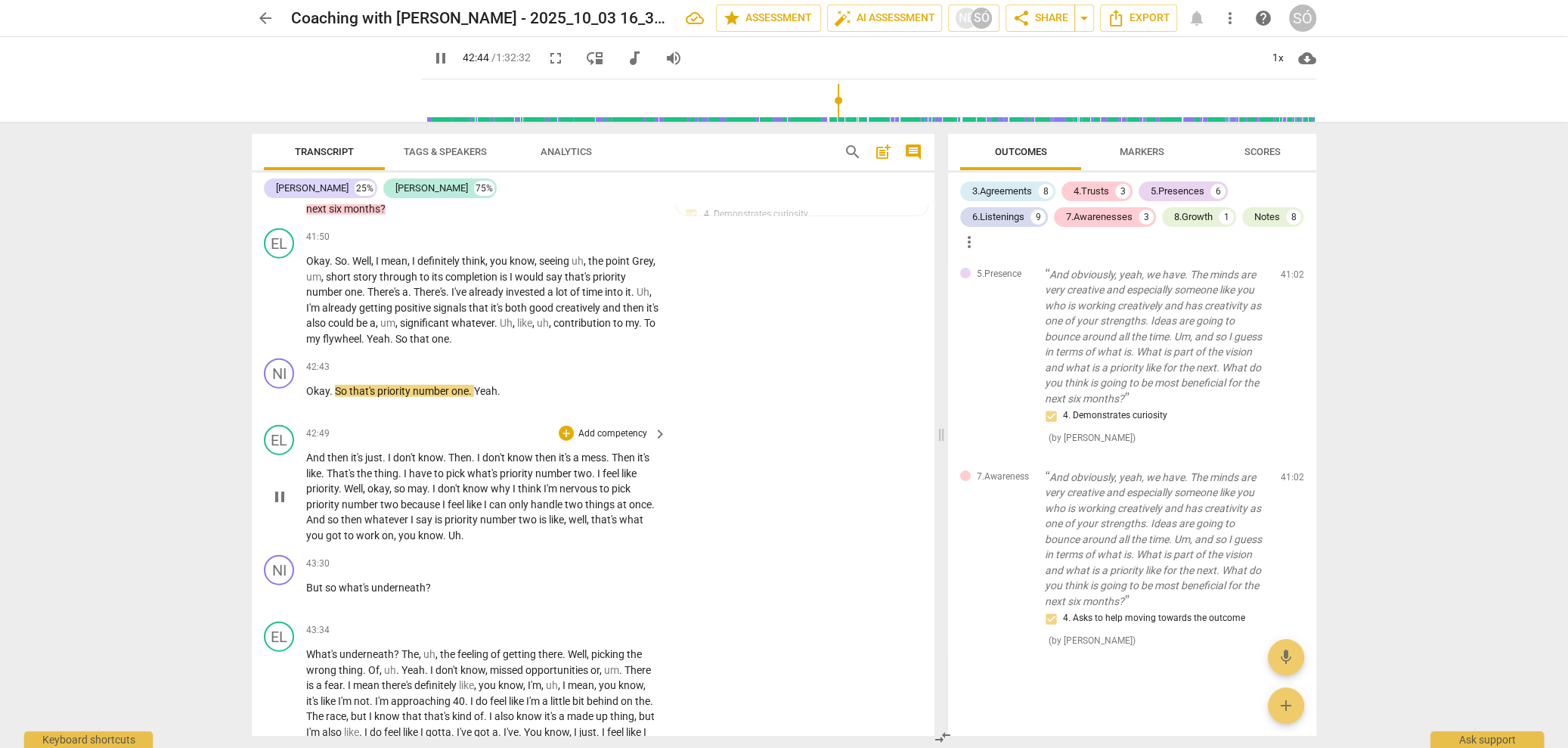
scroll to position [10375, 0]
click at [607, 366] on p "Add competency" at bounding box center [613, 370] width 72 height 14
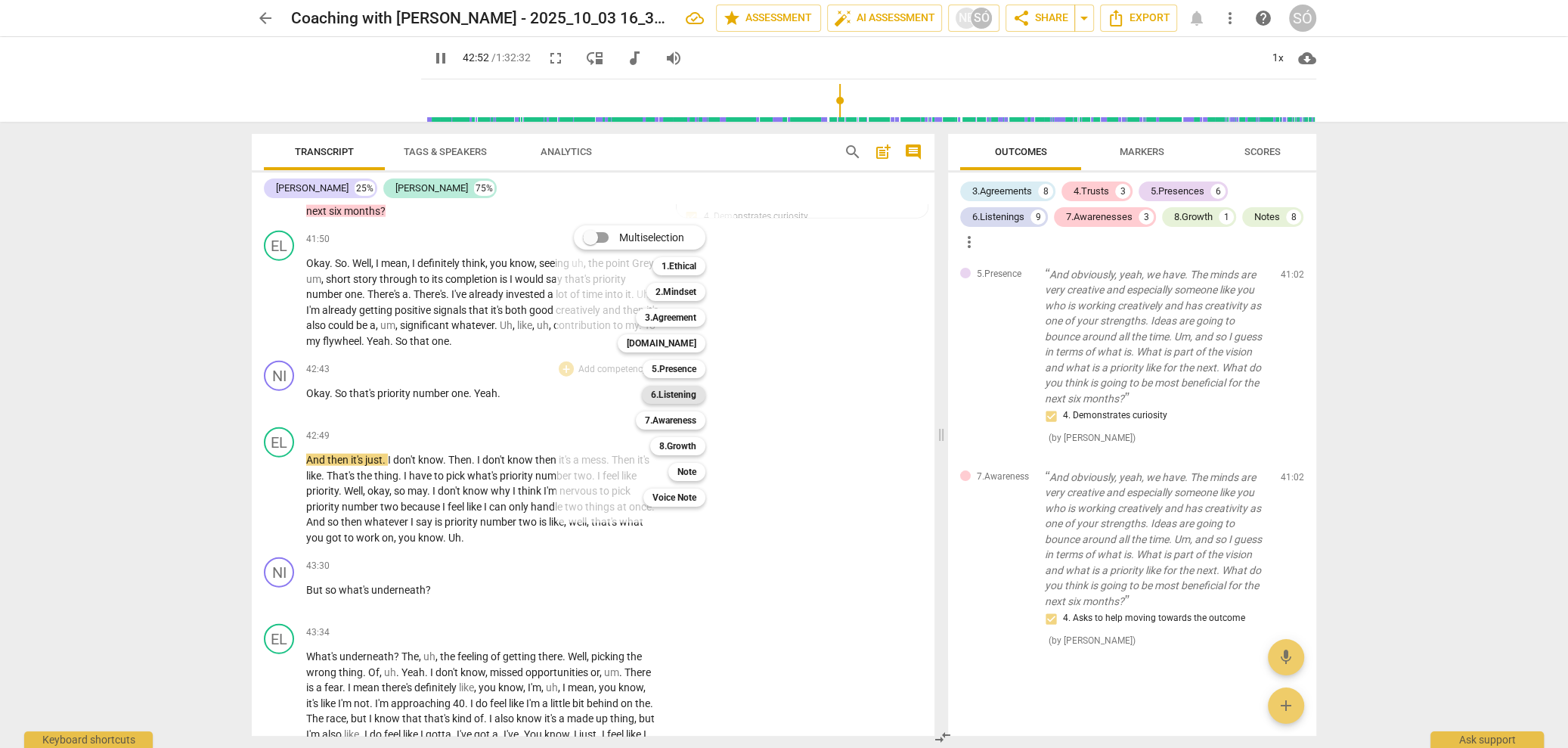
click at [667, 395] on b "6.Listening" at bounding box center [674, 395] width 46 height 18
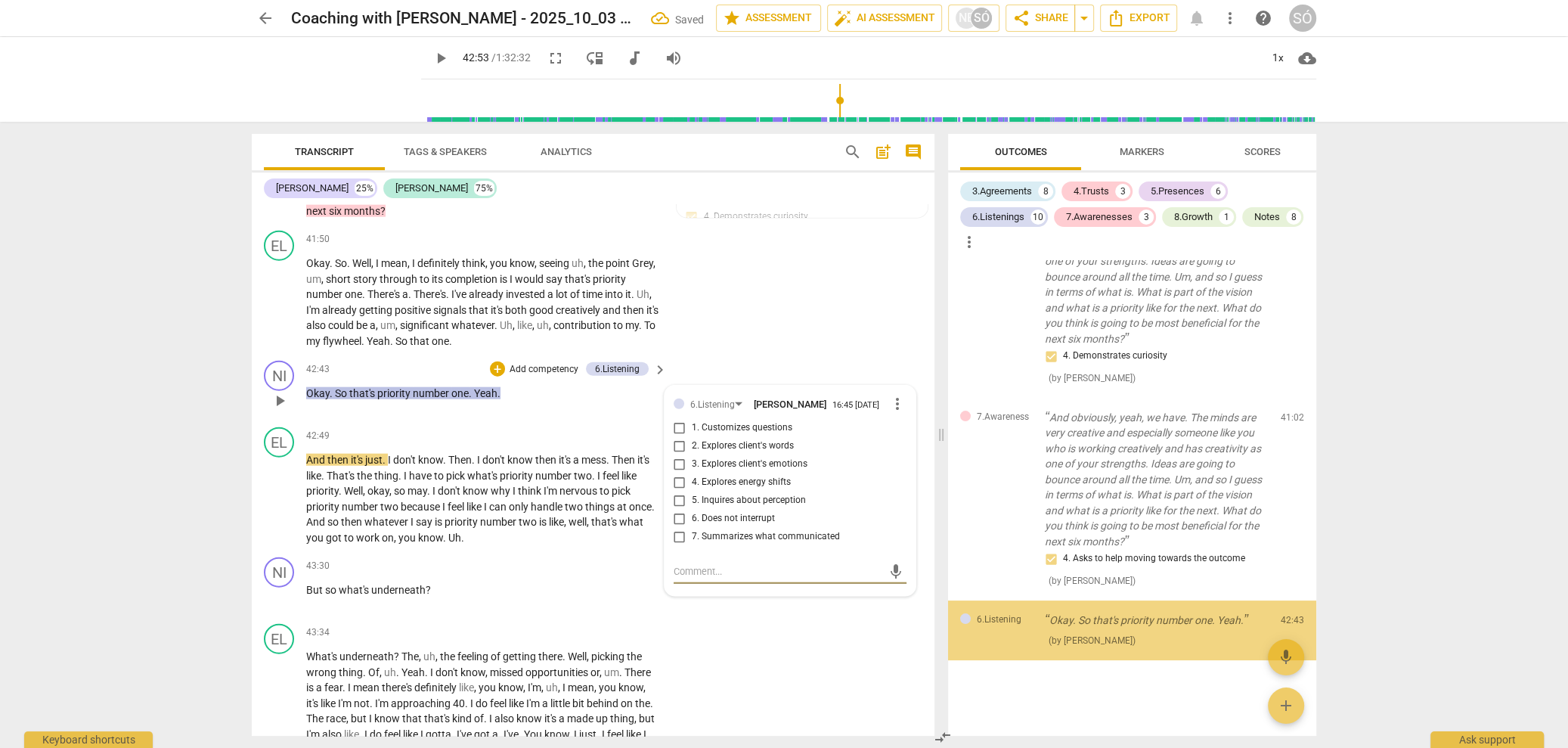
scroll to position [6757, 0]
click at [672, 539] on input "7. Summarizes what communicated" at bounding box center [680, 537] width 24 height 18
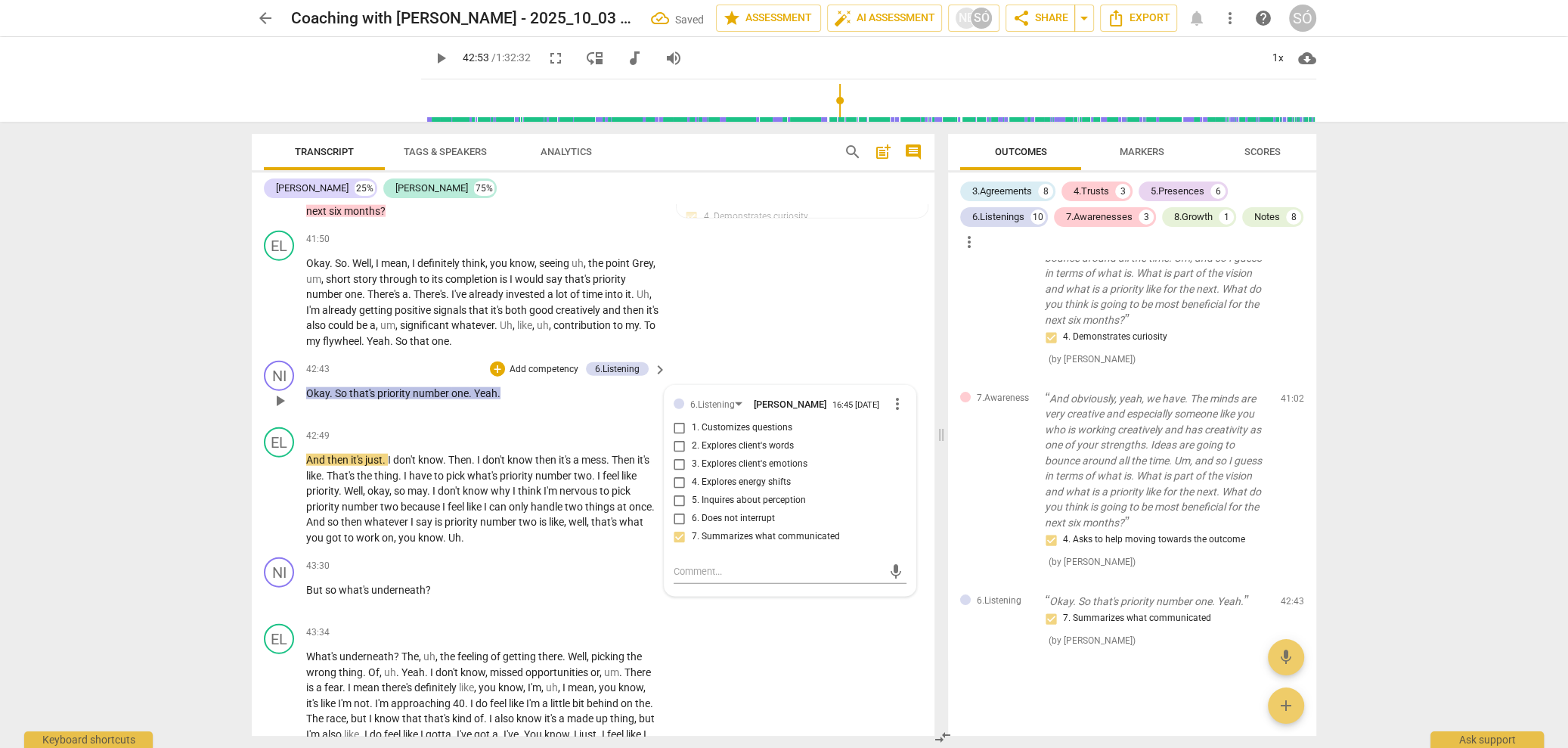
click at [560, 371] on p "Add competency" at bounding box center [544, 370] width 72 height 14
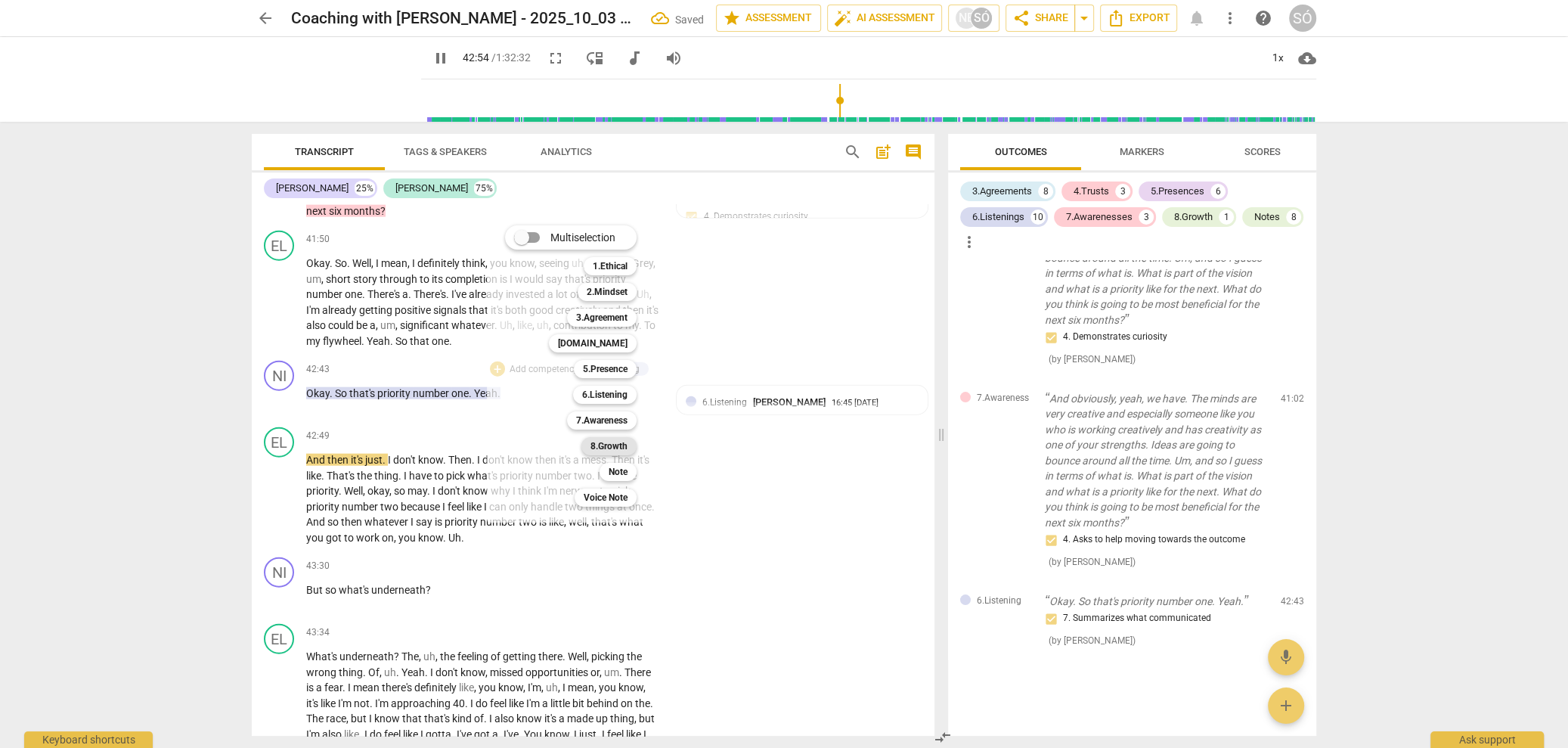
click at [615, 452] on b "8.Growth" at bounding box center [609, 447] width 37 height 18
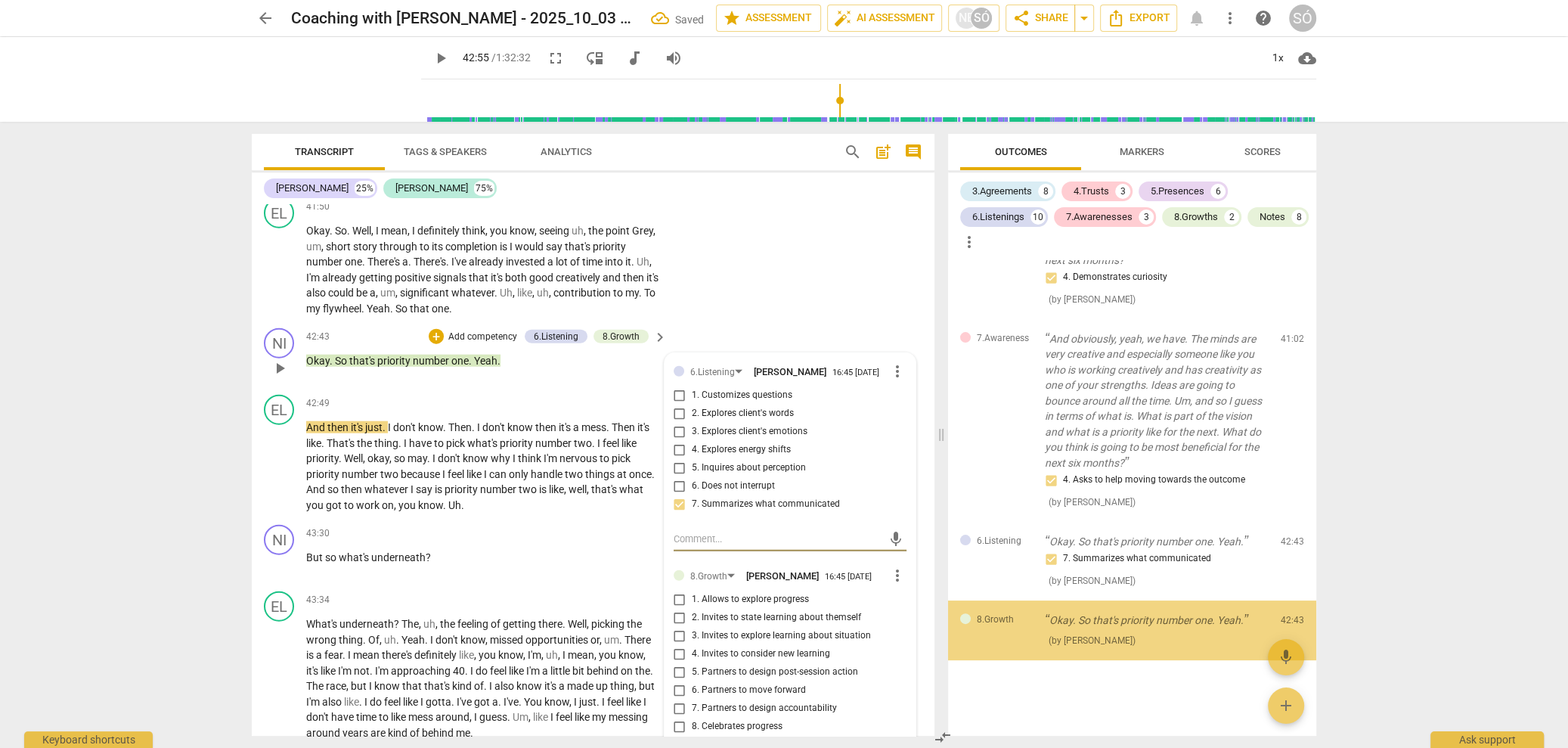
scroll to position [10534, 0]
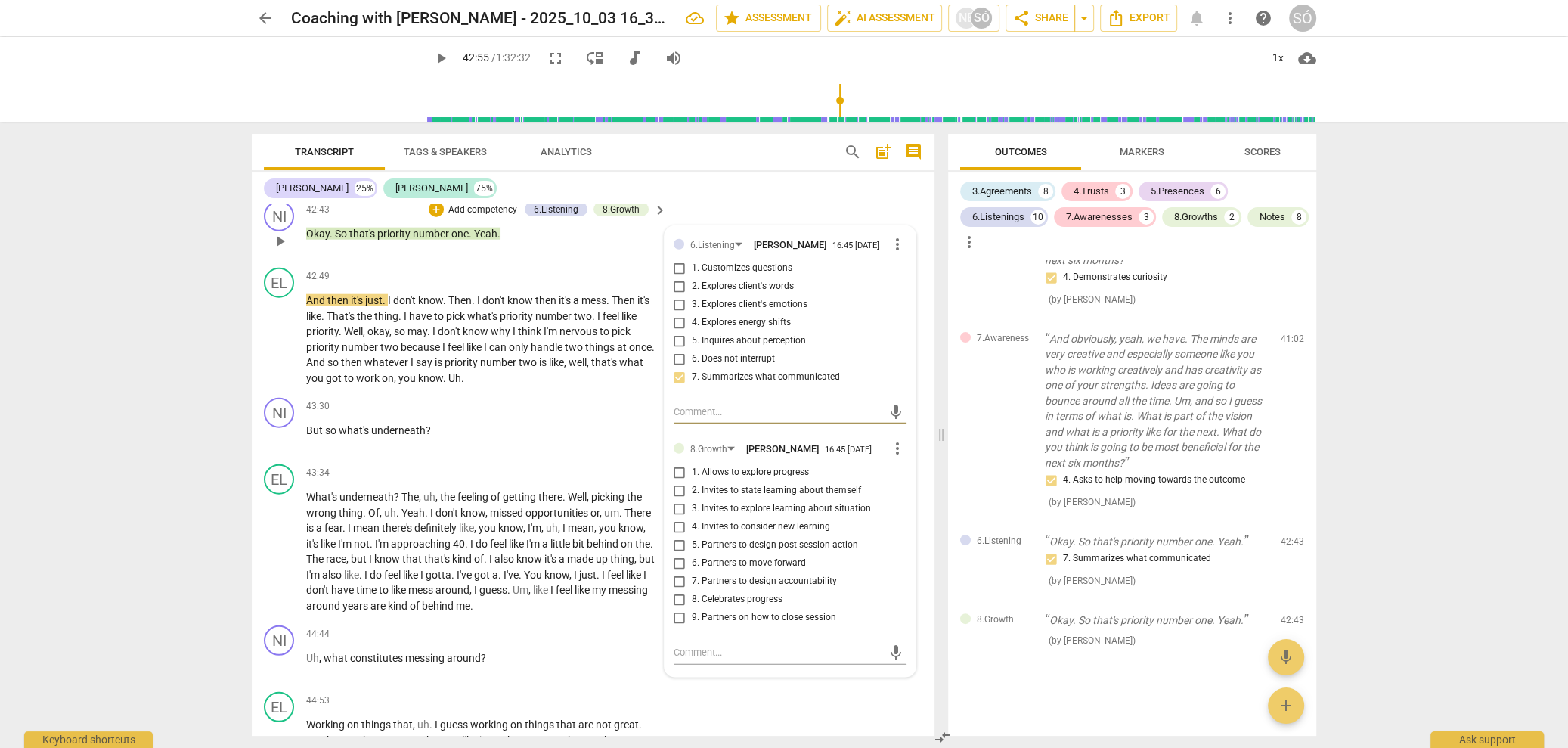
click at [667, 552] on input "5. Partners to design post-session action" at bounding box center [680, 545] width 24 height 18
click at [469, 447] on div "43:30 + Add competency keyboard_arrow_right But so what's underneath ?" at bounding box center [487, 425] width 362 height 55
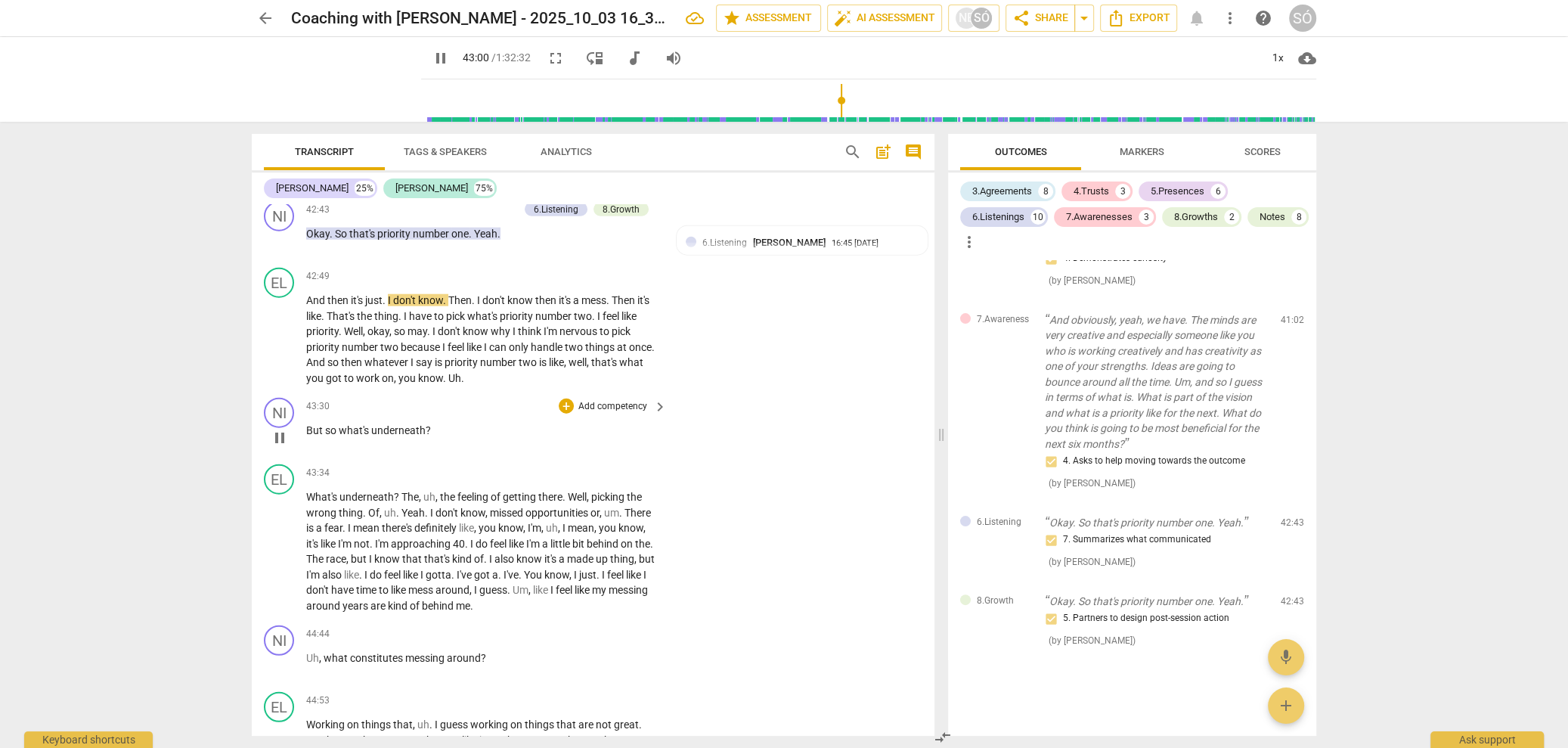
click at [282, 433] on span "pause" at bounding box center [279, 438] width 18 height 18
click at [432, 60] on span "play_arrow" at bounding box center [441, 58] width 18 height 18
click at [279, 549] on span "pause" at bounding box center [279, 552] width 18 height 18
click at [626, 403] on p "Add competency" at bounding box center [613, 407] width 72 height 14
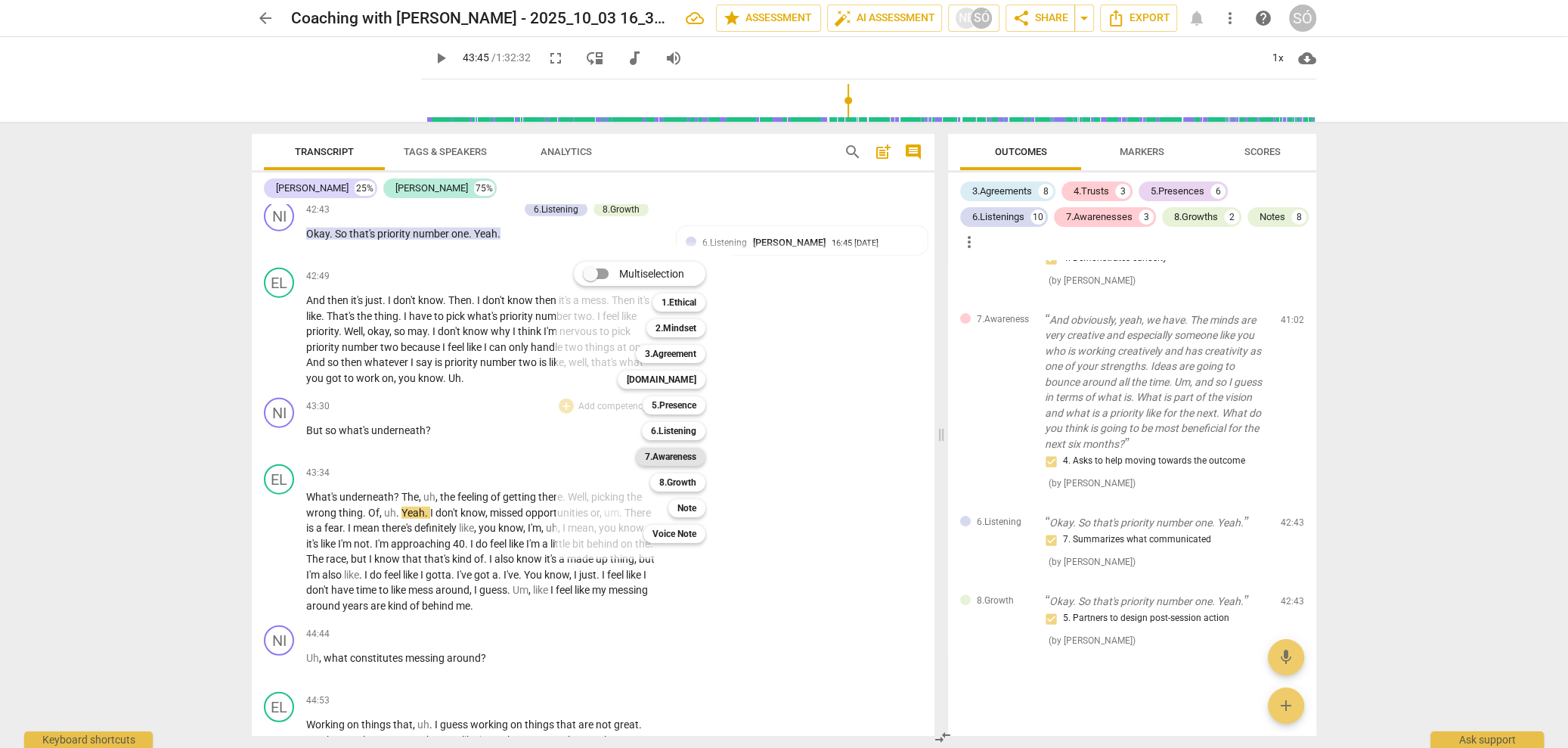
click at [686, 456] on b "7.Awareness" at bounding box center [670, 456] width 52 height 18
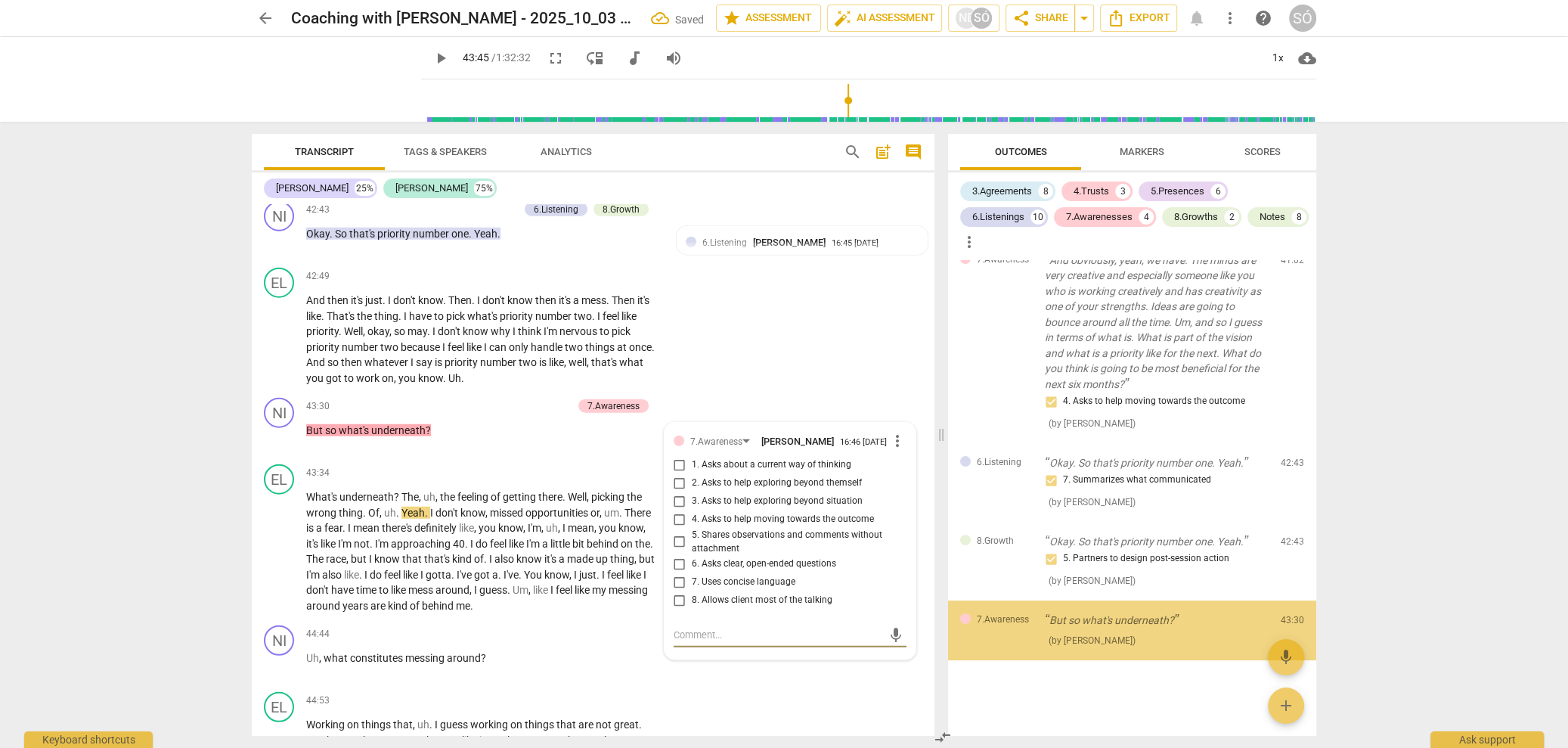
scroll to position [6916, 0]
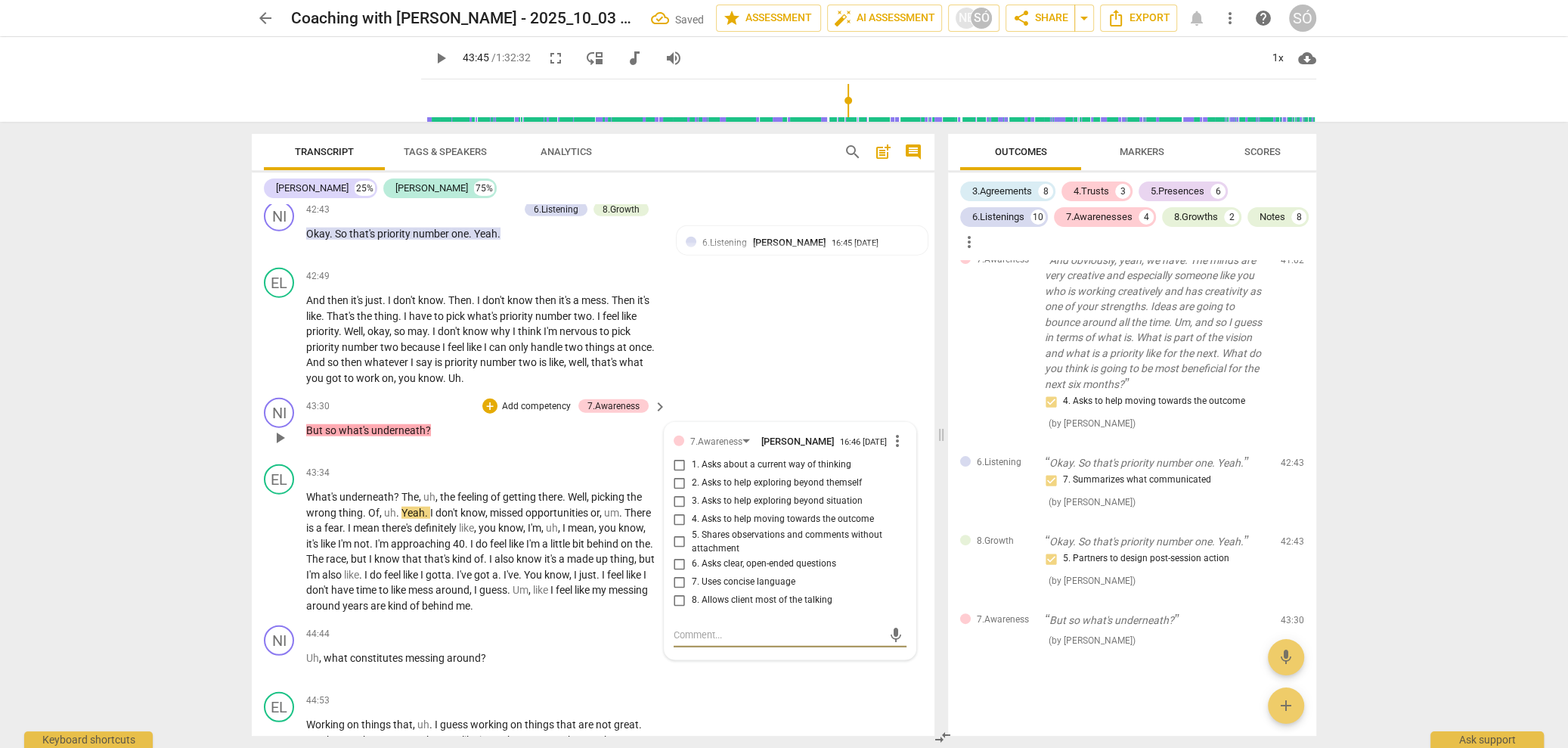
click at [680, 465] on input "1. Asks about a current way of thinking" at bounding box center [680, 465] width 24 height 18
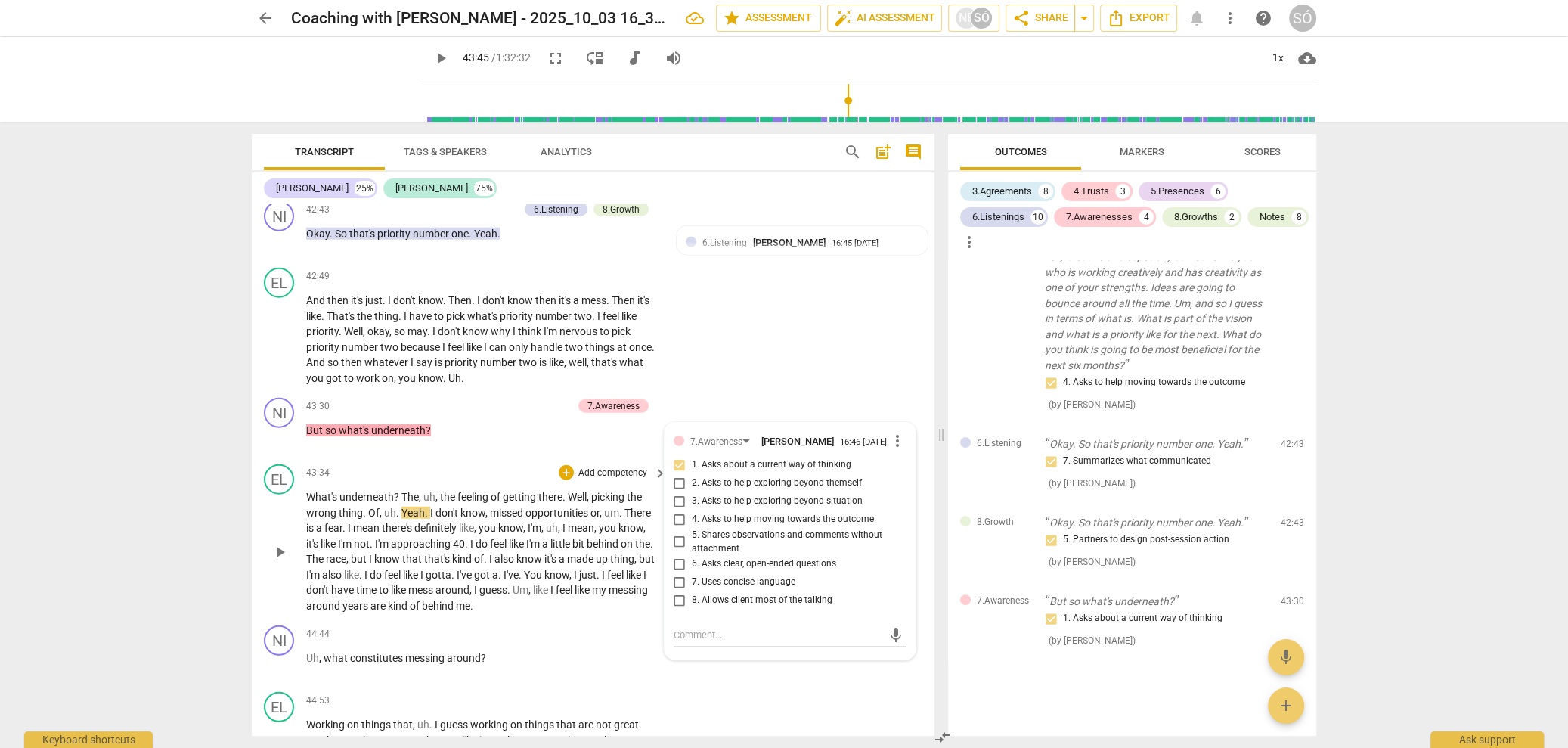
click at [282, 547] on span "play_arrow" at bounding box center [279, 552] width 18 height 18
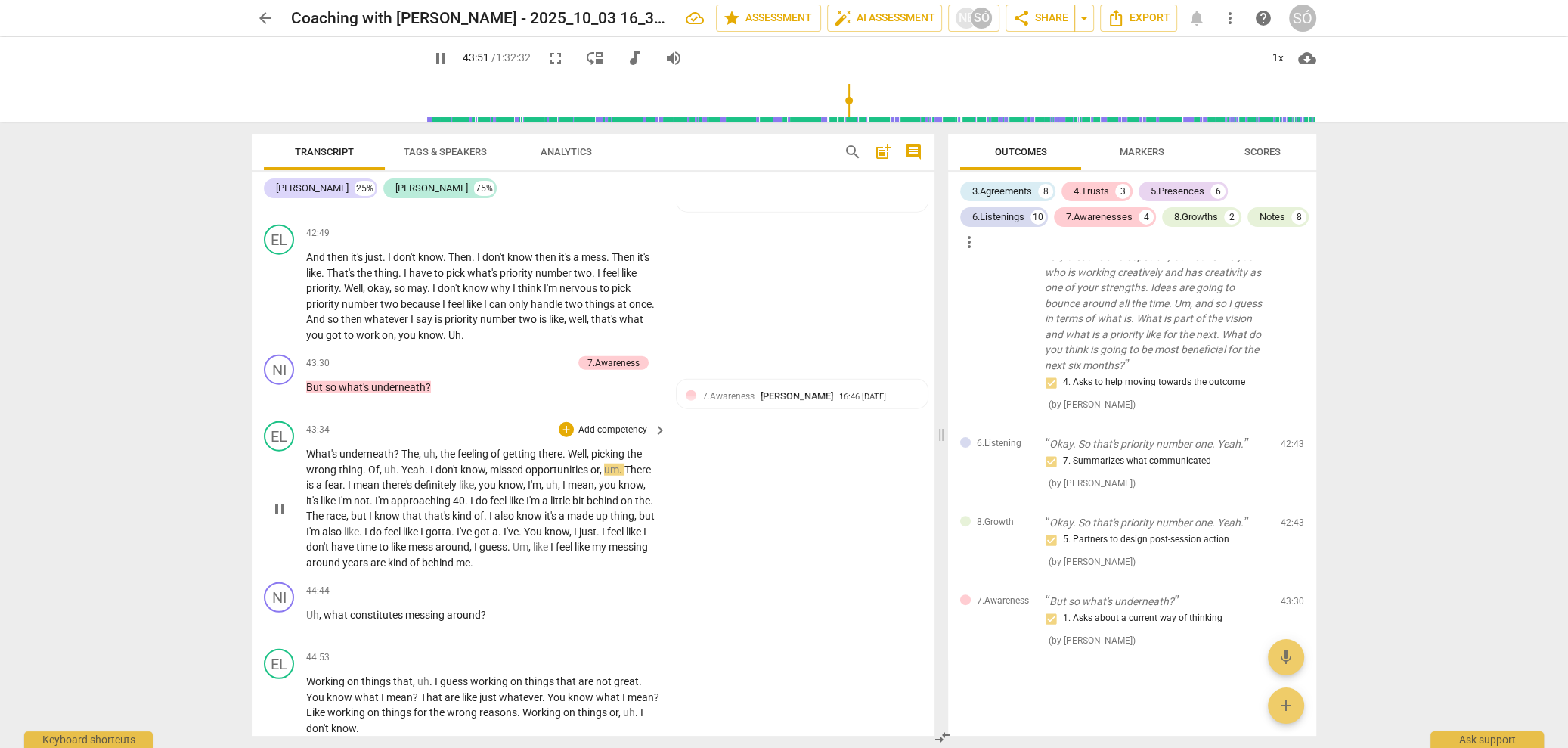
scroll to position [10593, 0]
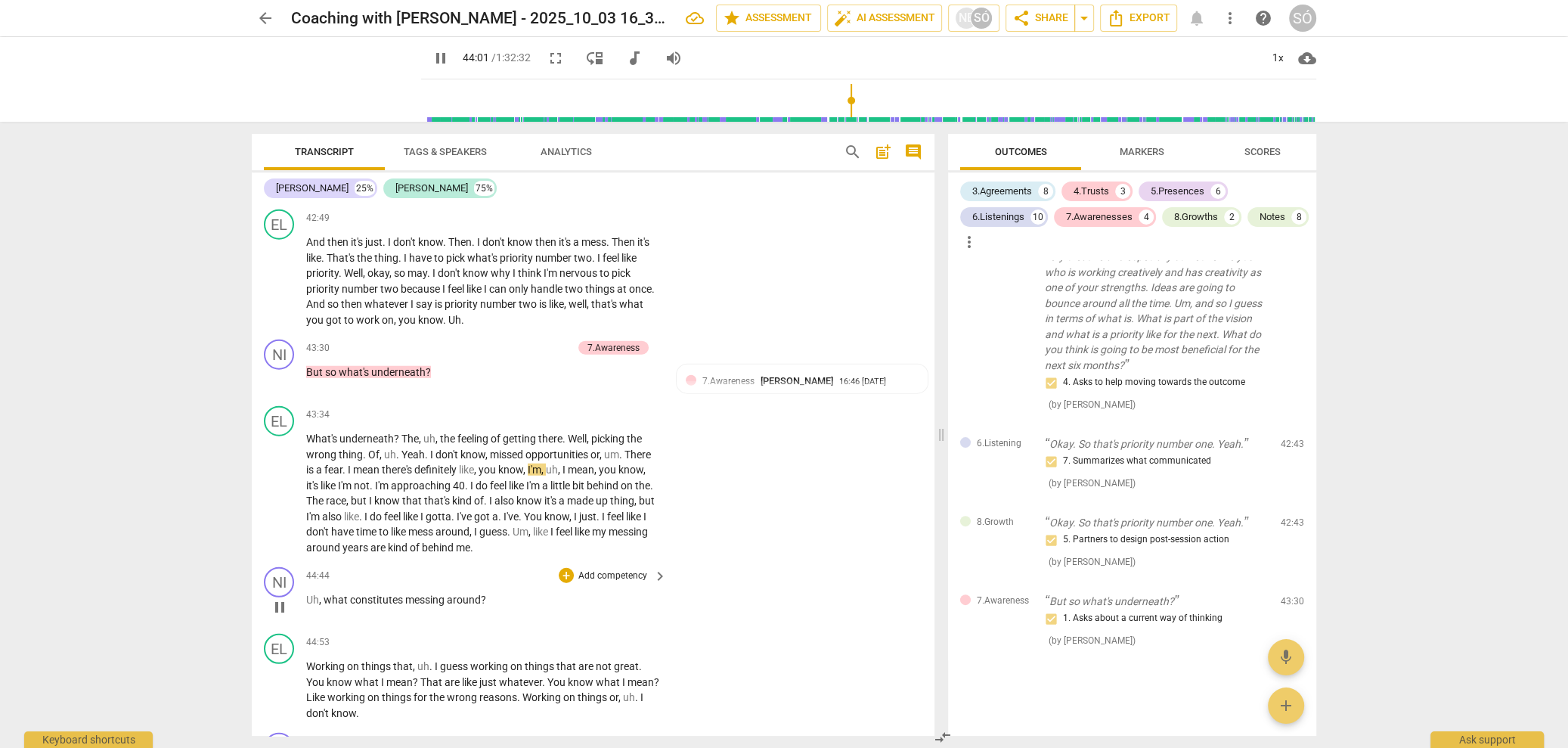
click at [622, 570] on p "Add competency" at bounding box center [613, 576] width 72 height 14
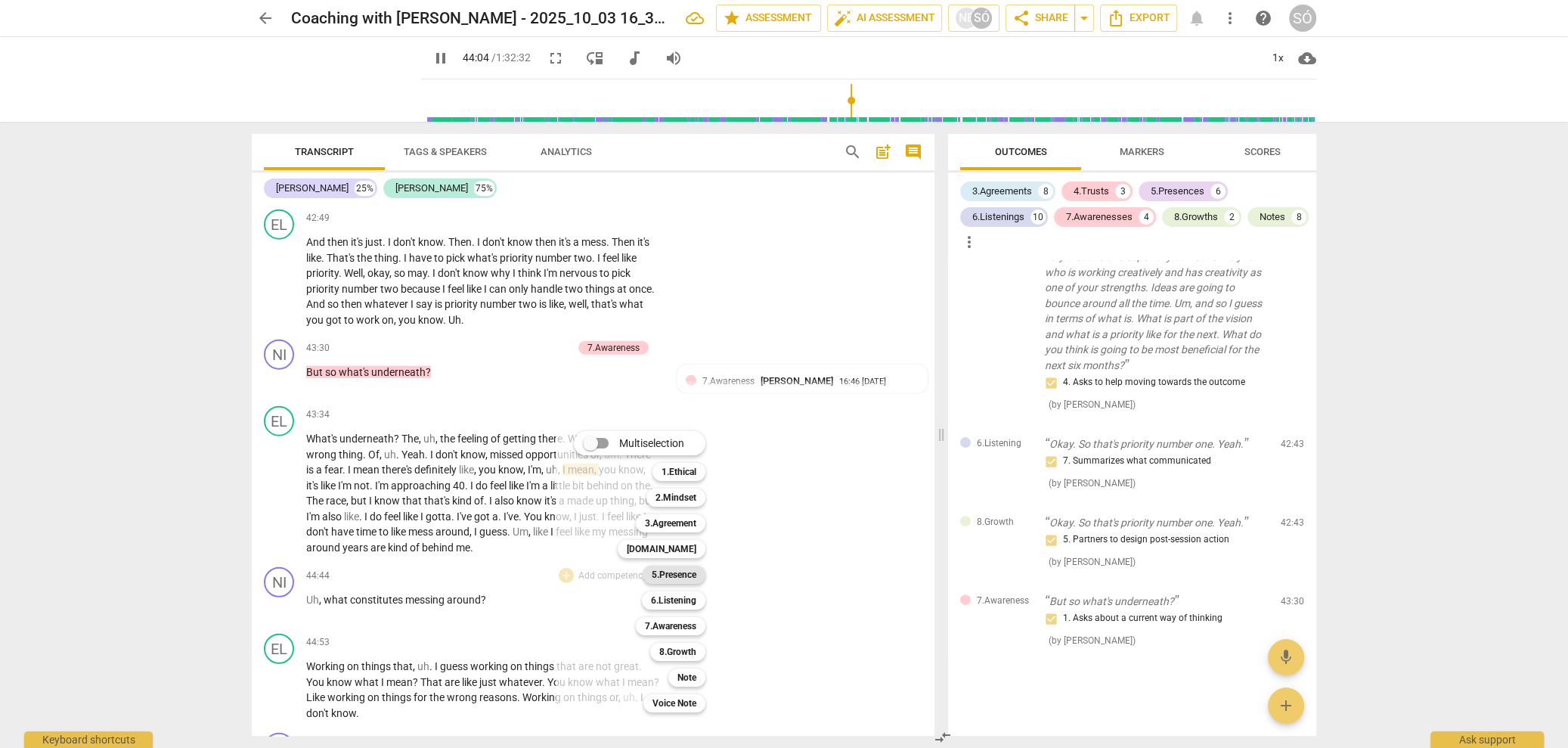
click at [691, 573] on b "5.Presence" at bounding box center [674, 575] width 45 height 18
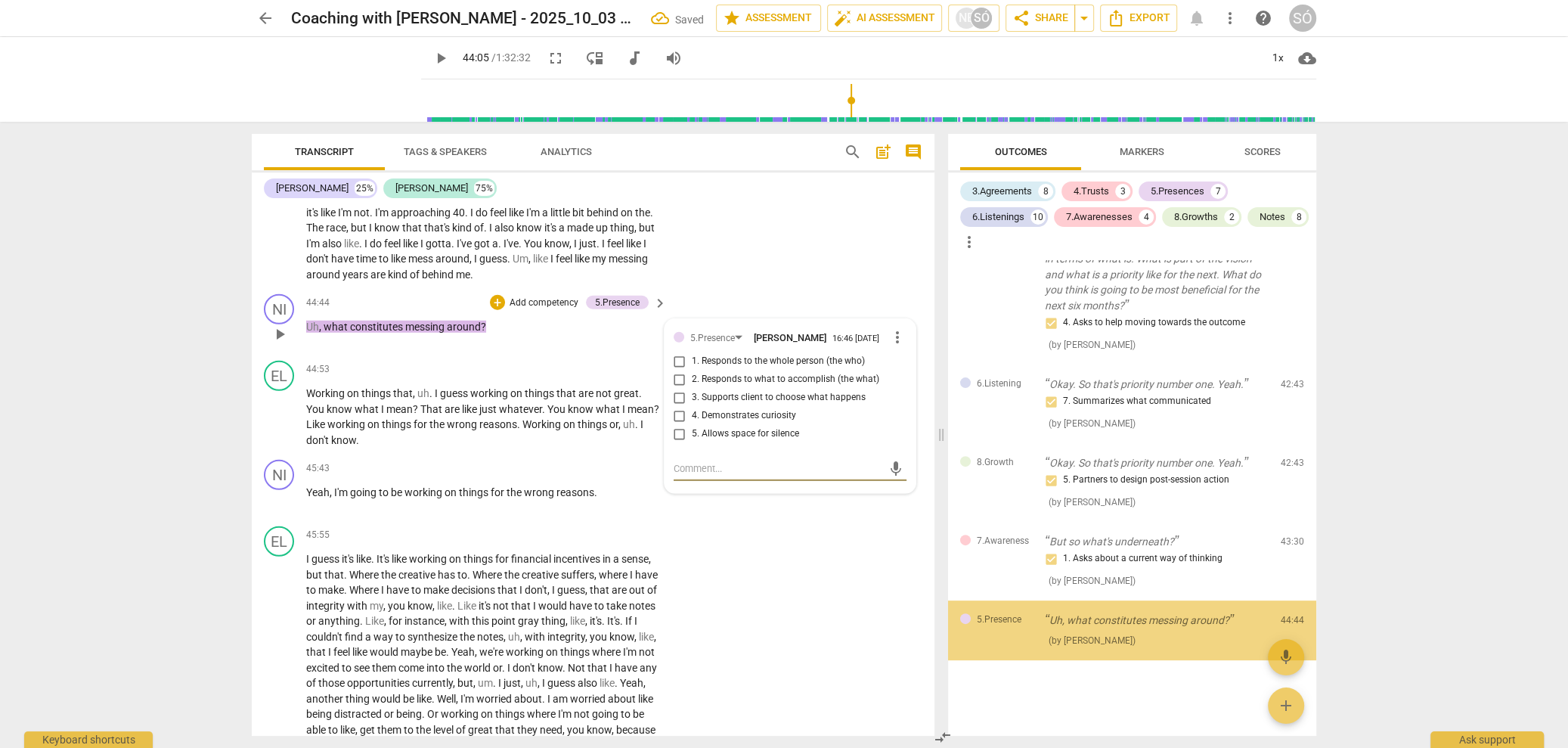
scroll to position [6994, 0]
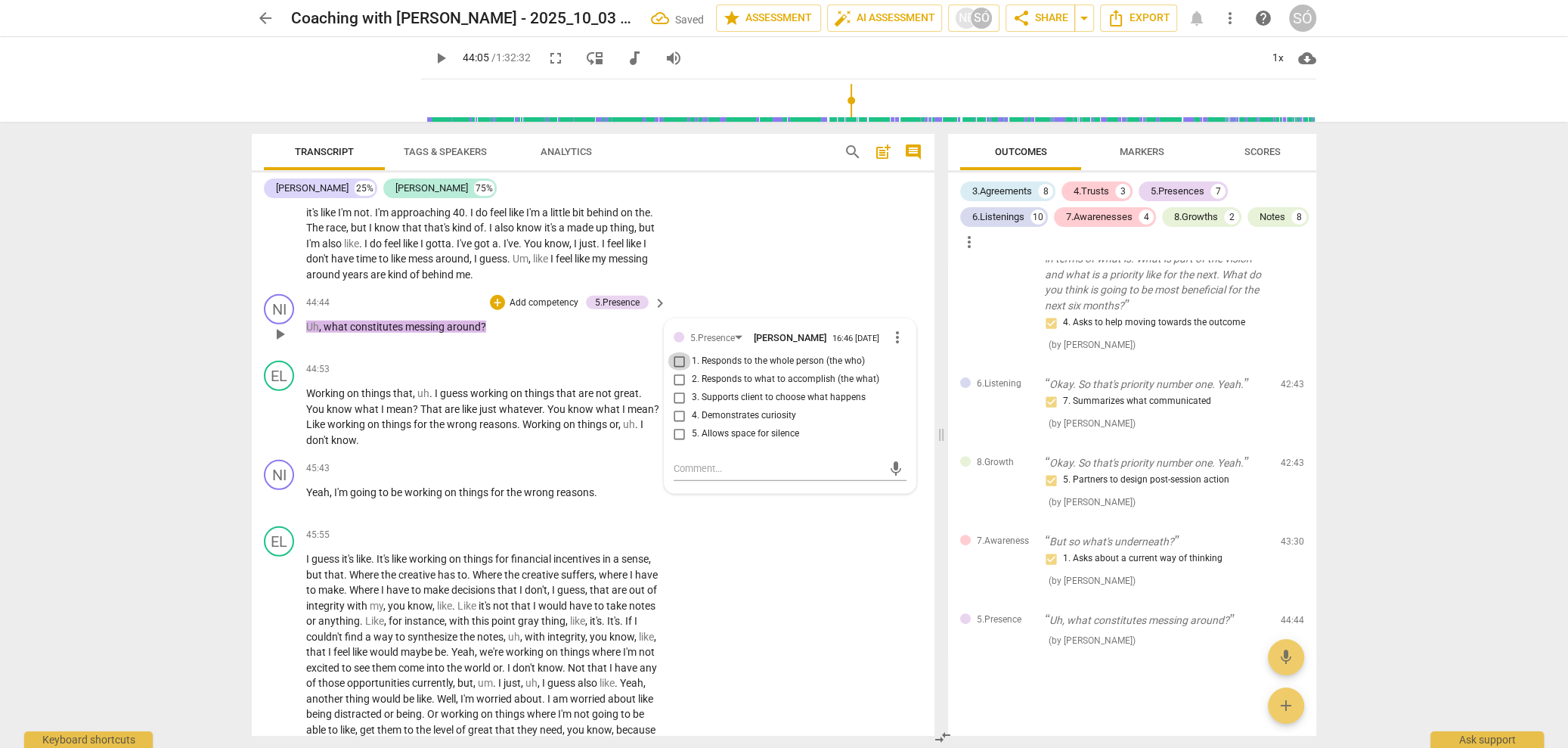
click at [676, 366] on input "1. Responds to the whole person (the who)" at bounding box center [680, 361] width 24 height 18
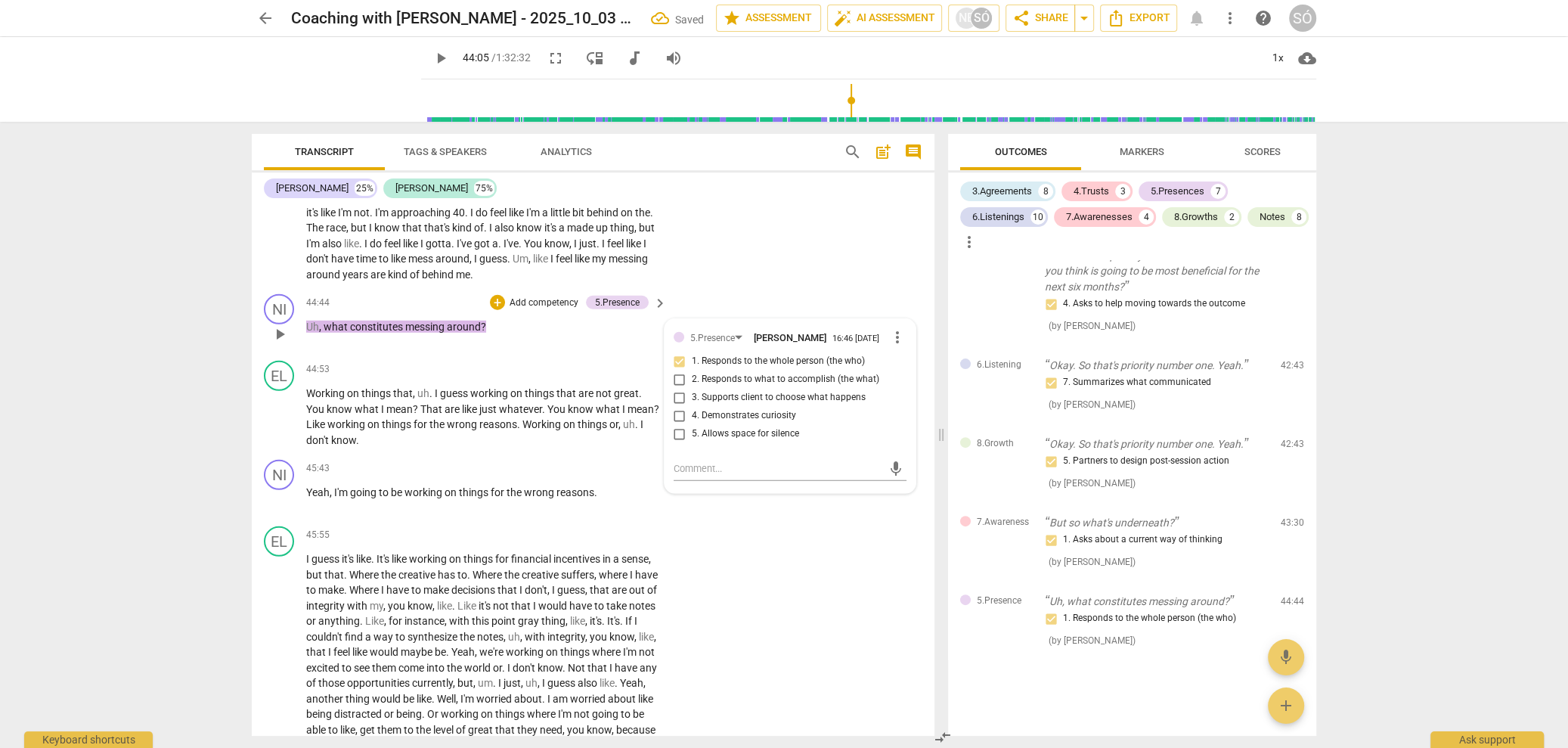
click at [539, 300] on p "Add competency" at bounding box center [544, 303] width 72 height 14
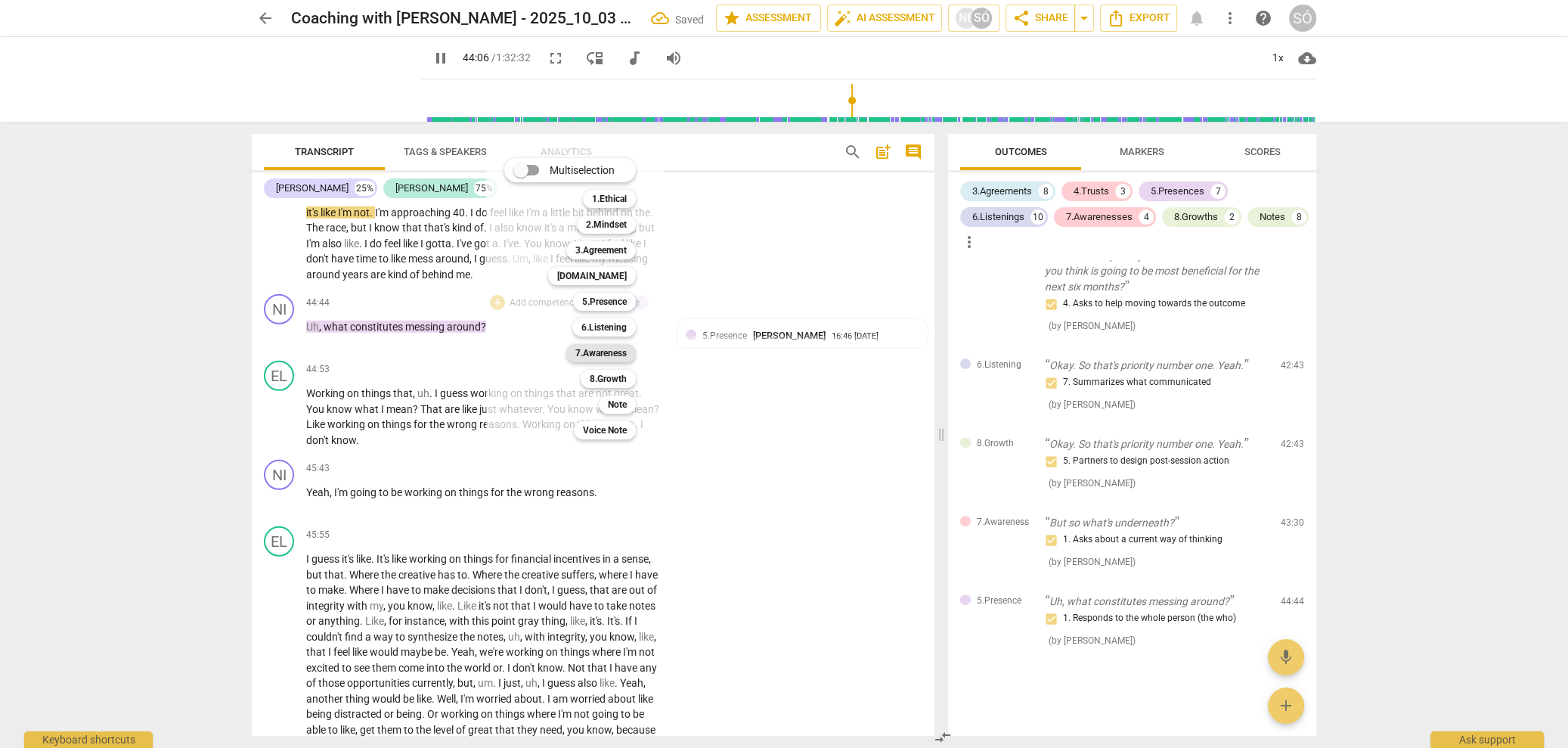
click at [600, 358] on b "7.Awareness" at bounding box center [601, 353] width 52 height 18
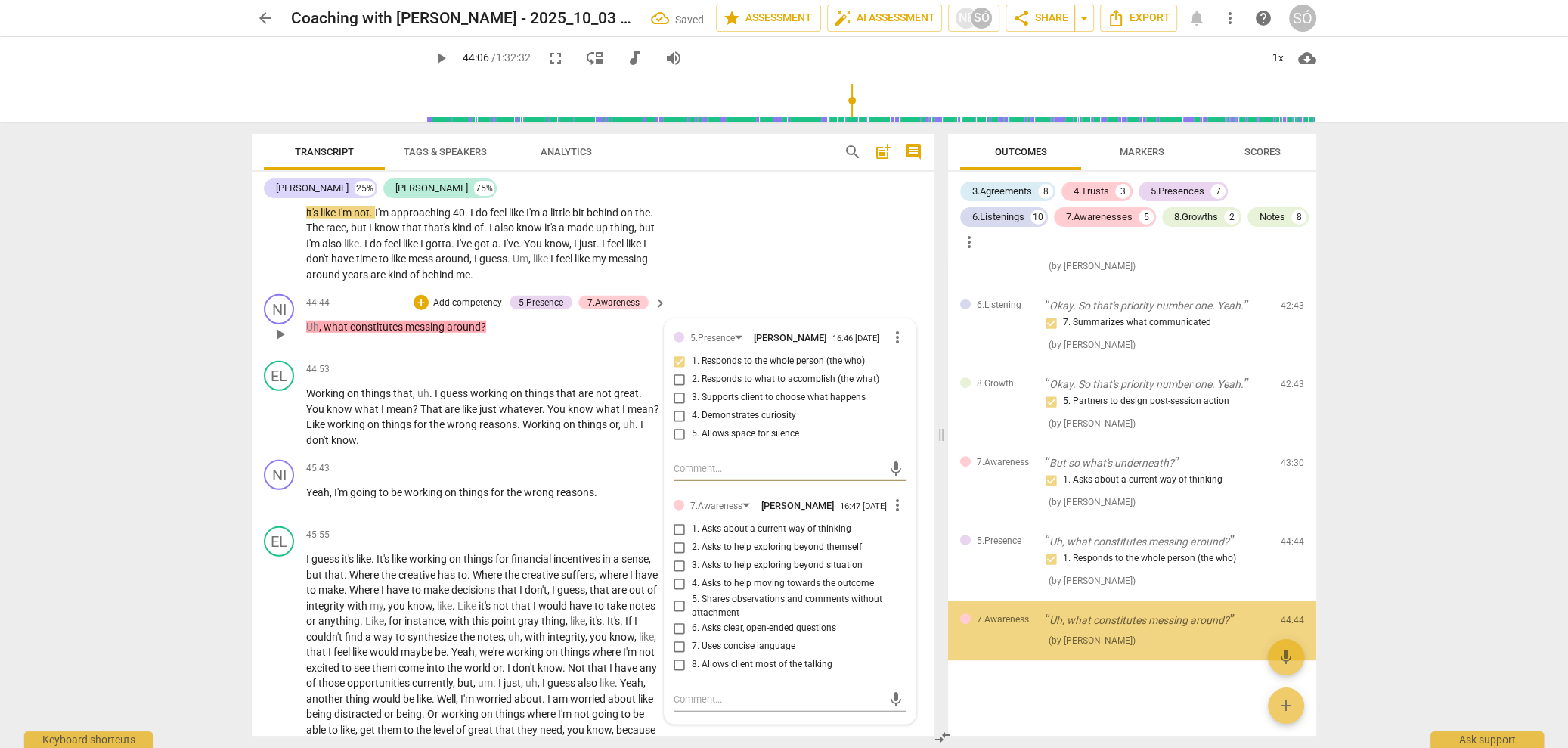
scroll to position [7074, 0]
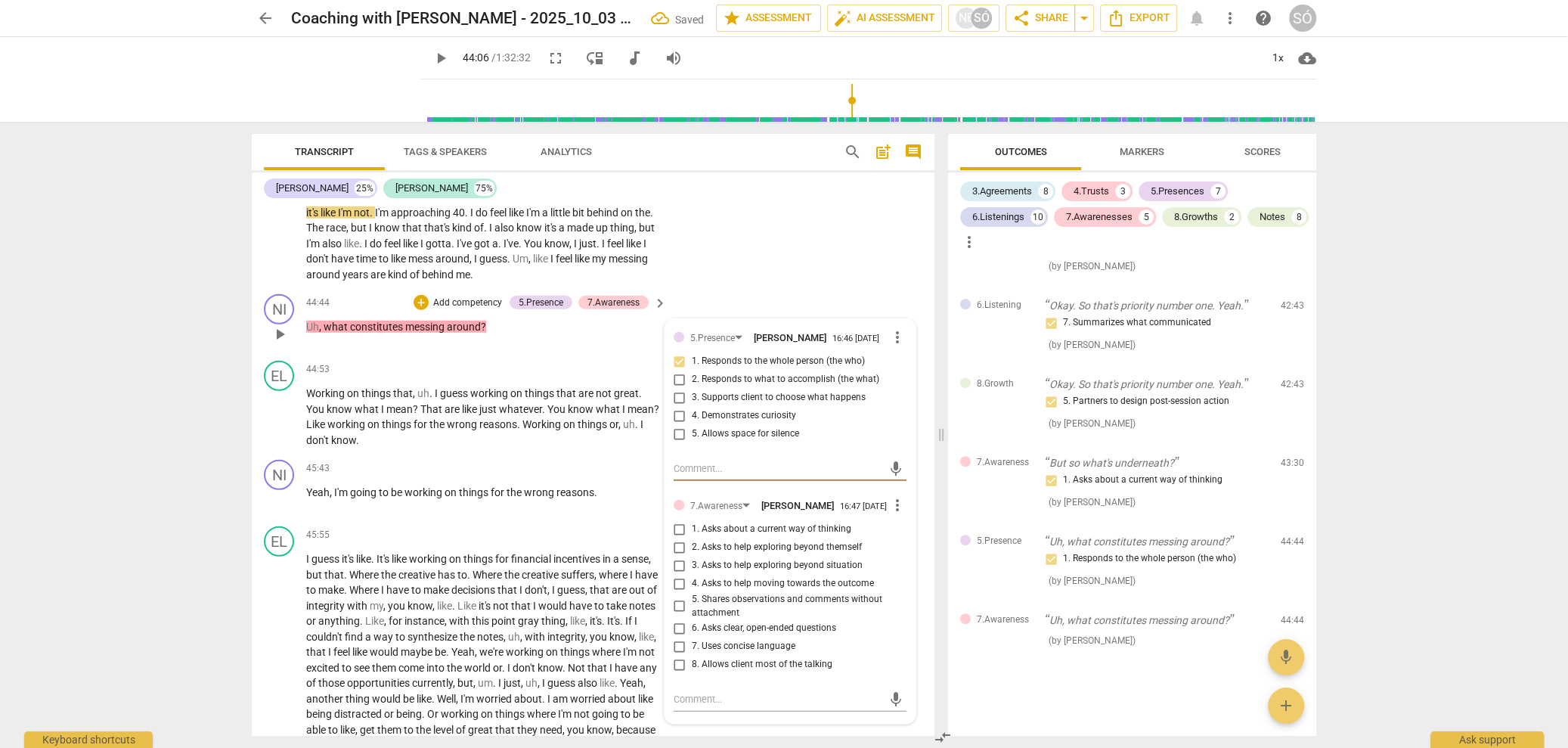
click at [674, 537] on input "1. Asks about a current way of thinking" at bounding box center [680, 529] width 24 height 18
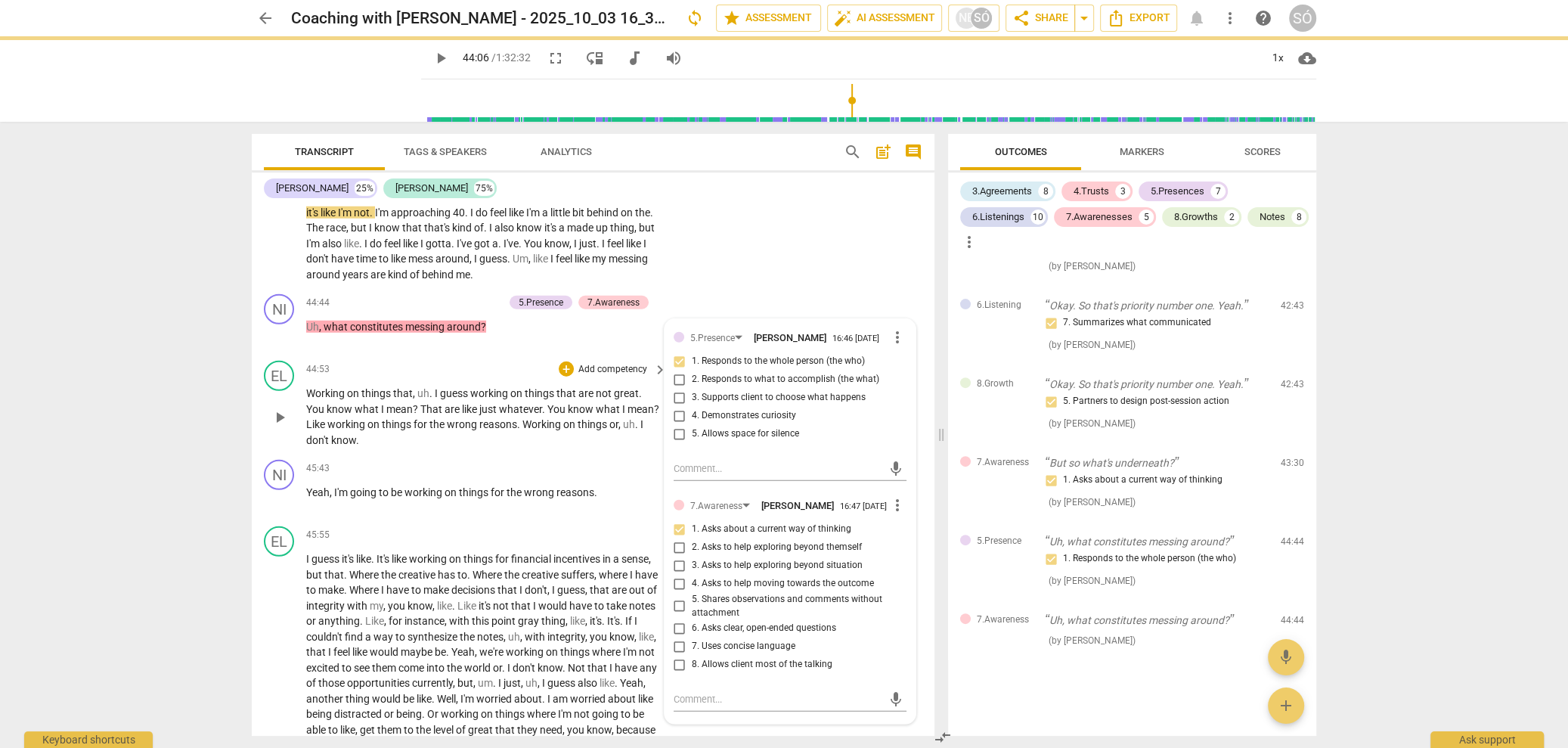
click at [281, 409] on span "play_arrow" at bounding box center [279, 418] width 18 height 18
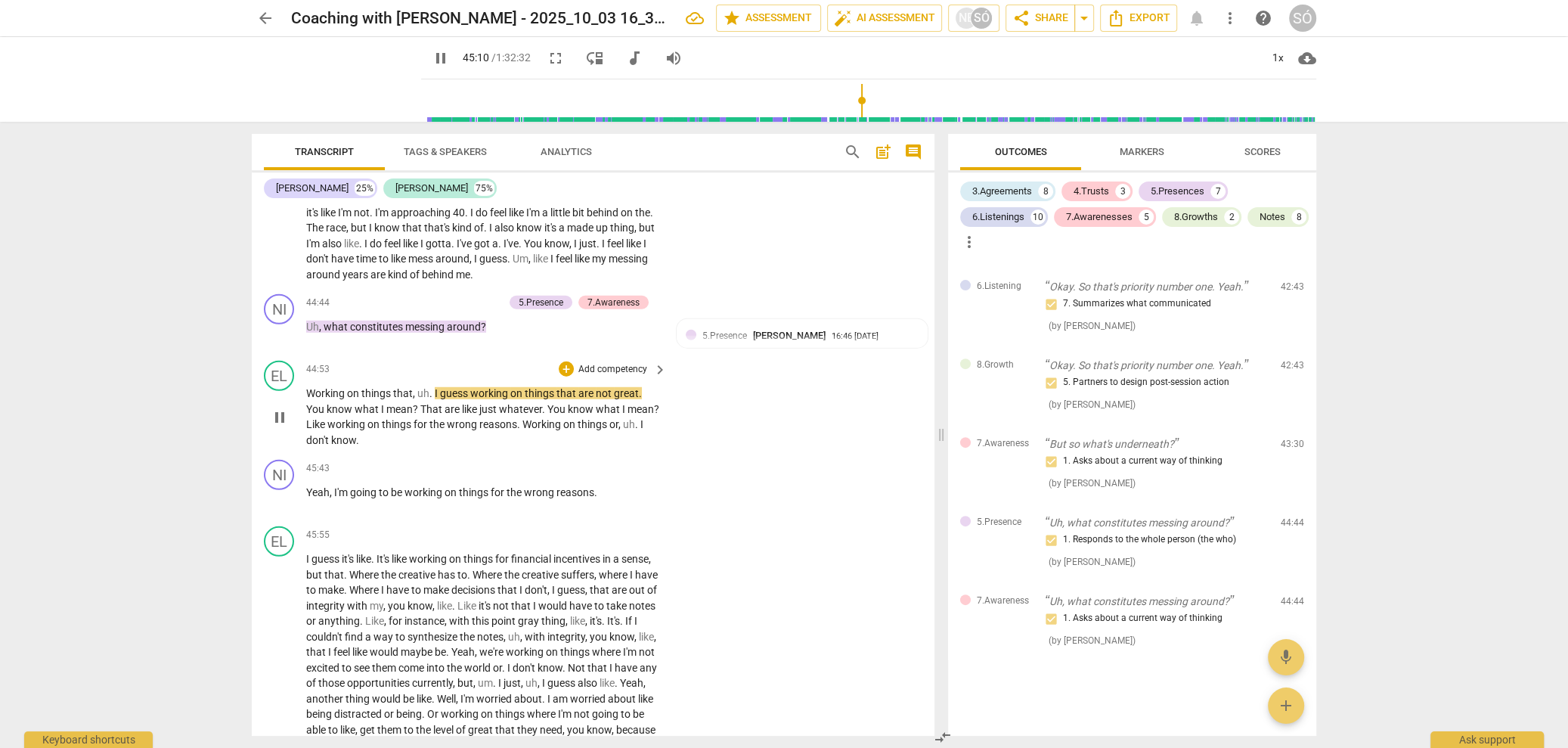
click at [278, 417] on span "pause" at bounding box center [279, 418] width 18 height 18
click at [967, 23] on div "NB" at bounding box center [967, 18] width 23 height 23
drag, startPoint x: 975, startPoint y: 85, endPoint x: 579, endPoint y: 346, distance: 474.3
click at [975, 86] on input "checkbox" at bounding box center [973, 93] width 36 height 36
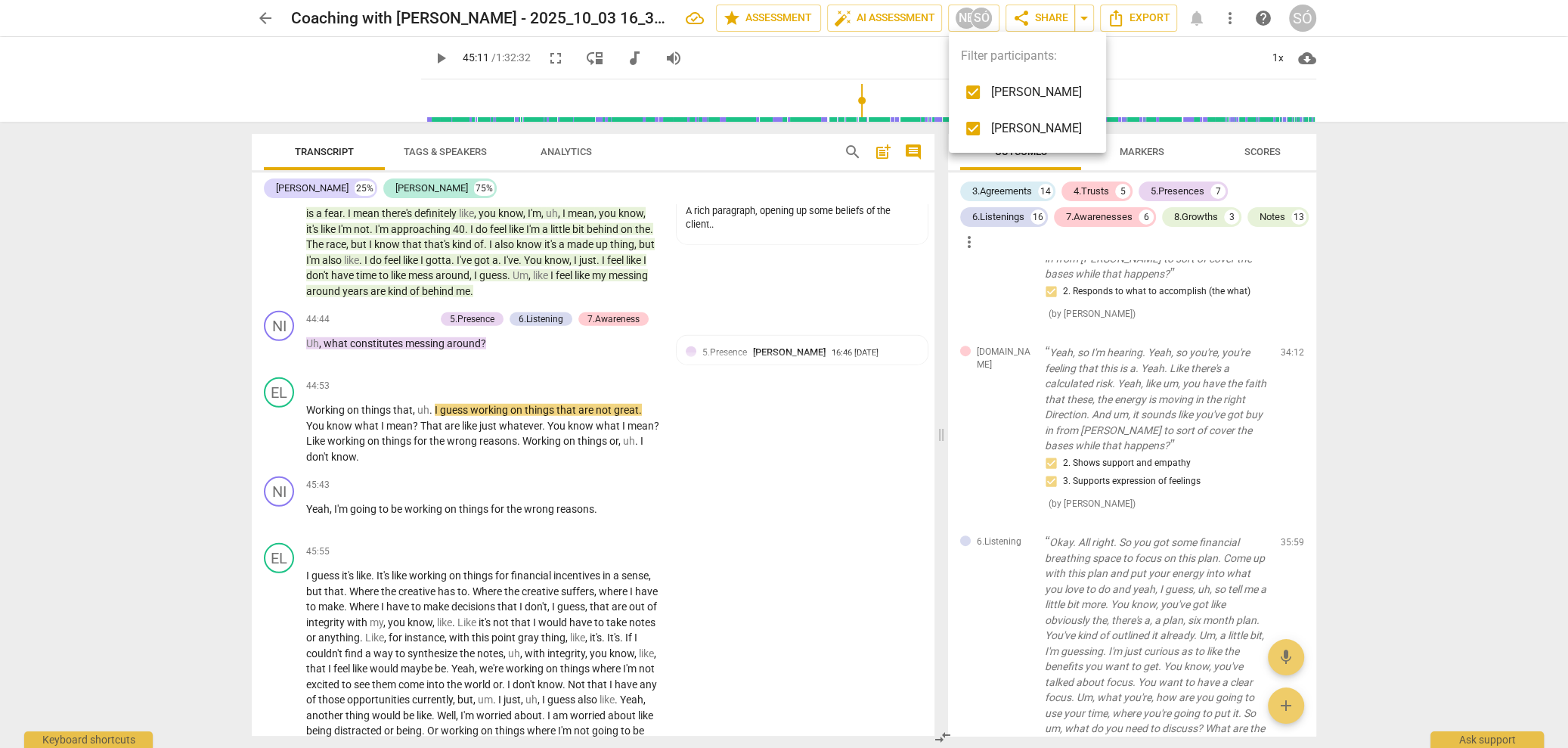
scroll to position [10899, 0]
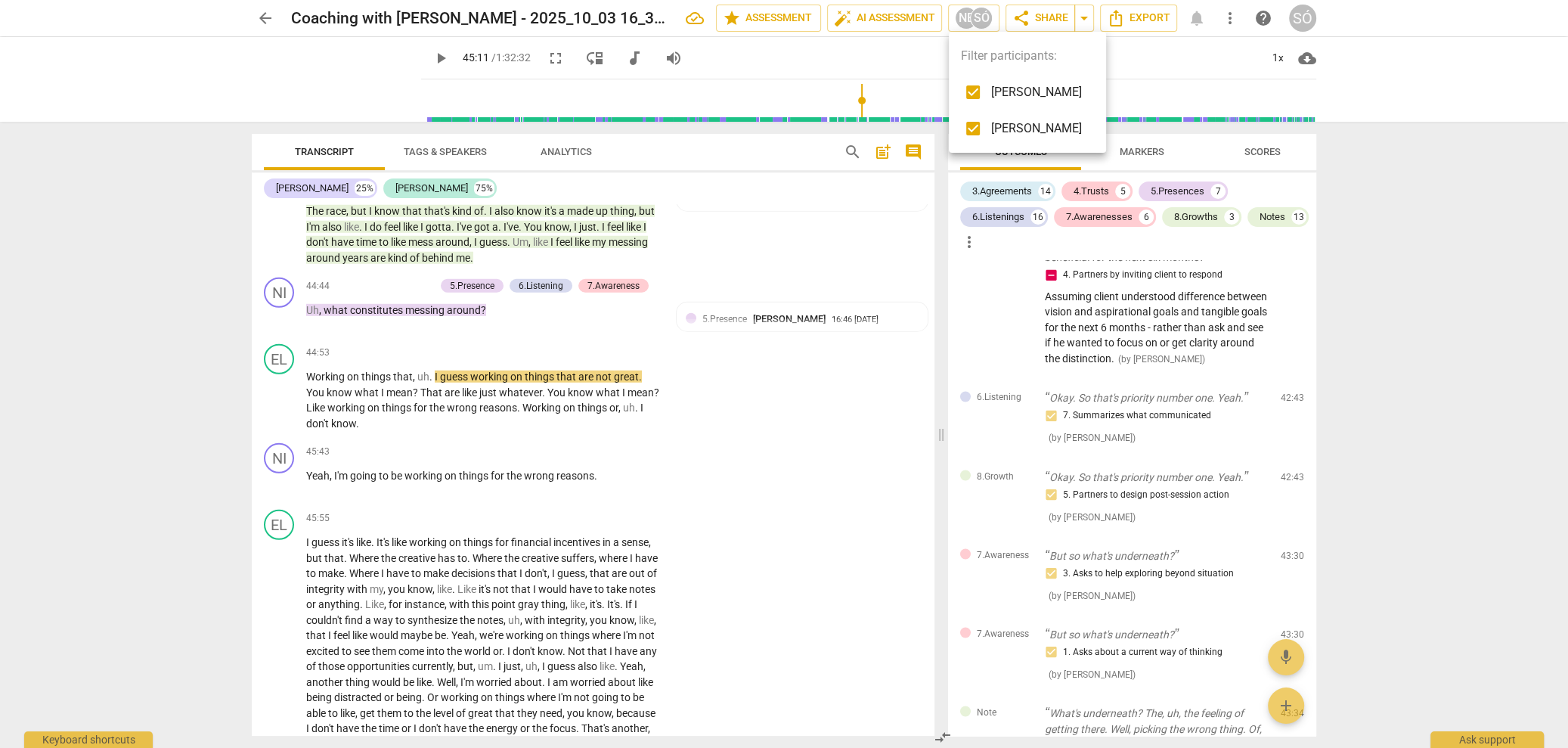
drag, startPoint x: 929, startPoint y: 437, endPoint x: 929, endPoint y: 320, distance: 117.0
click at [929, 320] on div at bounding box center [784, 374] width 1568 height 748
click at [1325, 301] on div "Outcomes Markers Scores 3.Agreements 14 4.Trusts 5 5.Presences 7 6.Listenings 1…" at bounding box center [1135, 434] width 386 height 626
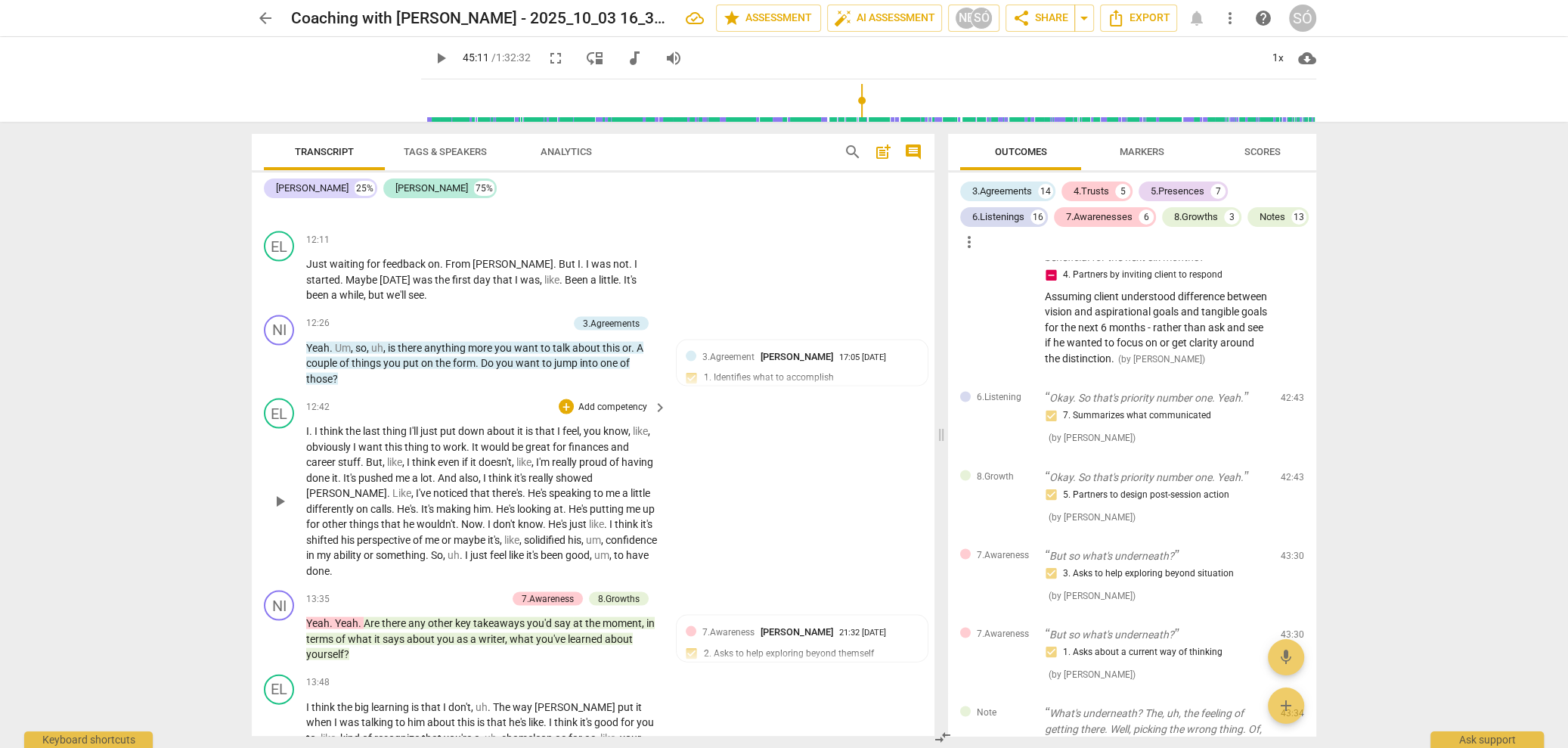
scroll to position [3478, 0]
click at [279, 358] on span "play_arrow" at bounding box center [279, 367] width 18 height 18
click at [274, 358] on span "pause" at bounding box center [279, 367] width 18 height 18
click at [282, 495] on span "play_arrow" at bounding box center [279, 504] width 18 height 18
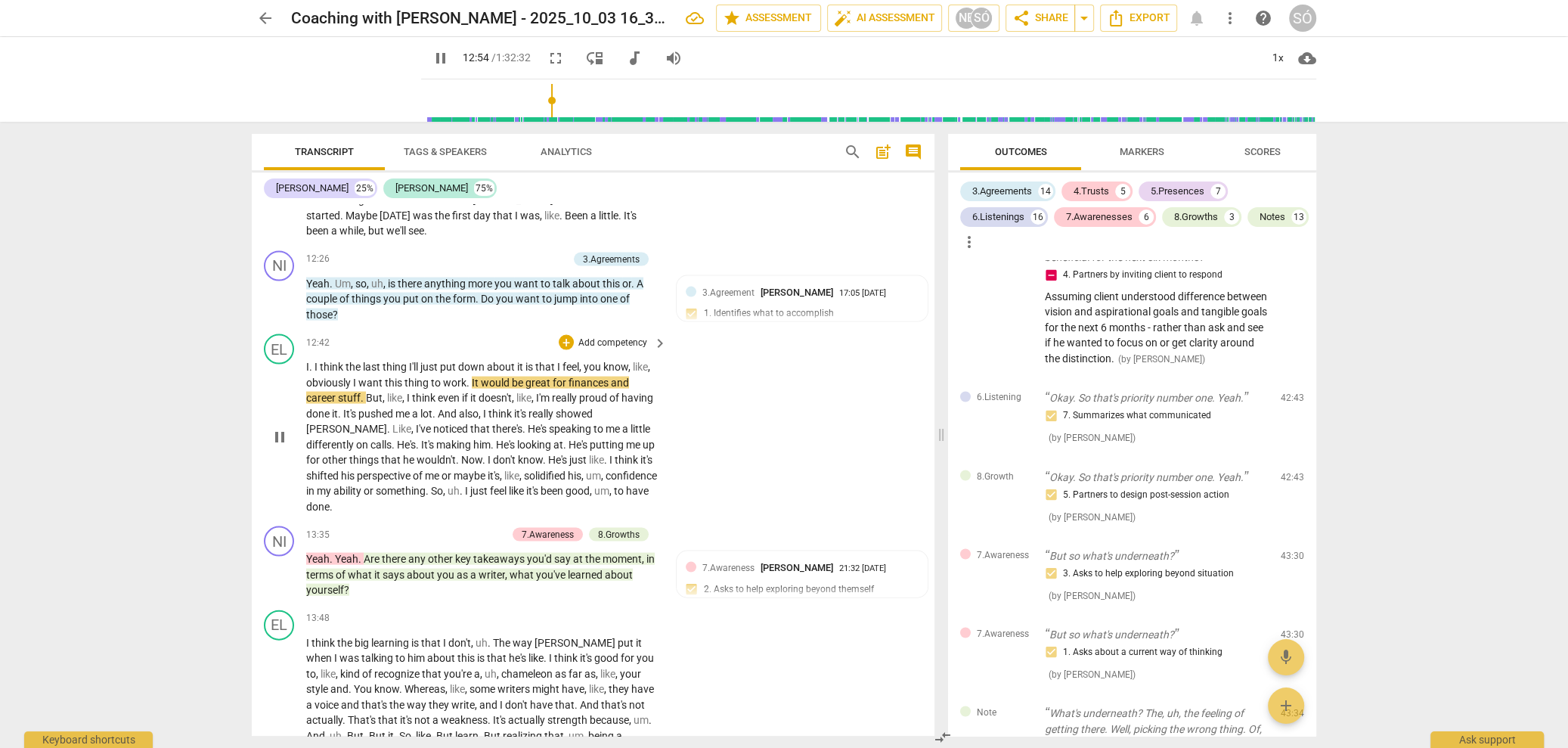
scroll to position [3551, 0]
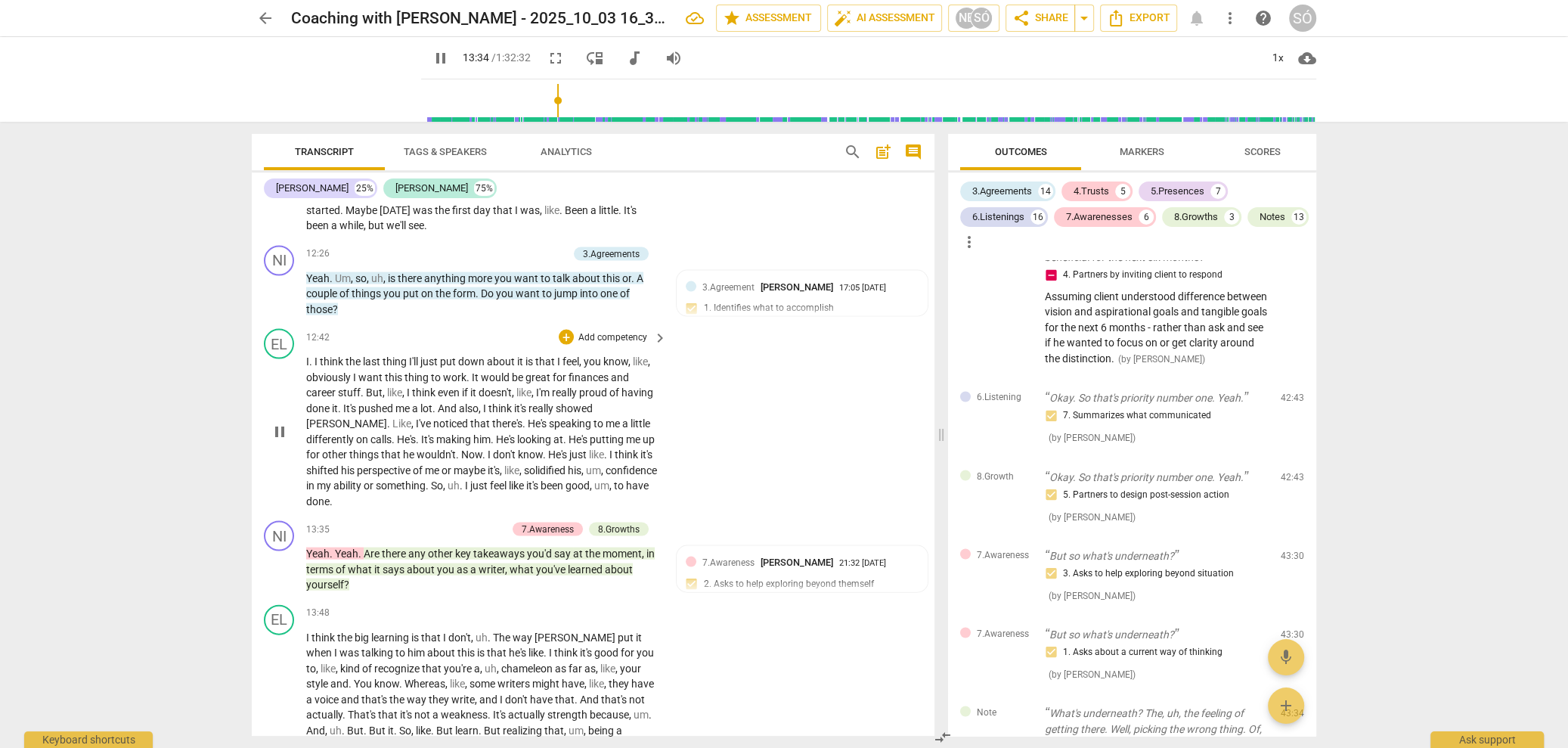
click at [283, 424] on span "pause" at bounding box center [279, 432] width 18 height 18
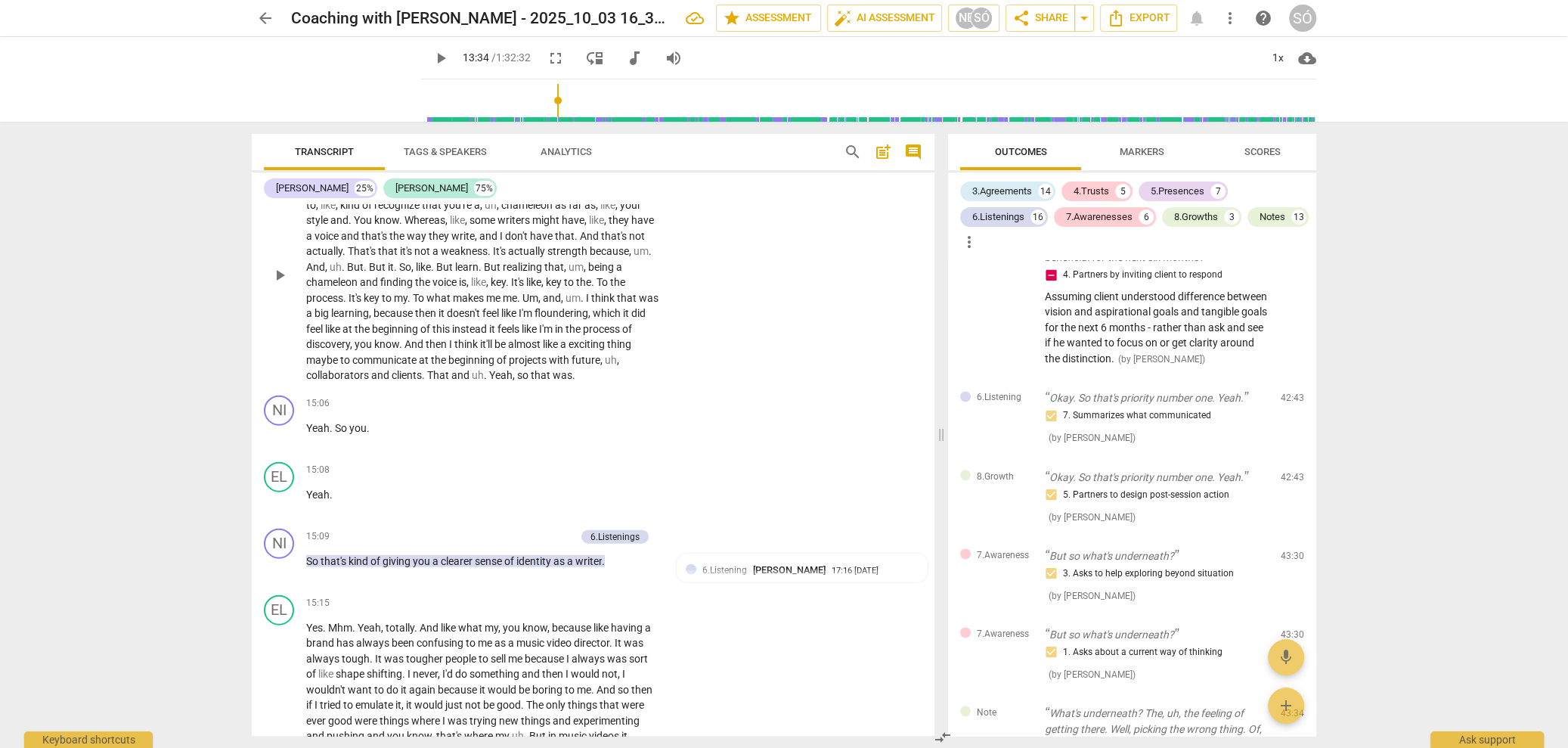
scroll to position [4029, 0]
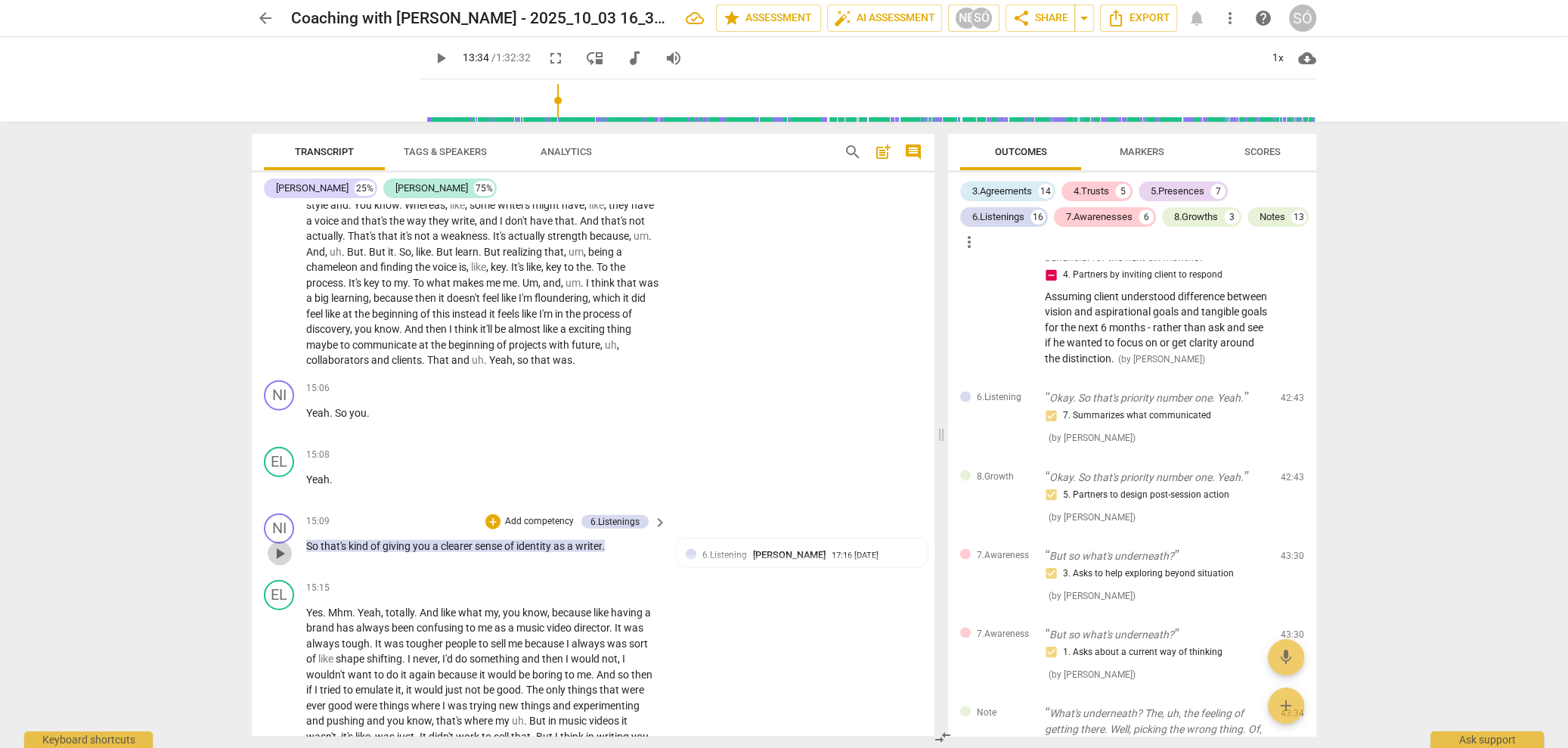
click at [277, 544] on span "play_arrow" at bounding box center [279, 554] width 18 height 18
click at [277, 544] on span "pause" at bounding box center [279, 554] width 18 height 18
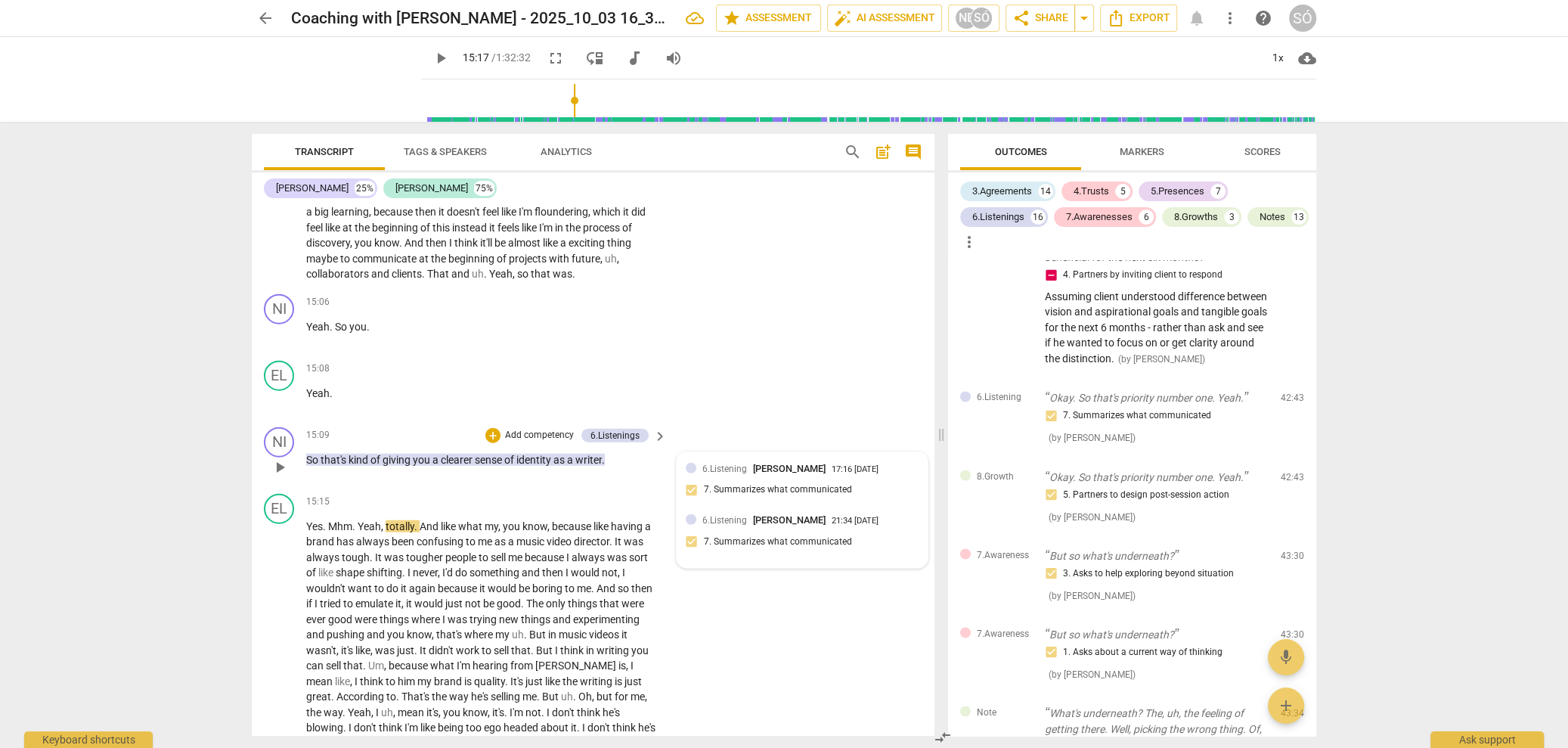
scroll to position [4117, 0]
click at [551, 431] on p "Add competency" at bounding box center [539, 435] width 72 height 14
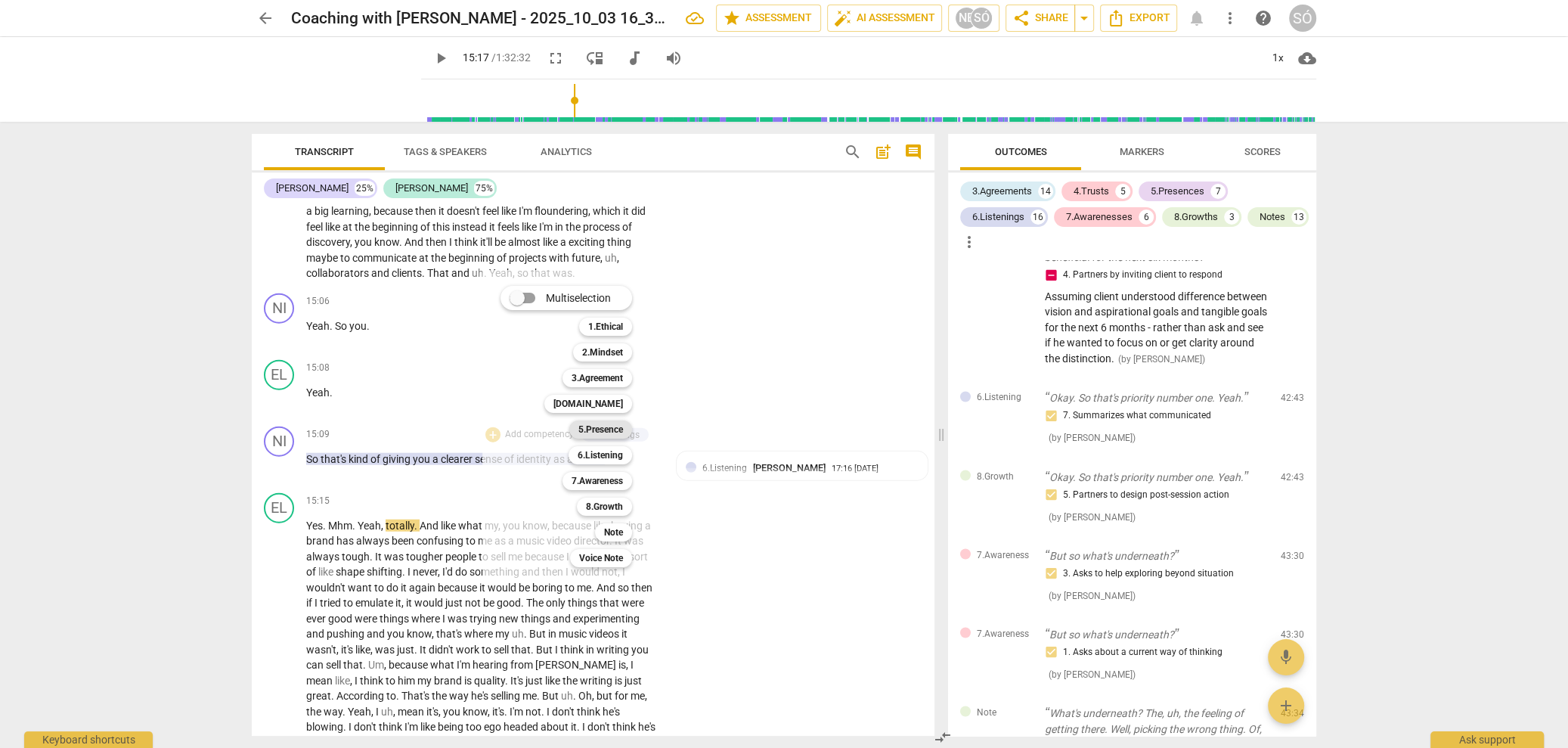
click at [607, 434] on b "5.Presence" at bounding box center [601, 430] width 45 height 18
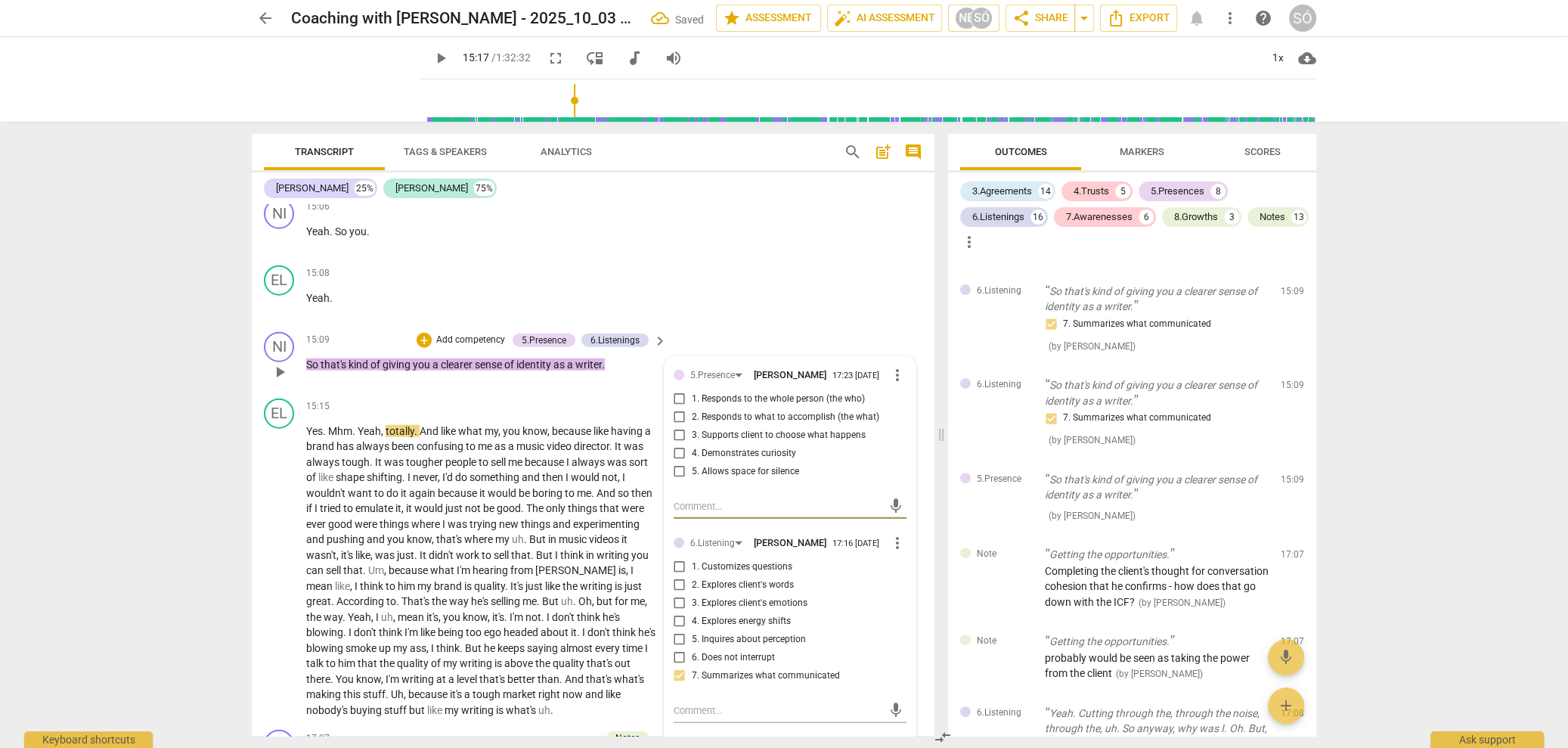
scroll to position [4218, 0]
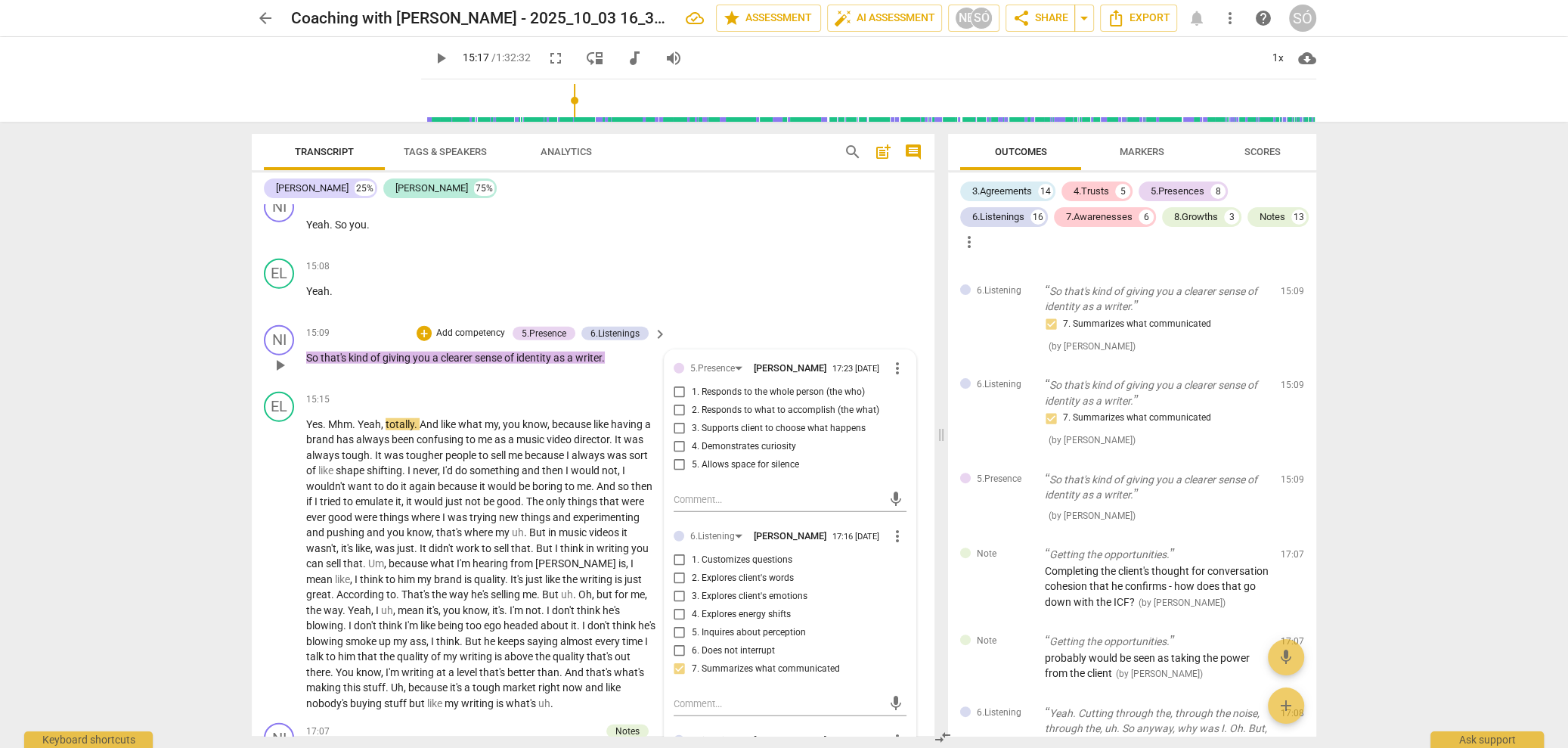
click at [474, 327] on p "Add competency" at bounding box center [471, 333] width 72 height 14
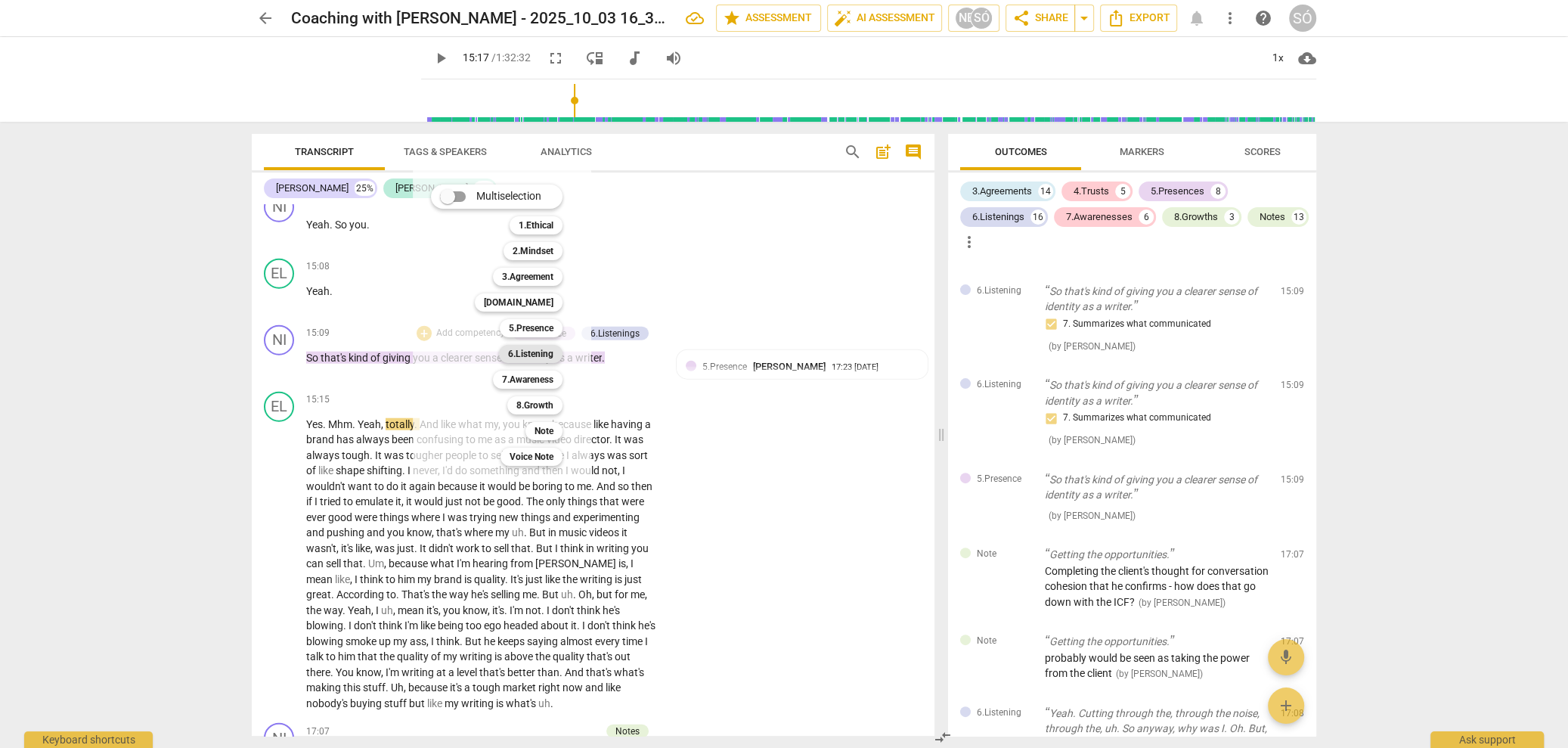
click at [539, 359] on b "6.Listening" at bounding box center [531, 354] width 46 height 18
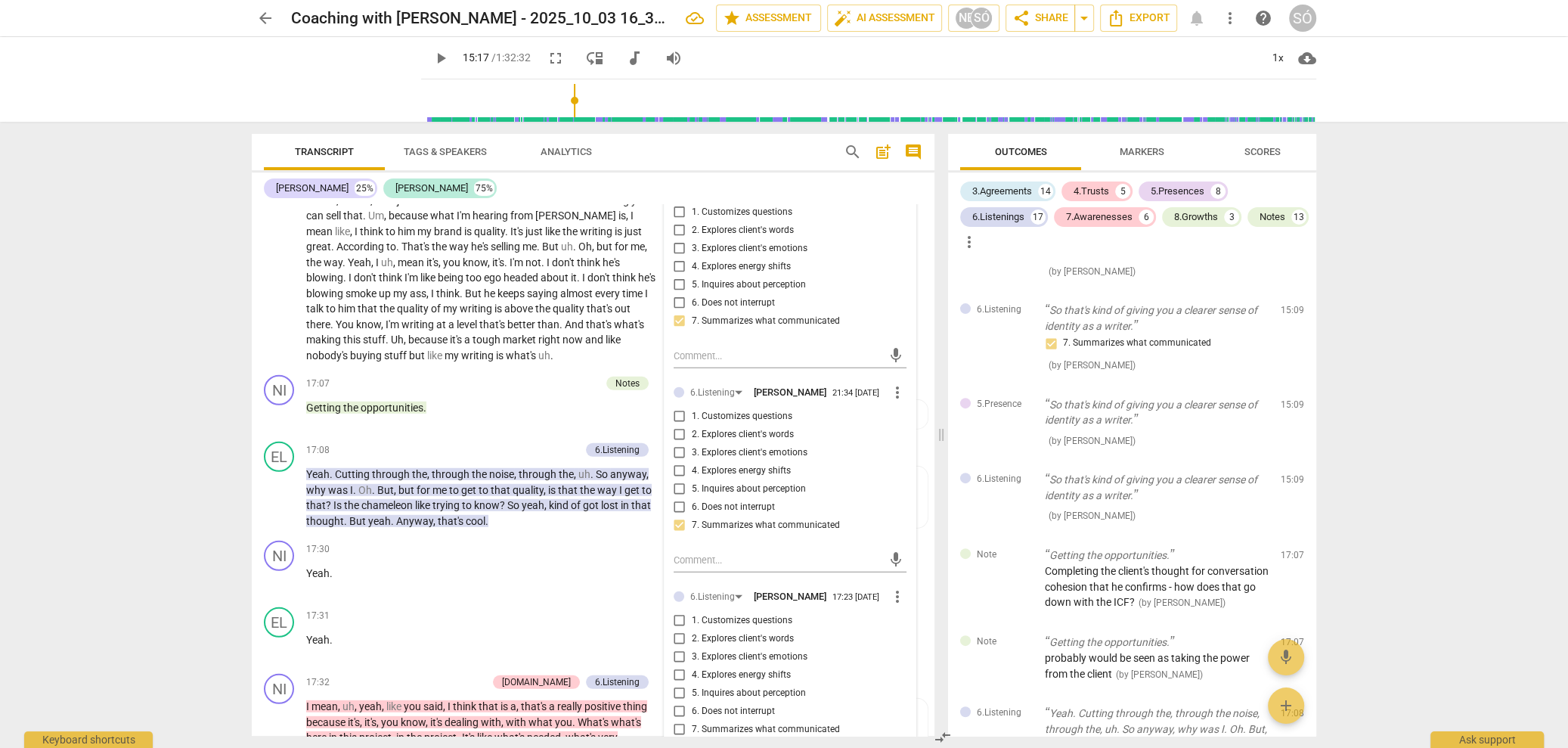
scroll to position [4291, 0]
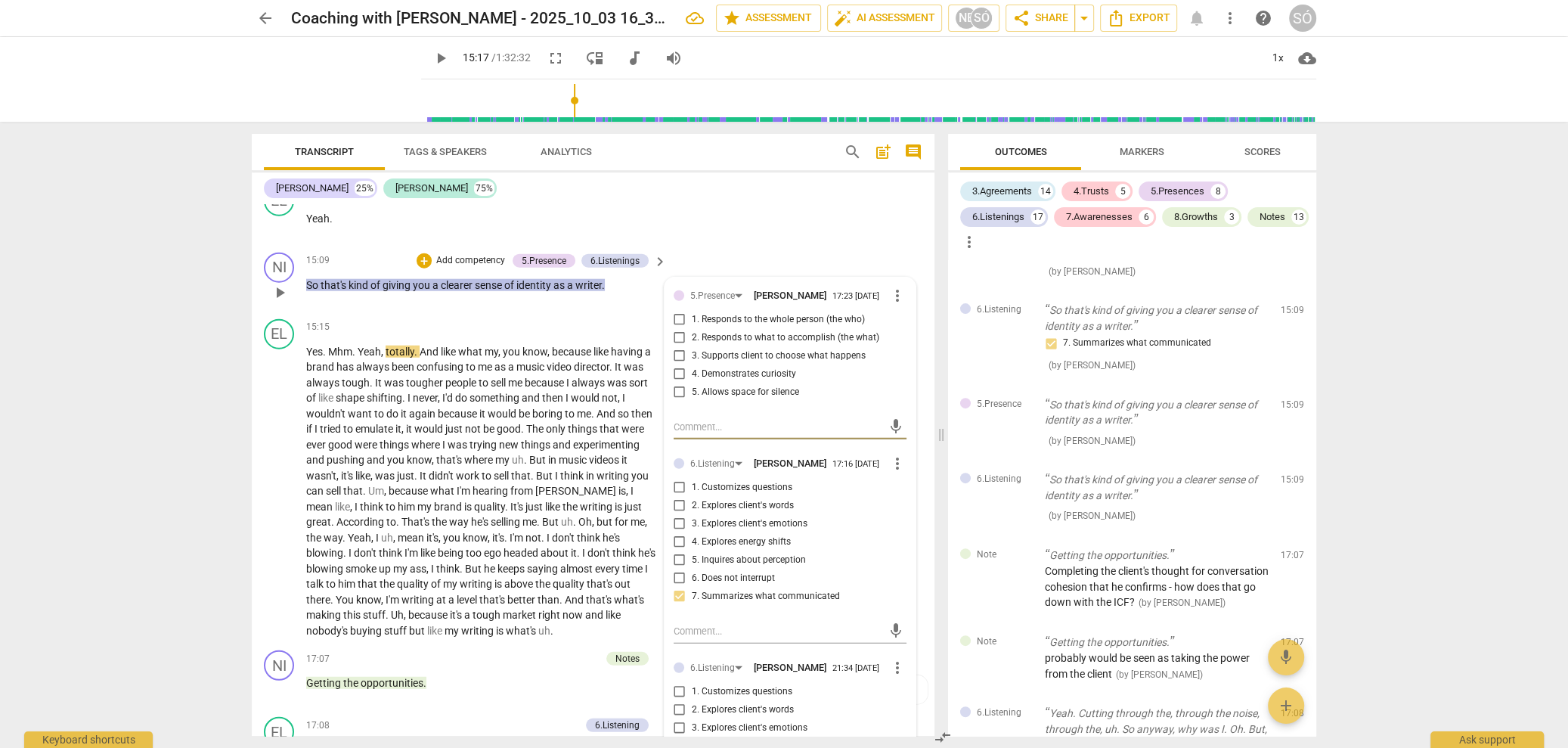
click at [468, 254] on p "Add competency" at bounding box center [471, 261] width 72 height 14
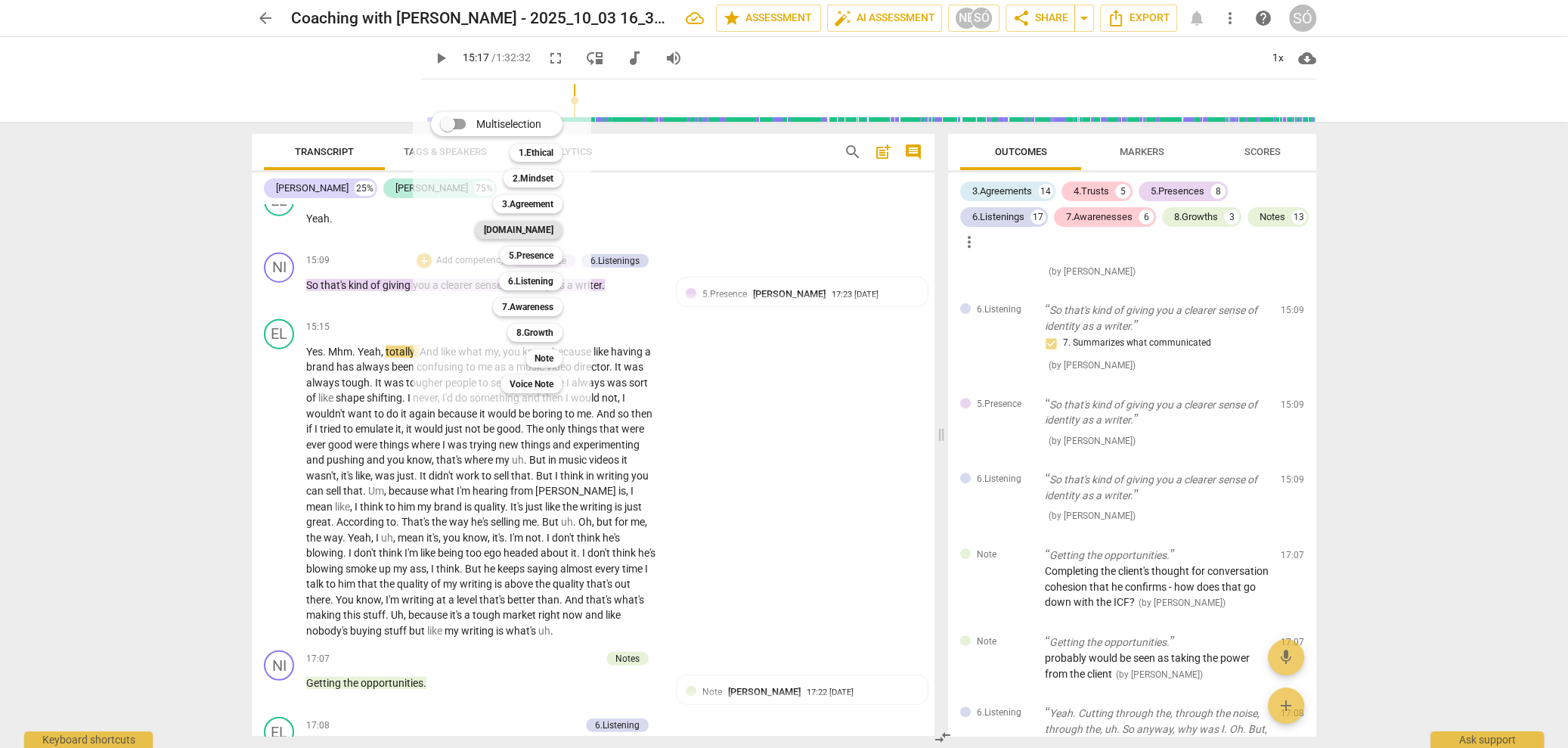
click at [543, 232] on b "[DOMAIN_NAME]" at bounding box center [519, 230] width 70 height 18
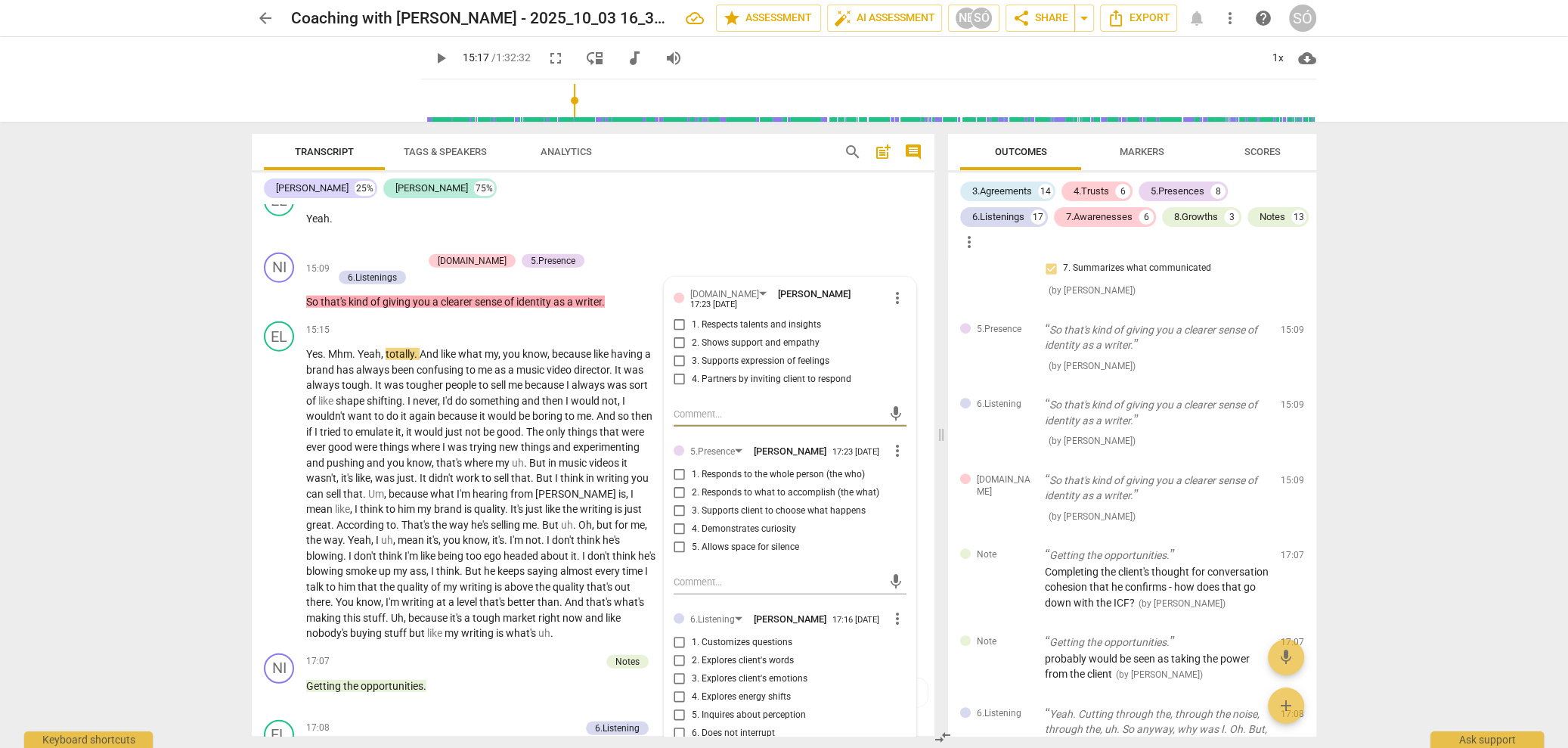
click at [231, 368] on div "arrow_back Coaching with [PERSON_NAME] - 2025_10_03 16_32 BST - Recording edit …" at bounding box center [784, 374] width 1568 height 748
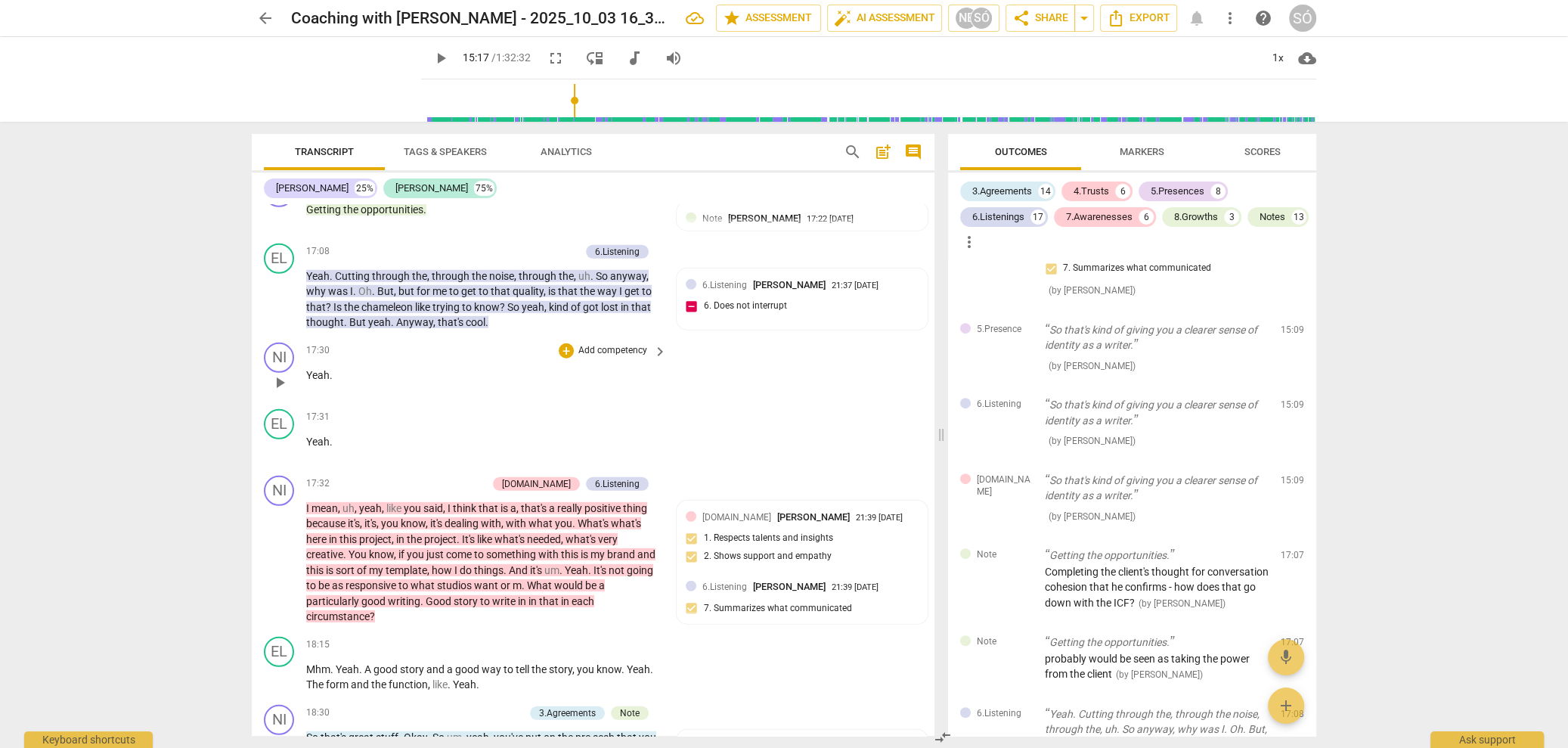
scroll to position [4768, 0]
click at [286, 552] on span "play_arrow" at bounding box center [279, 561] width 18 height 18
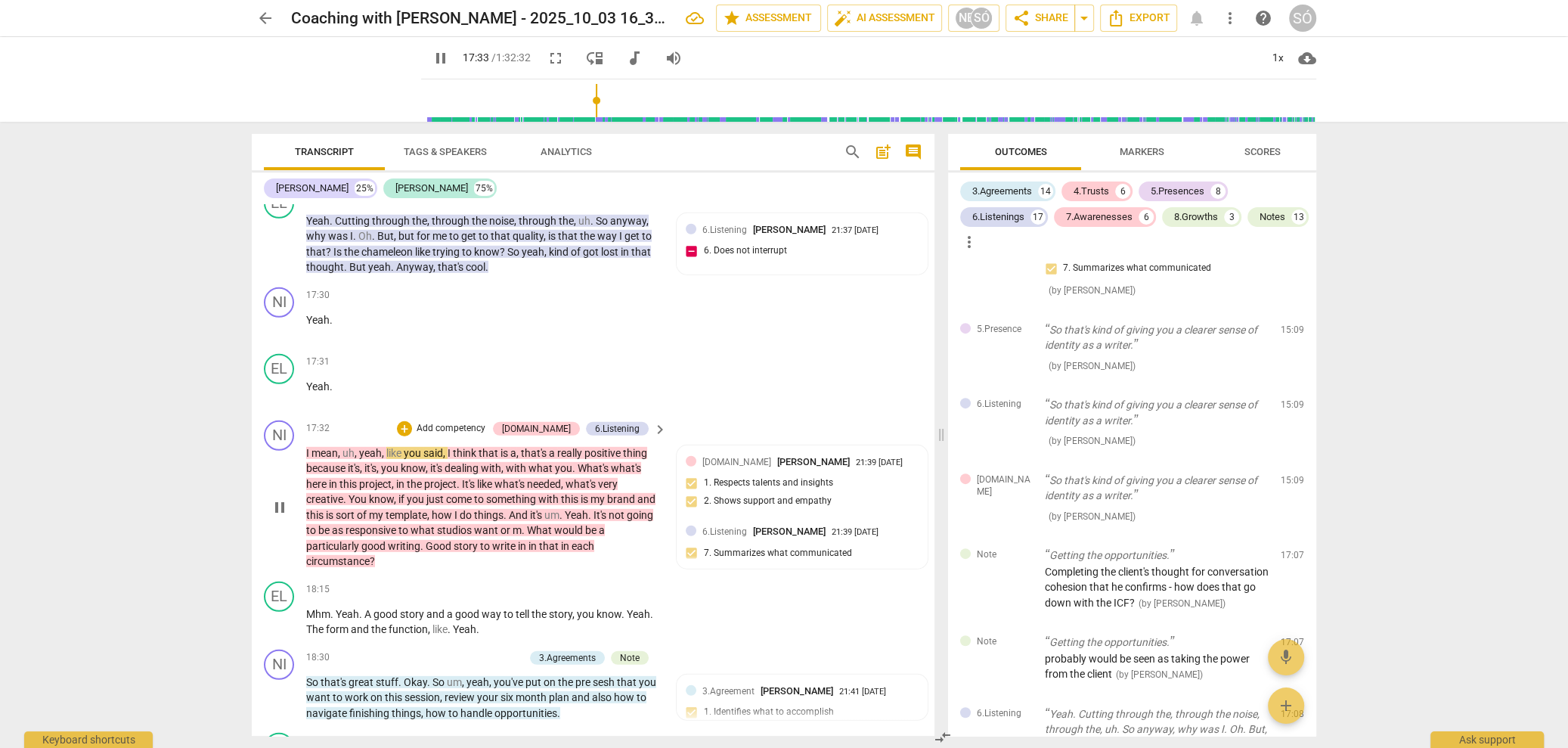
scroll to position [4827, 0]
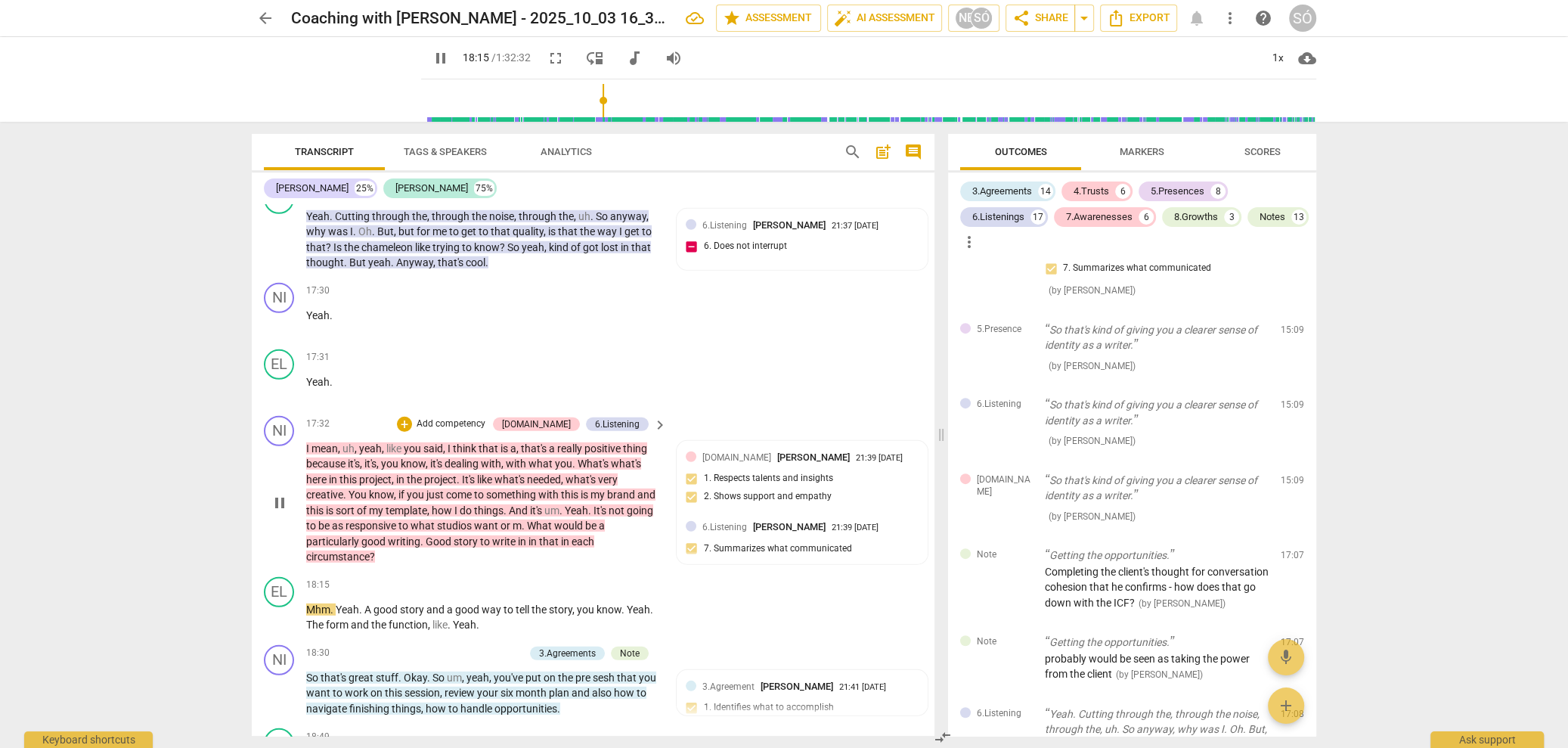
click at [279, 494] on span "pause" at bounding box center [279, 503] width 18 height 18
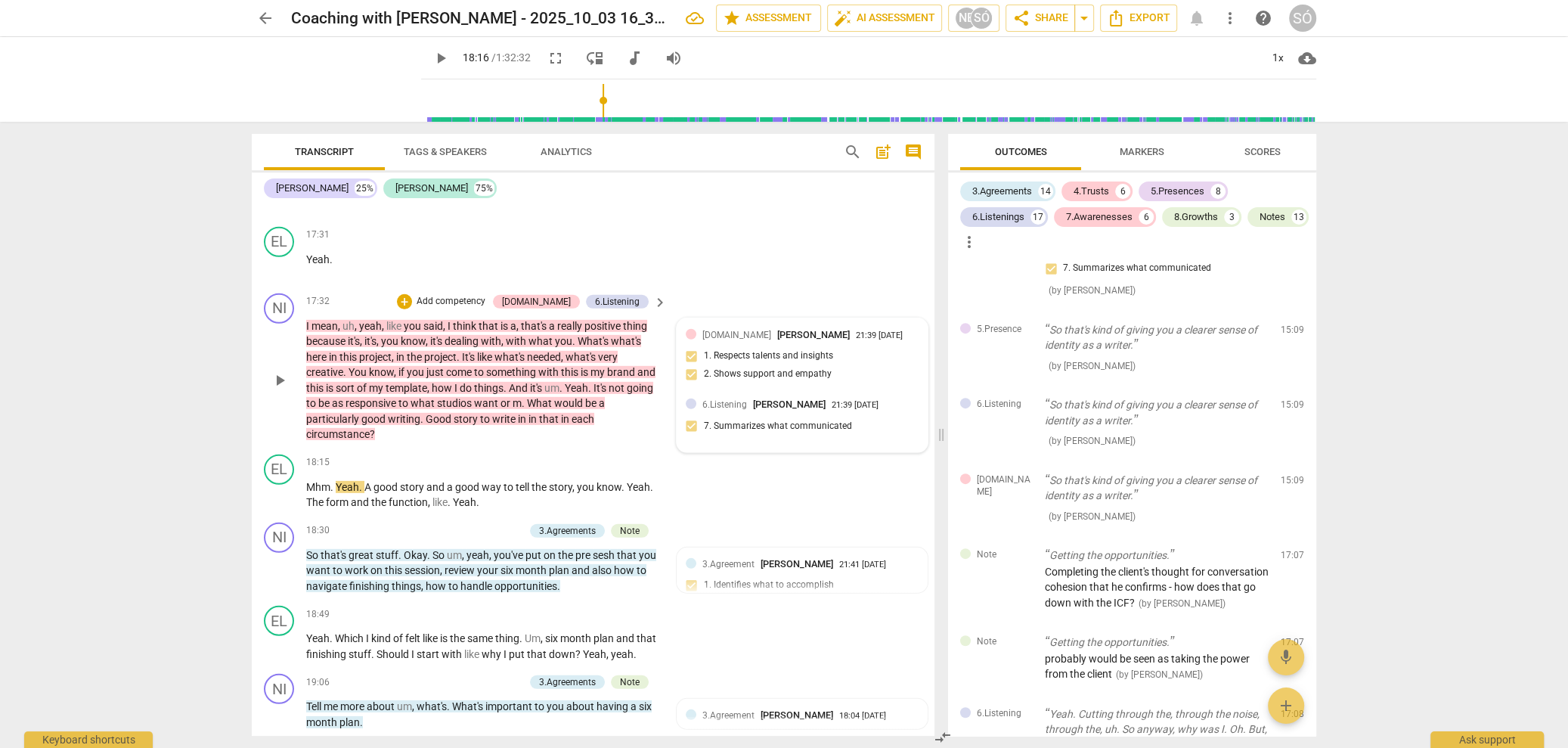
scroll to position [4957, 0]
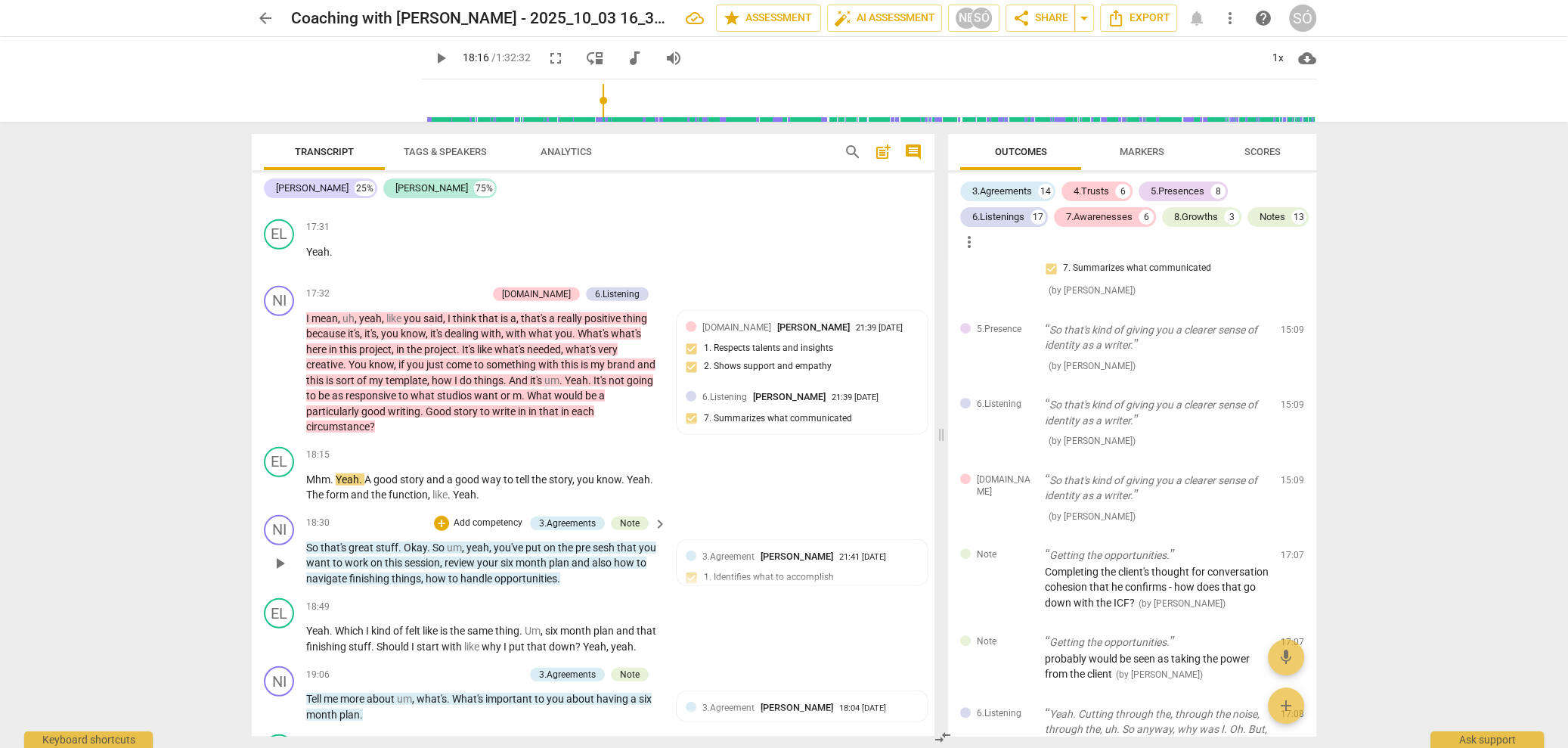
click at [282, 554] on span "play_arrow" at bounding box center [279, 563] width 18 height 18
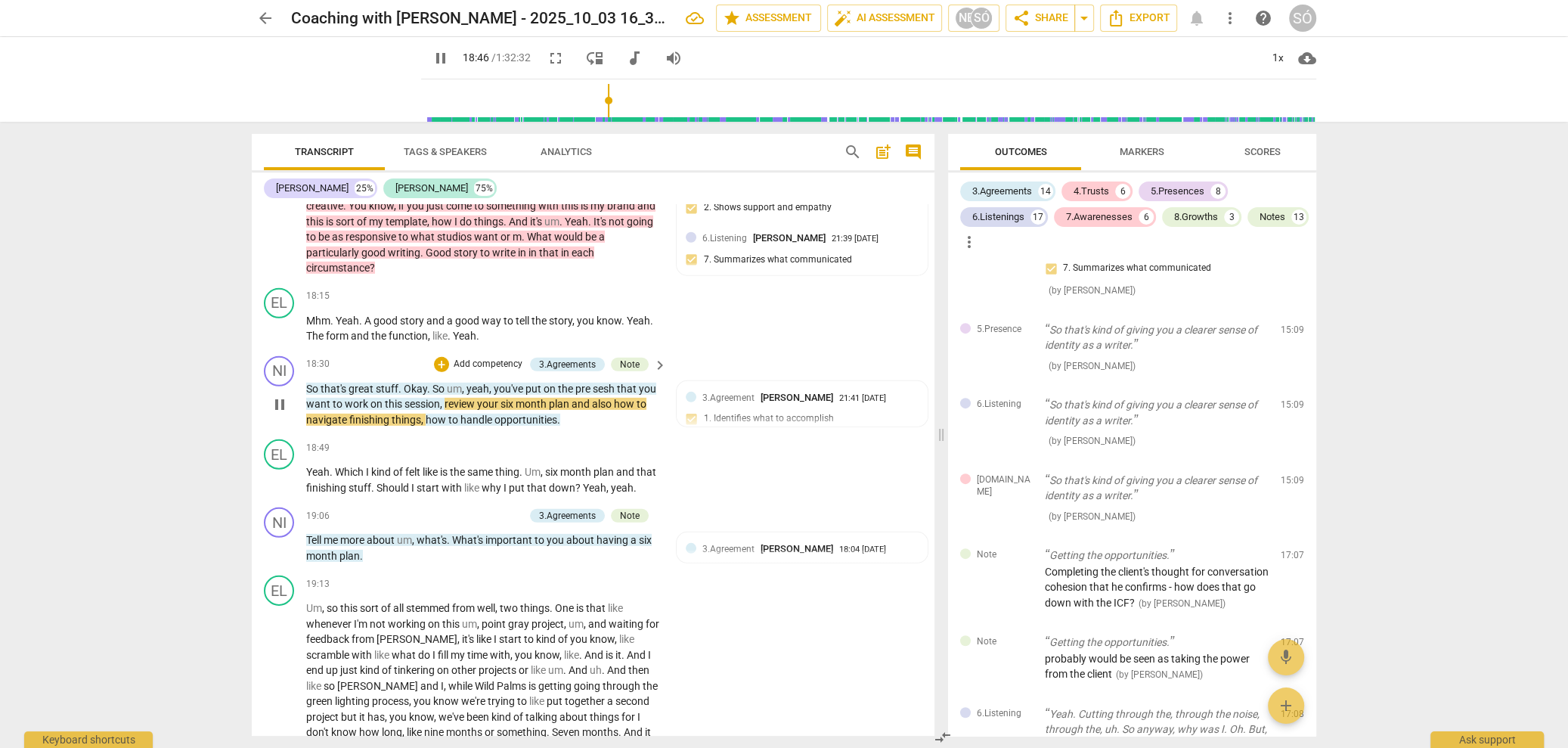
scroll to position [5116, 0]
click at [282, 395] on span "pause" at bounding box center [279, 404] width 18 height 18
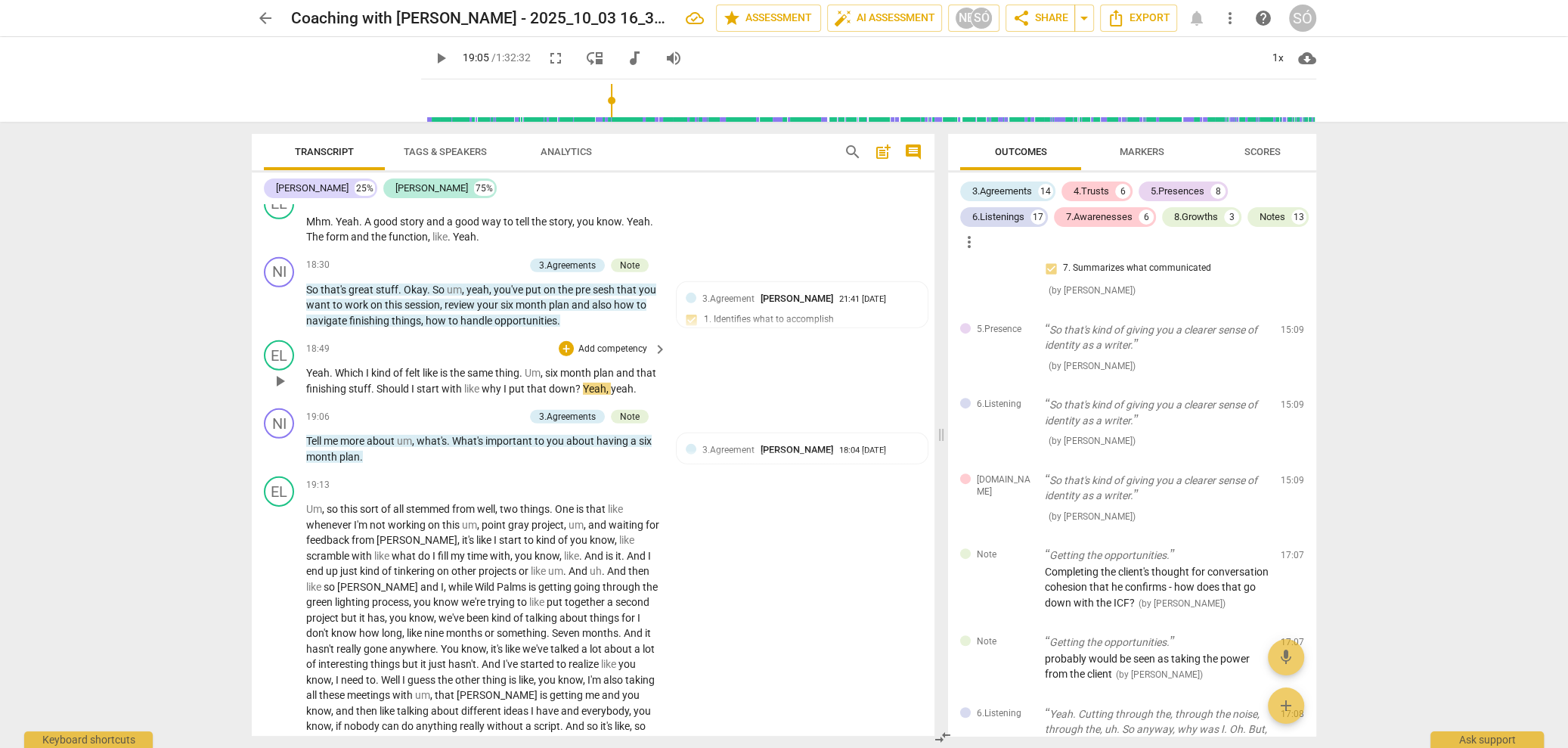
scroll to position [5217, 0]
click at [281, 446] on span "play_arrow" at bounding box center [279, 447] width 18 height 18
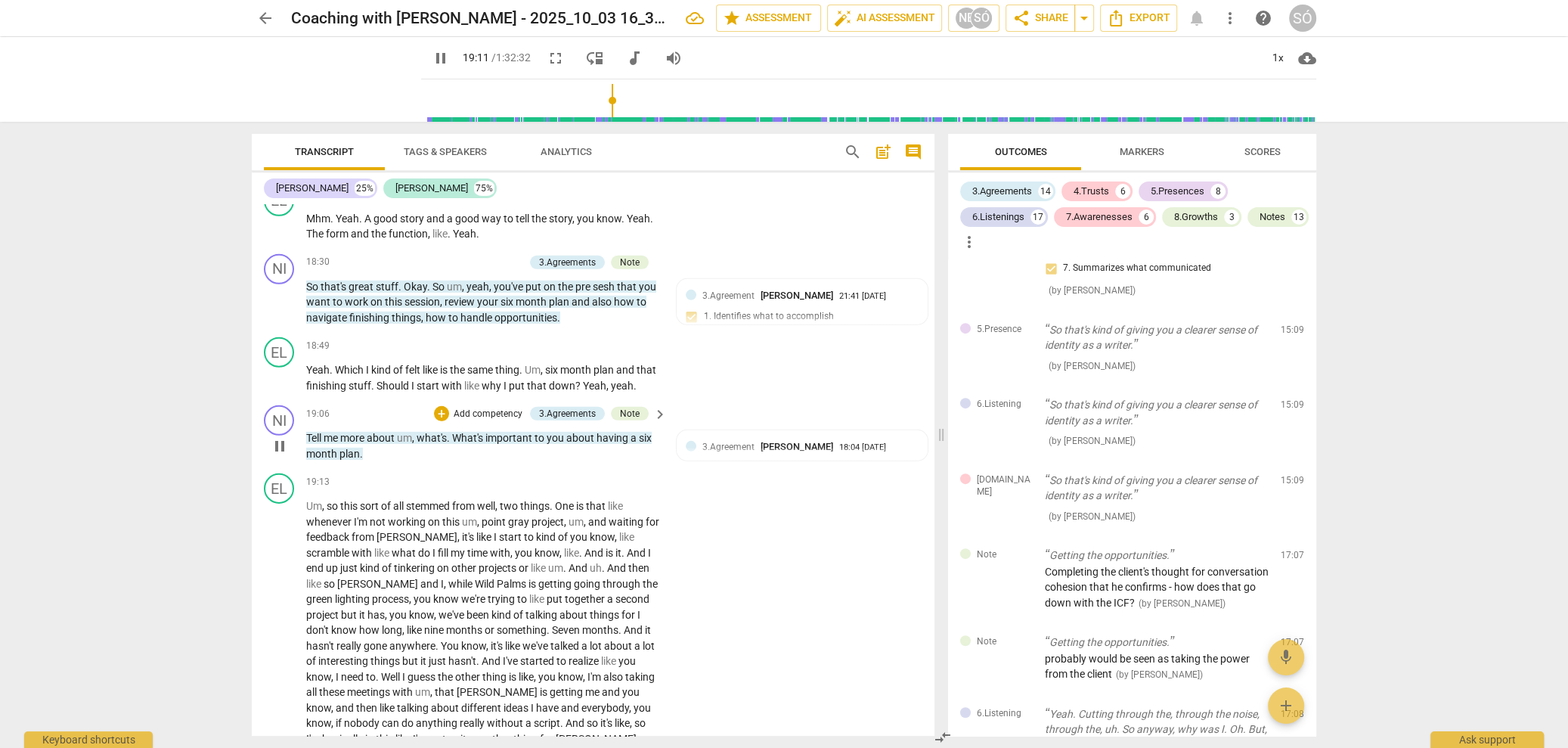
click at [281, 446] on span "pause" at bounding box center [279, 447] width 18 height 18
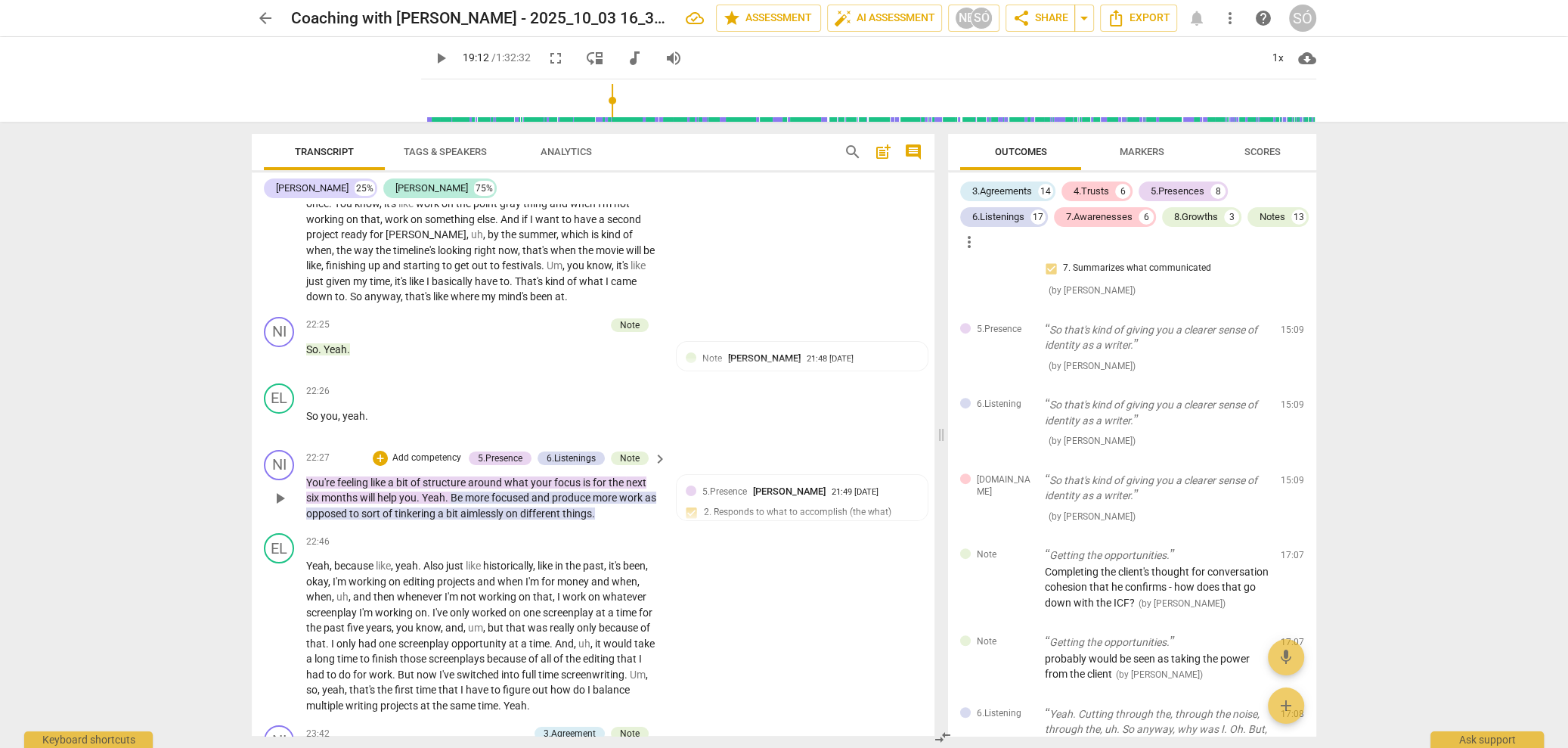
scroll to position [5957, 0]
click at [288, 486] on span "play_arrow" at bounding box center [279, 495] width 18 height 18
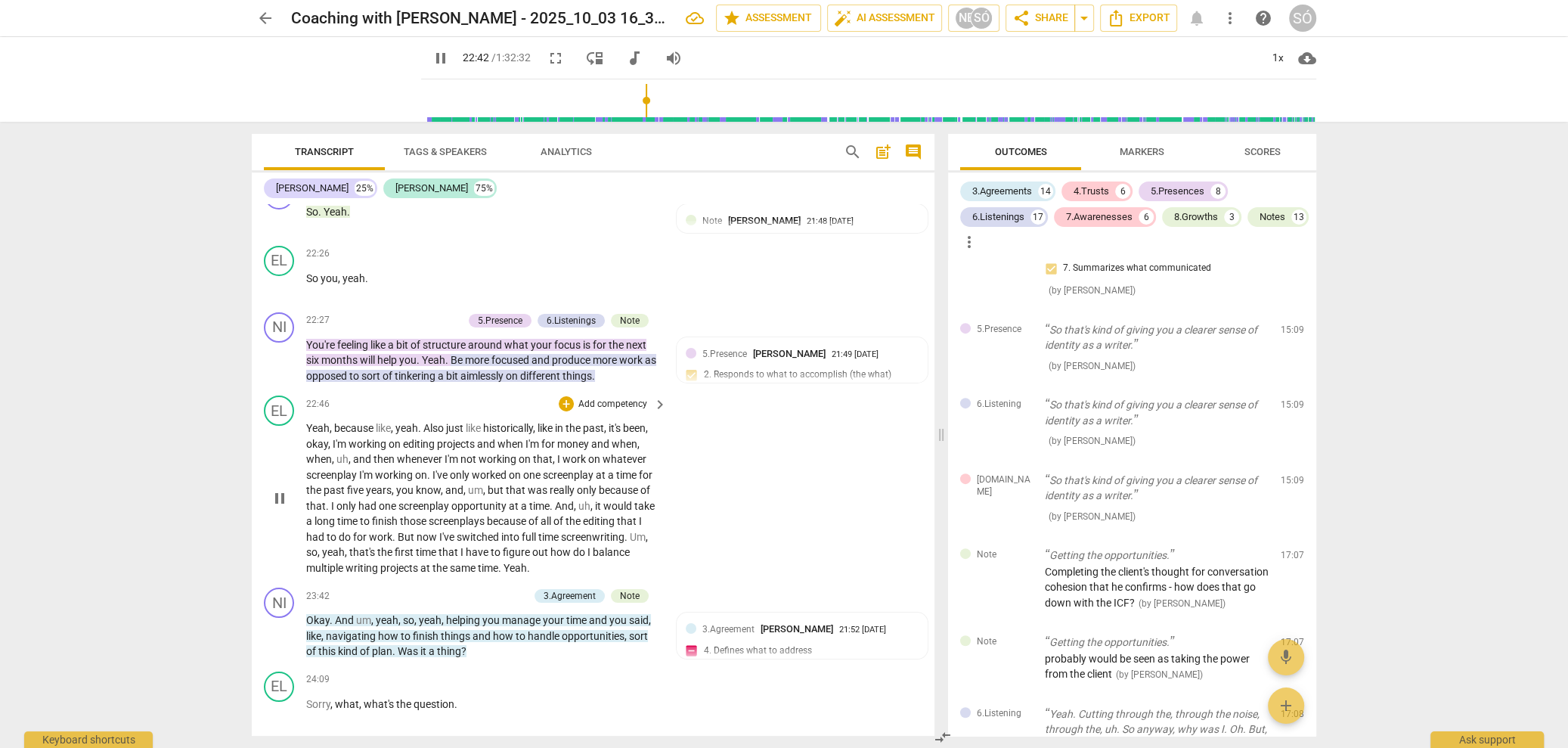
scroll to position [6131, 0]
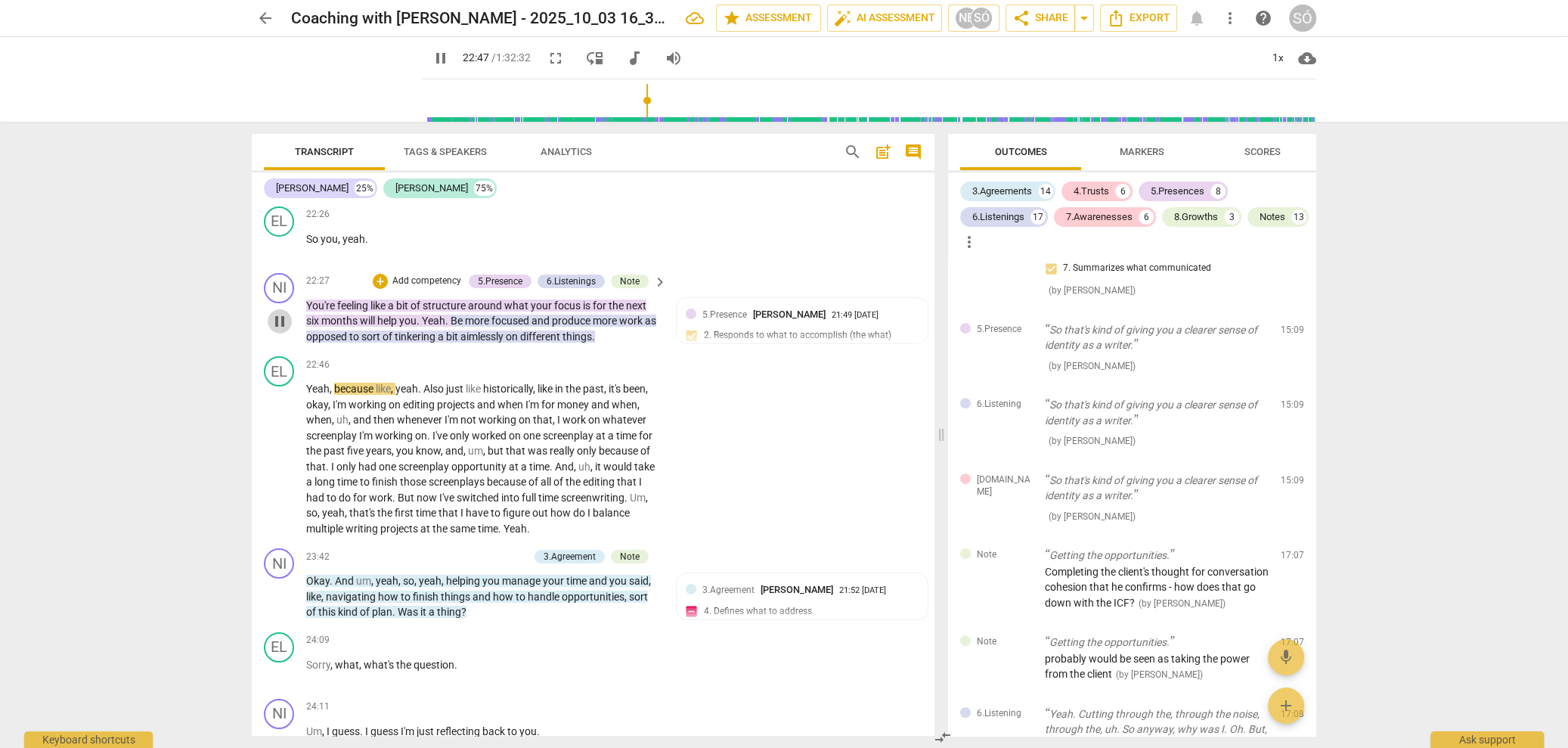
click at [281, 312] on span "pause" at bounding box center [279, 321] width 18 height 18
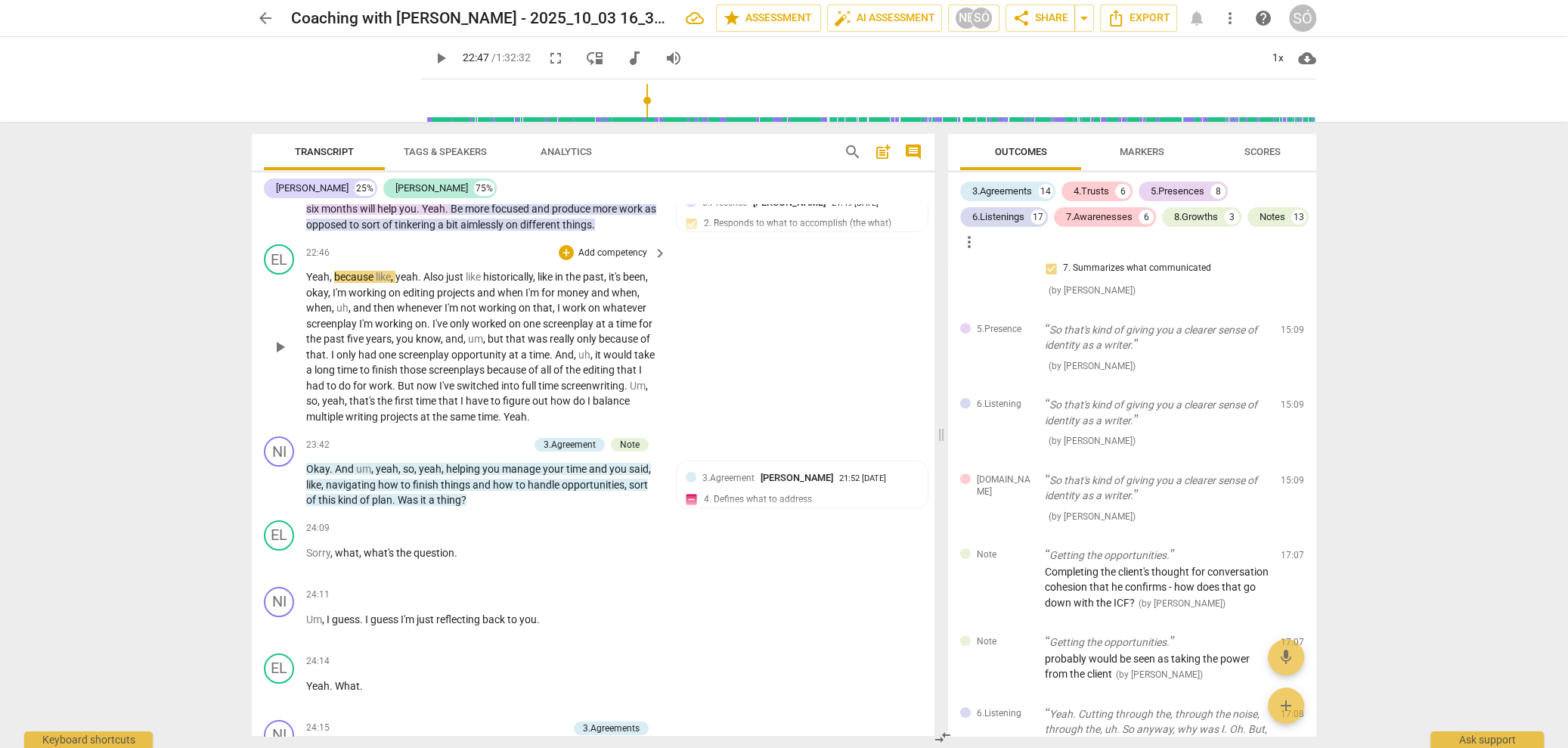
scroll to position [6247, 0]
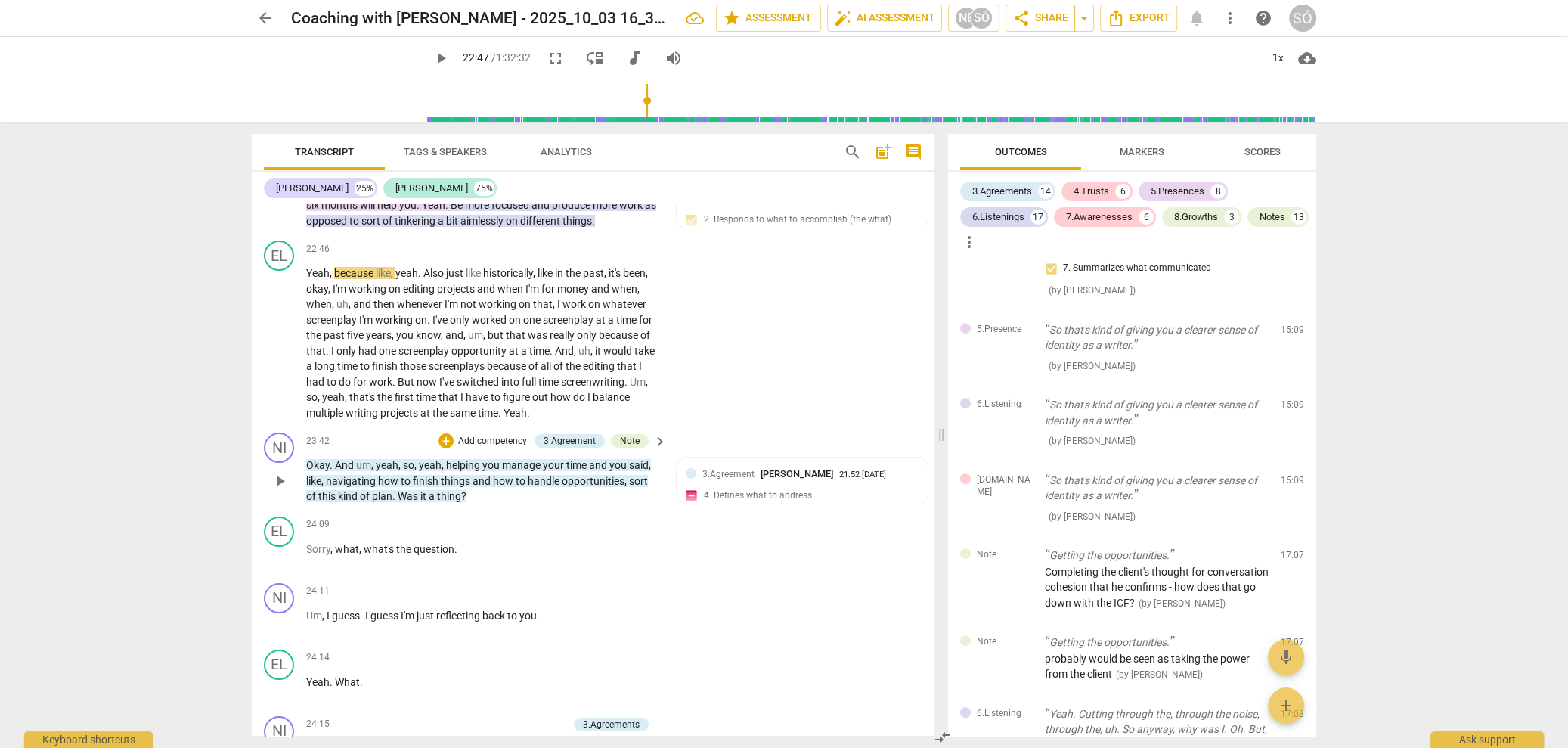
click at [283, 472] on span "play_arrow" at bounding box center [279, 481] width 18 height 18
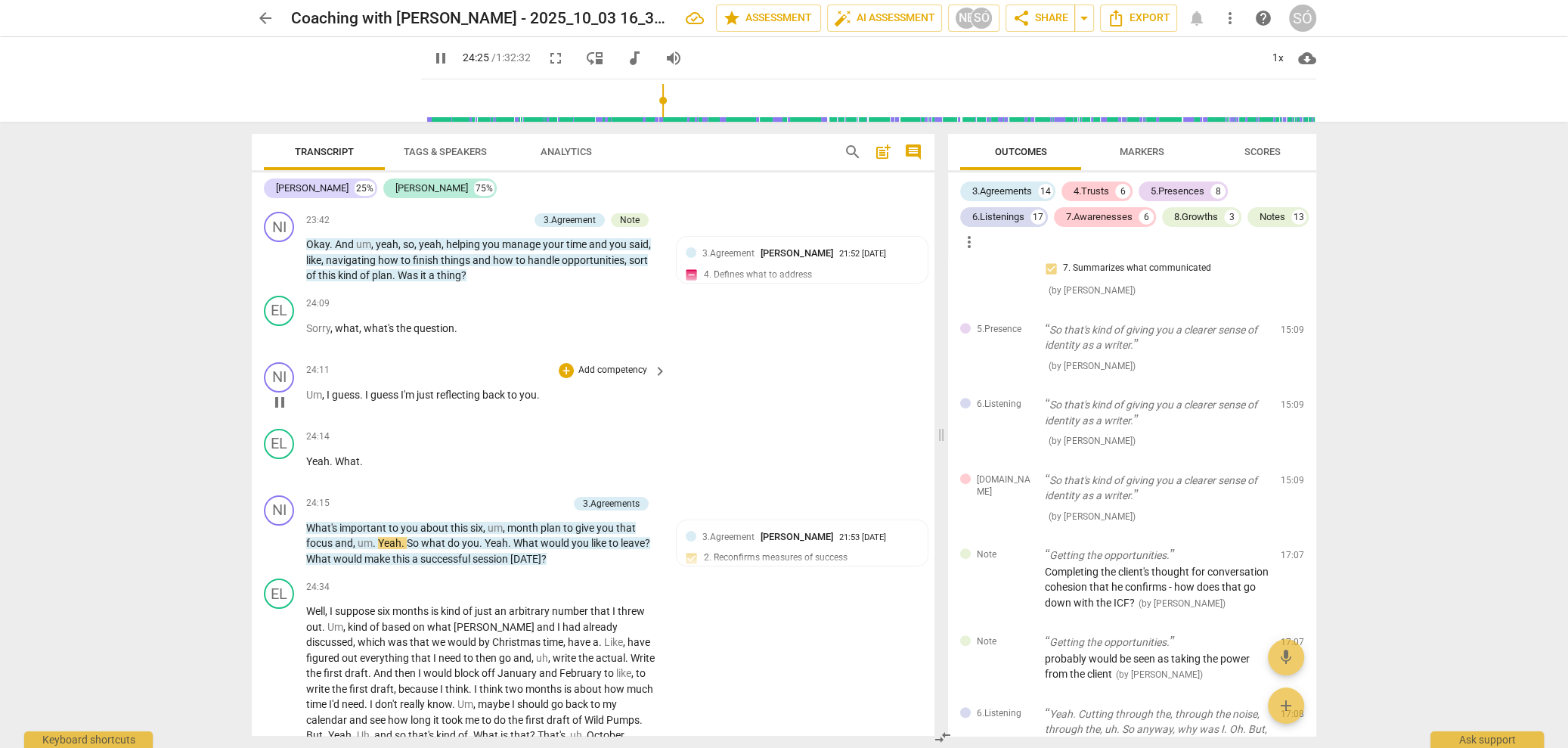
scroll to position [6464, 0]
click at [286, 538] on span "pause" at bounding box center [279, 547] width 18 height 18
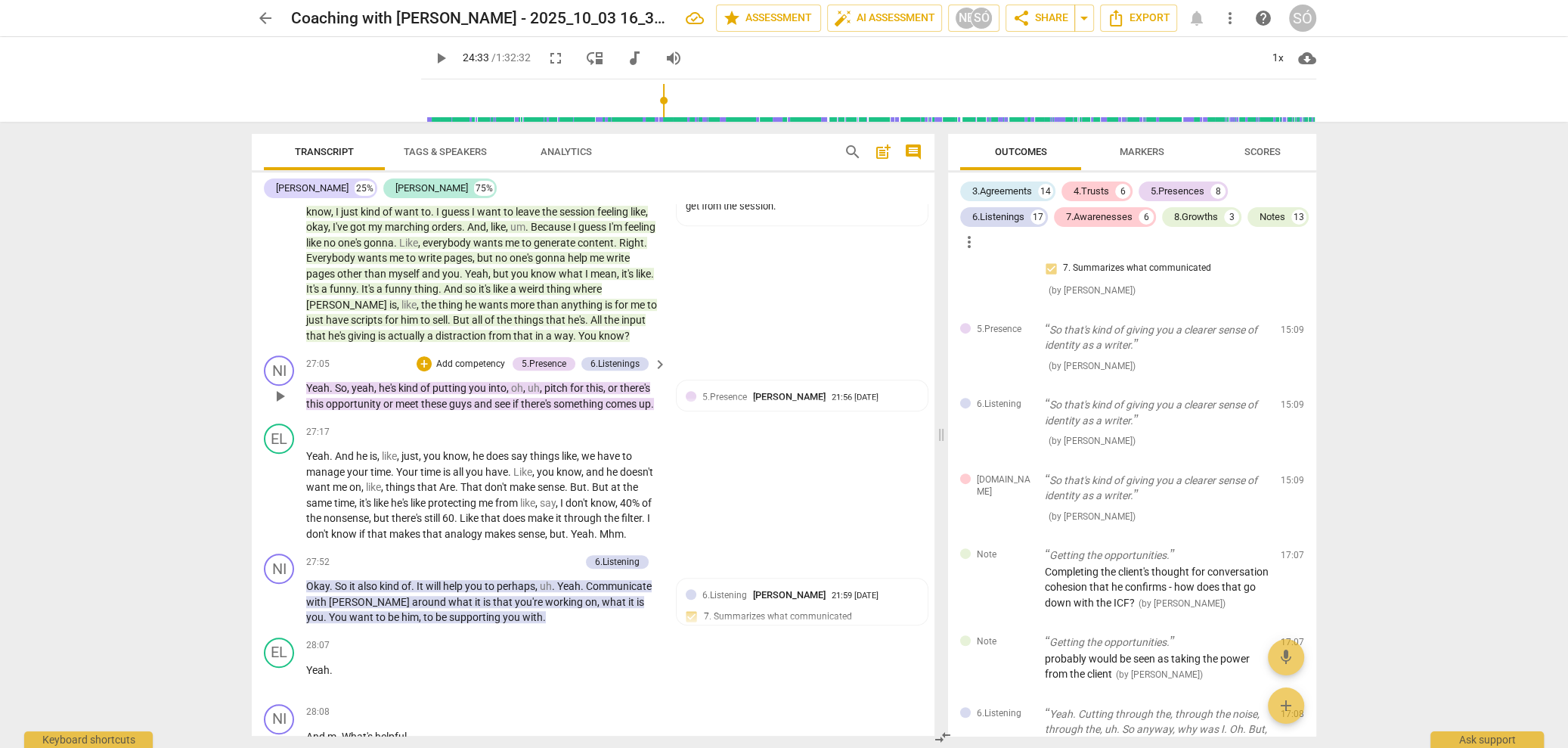
scroll to position [7217, 0]
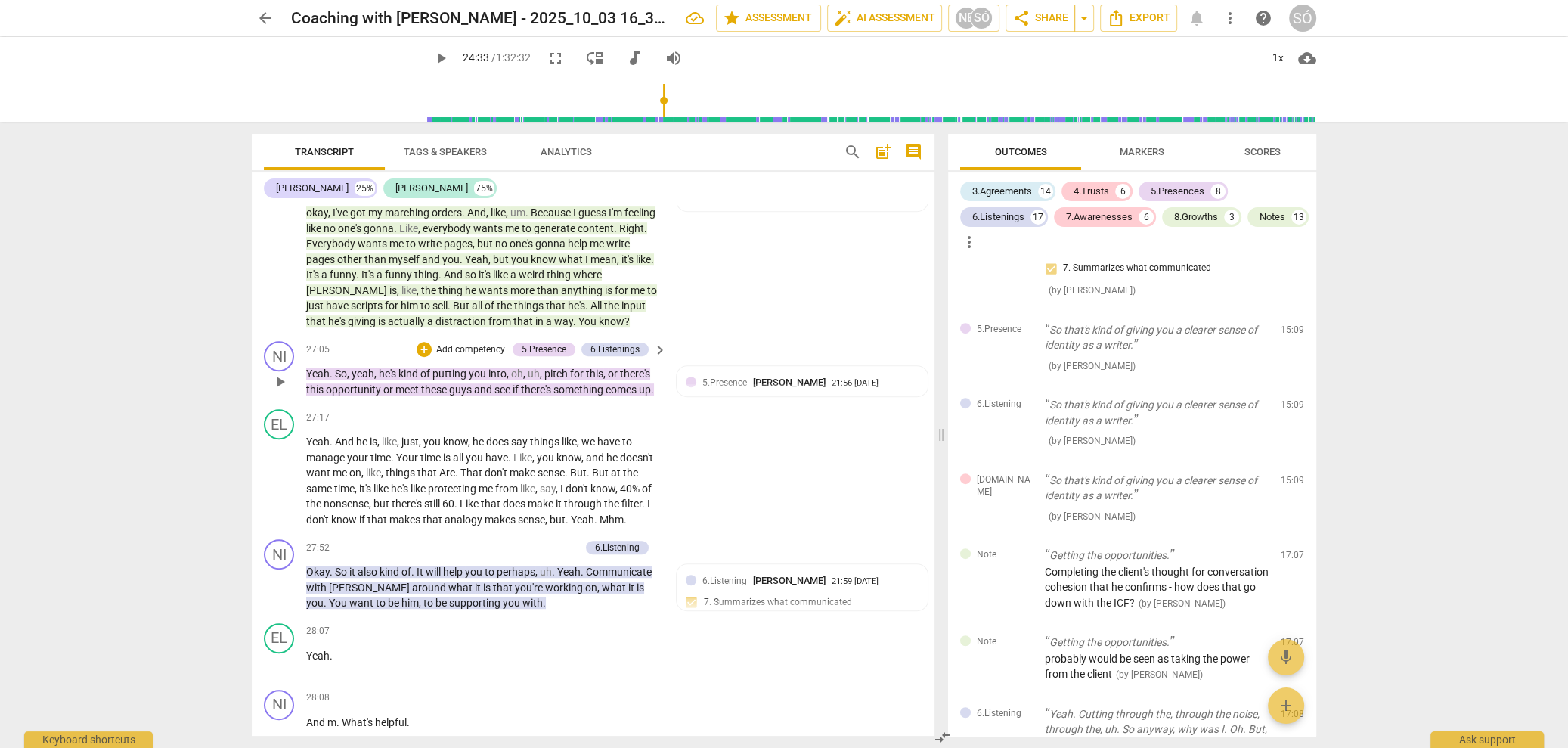
click at [284, 373] on span "play_arrow" at bounding box center [279, 382] width 18 height 18
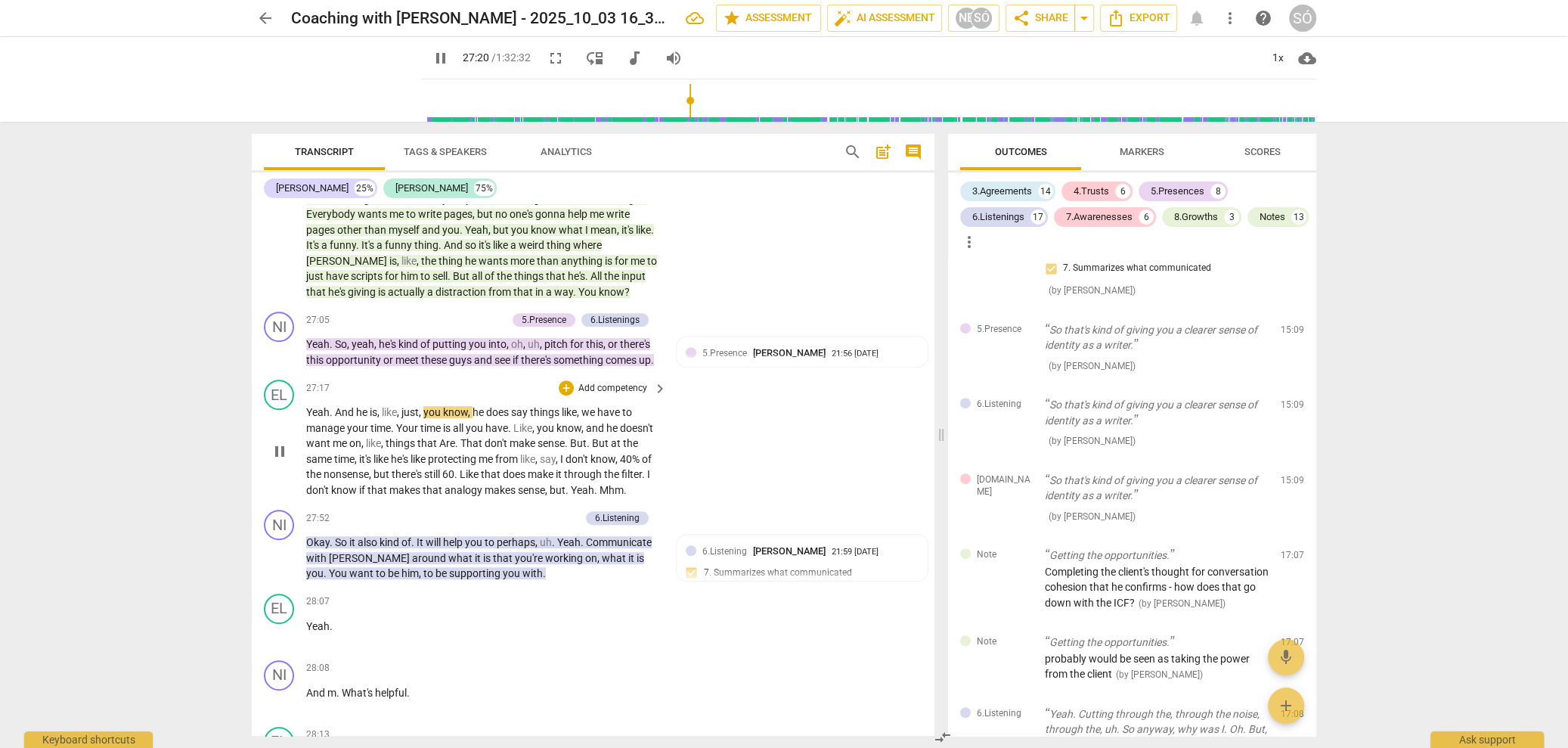
click at [284, 442] on span "pause" at bounding box center [279, 451] width 18 height 18
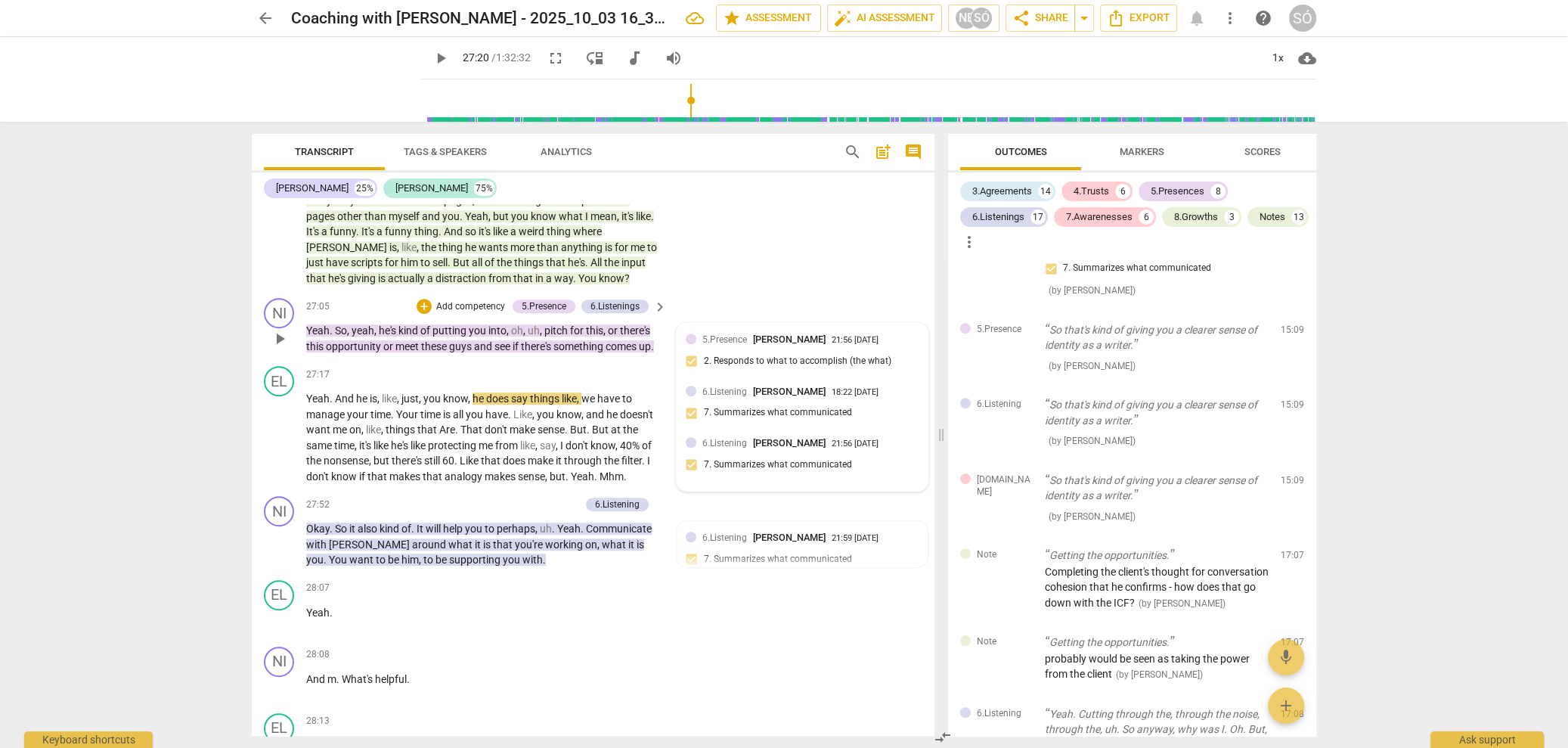
scroll to position [7377, 0]
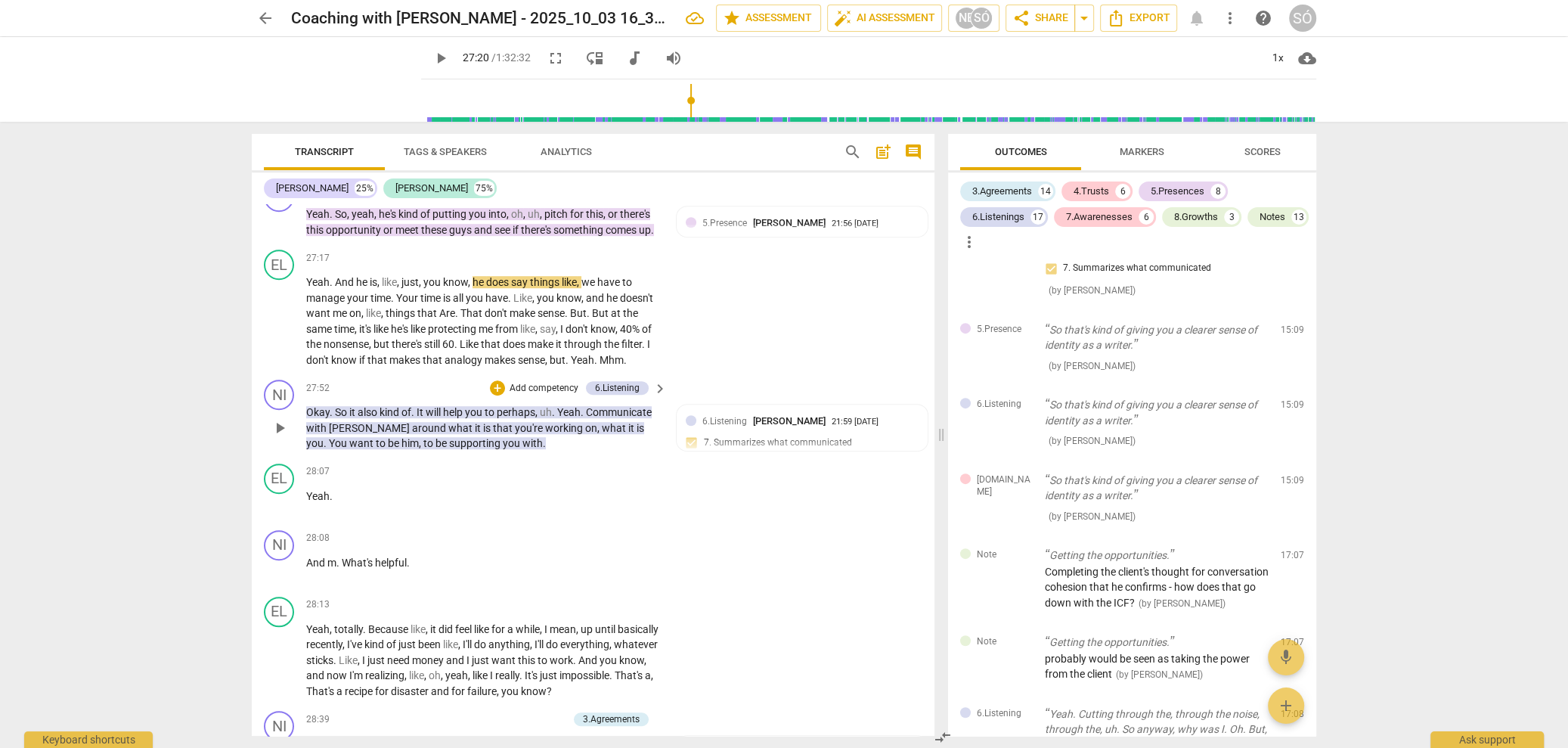
click at [278, 428] on span "play_arrow" at bounding box center [279, 428] width 18 height 18
click at [283, 430] on span "pause" at bounding box center [279, 428] width 18 height 18
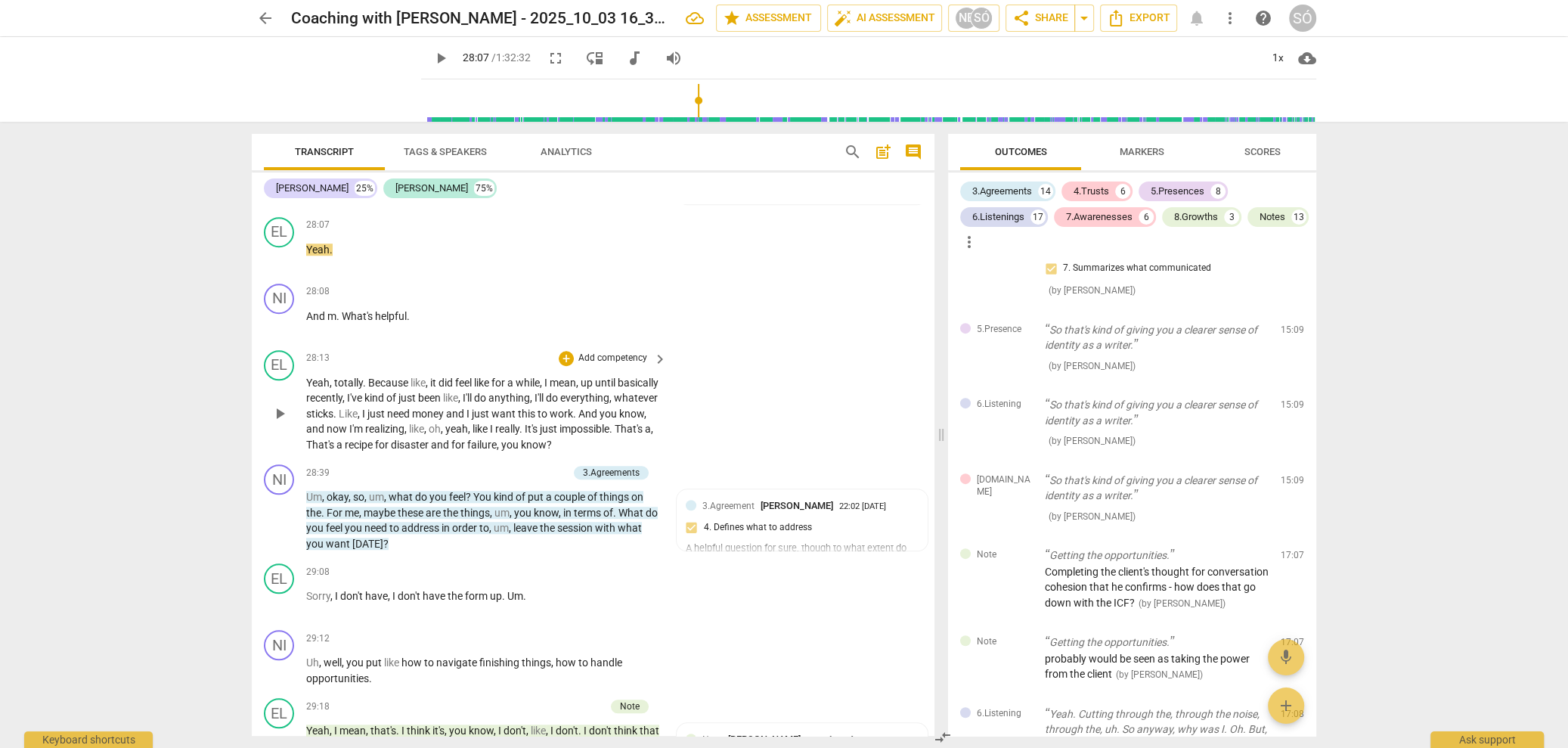
scroll to position [7638, 0]
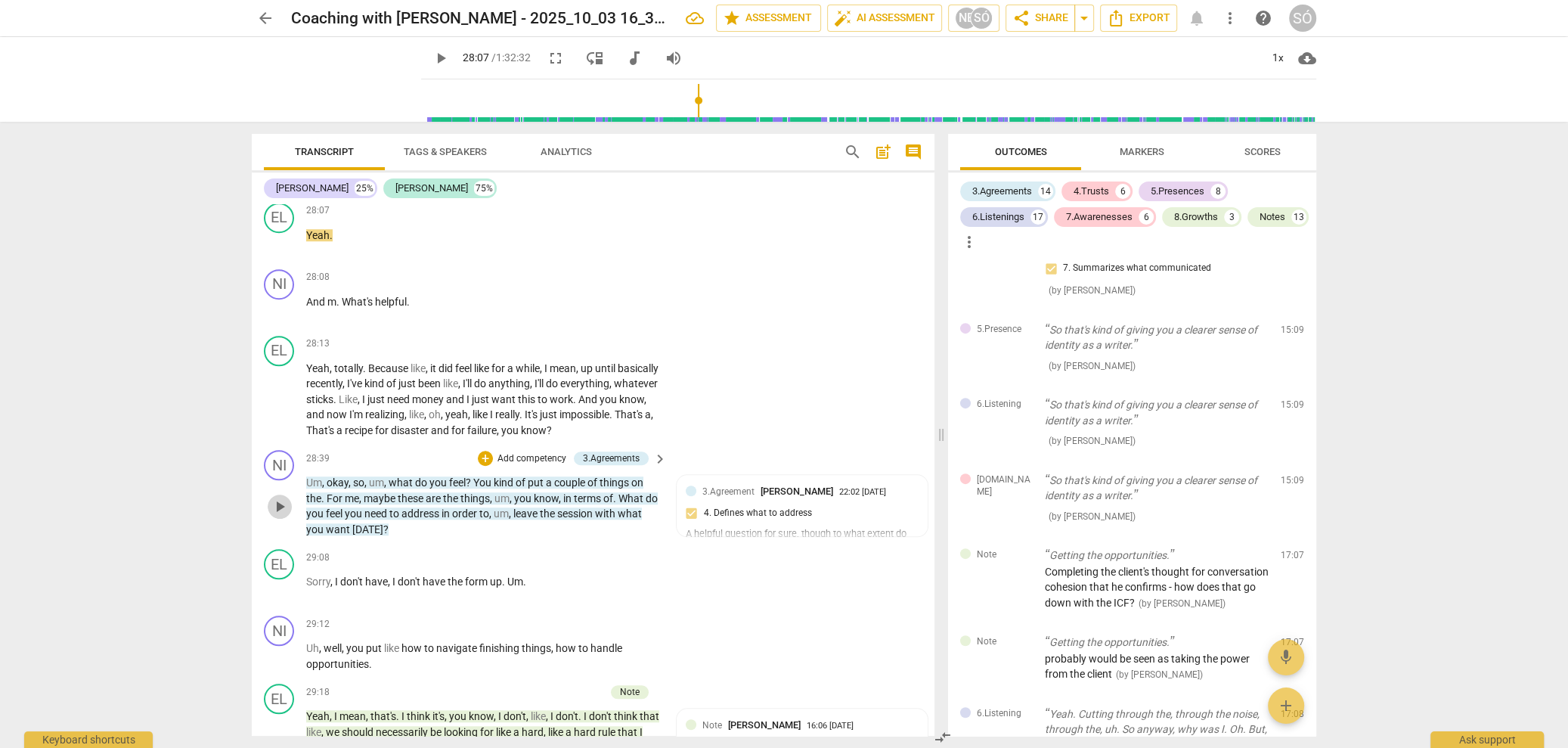
click at [277, 516] on span "play_arrow" at bounding box center [279, 507] width 18 height 18
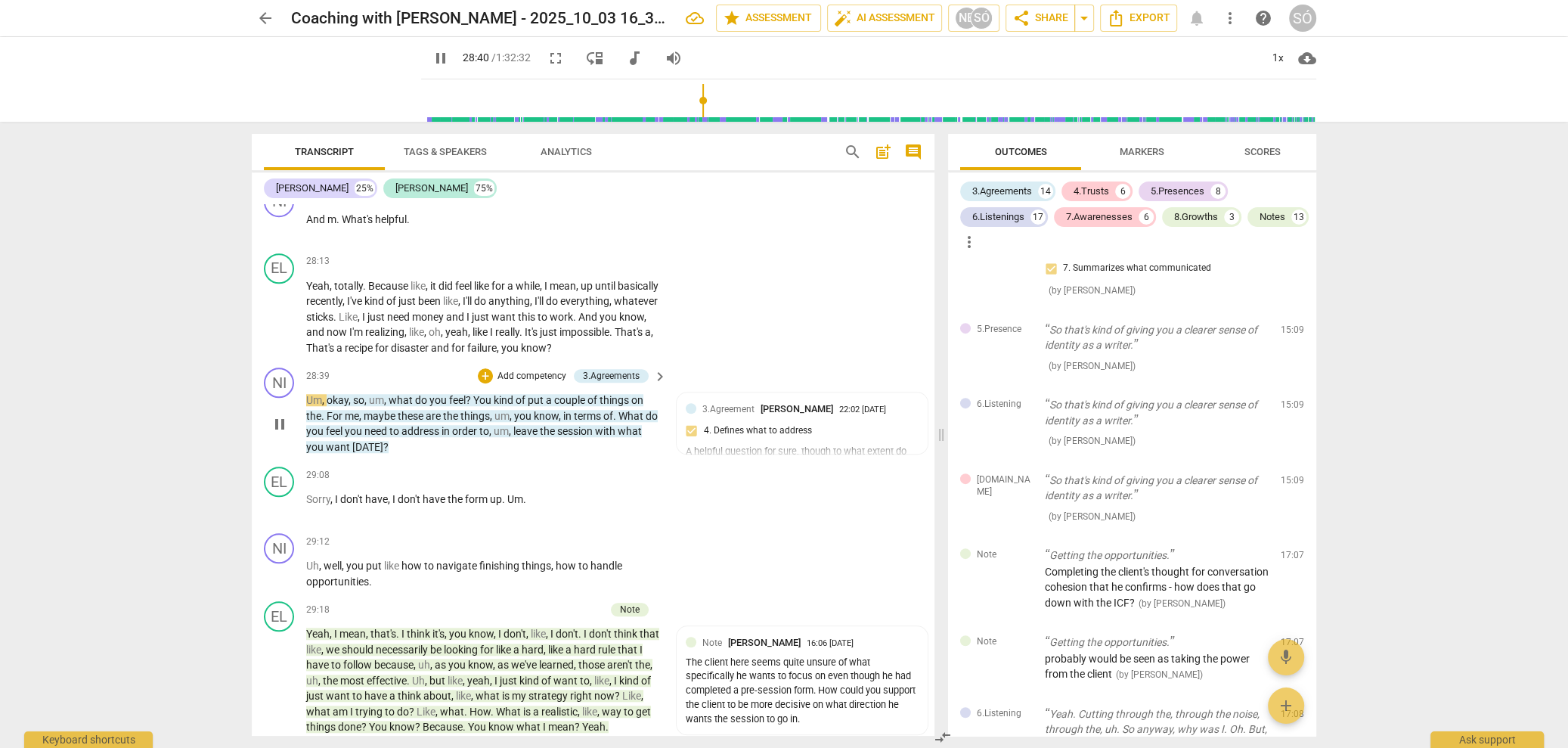
scroll to position [7739, 0]
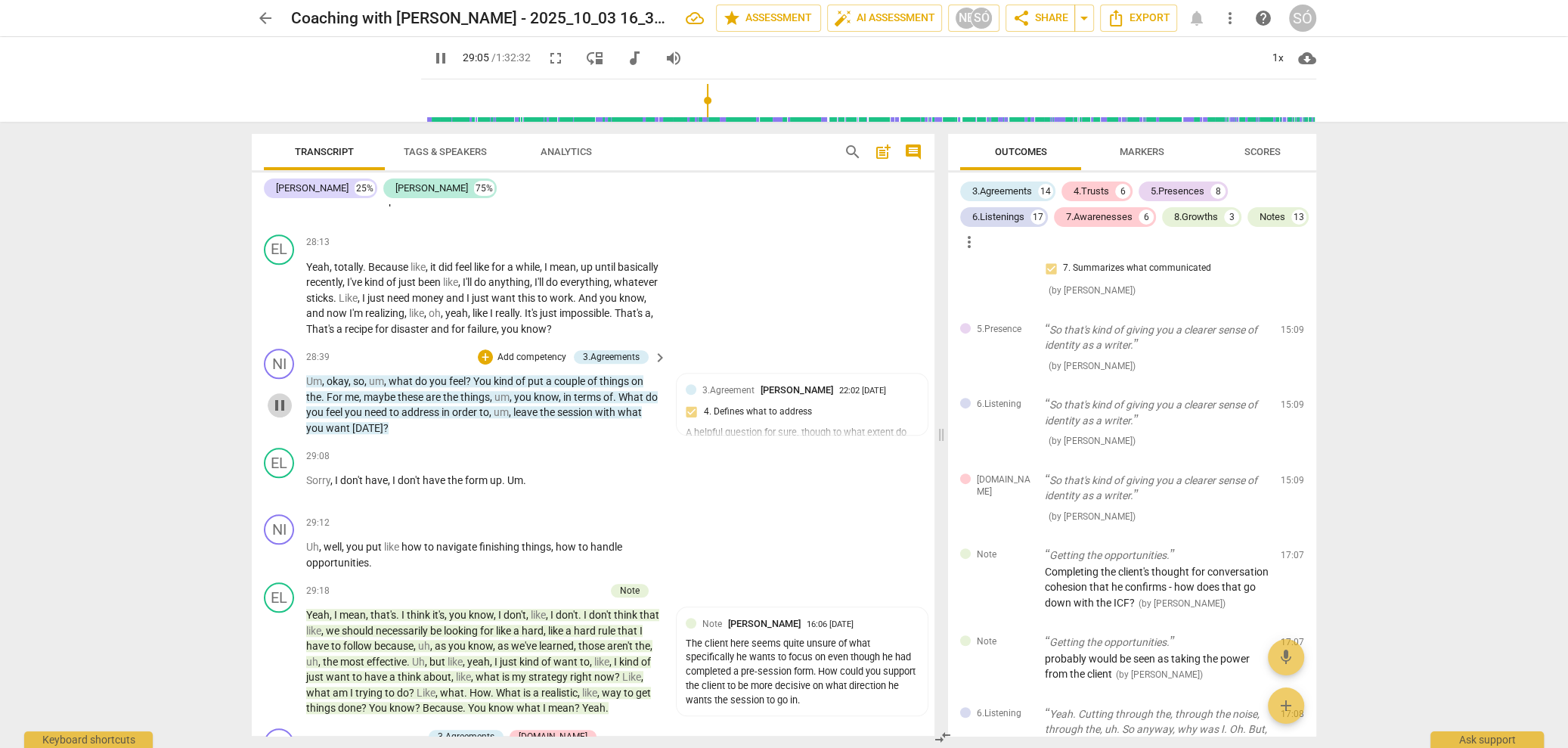
click at [276, 415] on span "pause" at bounding box center [279, 406] width 18 height 18
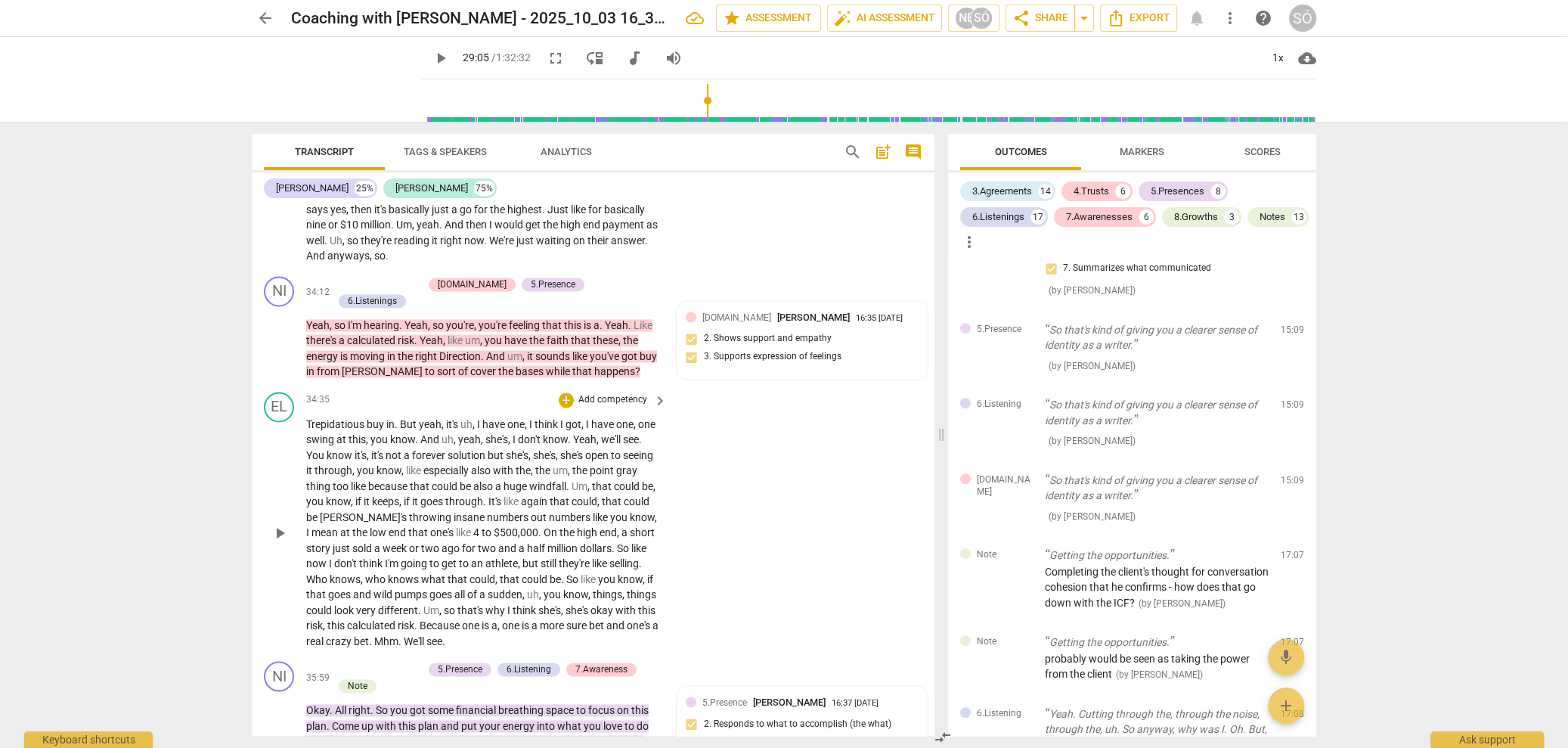
scroll to position [8841, 0]
click at [279, 349] on span "play_arrow" at bounding box center [279, 339] width 18 height 18
click at [282, 349] on span "pause" at bounding box center [279, 339] width 18 height 18
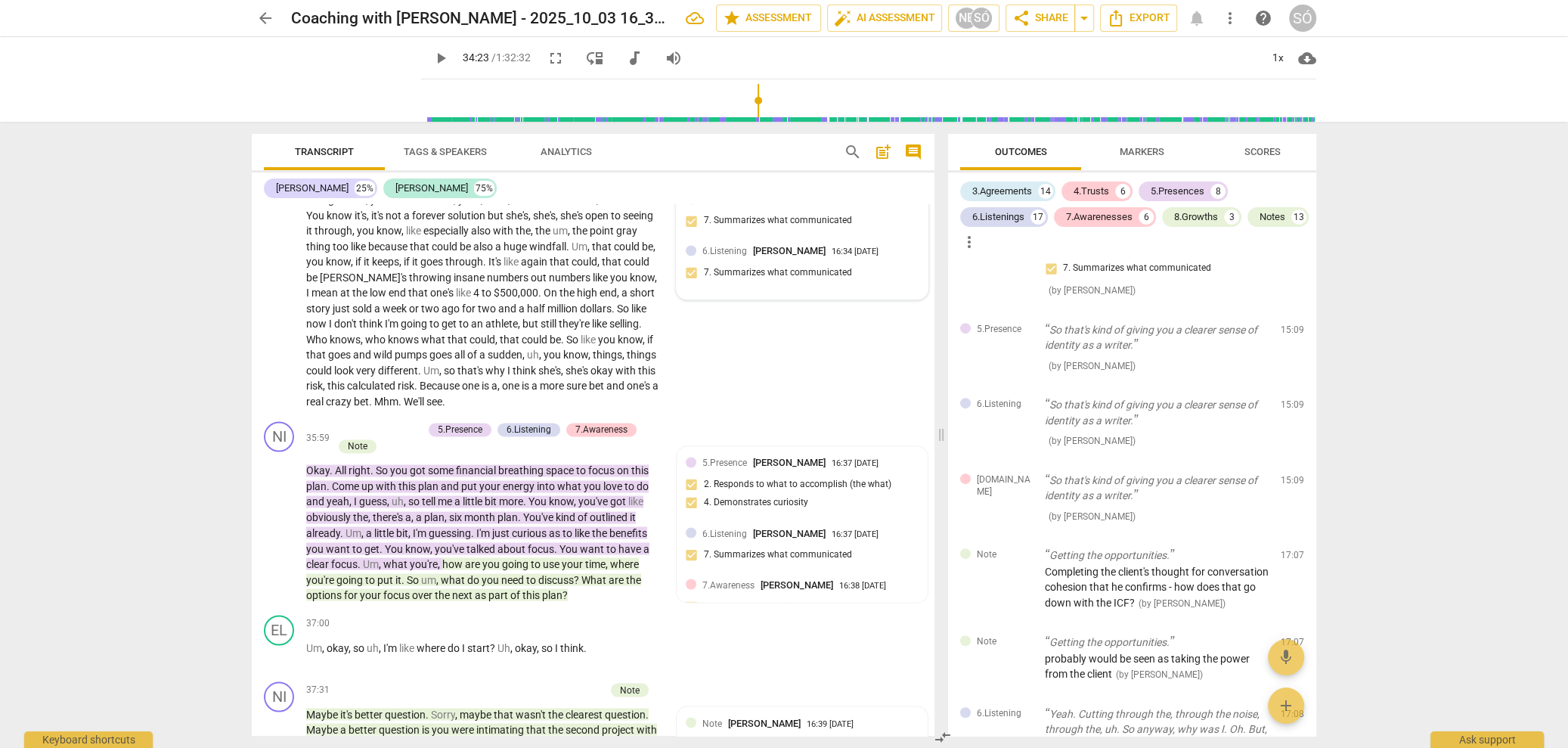
scroll to position [9088, 0]
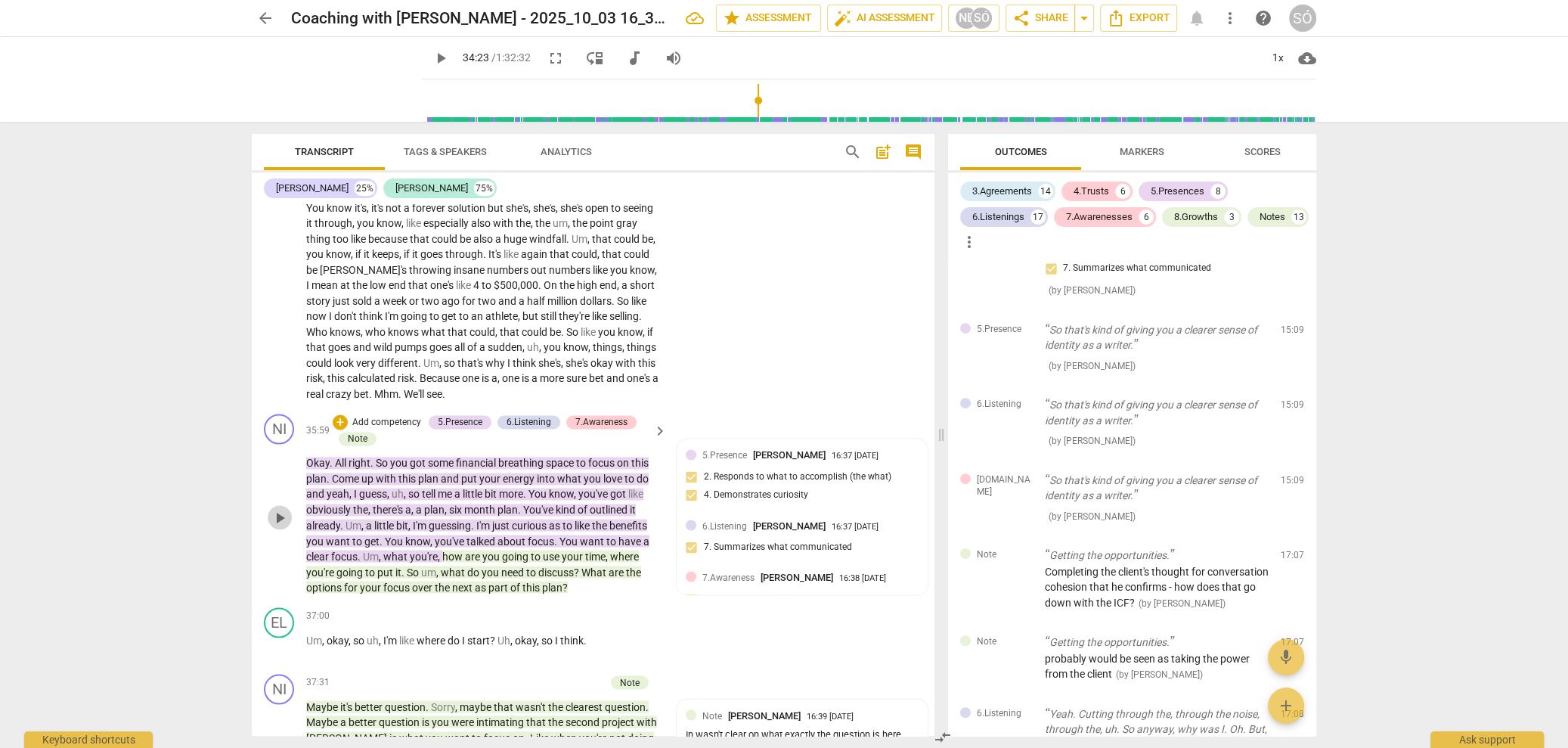
click at [280, 522] on span "play_arrow" at bounding box center [279, 517] width 18 height 18
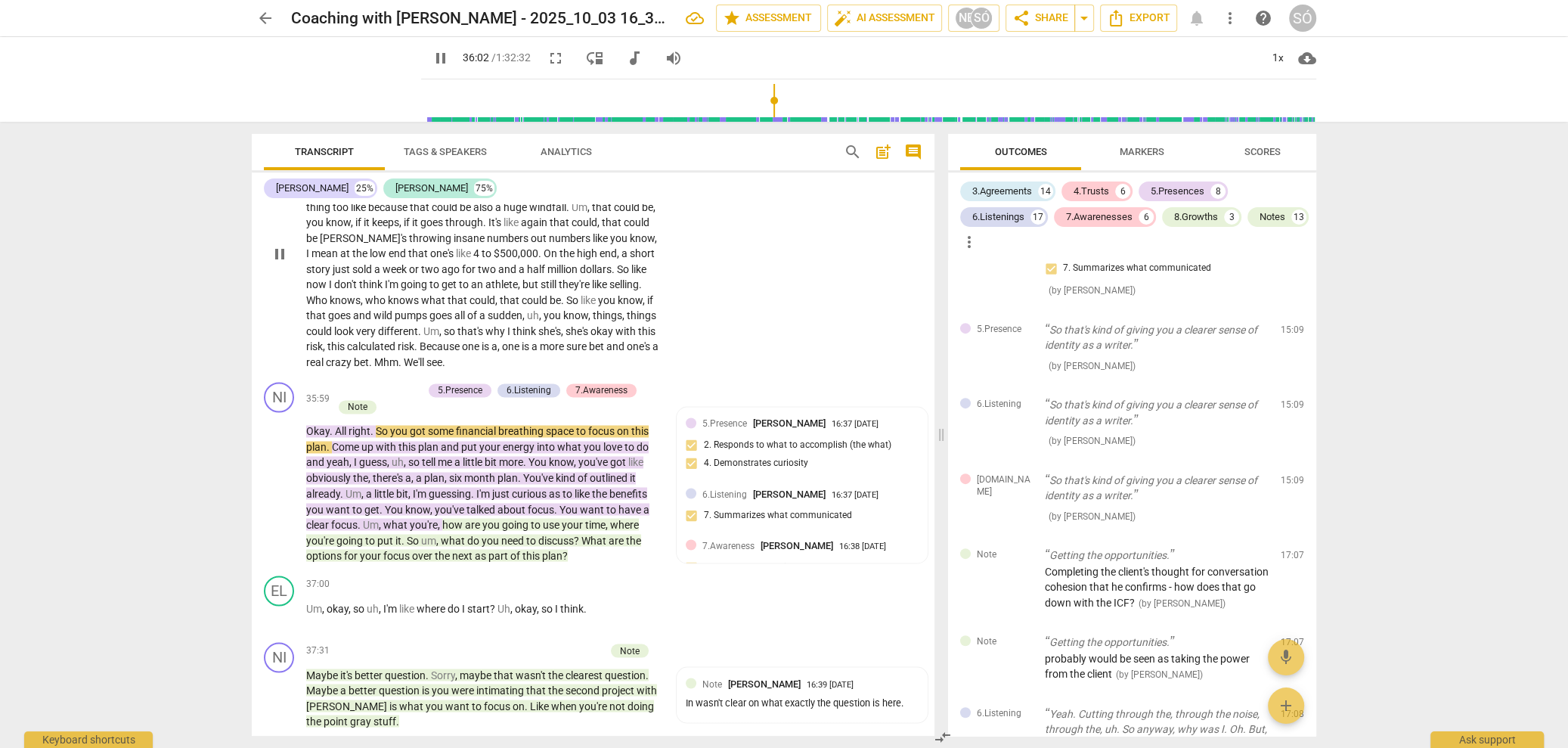
scroll to position [9189, 0]
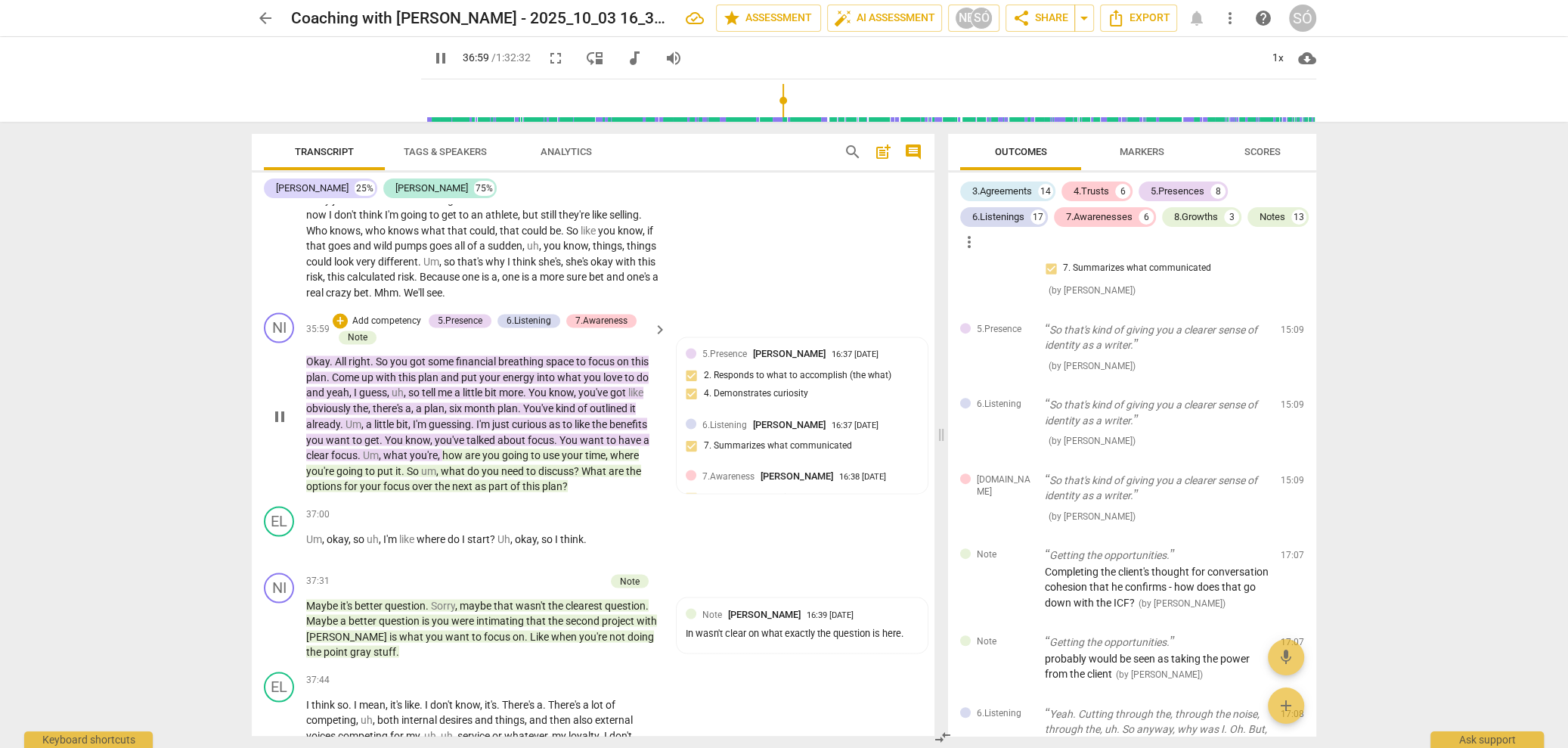
click at [285, 425] on span "pause" at bounding box center [279, 416] width 18 height 18
click at [352, 344] on div "Note" at bounding box center [358, 337] width 20 height 14
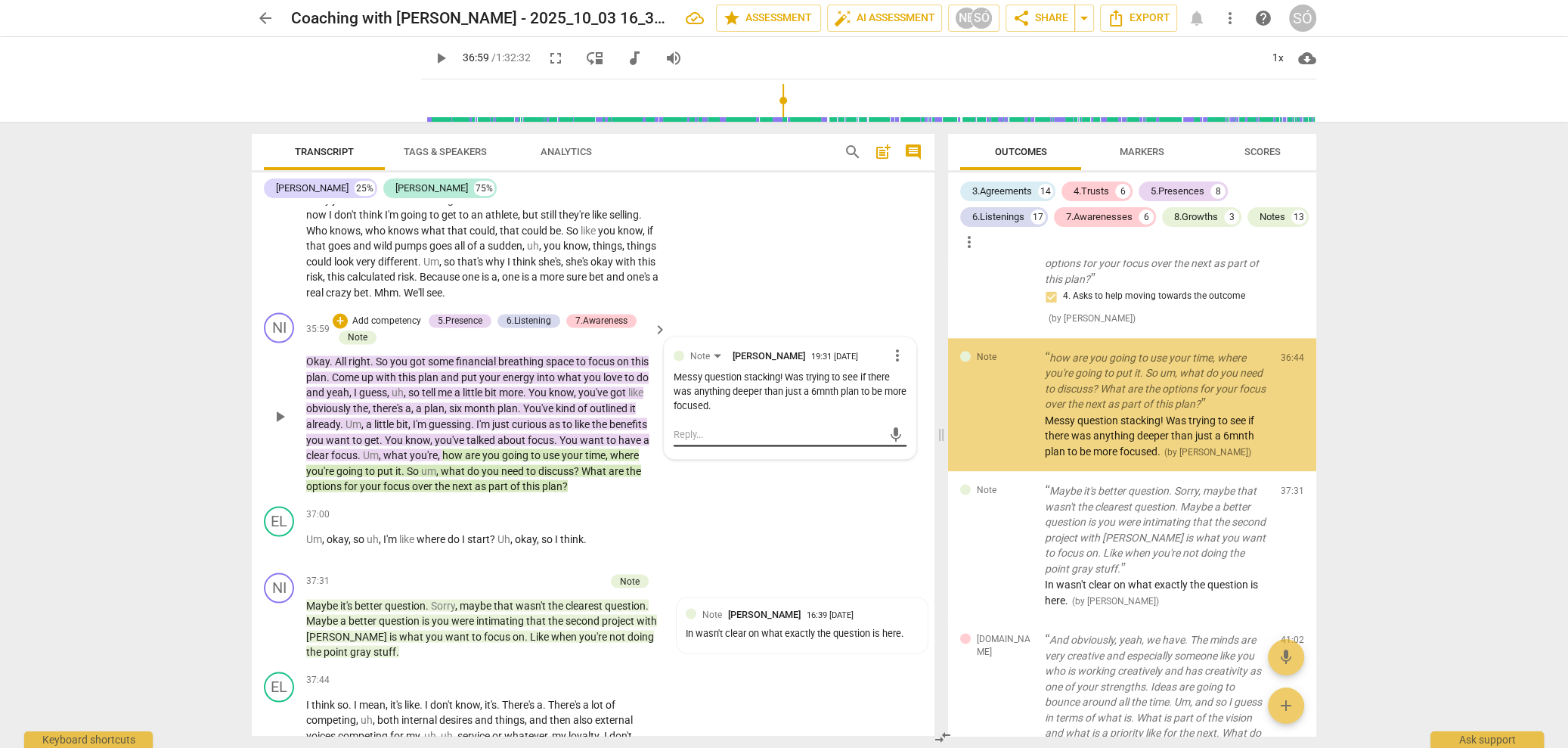
scroll to position [8390, 0]
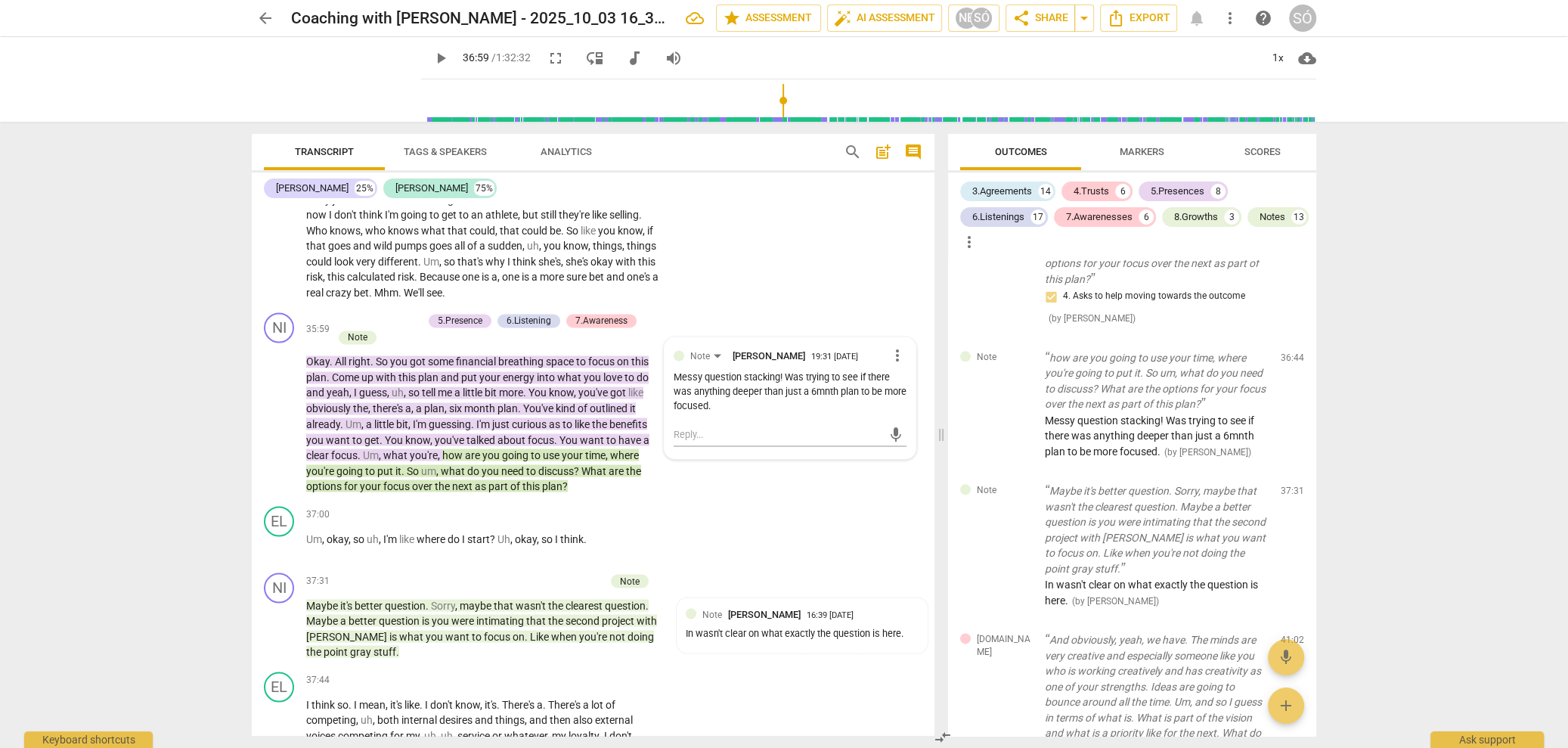
click at [235, 333] on div "arrow_back Coaching with [PERSON_NAME] - 2025_10_03 16_32 BST - Recording edit …" at bounding box center [784, 374] width 1568 height 748
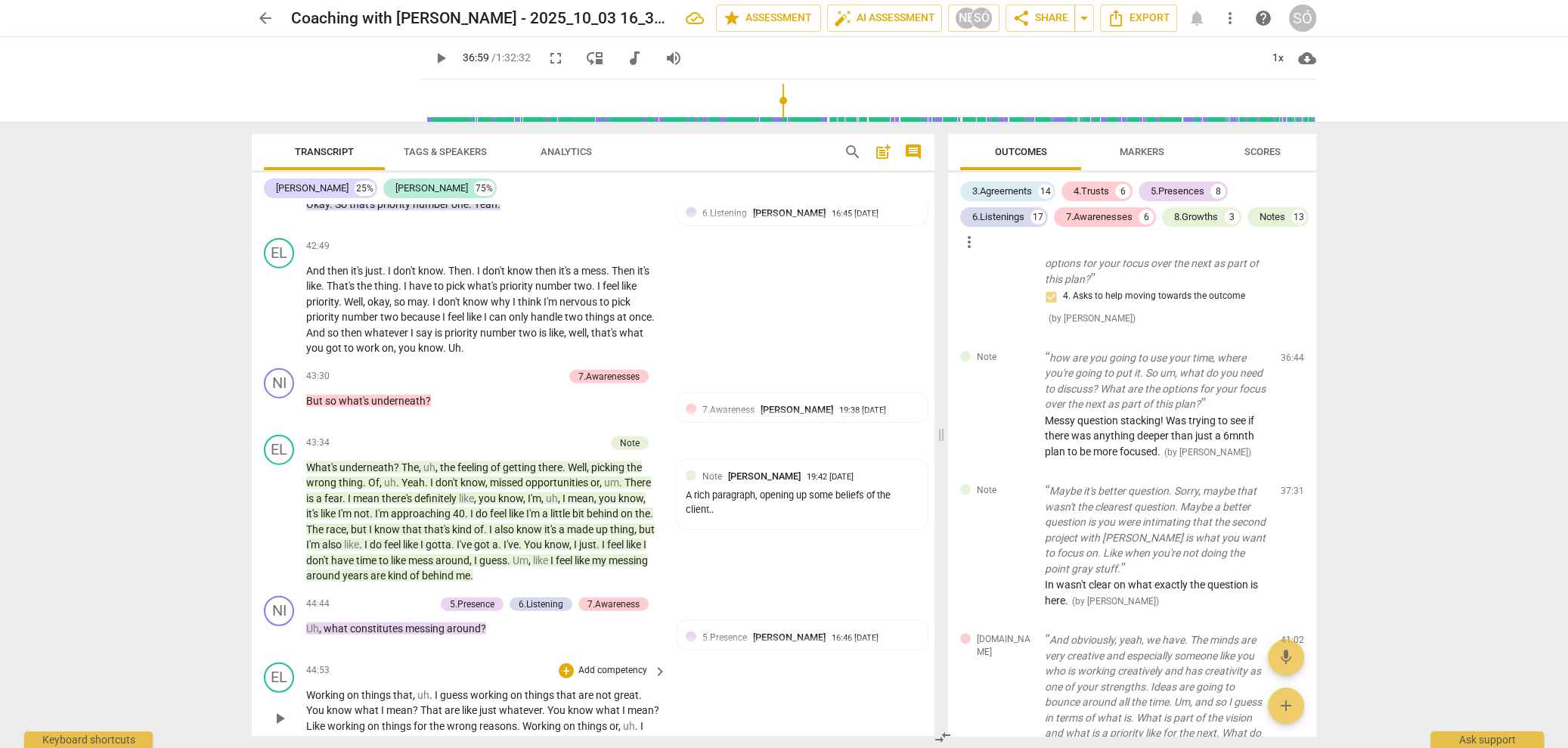
scroll to position [10594, 0]
